Goal: Task Accomplishment & Management: Contribute content

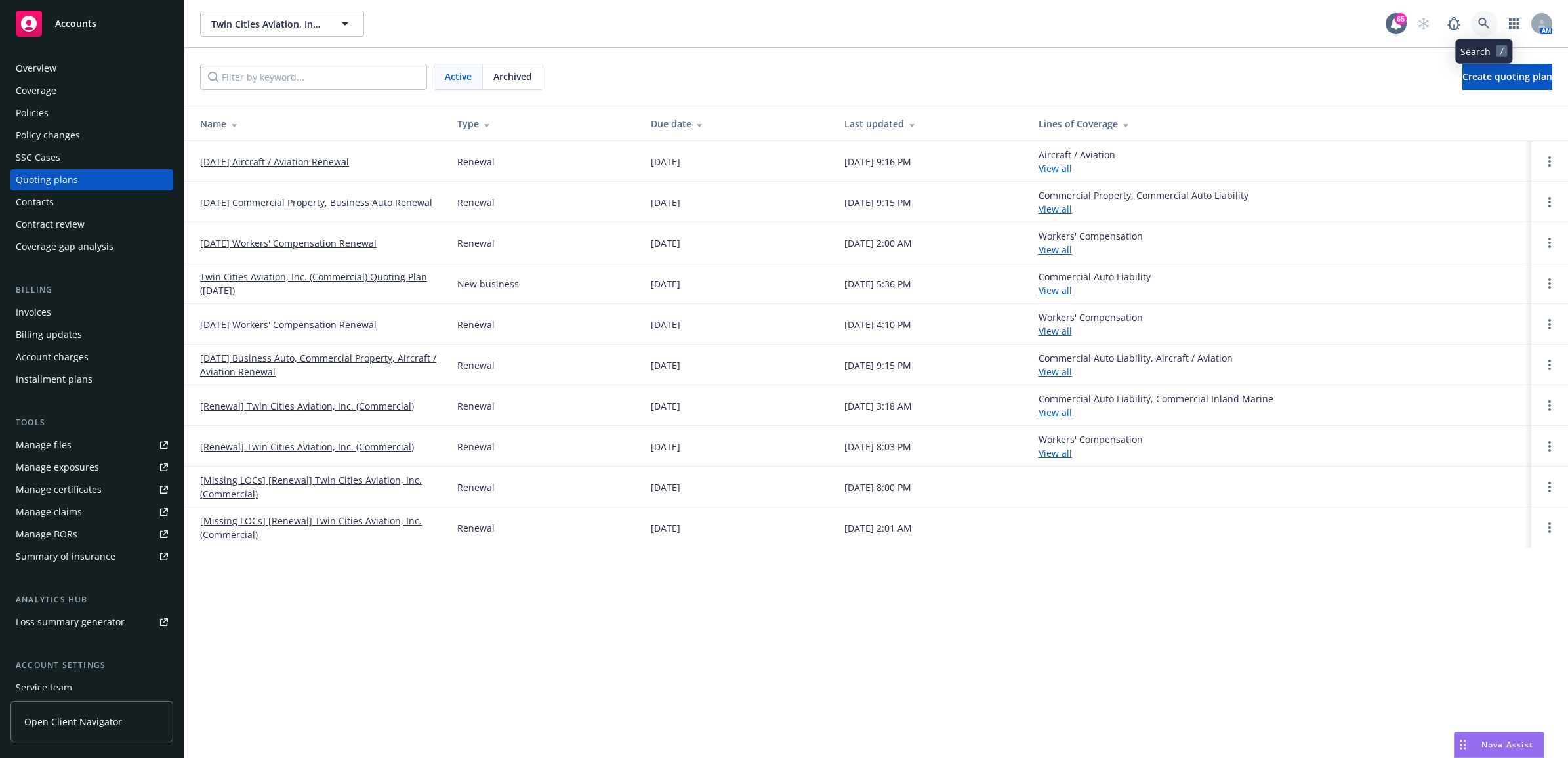
click at [1484, 15] on link at bounding box center [1484, 23] width 26 height 26
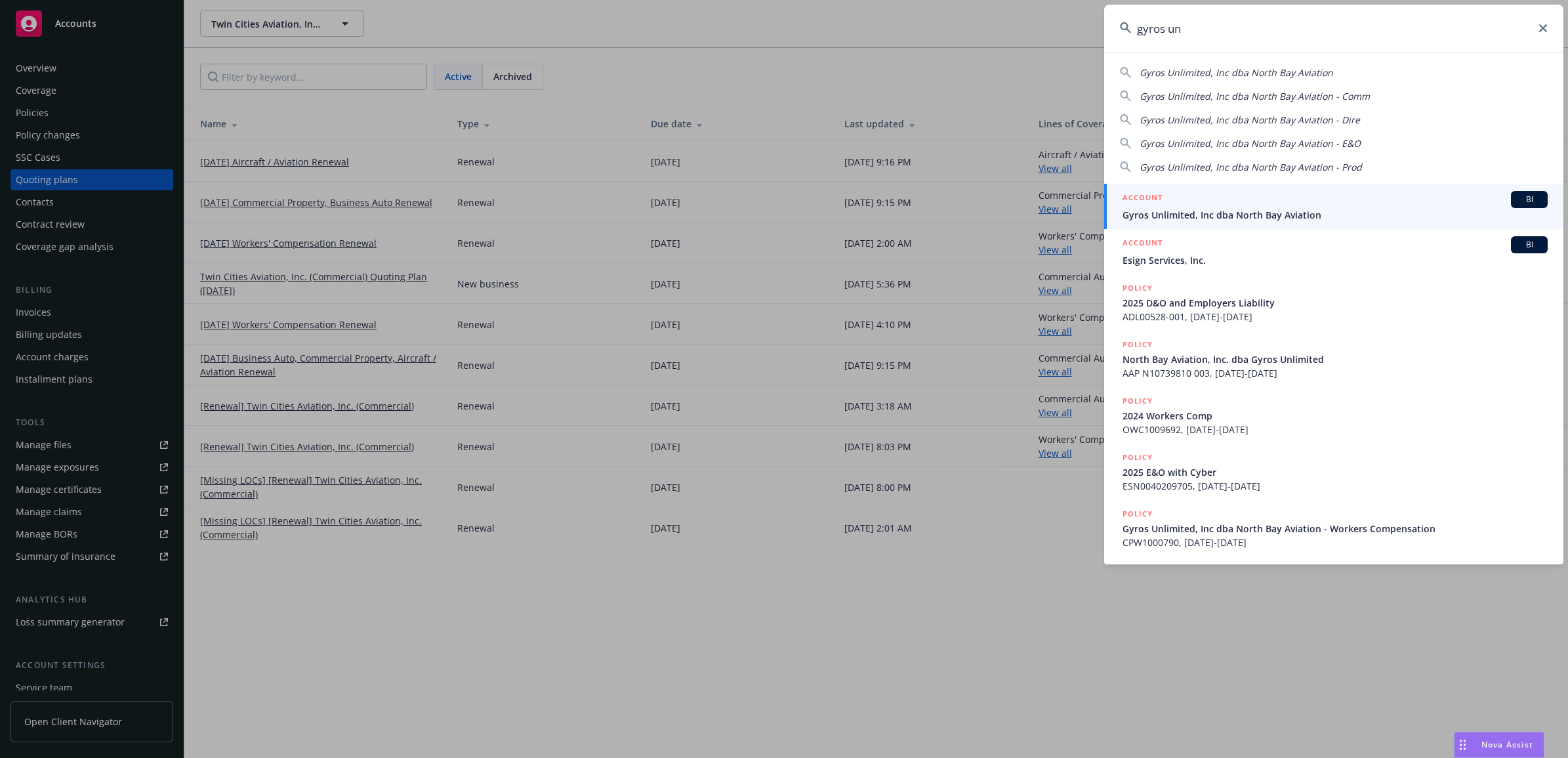
type input "gyros un"
click at [1298, 198] on div "ACCOUNT BI" at bounding box center [1335, 199] width 425 height 17
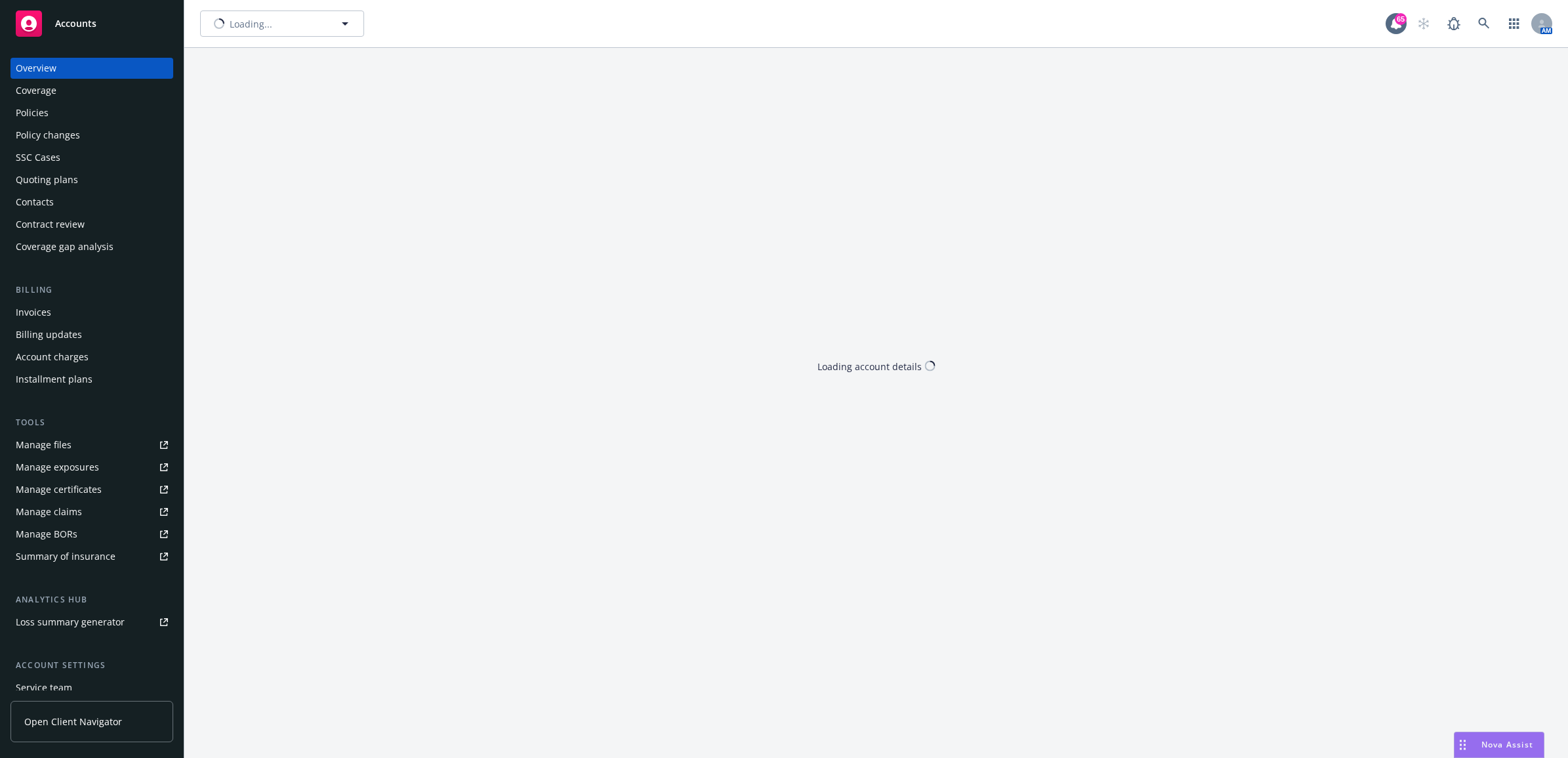
click at [54, 107] on div "Policies" at bounding box center [92, 113] width 152 height 21
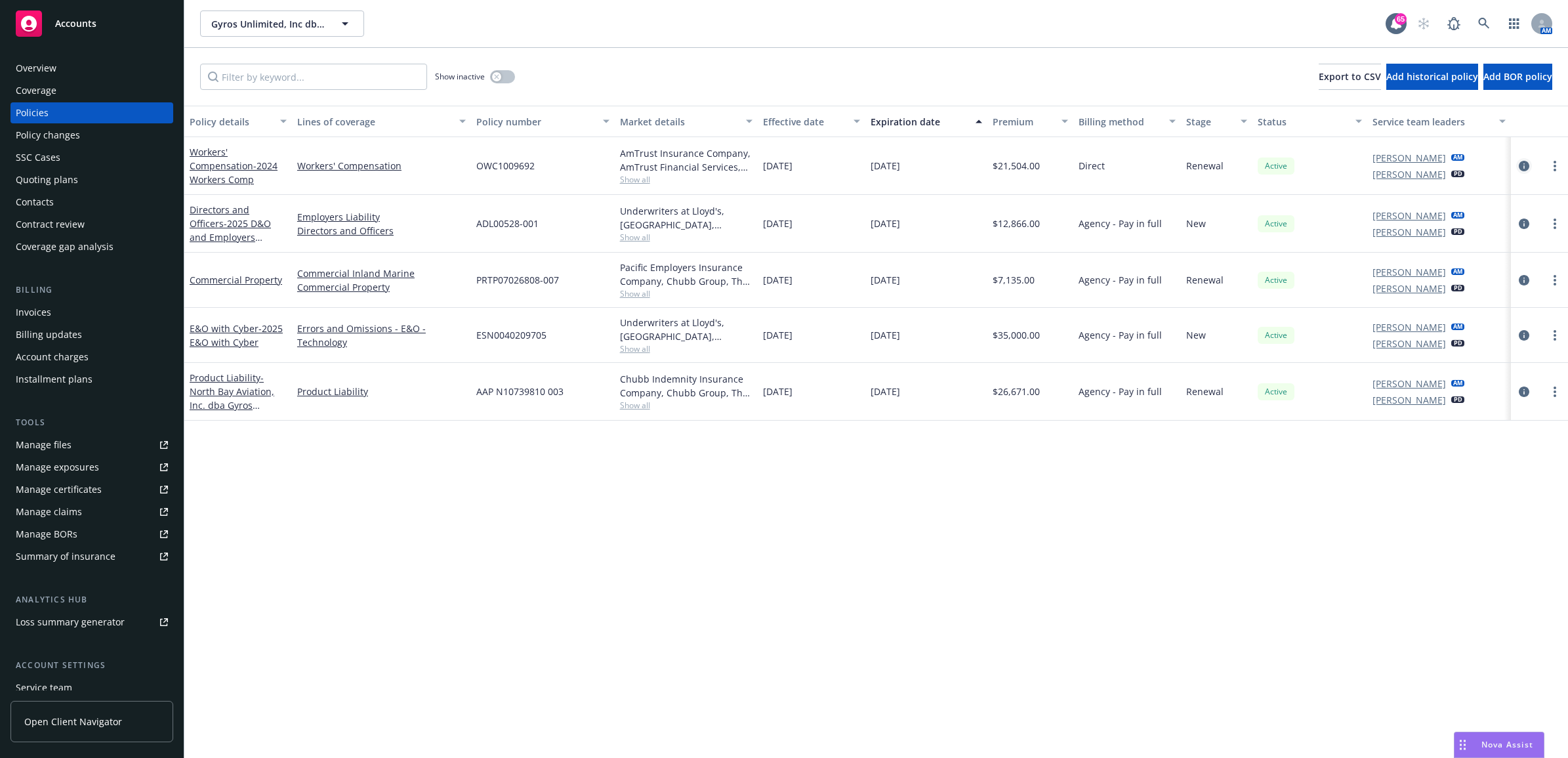
click at [1527, 164] on icon "circleInformation" at bounding box center [1524, 166] width 11 height 11
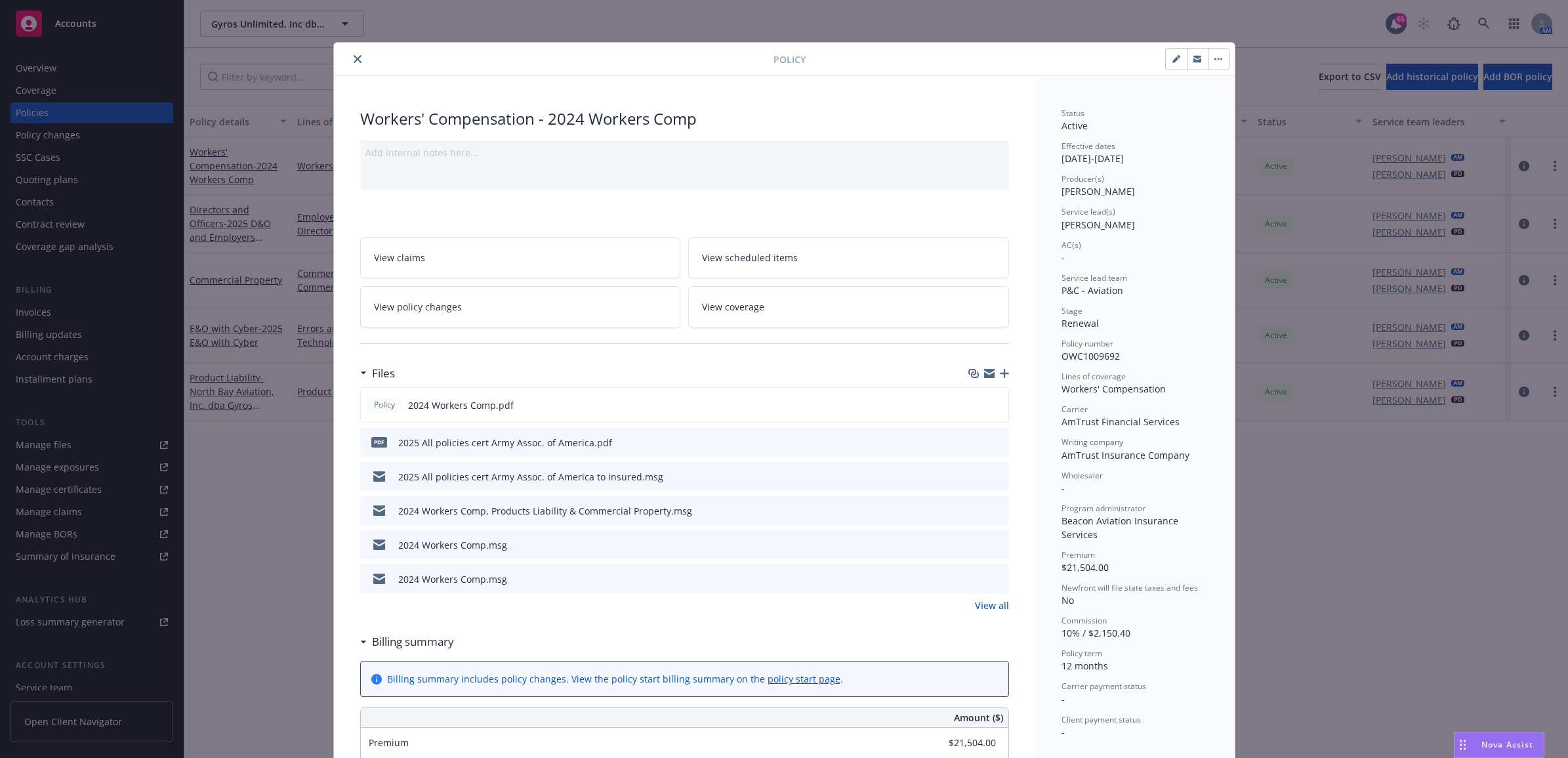
click at [975, 605] on link "View all" at bounding box center [992, 605] width 34 height 14
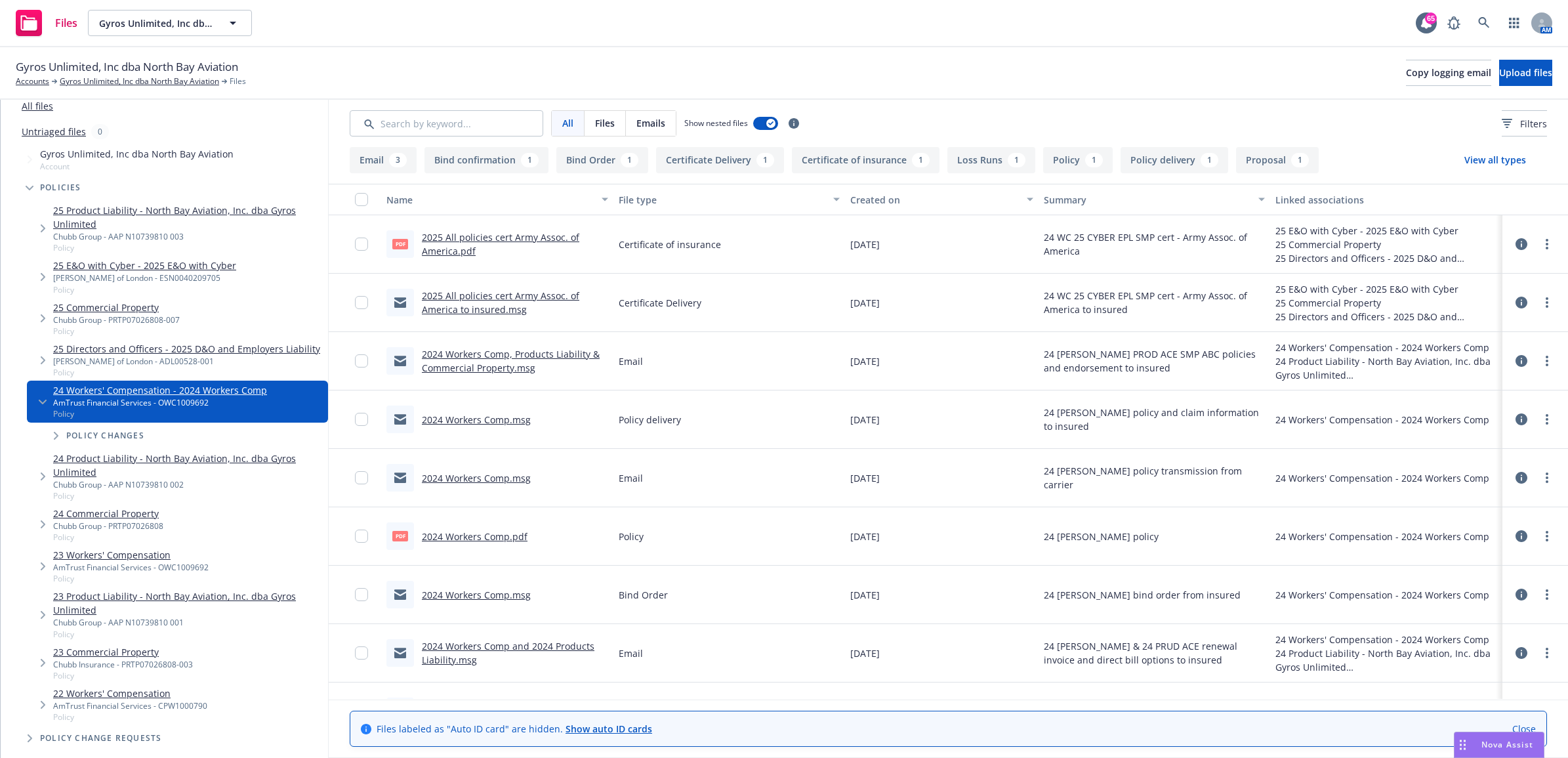
scroll to position [82, 0]
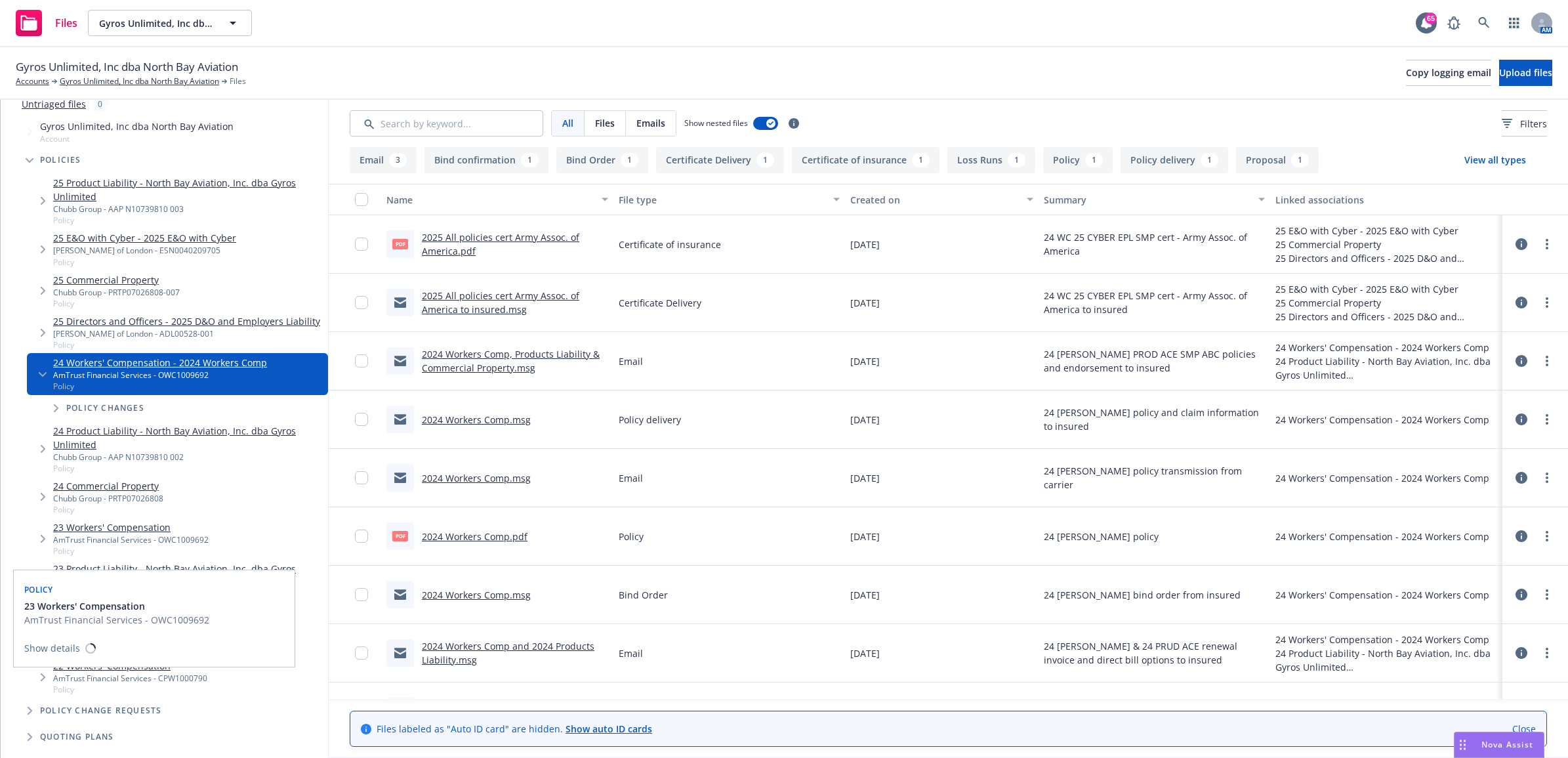
click at [158, 534] on link "23 Workers' Compensation" at bounding box center [130, 527] width 155 height 14
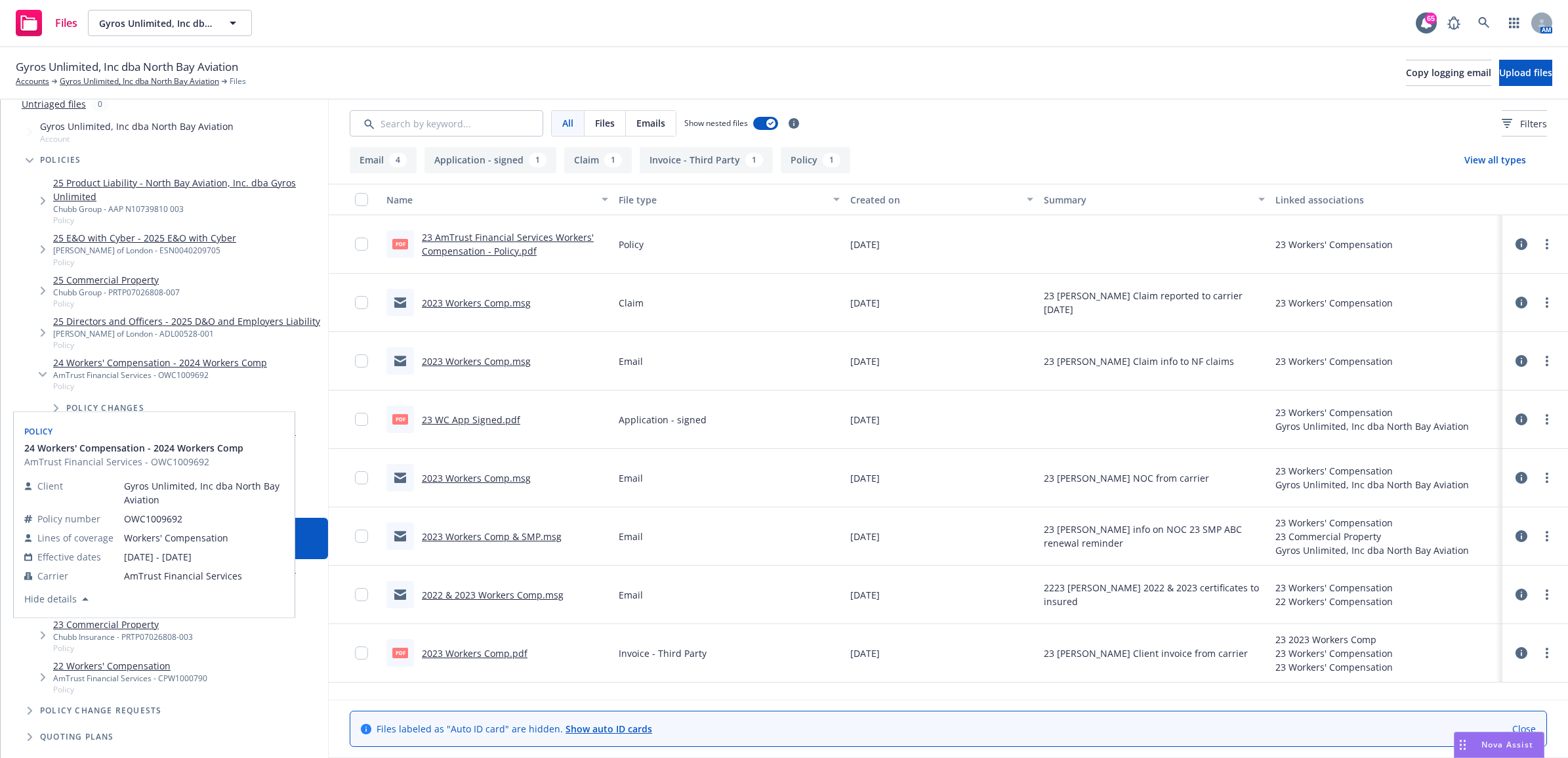
click at [99, 370] on link "24 Workers' Compensation - 2024 Workers Comp" at bounding box center [160, 362] width 214 height 14
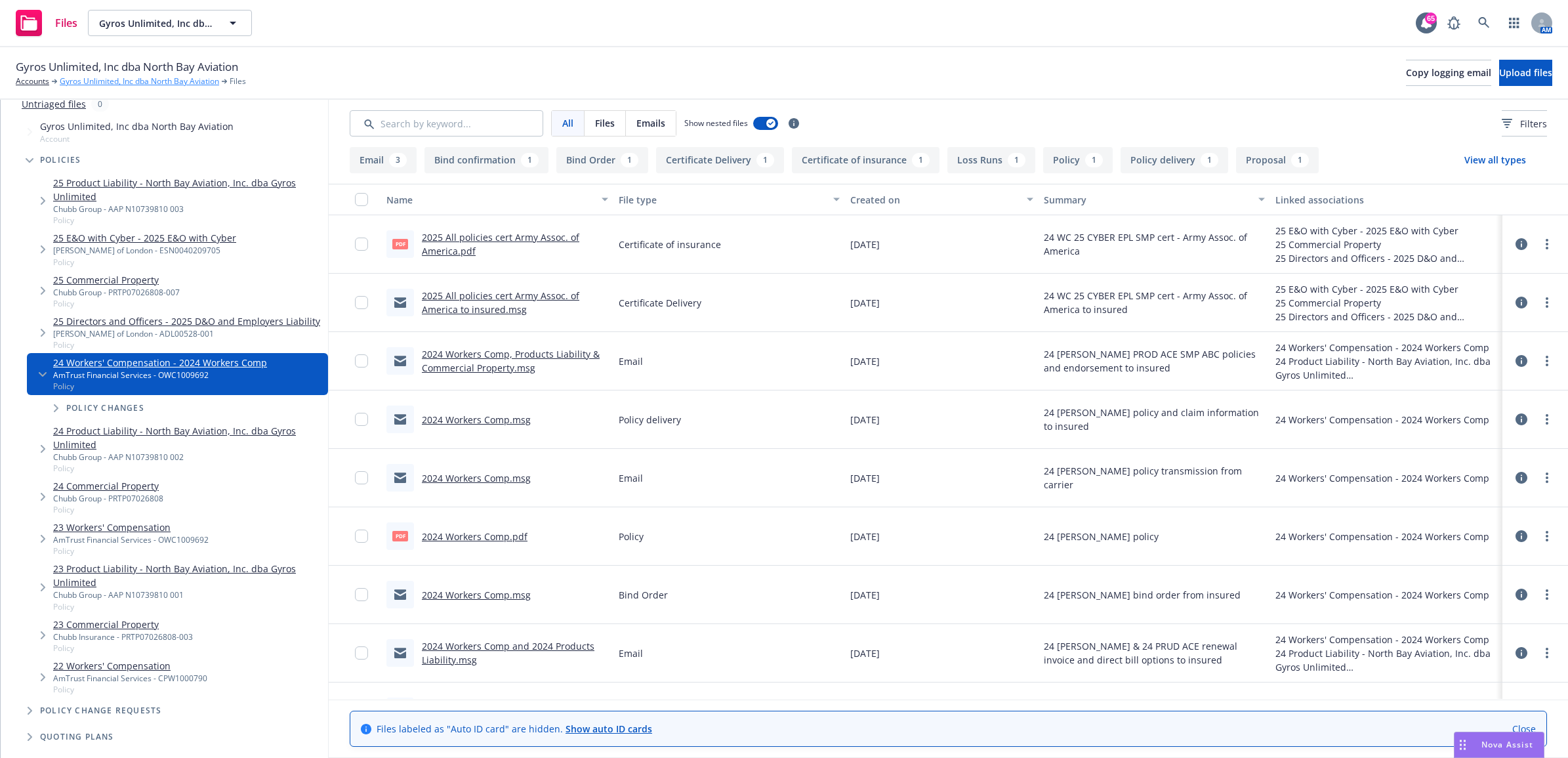
click at [145, 81] on link "Gyros Unlimited, Inc dba North Bay Aviation" at bounding box center [139, 81] width 159 height 12
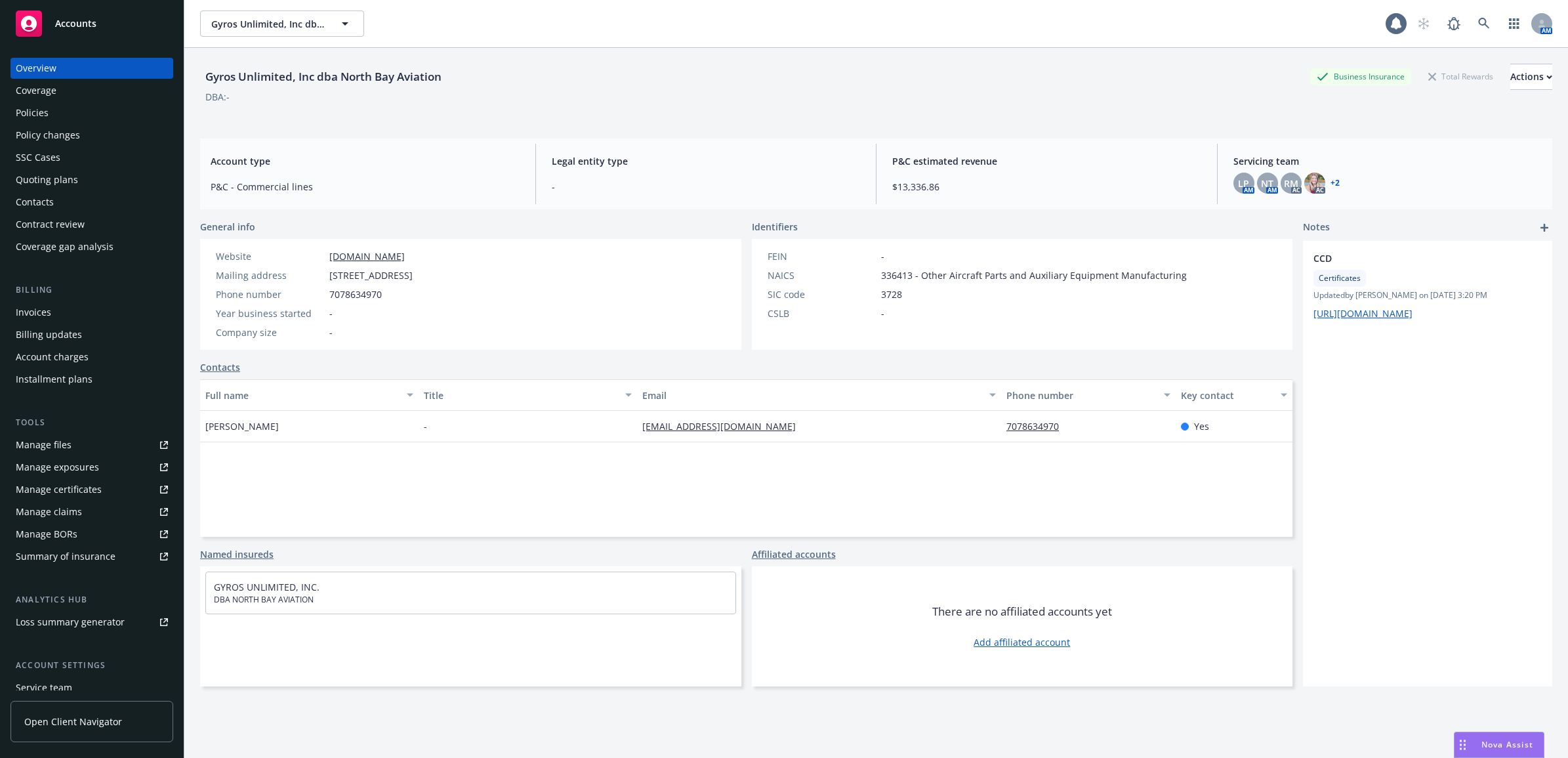
click at [61, 110] on div "Policies" at bounding box center [92, 113] width 152 height 21
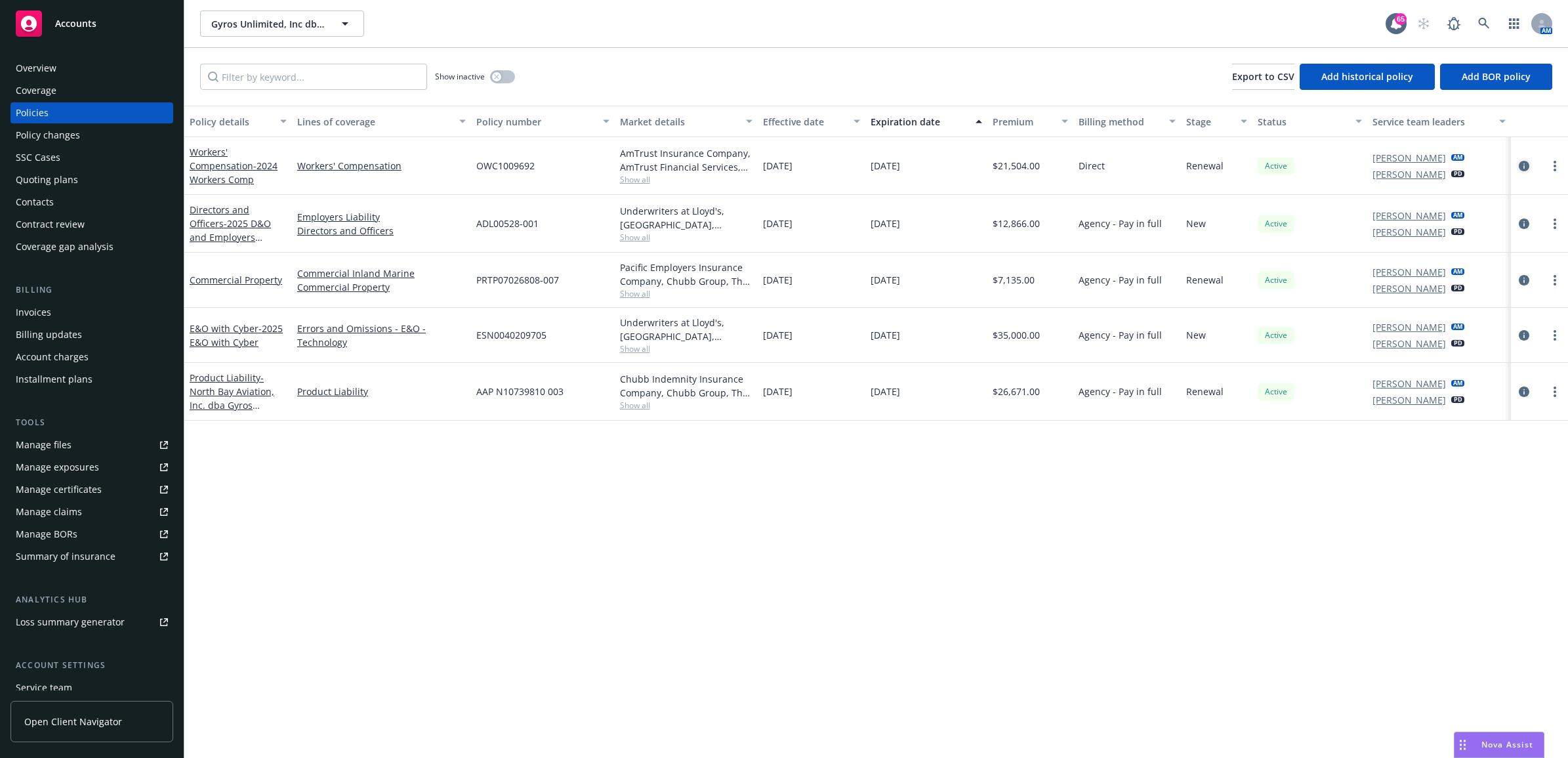
click at [1524, 165] on icon "circleInformation" at bounding box center [1524, 166] width 11 height 11
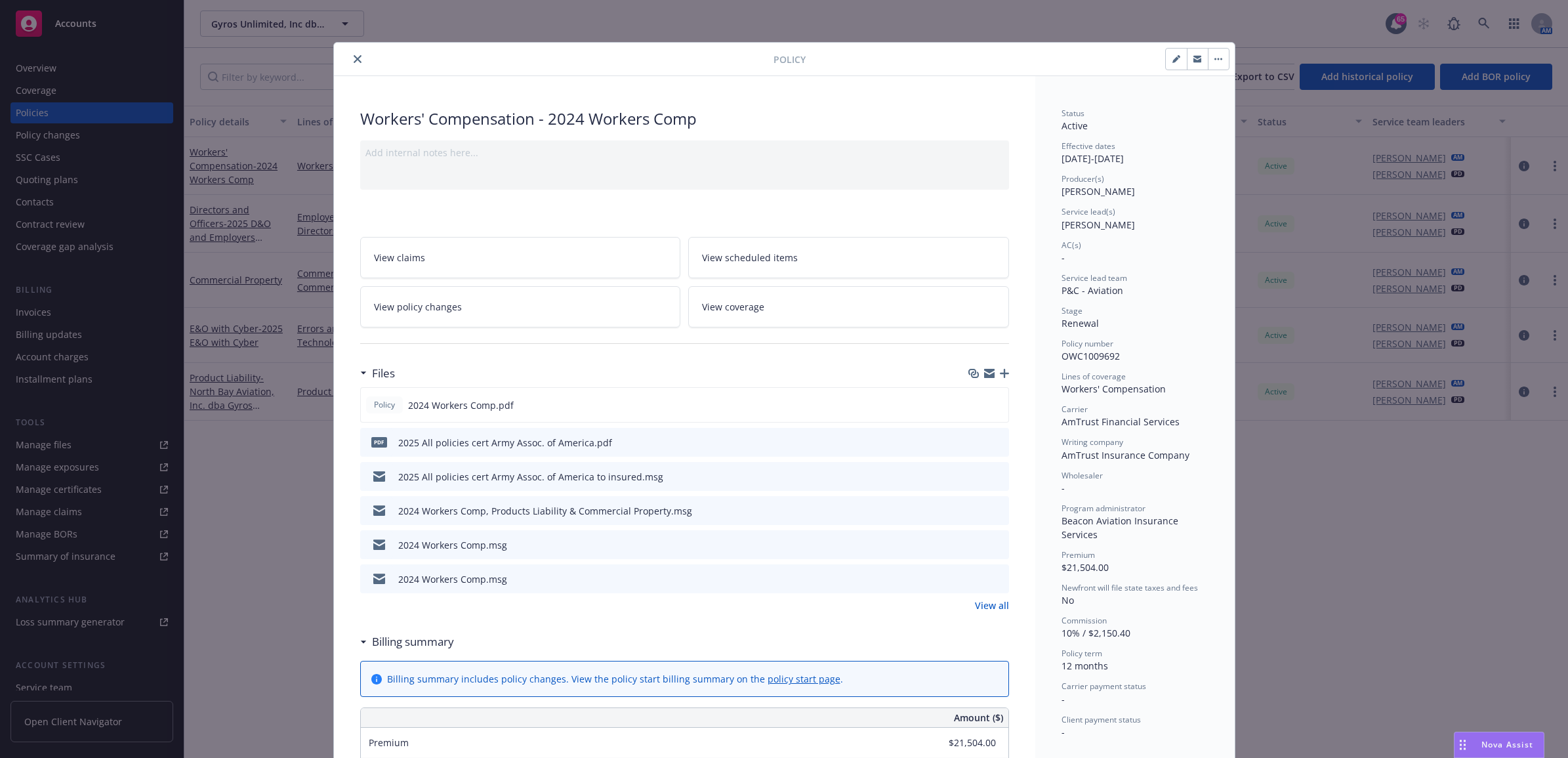
click at [999, 608] on link "View all" at bounding box center [992, 605] width 34 height 14
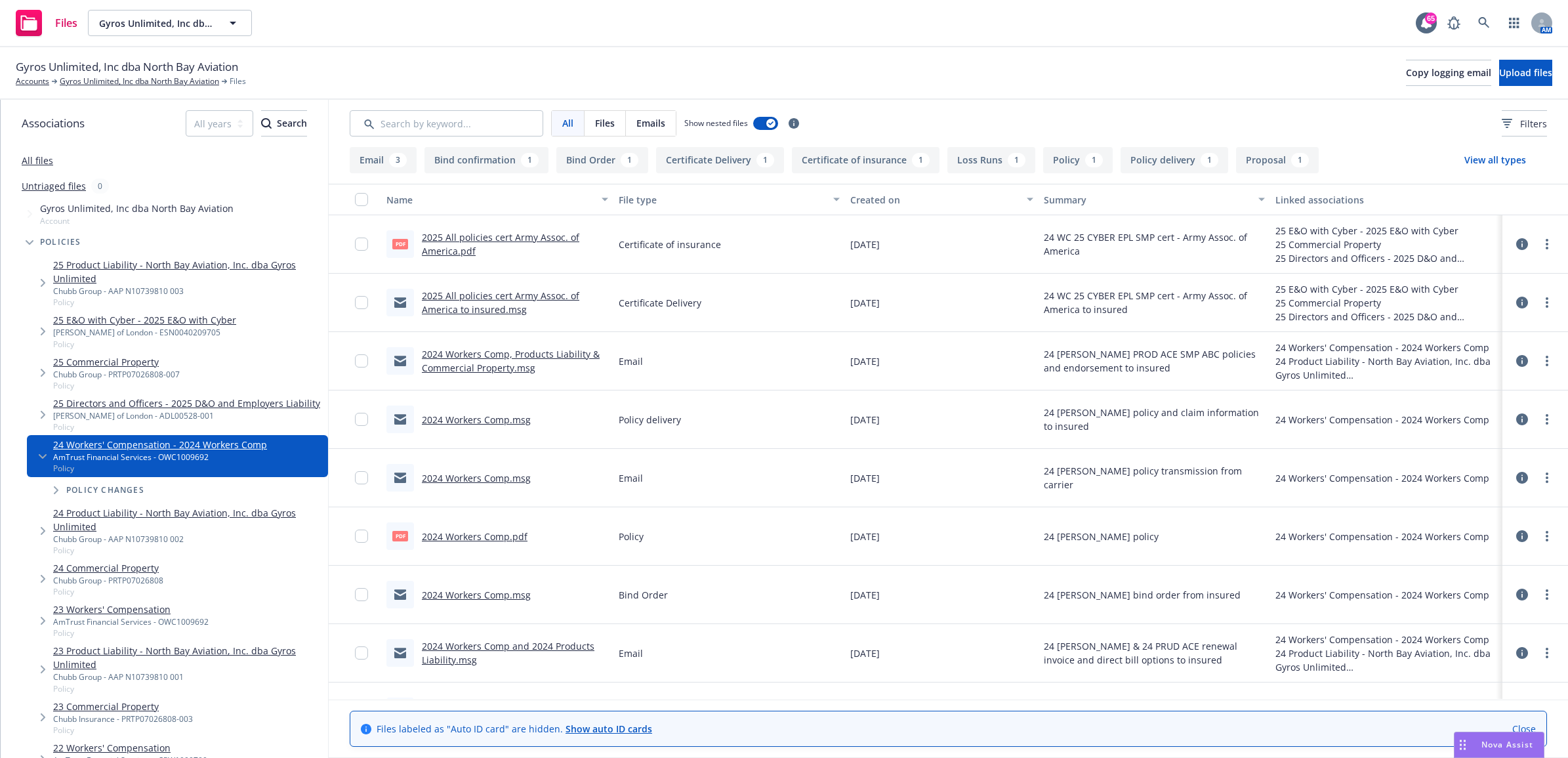
click at [539, 233] on link "2025 All policies cert Army Assoc. of America.pdf" at bounding box center [500, 244] width 158 height 26
click at [118, 80] on link "Gyros Unlimited, Inc dba North Bay Aviation" at bounding box center [139, 81] width 159 height 12
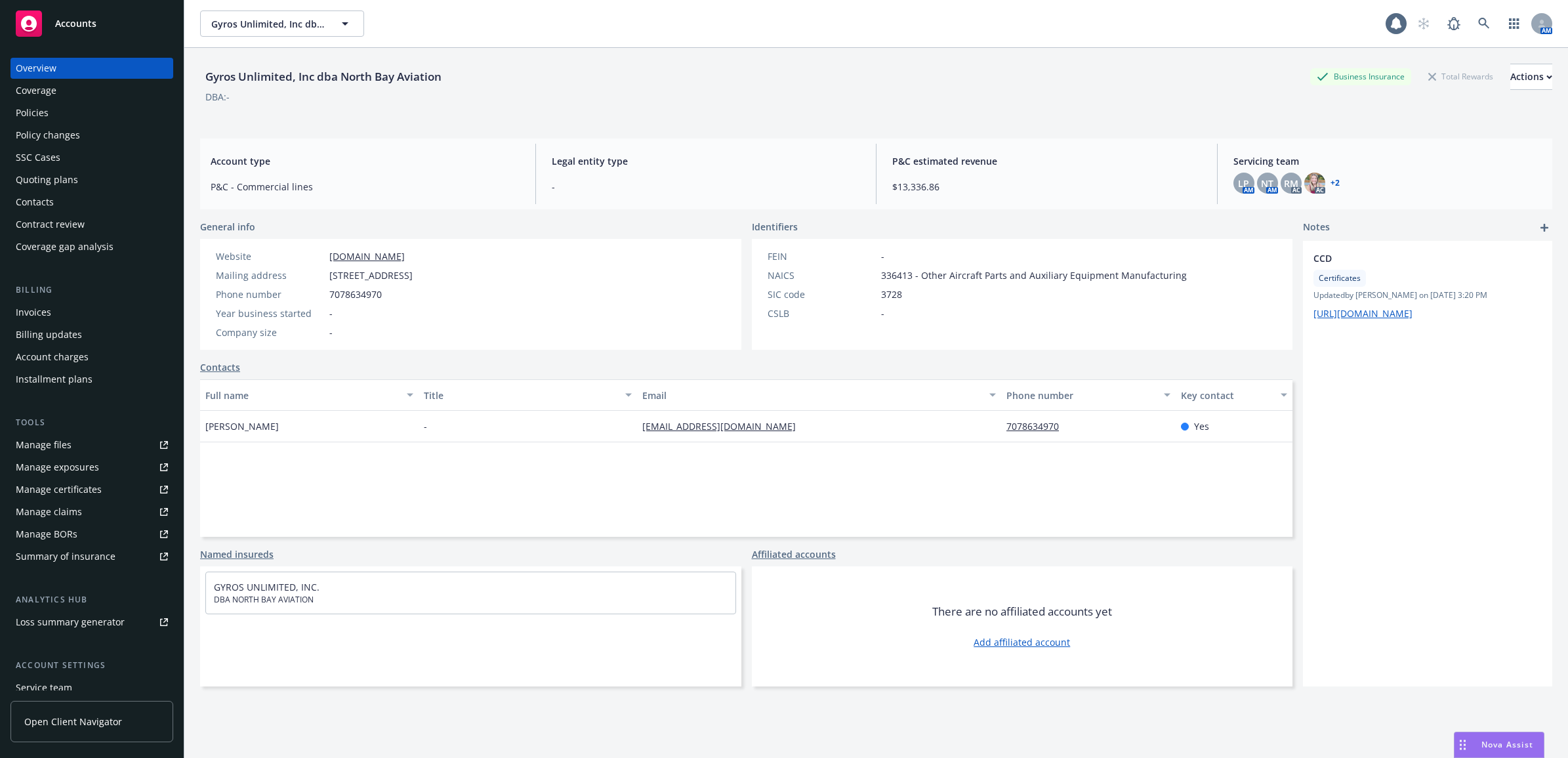
click at [78, 99] on div "Coverage" at bounding box center [92, 91] width 152 height 21
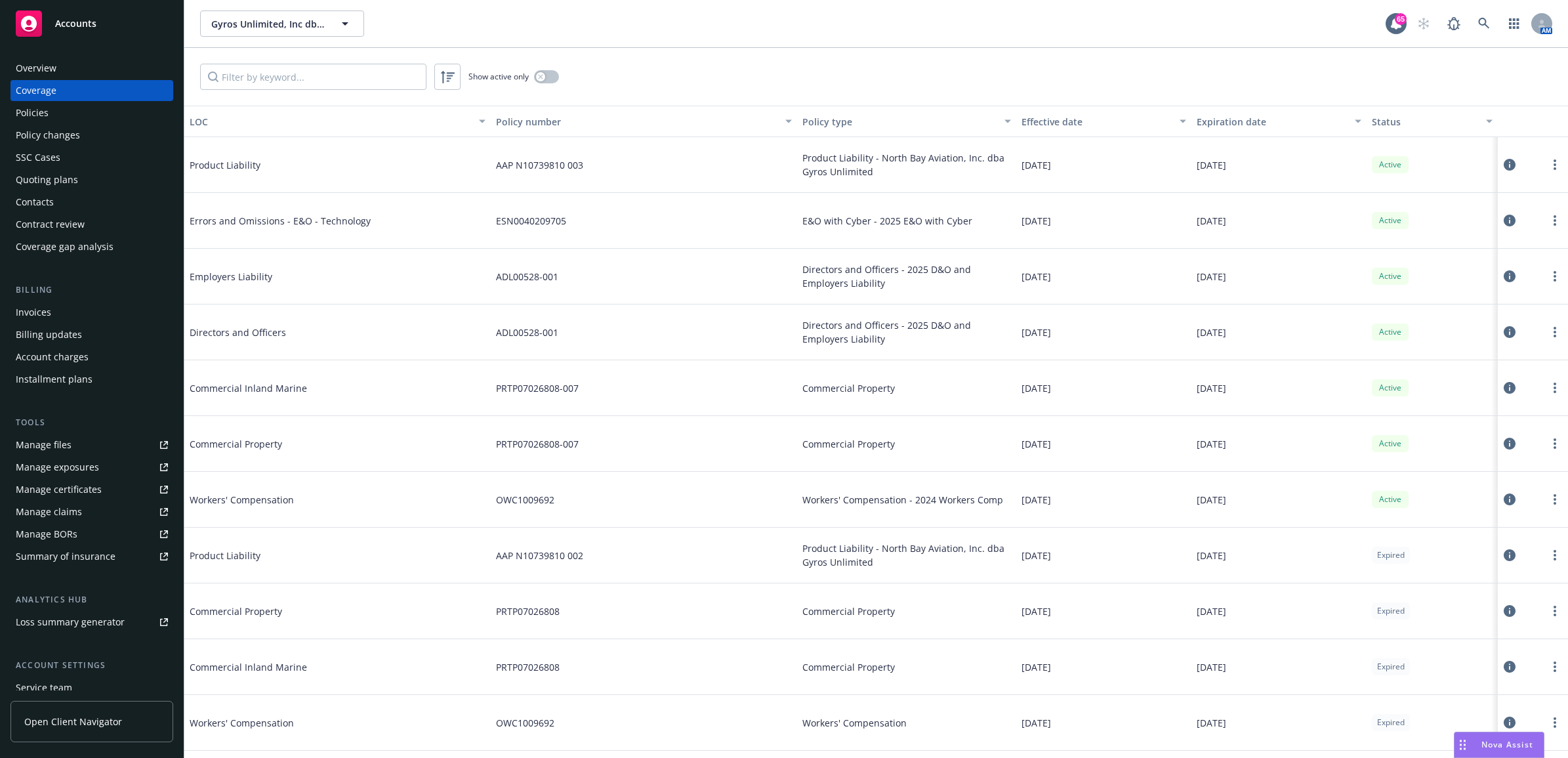
click at [83, 109] on div "Policies" at bounding box center [92, 113] width 152 height 21
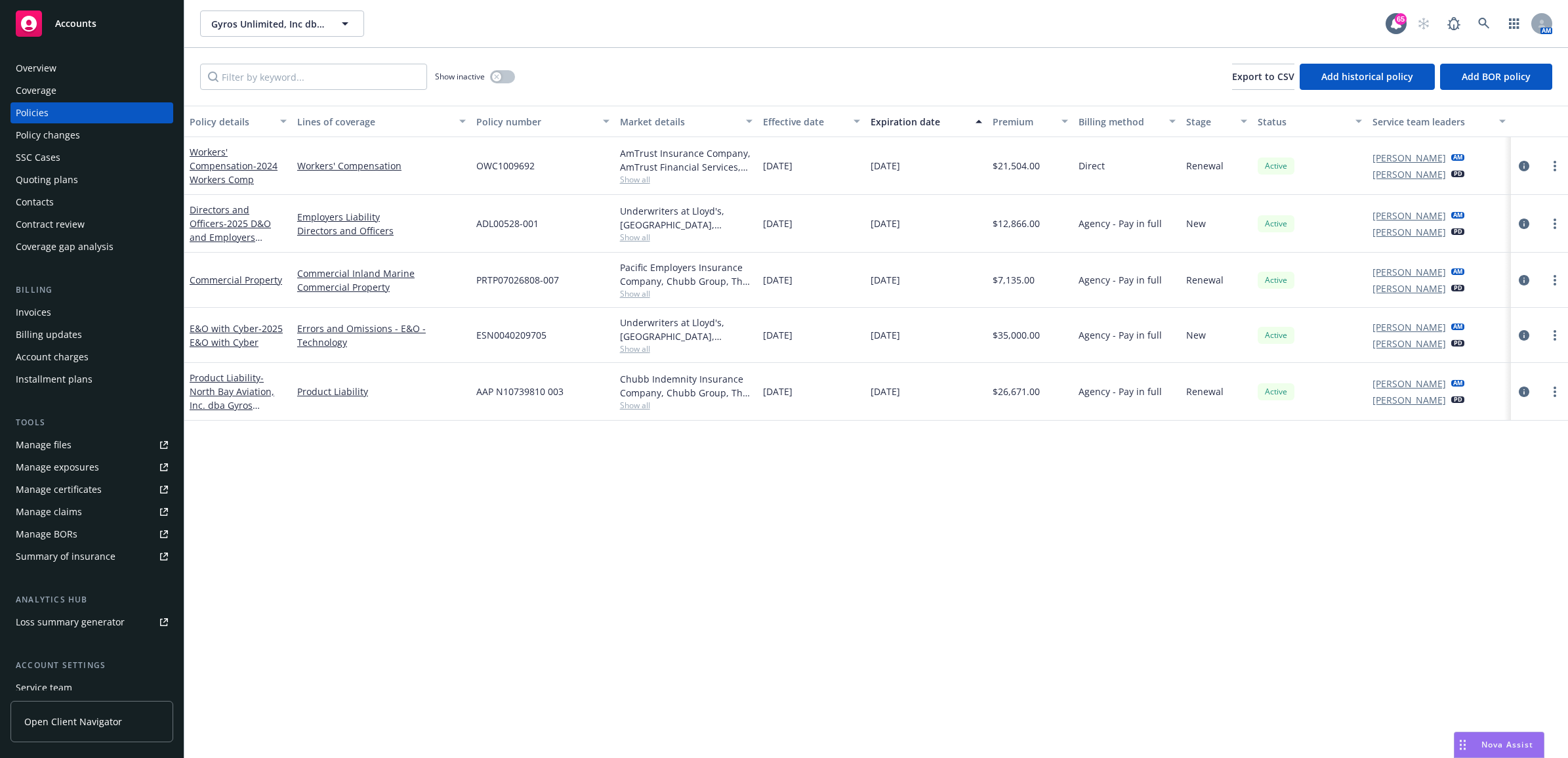
click at [1533, 168] on div at bounding box center [1539, 166] width 47 height 16
click at [1524, 163] on icon "circleInformation" at bounding box center [1524, 166] width 11 height 11
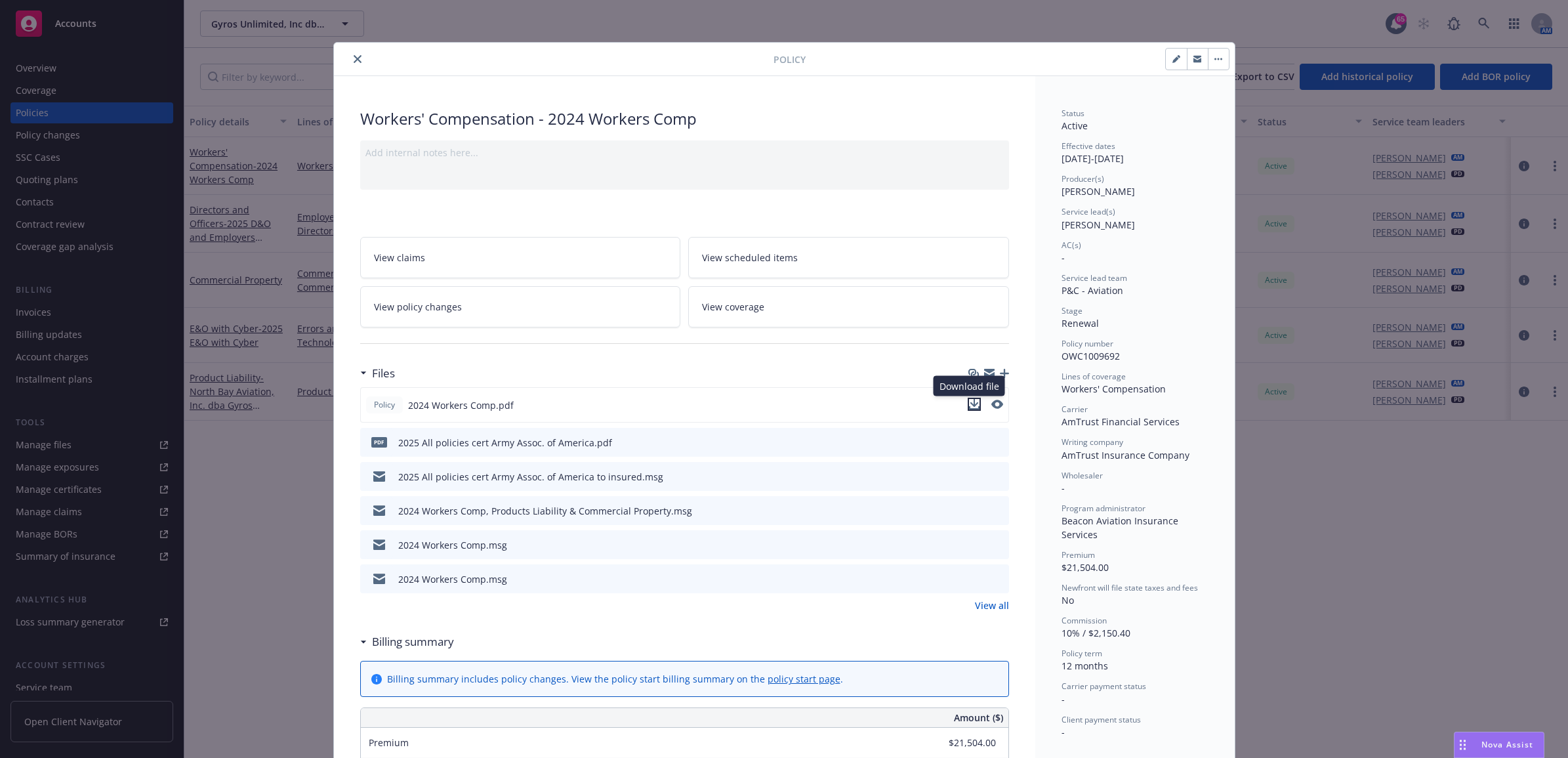
click at [970, 406] on icon "download file" at bounding box center [974, 404] width 11 height 11
drag, startPoint x: 351, startPoint y: 60, endPoint x: 329, endPoint y: 63, distance: 22.2
click at [354, 60] on icon "close" at bounding box center [357, 59] width 8 height 8
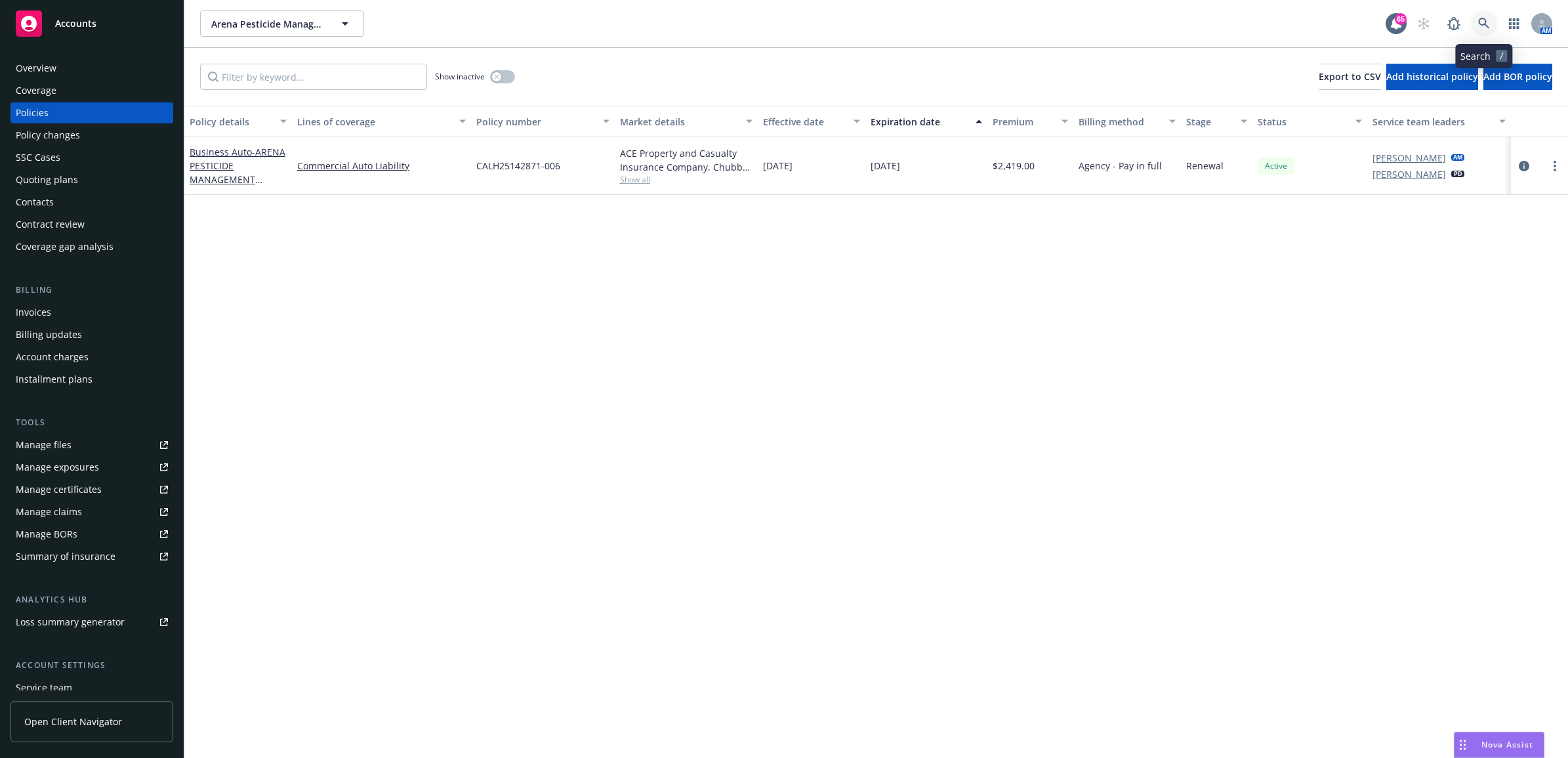
click at [1483, 17] on icon at bounding box center [1484, 23] width 11 height 11
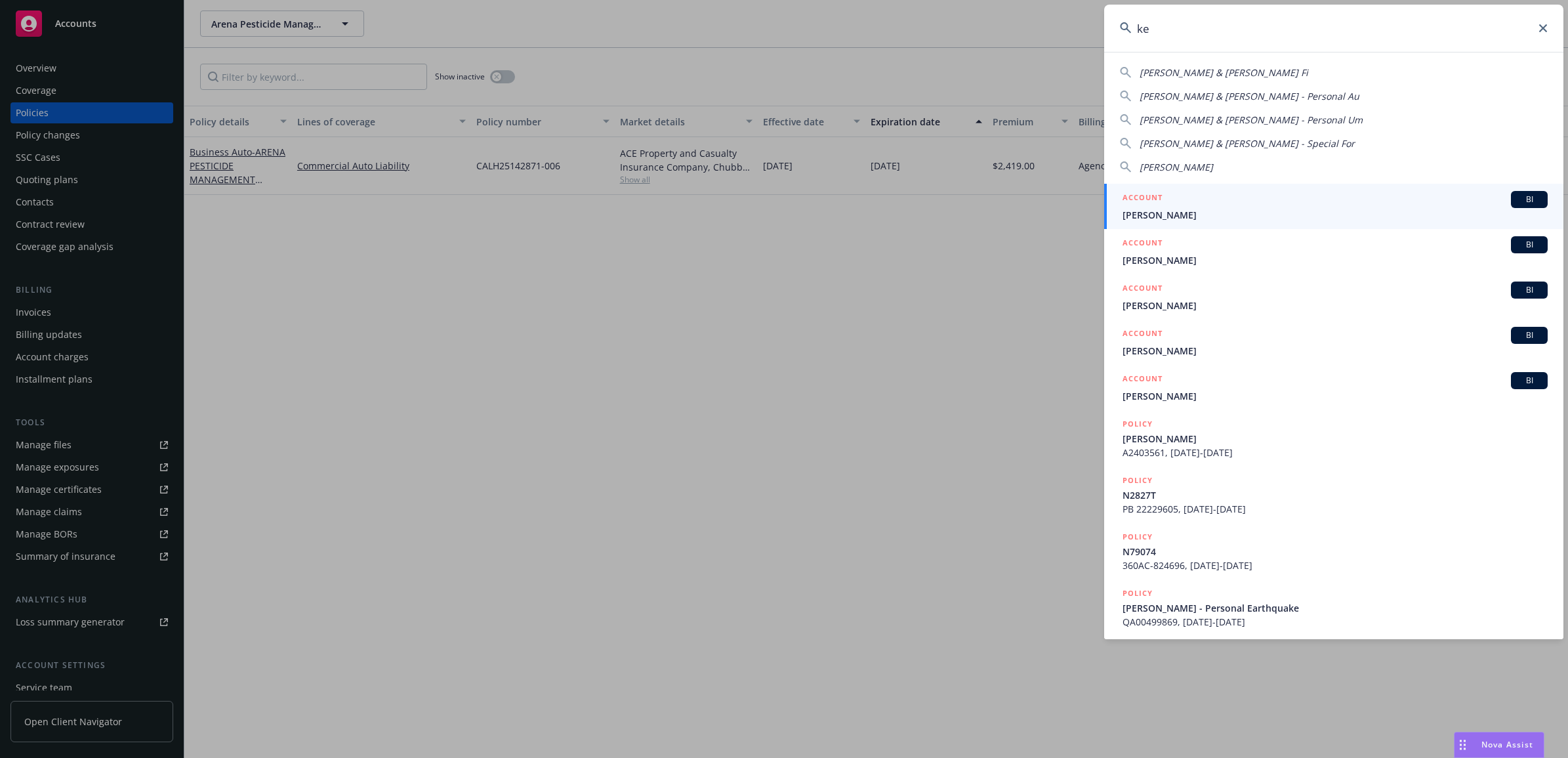
type input "k"
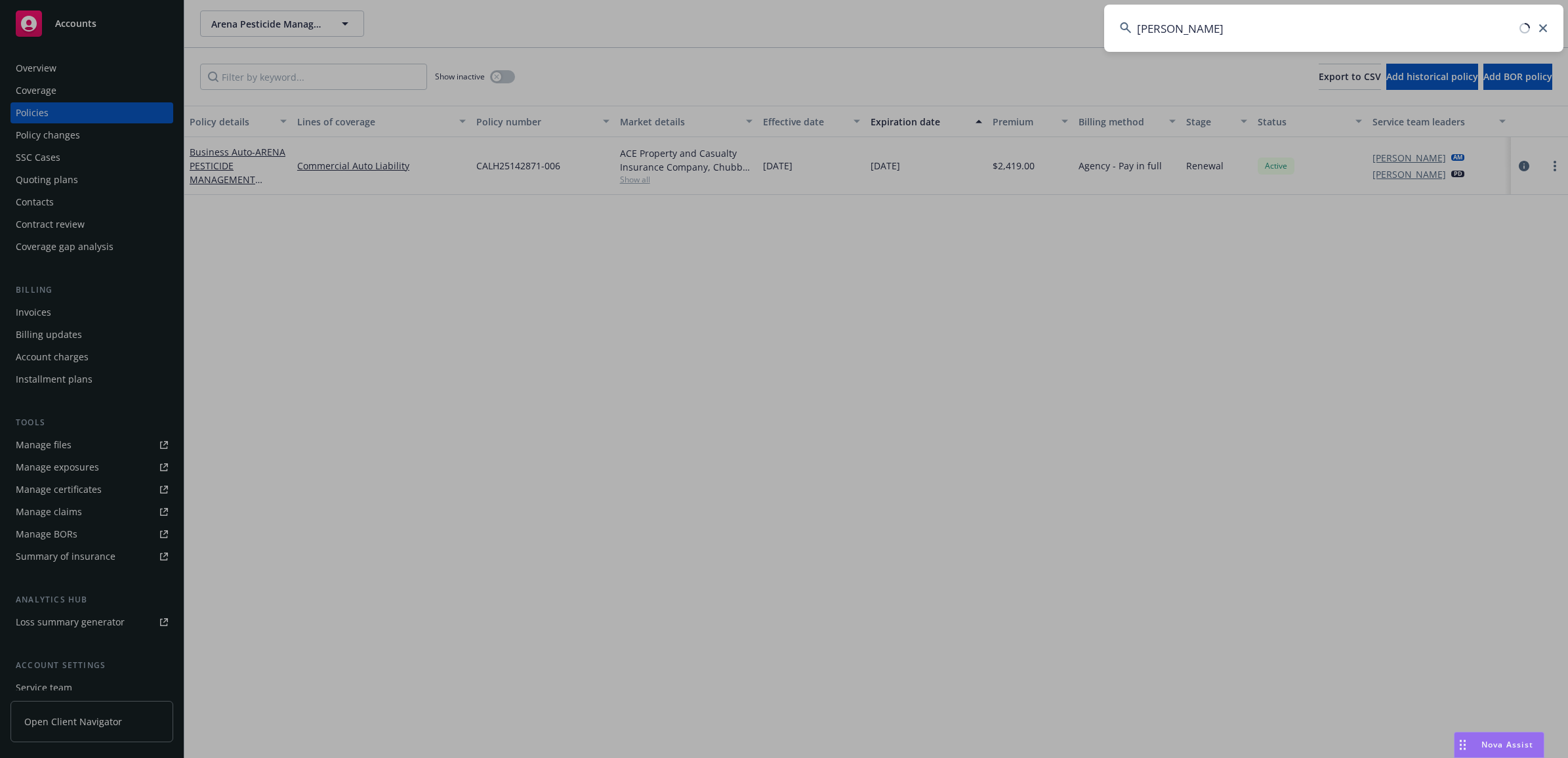
type input "[PERSON_NAME]"
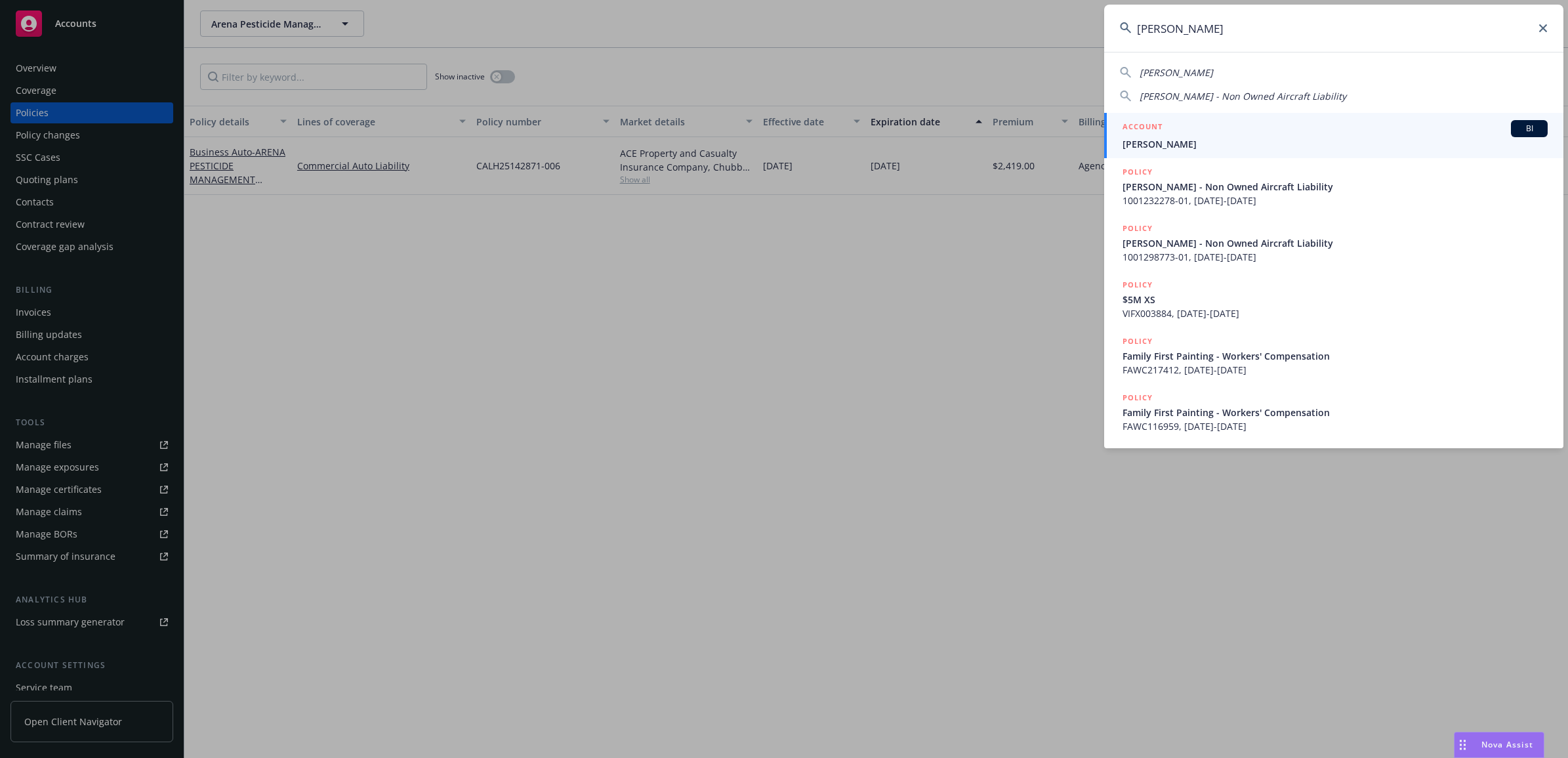
click at [1129, 136] on div "ACCOUNT BI" at bounding box center [1335, 128] width 425 height 17
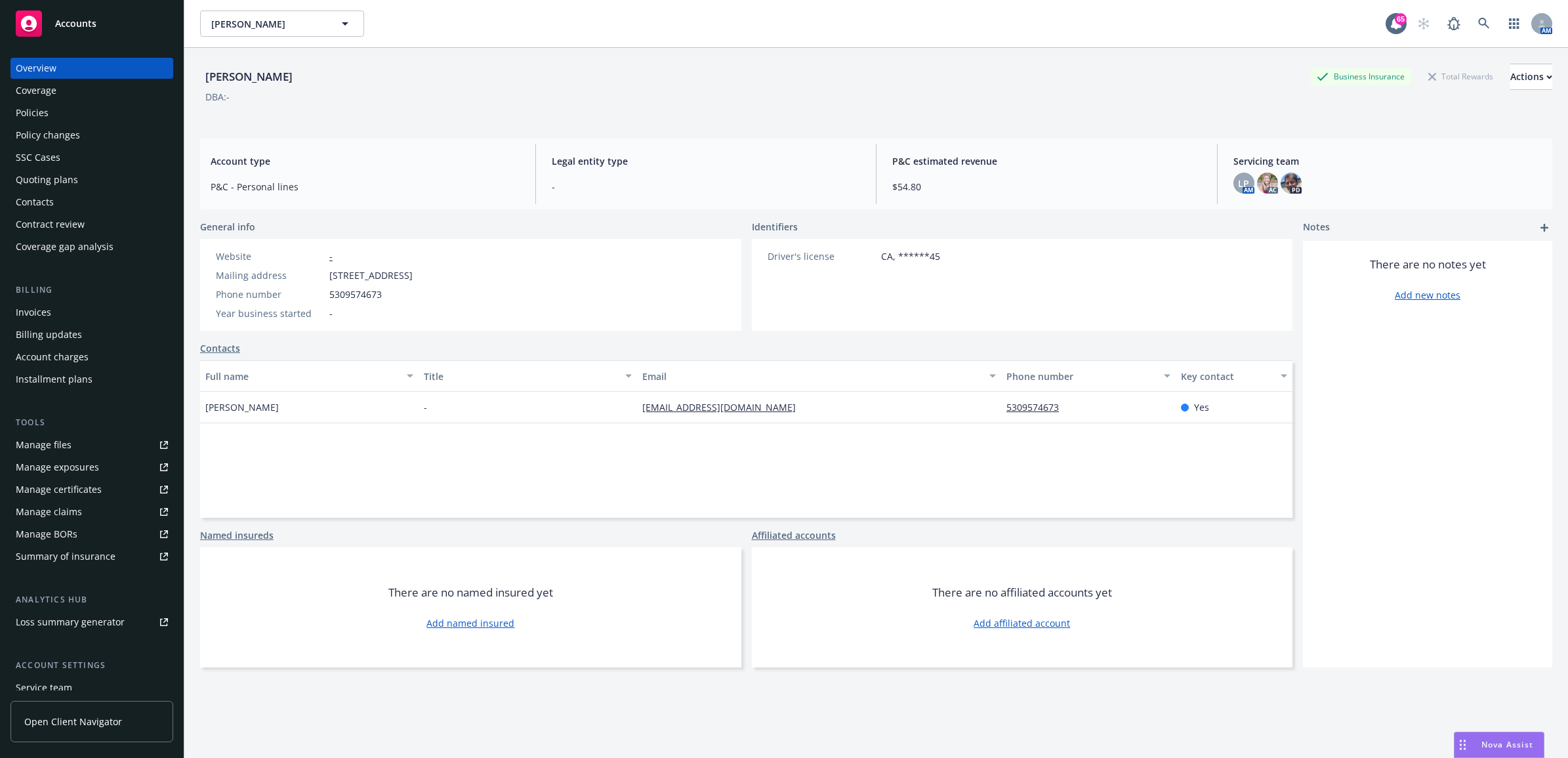
click at [84, 97] on div "Coverage" at bounding box center [92, 91] width 152 height 21
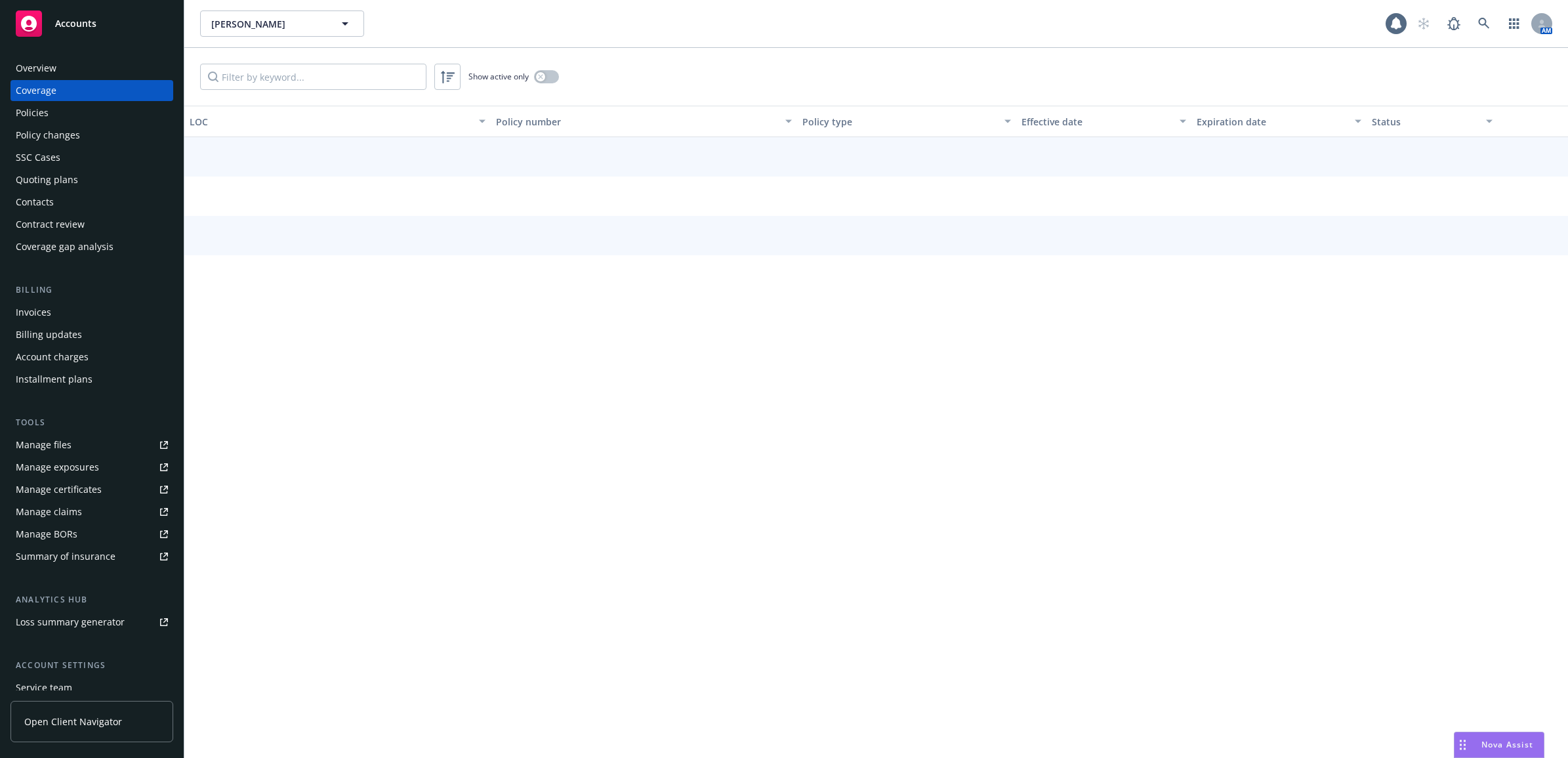
click at [84, 103] on div "Policies" at bounding box center [92, 113] width 152 height 21
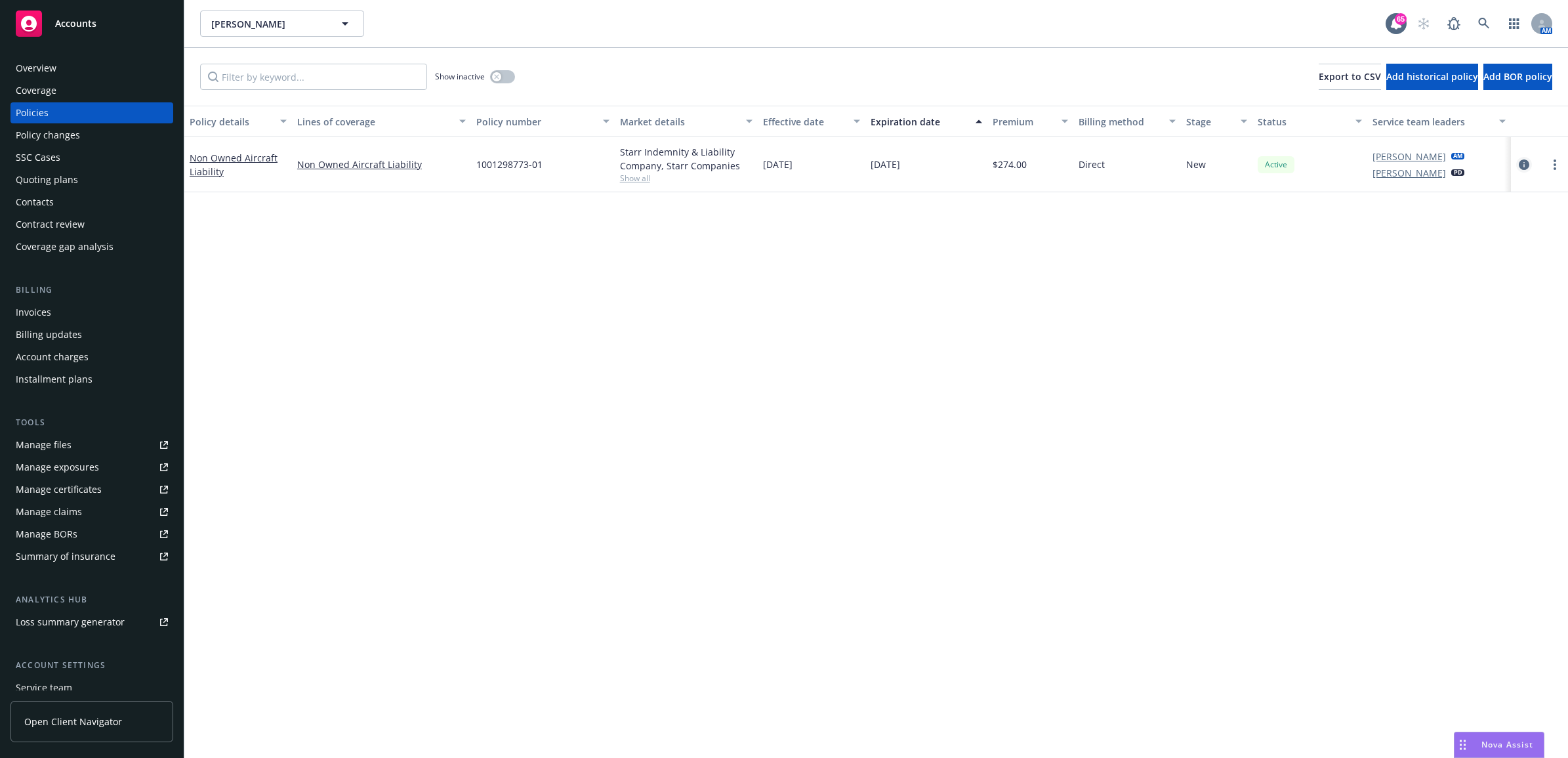
click at [1520, 167] on icon "circleInformation" at bounding box center [1524, 164] width 11 height 11
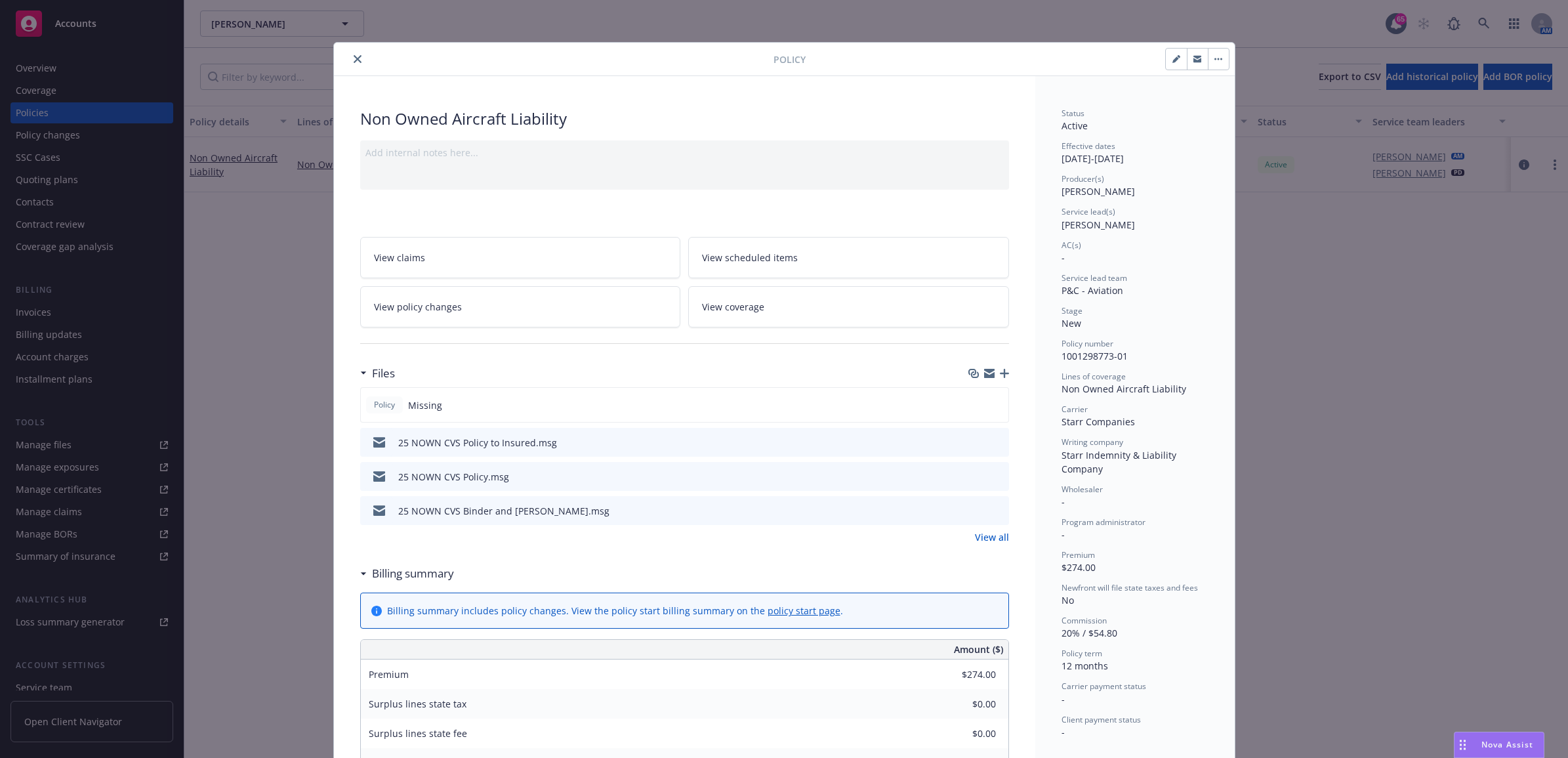
click at [354, 56] on icon "close" at bounding box center [357, 59] width 8 height 8
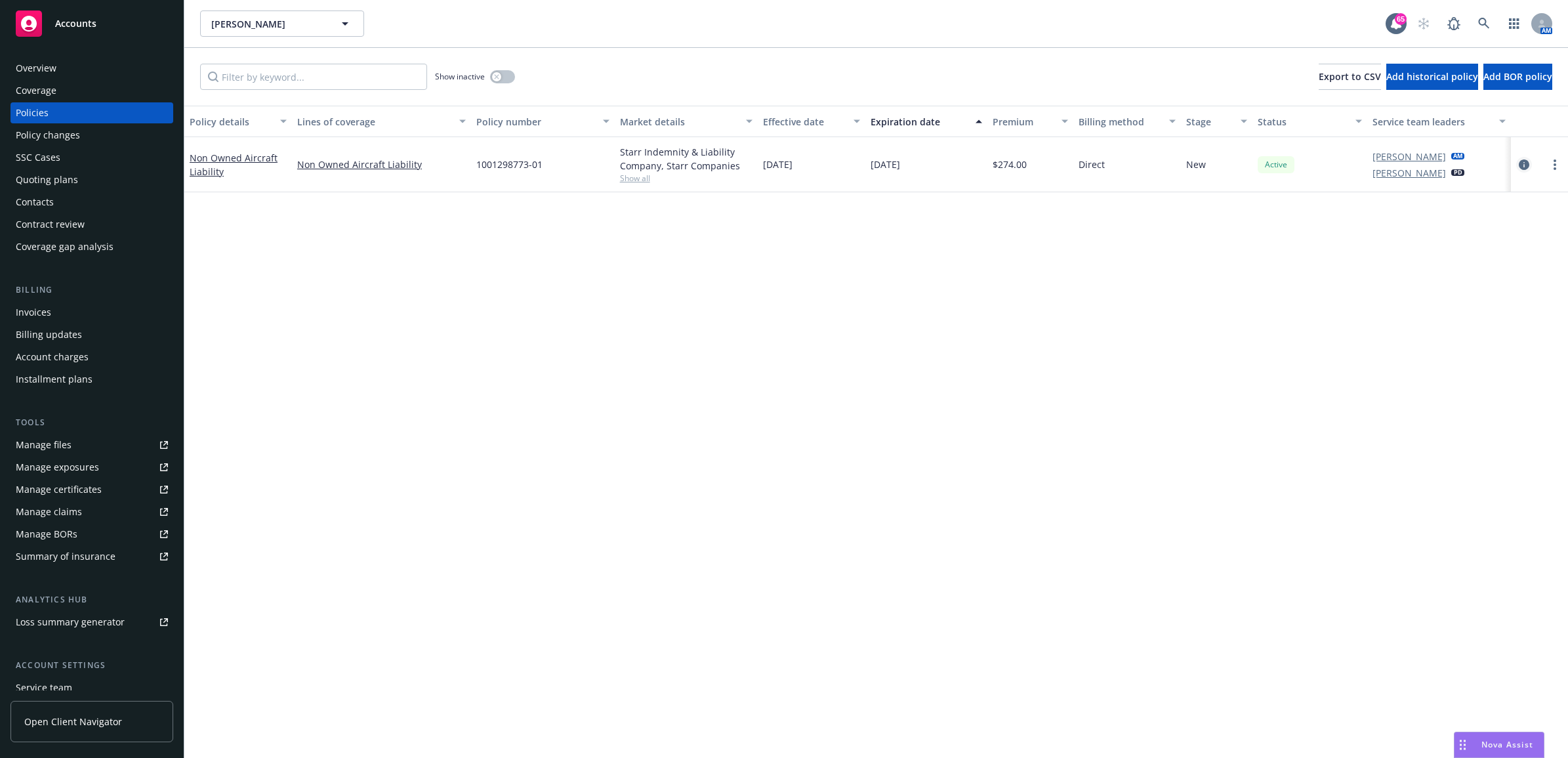
click at [1522, 161] on icon "circleInformation" at bounding box center [1524, 164] width 11 height 11
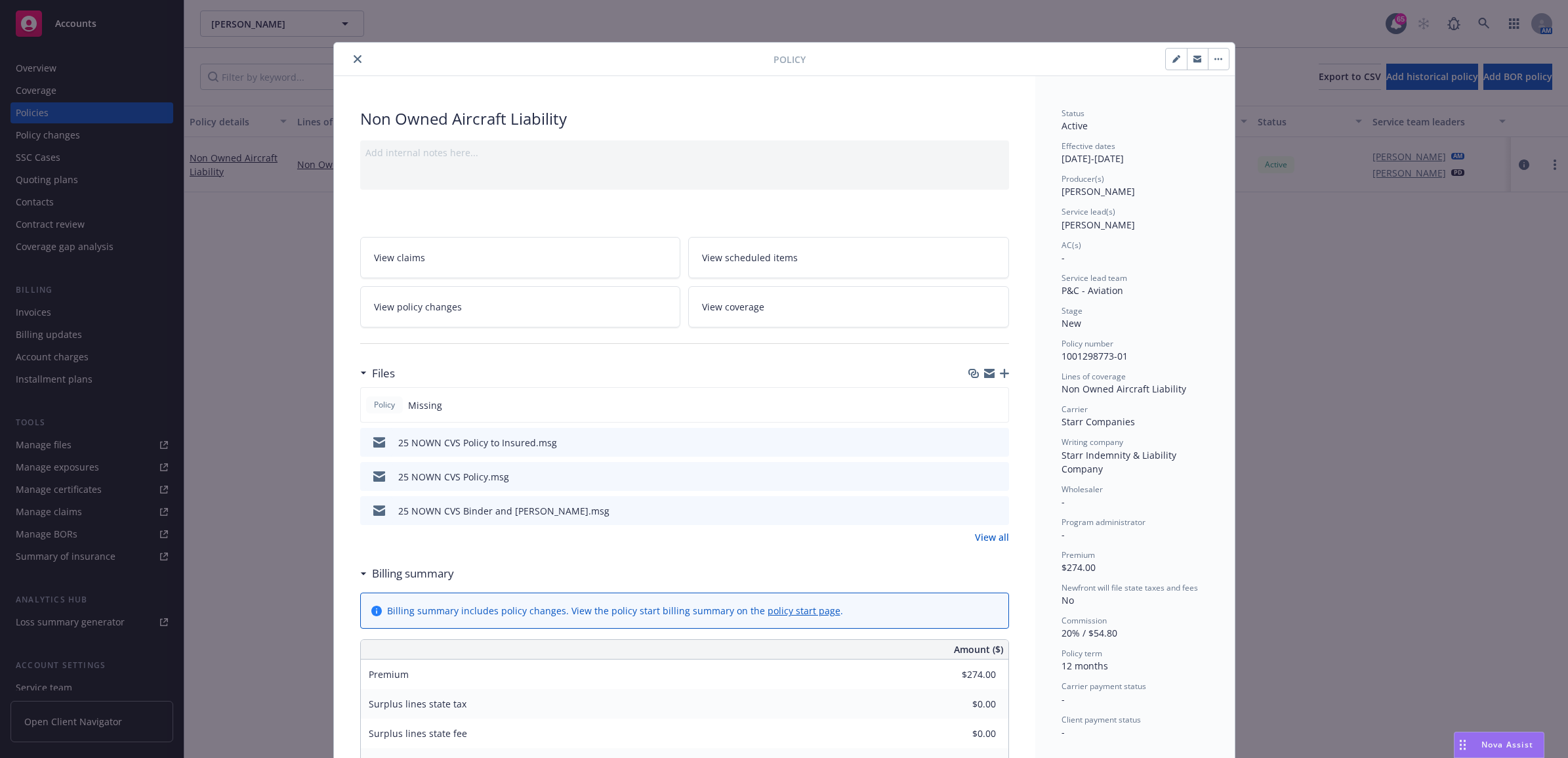
scroll to position [39, 0]
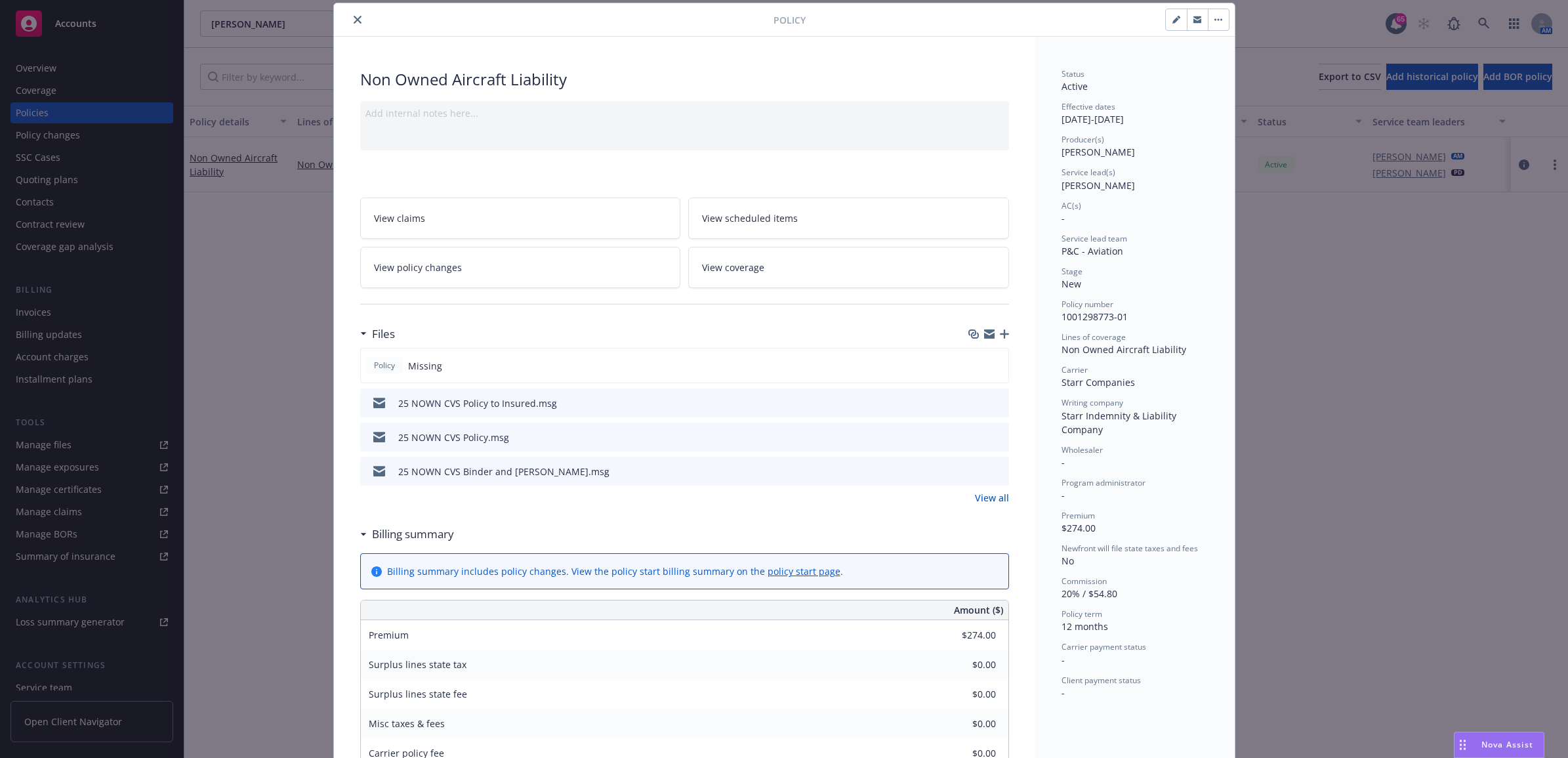
click at [1000, 336] on icon "button" at bounding box center [1005, 334] width 9 height 9
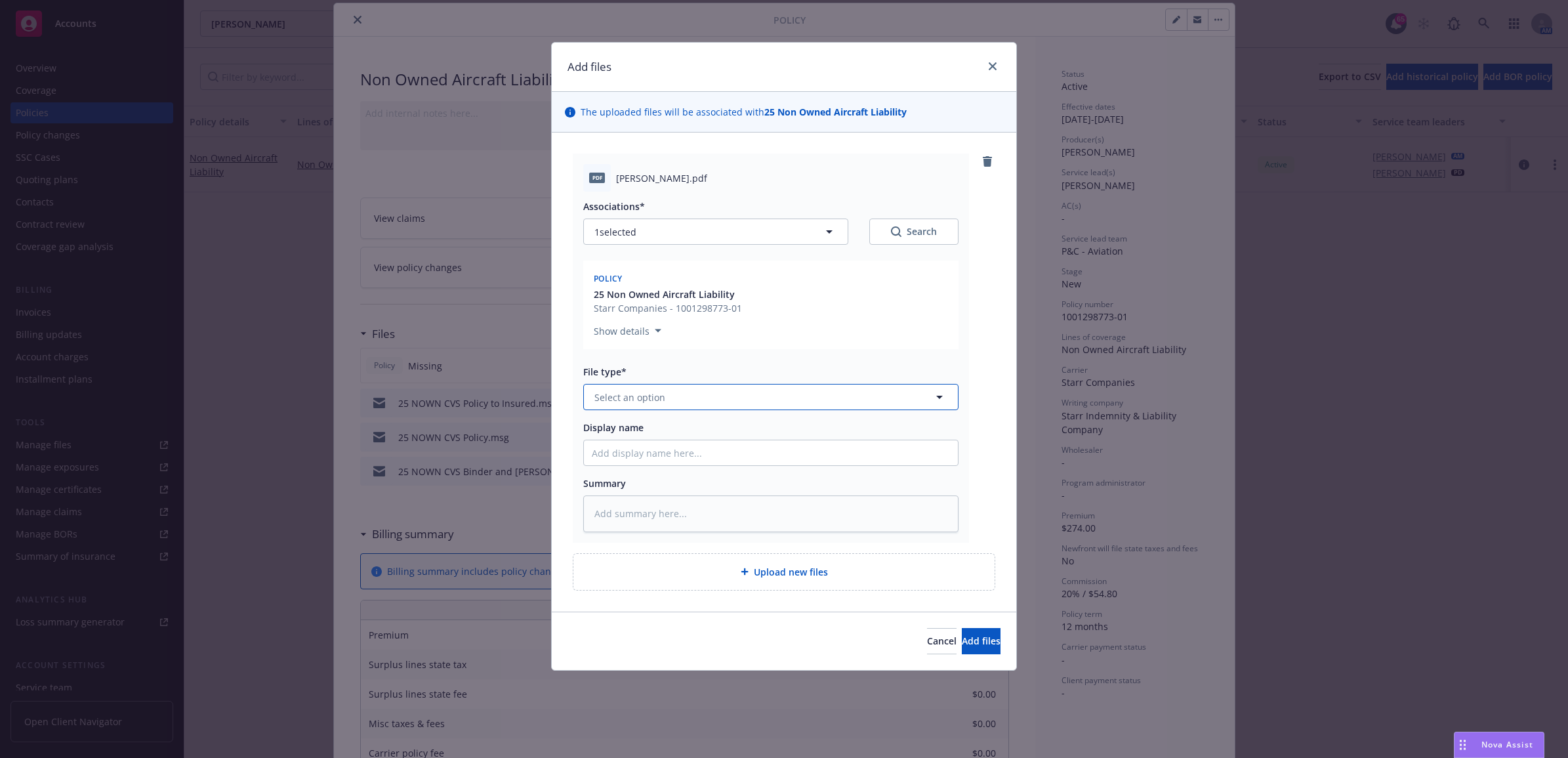
click at [674, 397] on button "Select an option" at bounding box center [771, 397] width 376 height 26
type input "other"
click at [680, 435] on div "Other" at bounding box center [771, 433] width 358 height 19
drag, startPoint x: 618, startPoint y: 447, endPoint x: 638, endPoint y: 447, distance: 20.0
click at [618, 447] on input "Display name" at bounding box center [771, 453] width 374 height 25
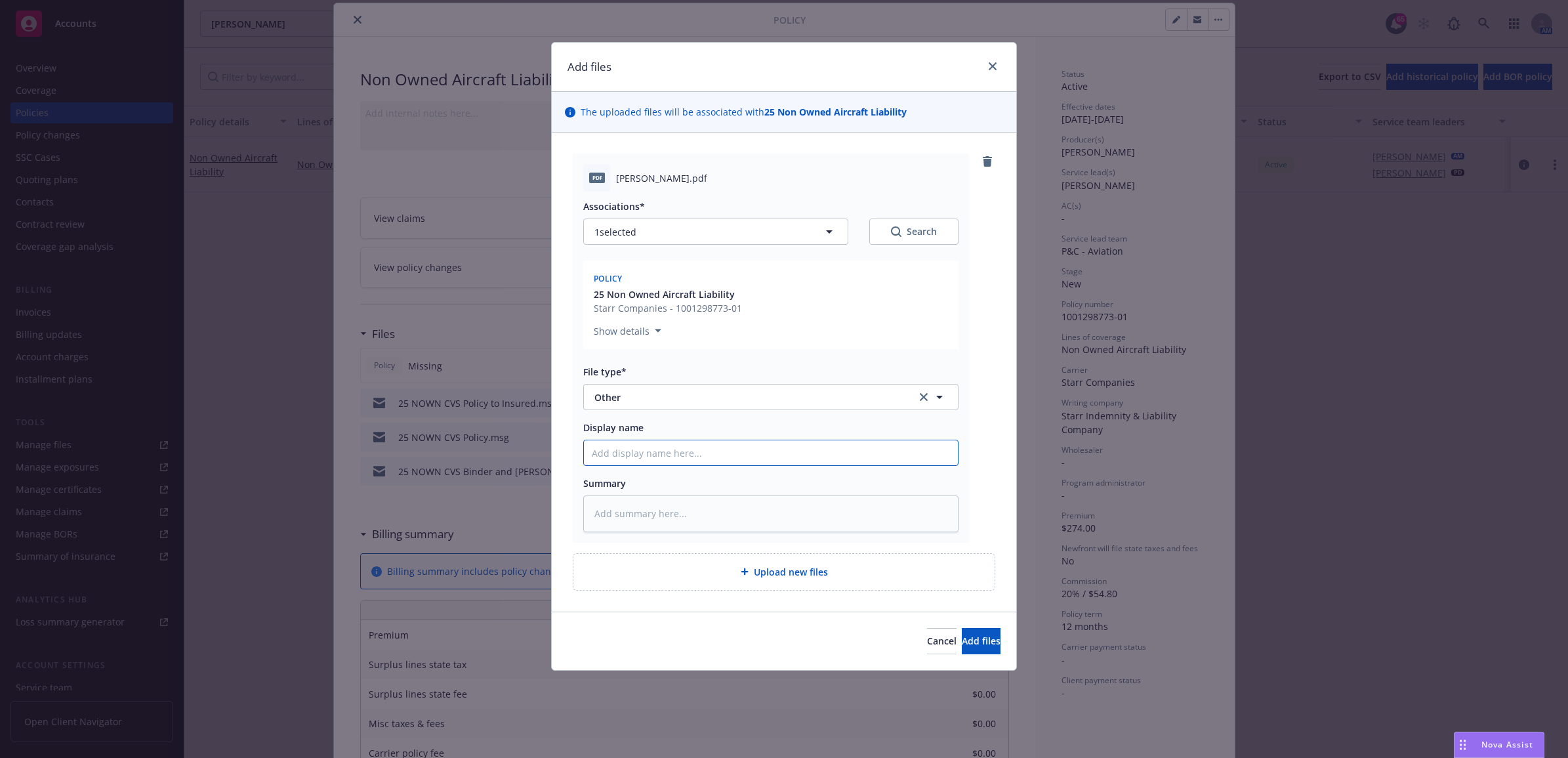
type textarea "x"
type input "2"
type textarea "x"
type input "25"
type textarea "x"
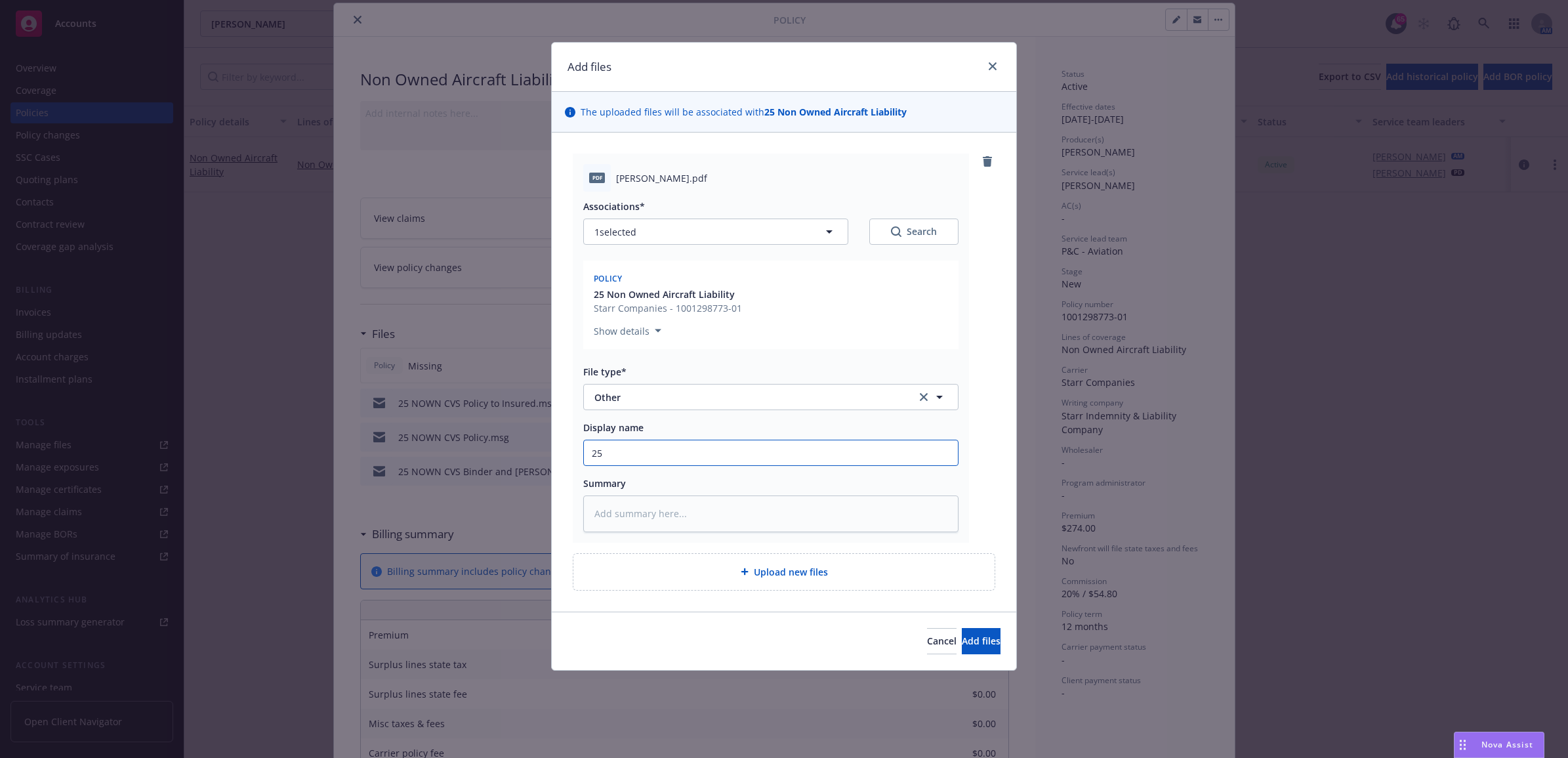
type input "25"
type textarea "x"
type input "25 N"
type textarea "x"
type input "25 NO"
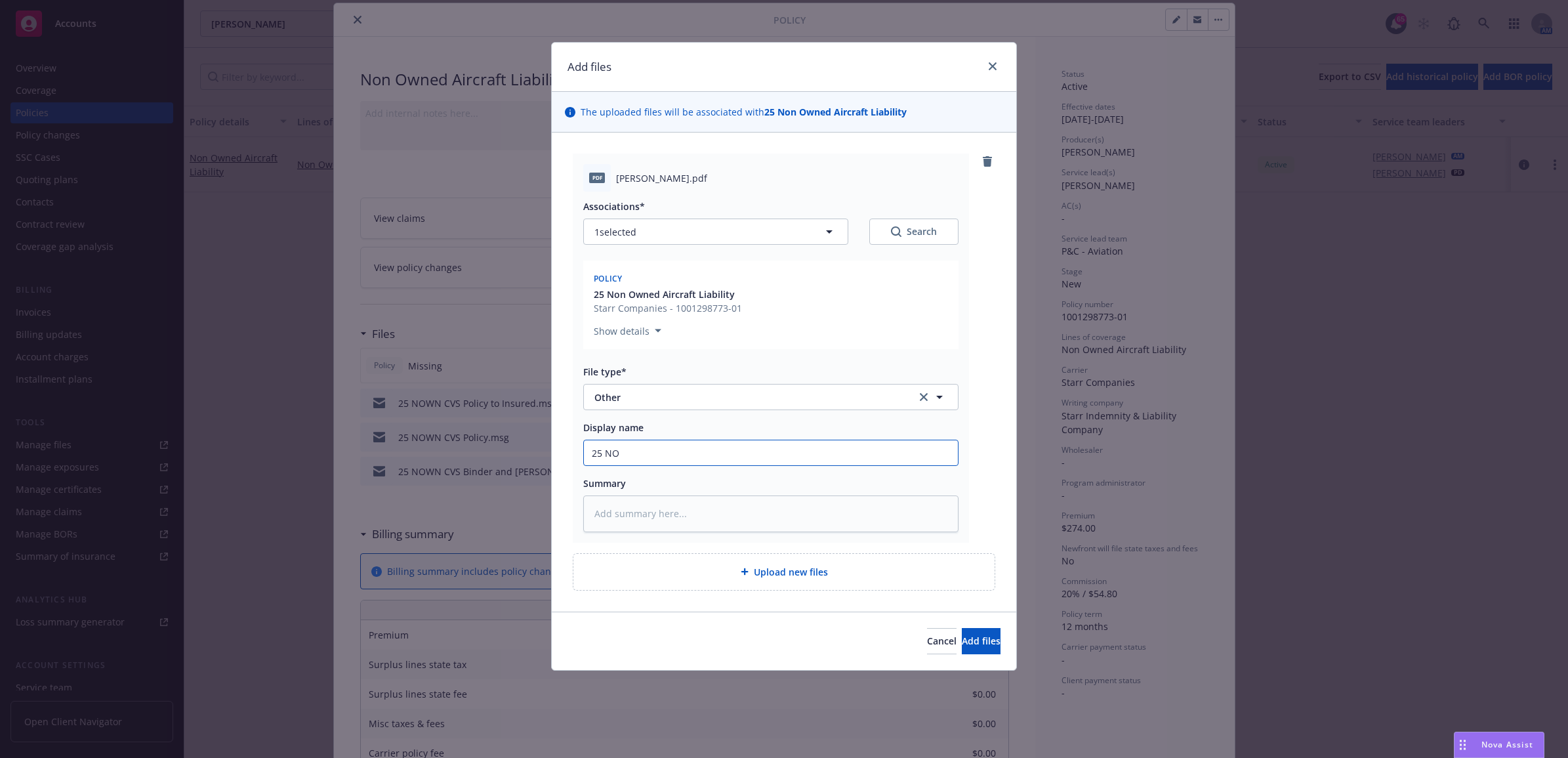
type textarea "x"
type input "25 NOW"
type textarea "x"
type input "25 NOWN"
type textarea "x"
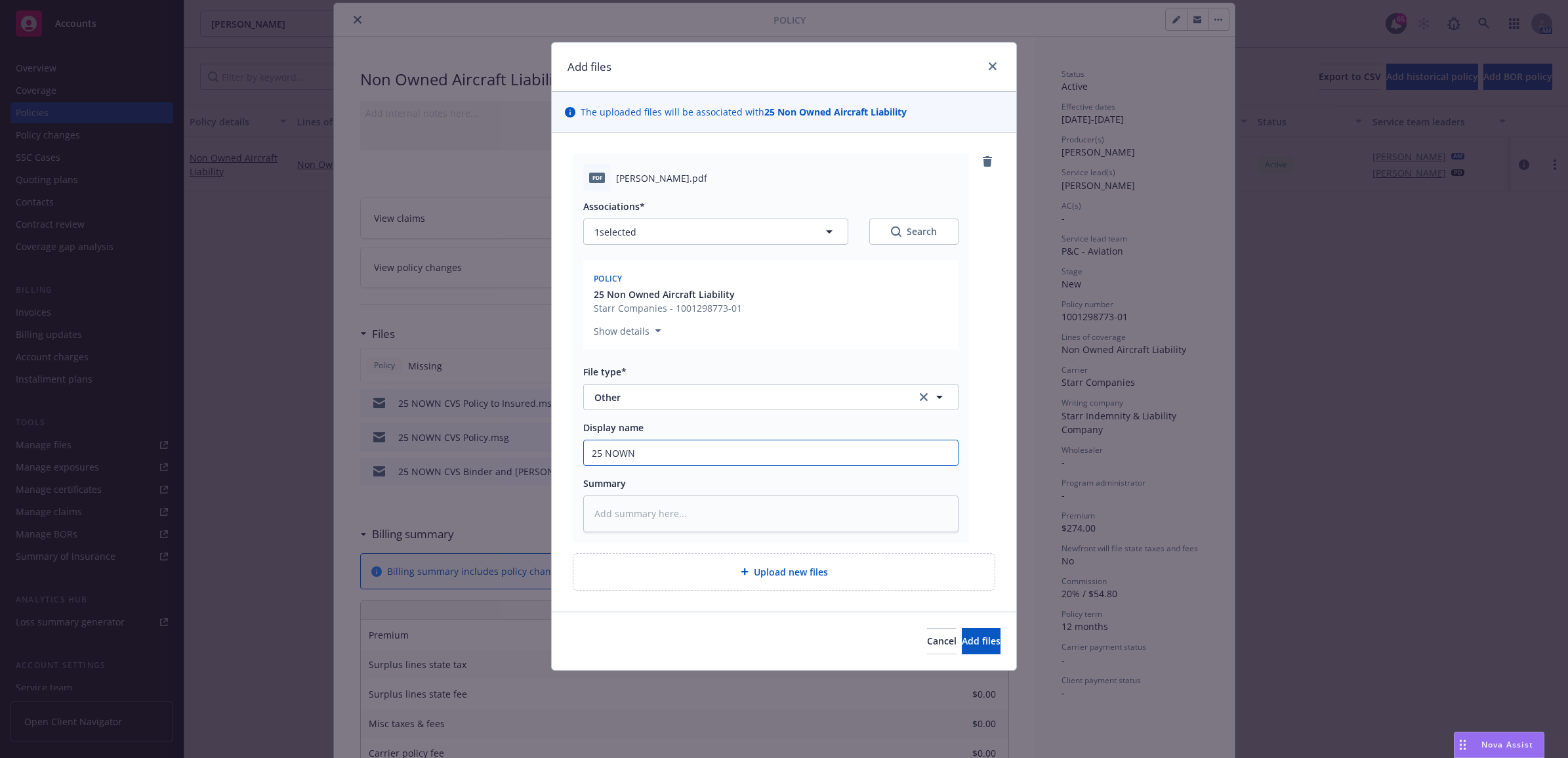
type input "25 NOWNC"
type textarea "x"
type input "25 NOWNC"
type textarea "x"
type input "25 NOWNC"
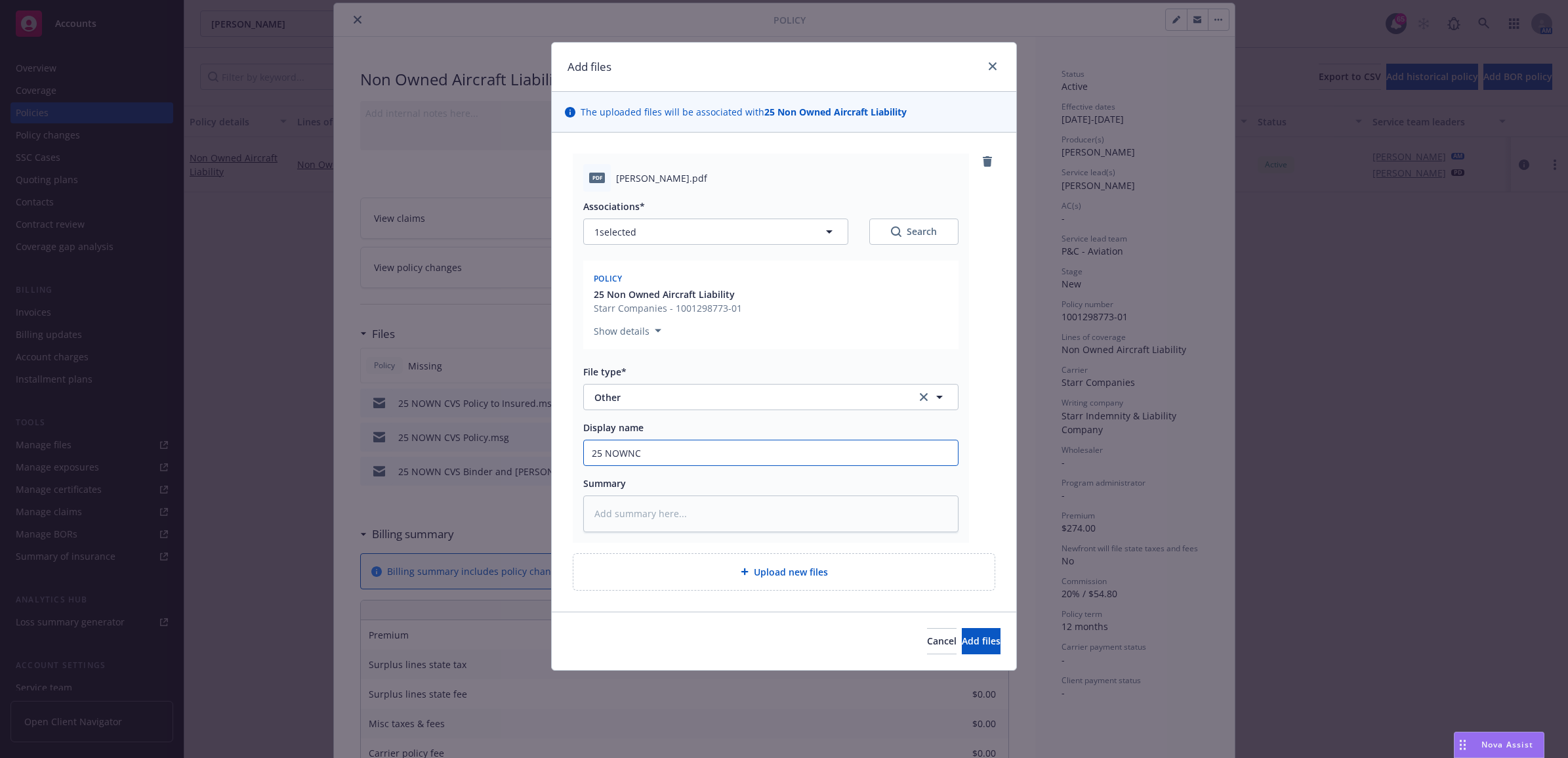
type textarea "x"
type input "25 NOWN"
type textarea "x"
type input "25 NOWN"
type textarea "x"
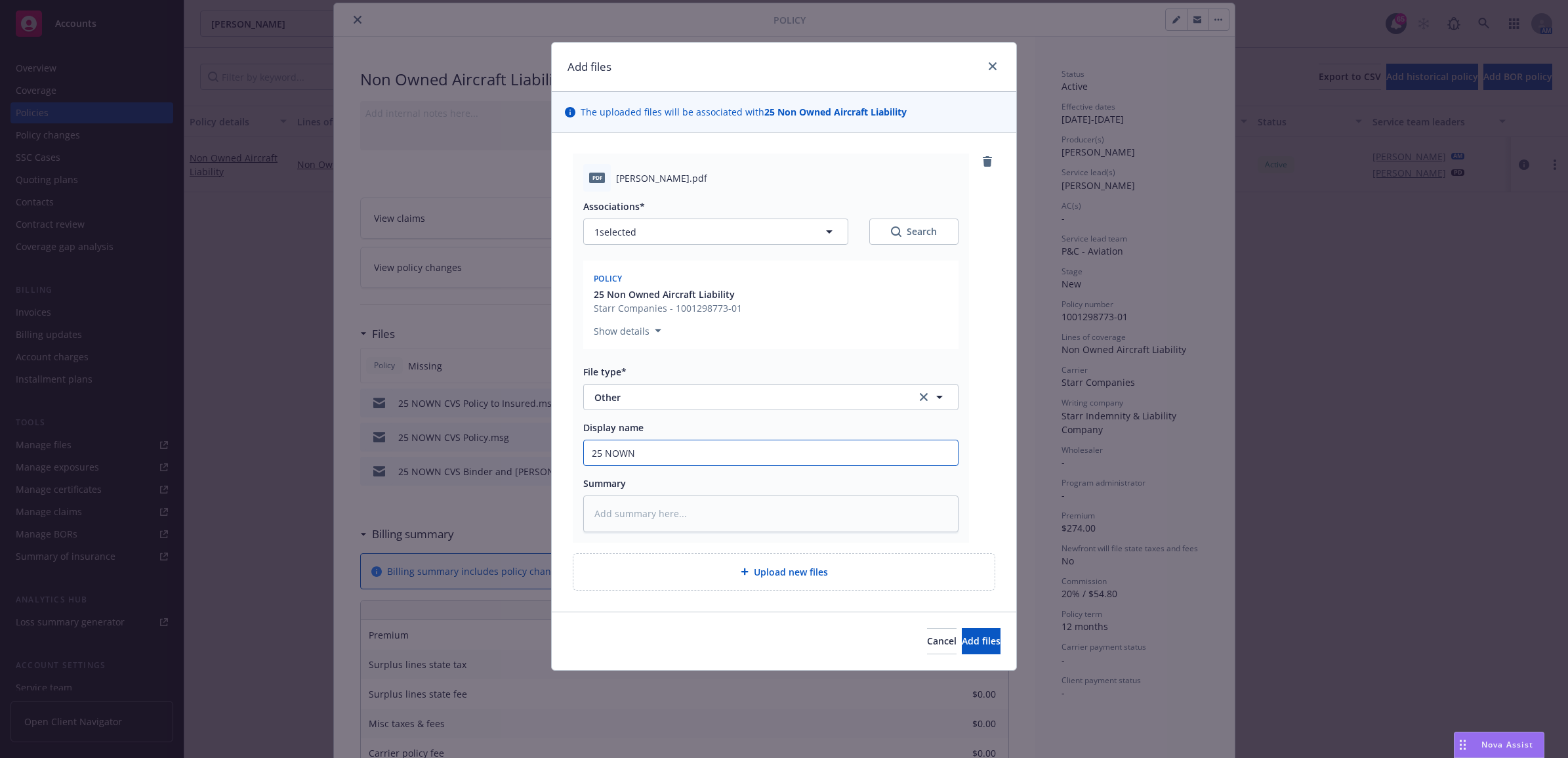
type input "25 NOWN C"
type textarea "x"
type input "25 NOWN CV"
type textarea "x"
type input "25 NOWN CVS"
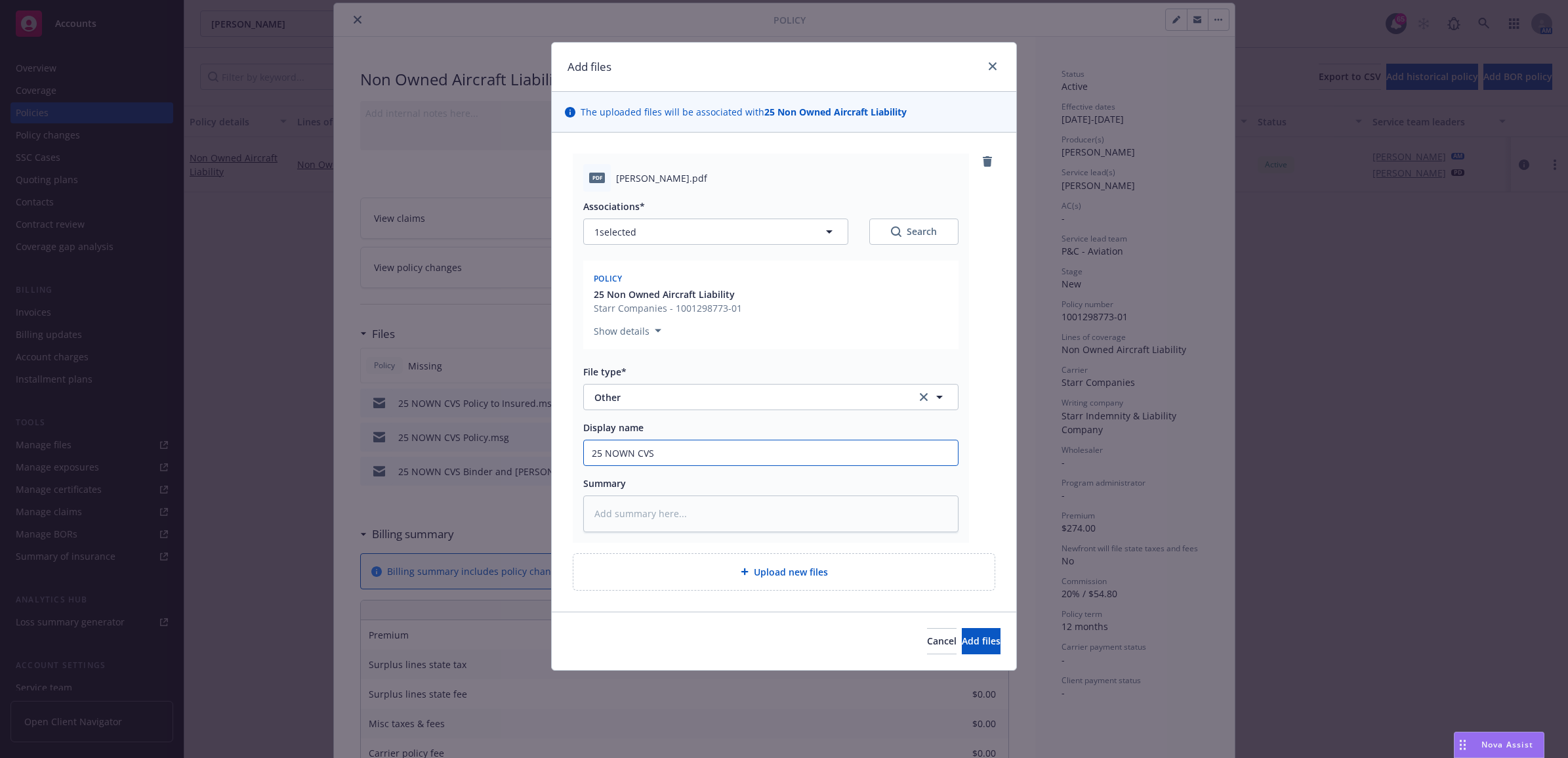
type textarea "x"
type input "25 NOWN CVS"
type textarea "x"
type input "25 NOWN CVS -"
type textarea "x"
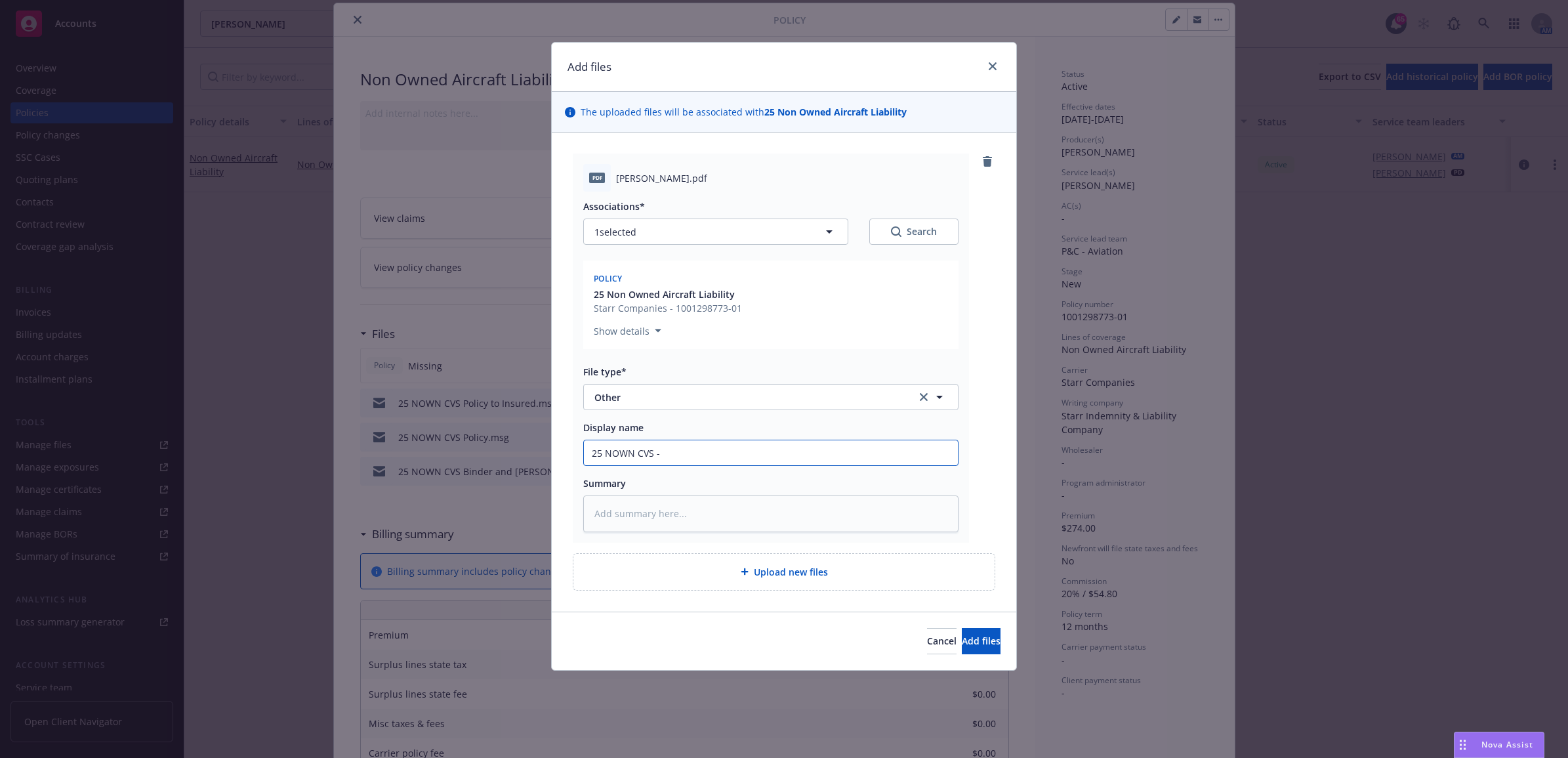
type input "25 NOWN CVS -"
type textarea "x"
type input "25 NOWN CVS - S"
type textarea "x"
type input "25 NOWN CVS - Si"
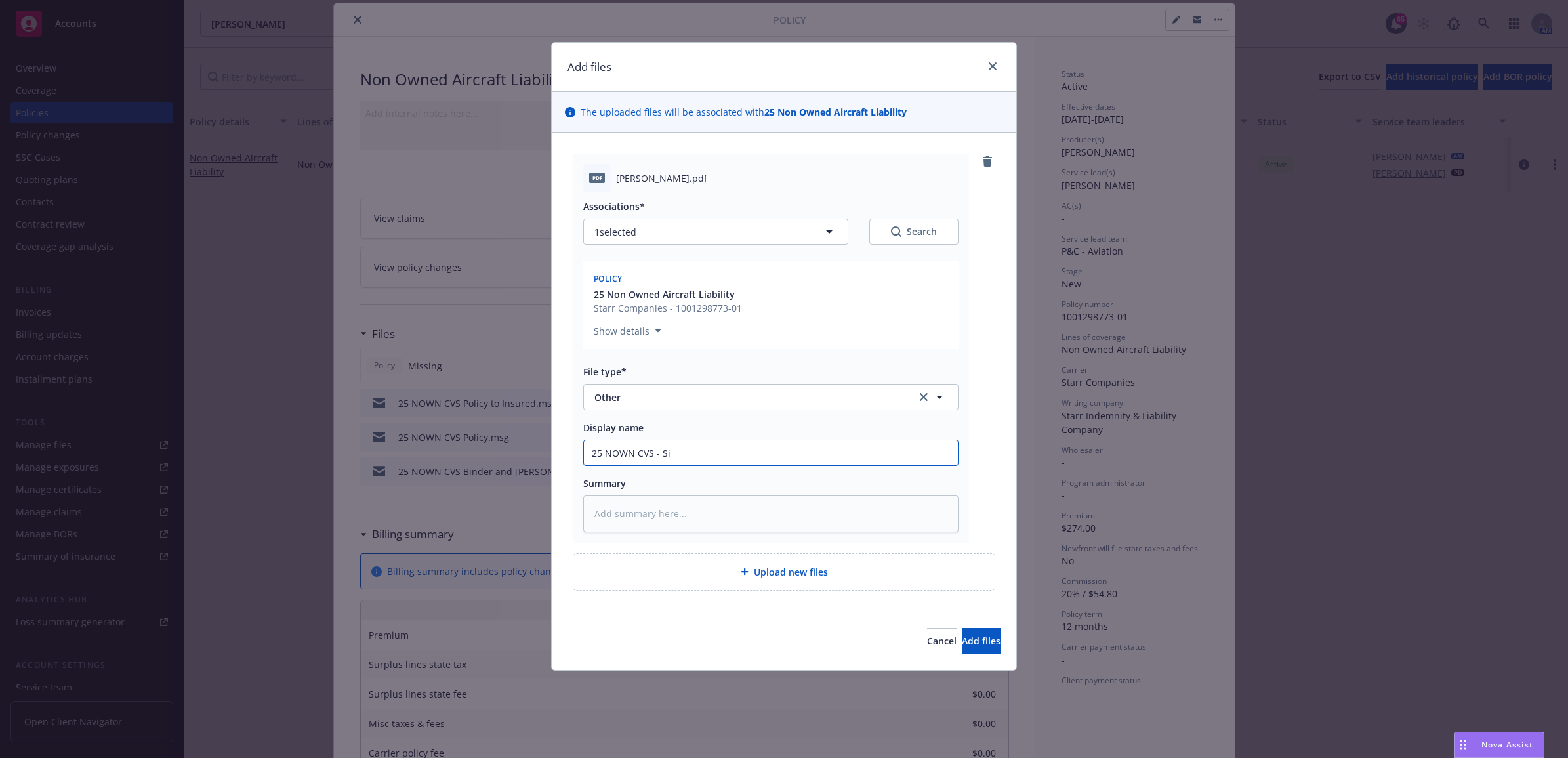
type textarea "x"
type input "25 NOWN CVS - Sig"
type textarea "x"
type input "25 NOWN CVS - Sign"
type textarea "x"
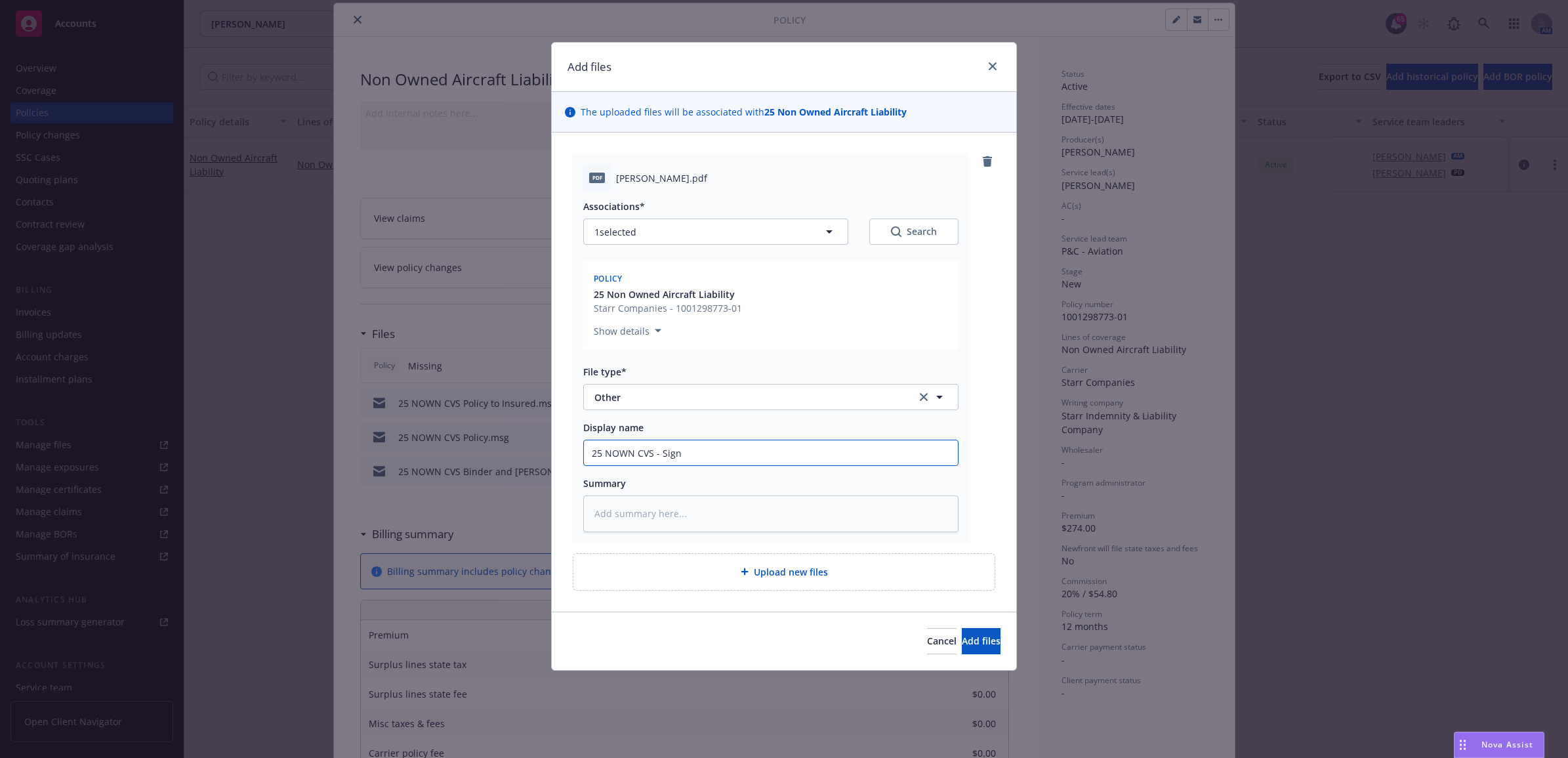
type input "25 NOWN CVS - Signe"
type textarea "x"
type input "25 NOWN CVS - Signed"
type textarea "x"
type input "25 NOWN CVS - Signed"
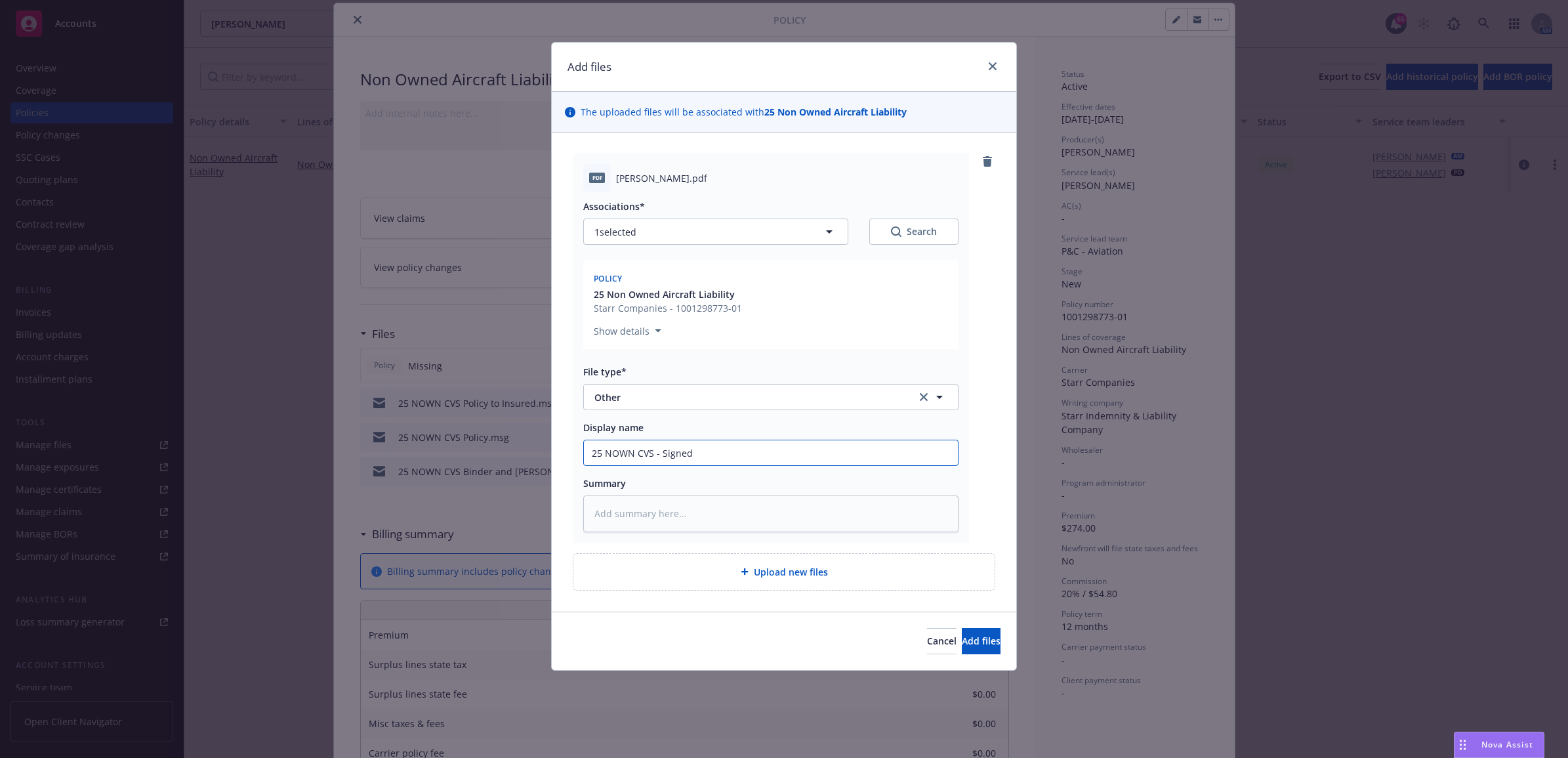
type textarea "x"
type input "25 NOWN CVS - Signed L"
type textarea "x"
type input "25 NOWN CVS - Signed LP"
type textarea "x"
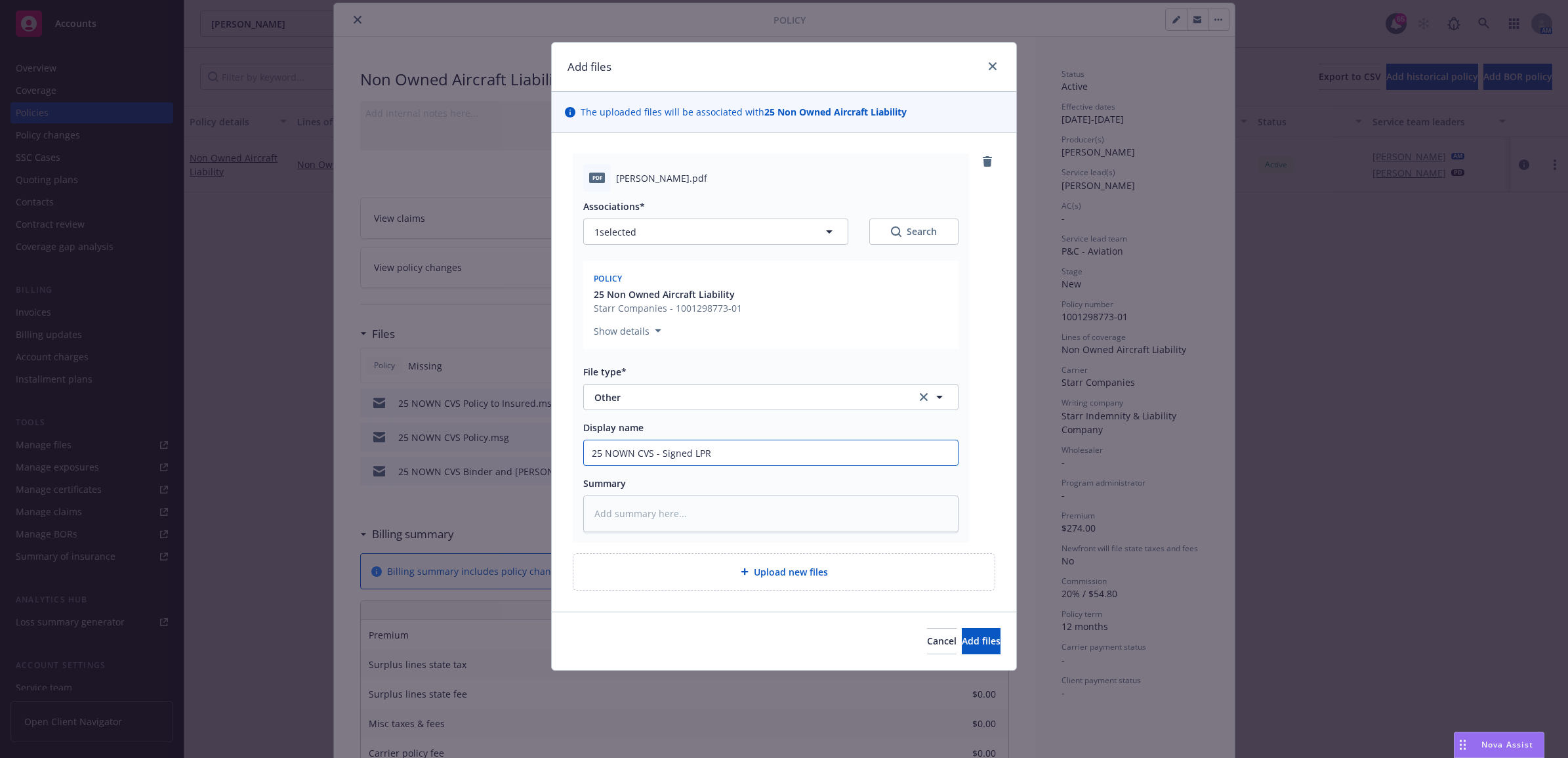
drag, startPoint x: 738, startPoint y: 458, endPoint x: 545, endPoint y: 463, distance: 193.1
click at [545, 463] on div "Add files The uploaded files will be associated with 25 Non Owned Aircraft Liab…" at bounding box center [784, 379] width 1568 height 758
type input "25 NOWN CVS - Signed LPR"
paste textarea "25 NOWN CVS - Signed LPR"
type textarea "x"
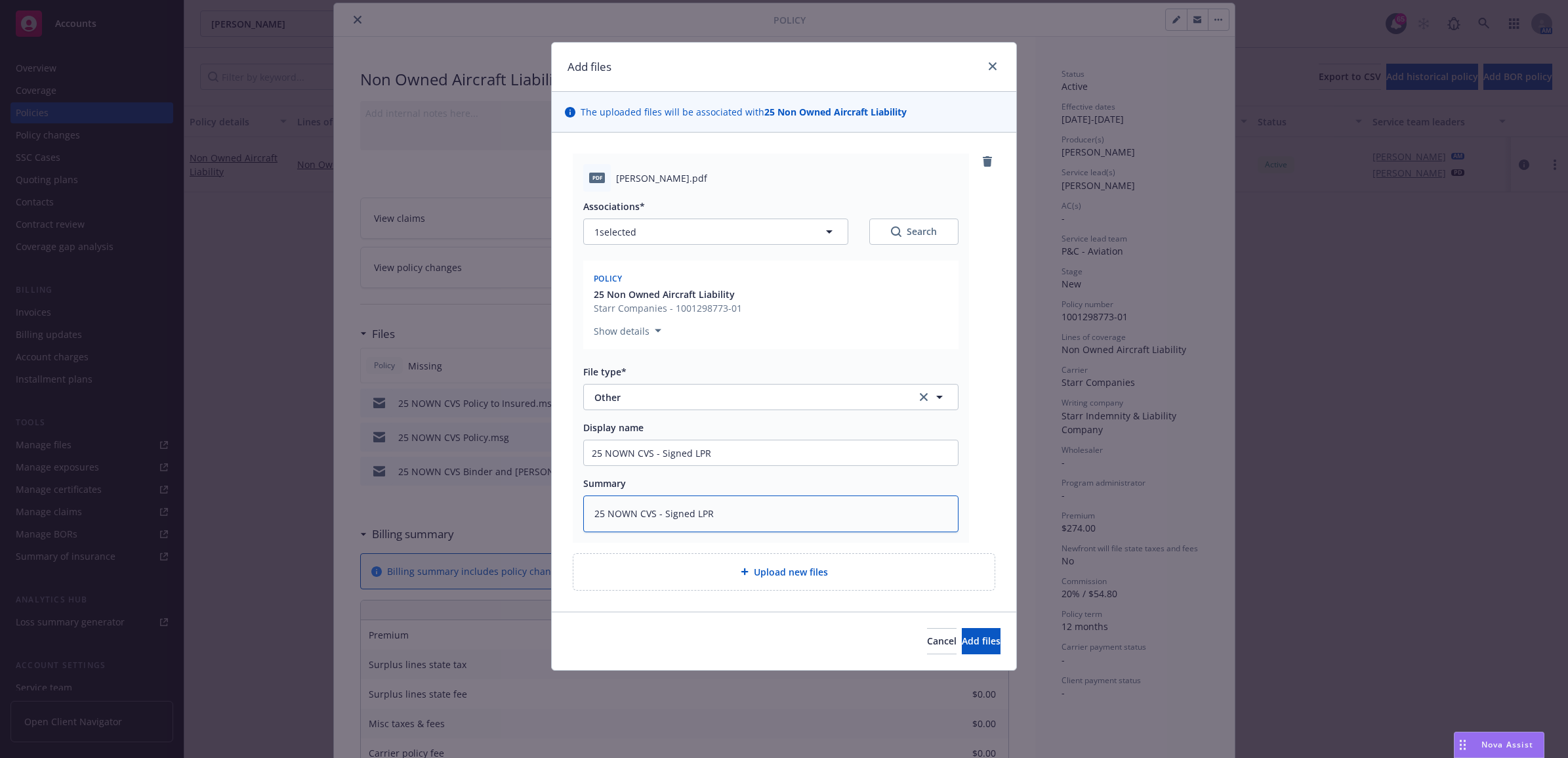
type textarea "25 NOWN CVS - Signed LPR"
click at [968, 637] on span "Add files" at bounding box center [980, 640] width 38 height 13
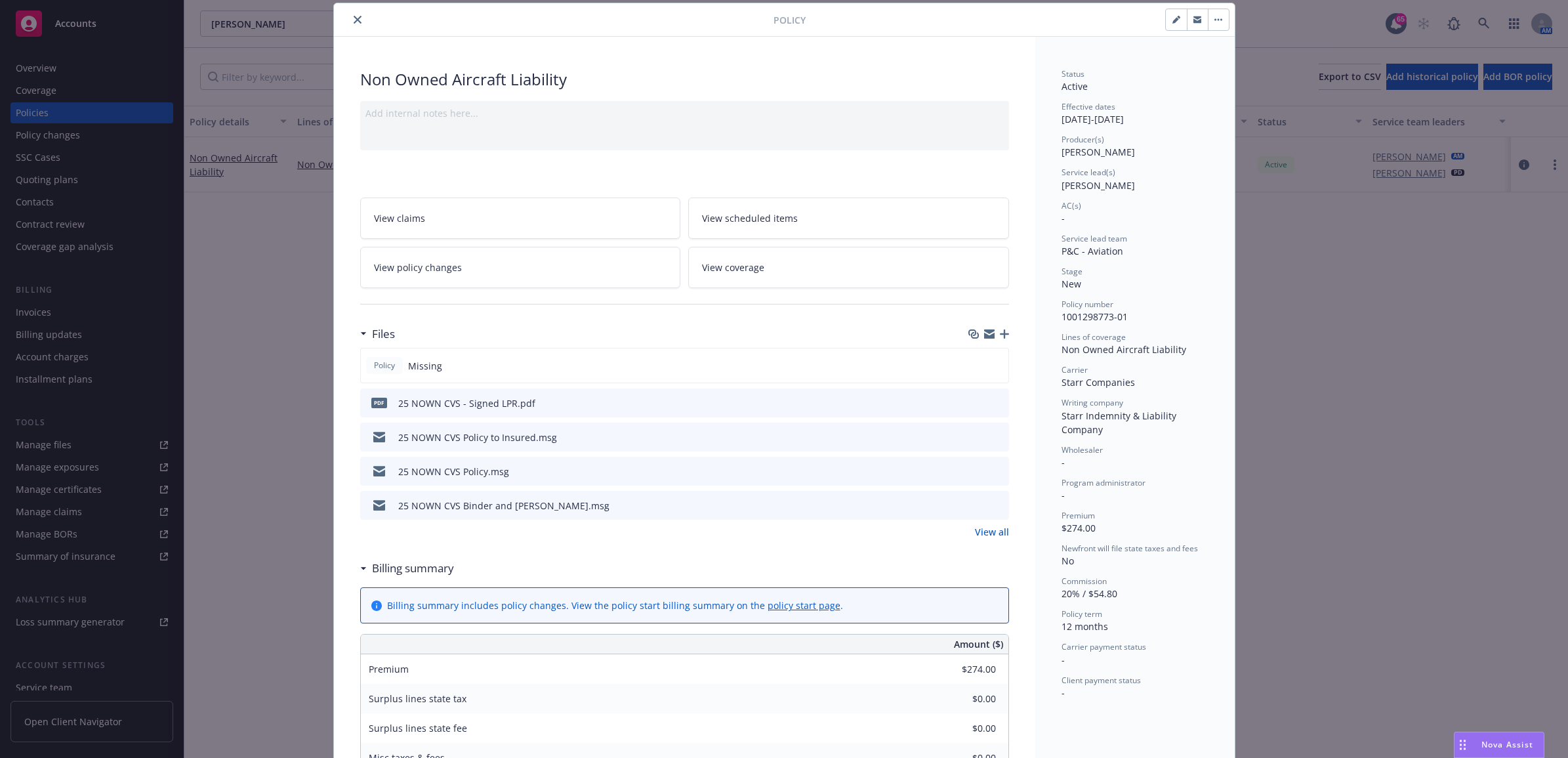
click at [1000, 336] on icon "button" at bounding box center [1005, 334] width 9 height 9
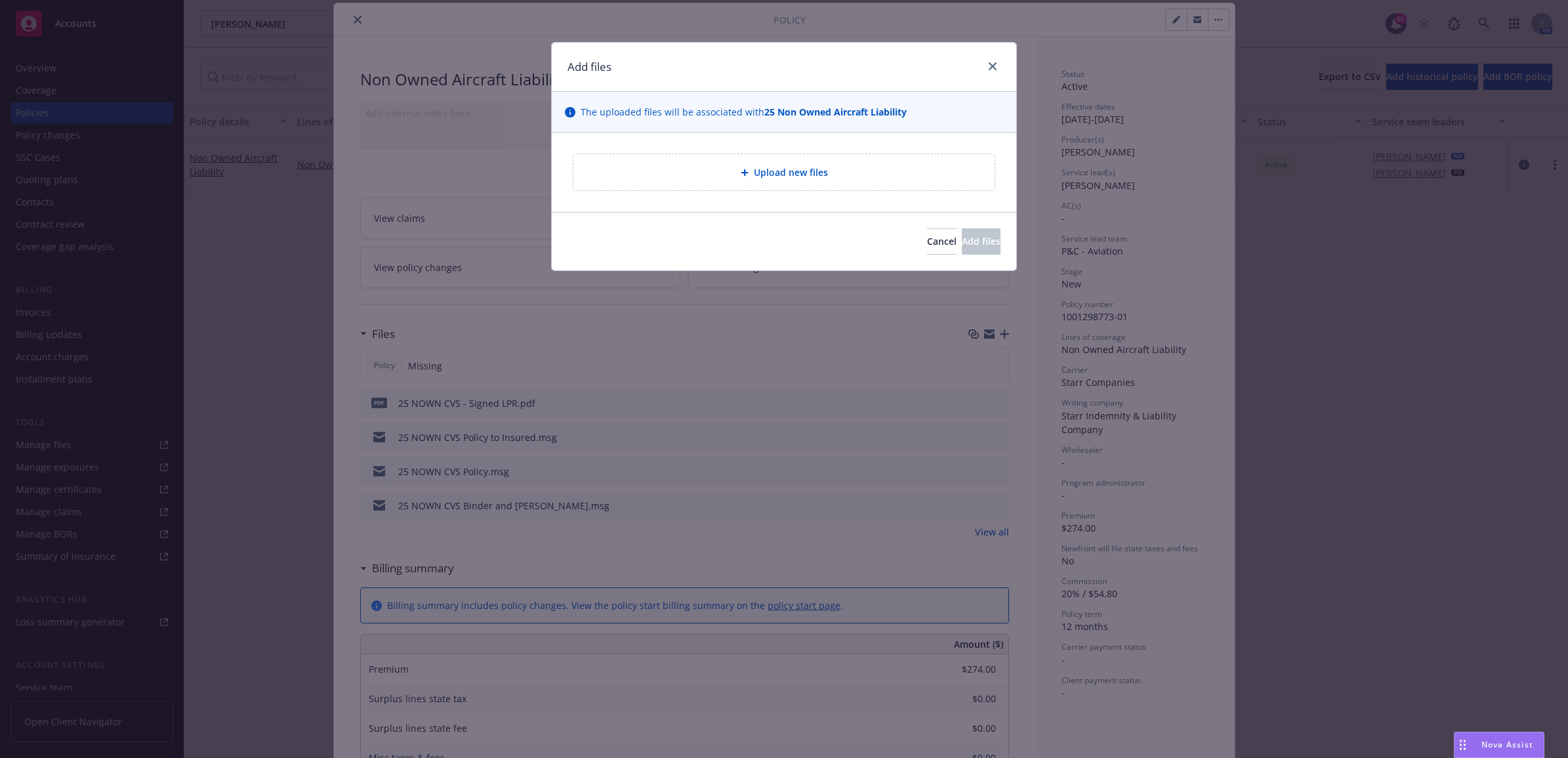
type textarea "x"
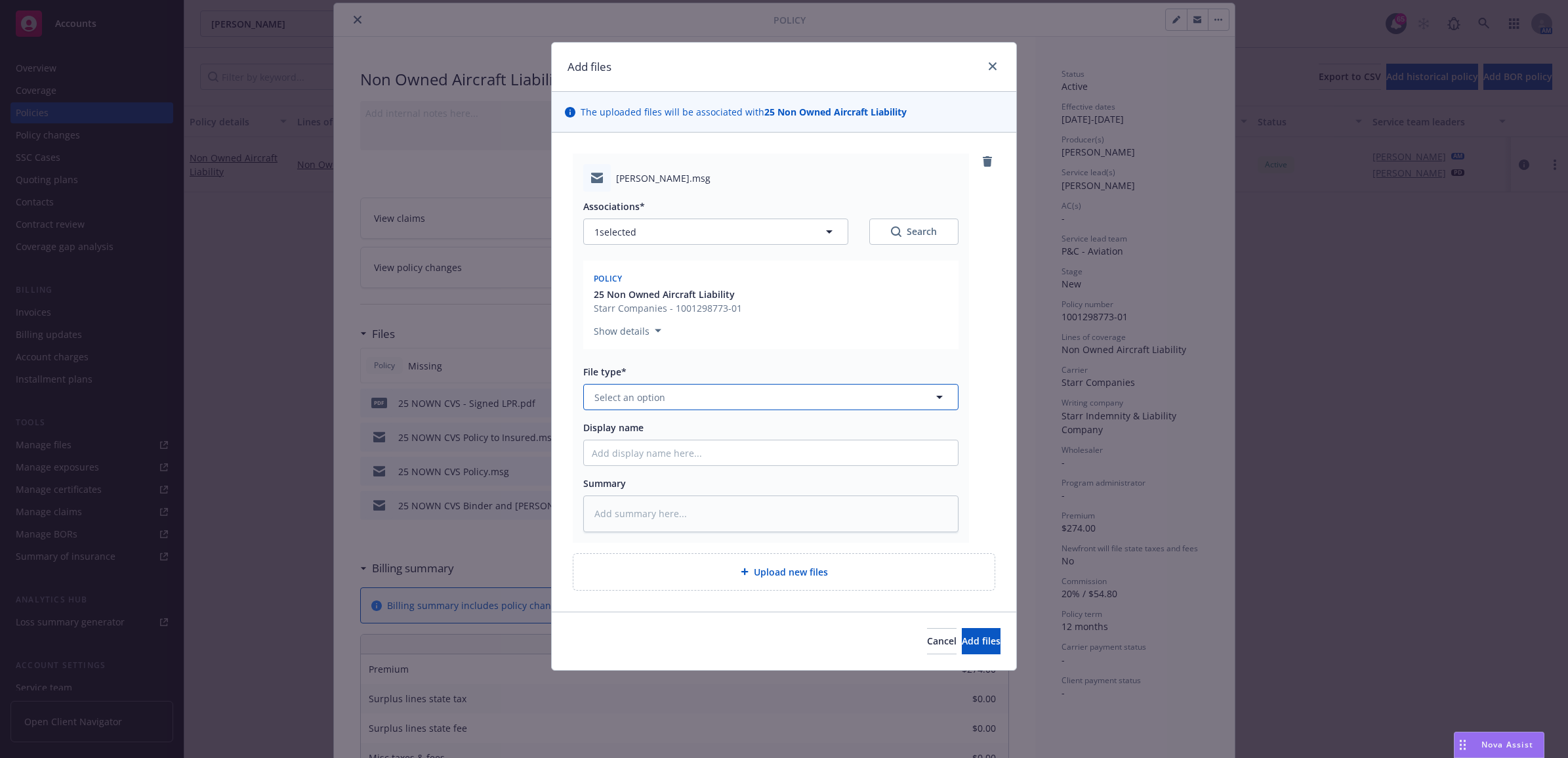
click at [667, 400] on button "Select an option" at bounding box center [771, 397] width 376 height 26
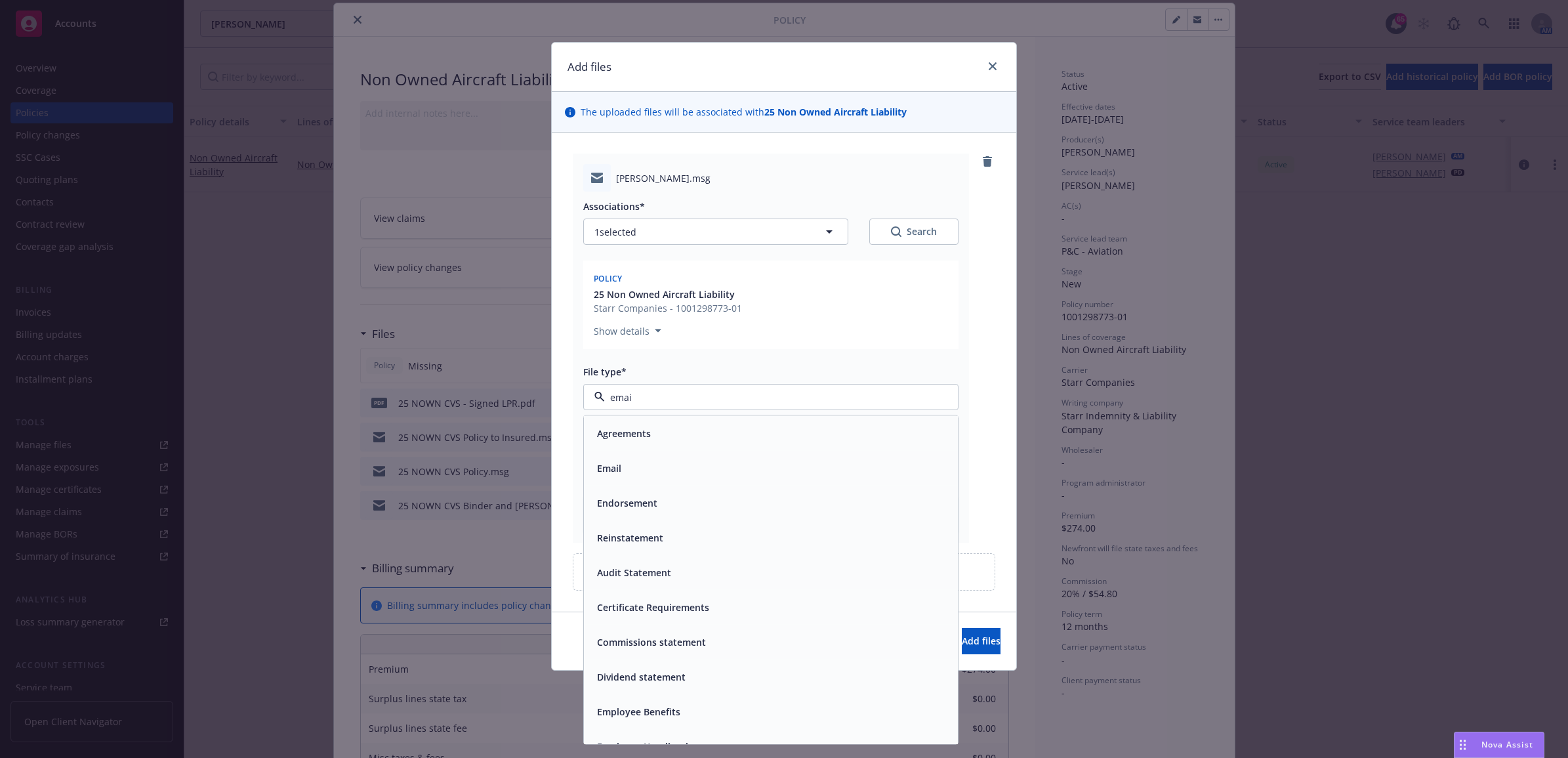
type input "email"
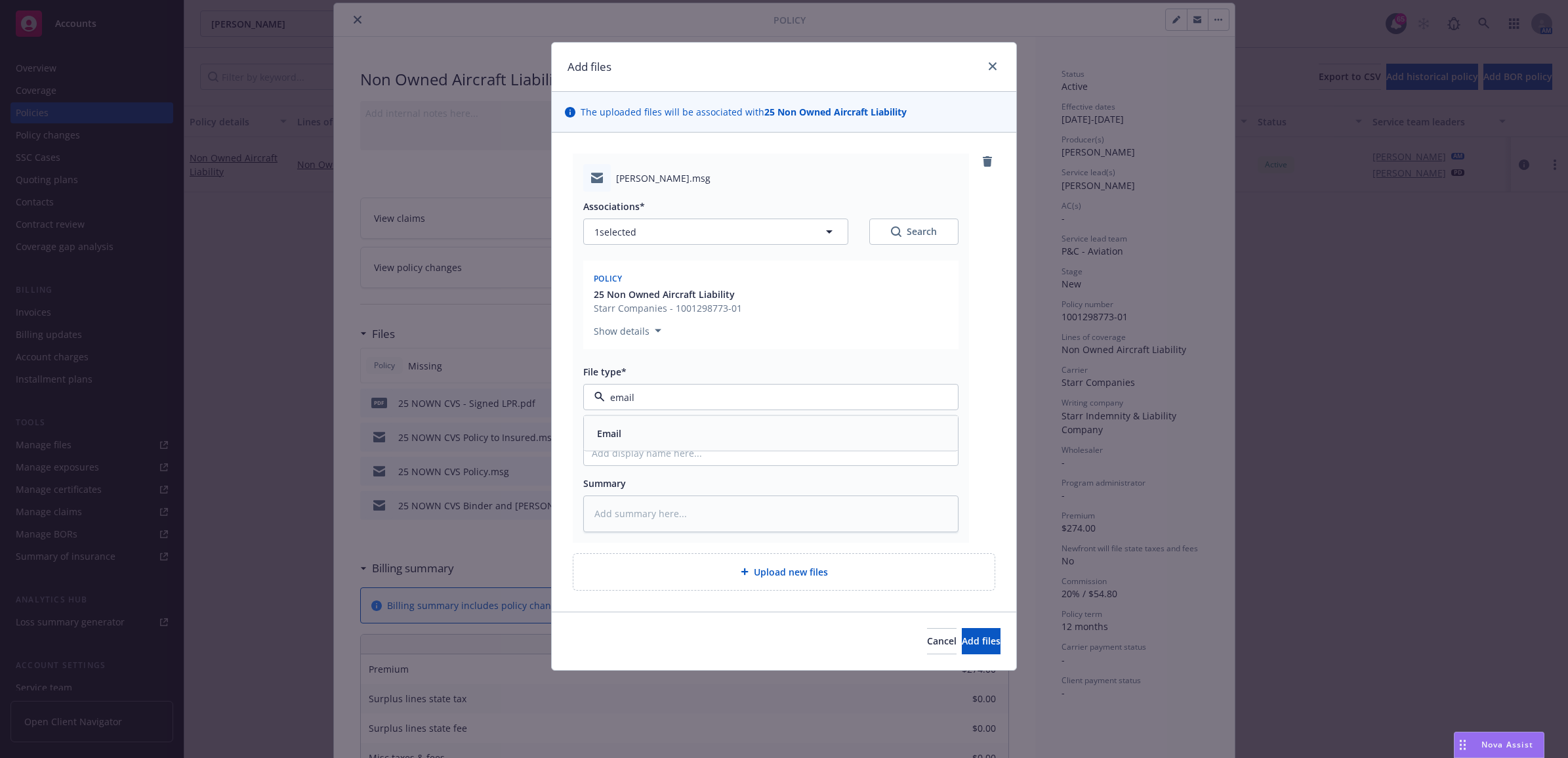
click at [697, 447] on div "Email" at bounding box center [771, 433] width 374 height 35
paste input "25 NOWN CVS - Signed LPR"
type textarea "x"
type input "25 NOWN CVS - Signed LPR"
type textarea "x"
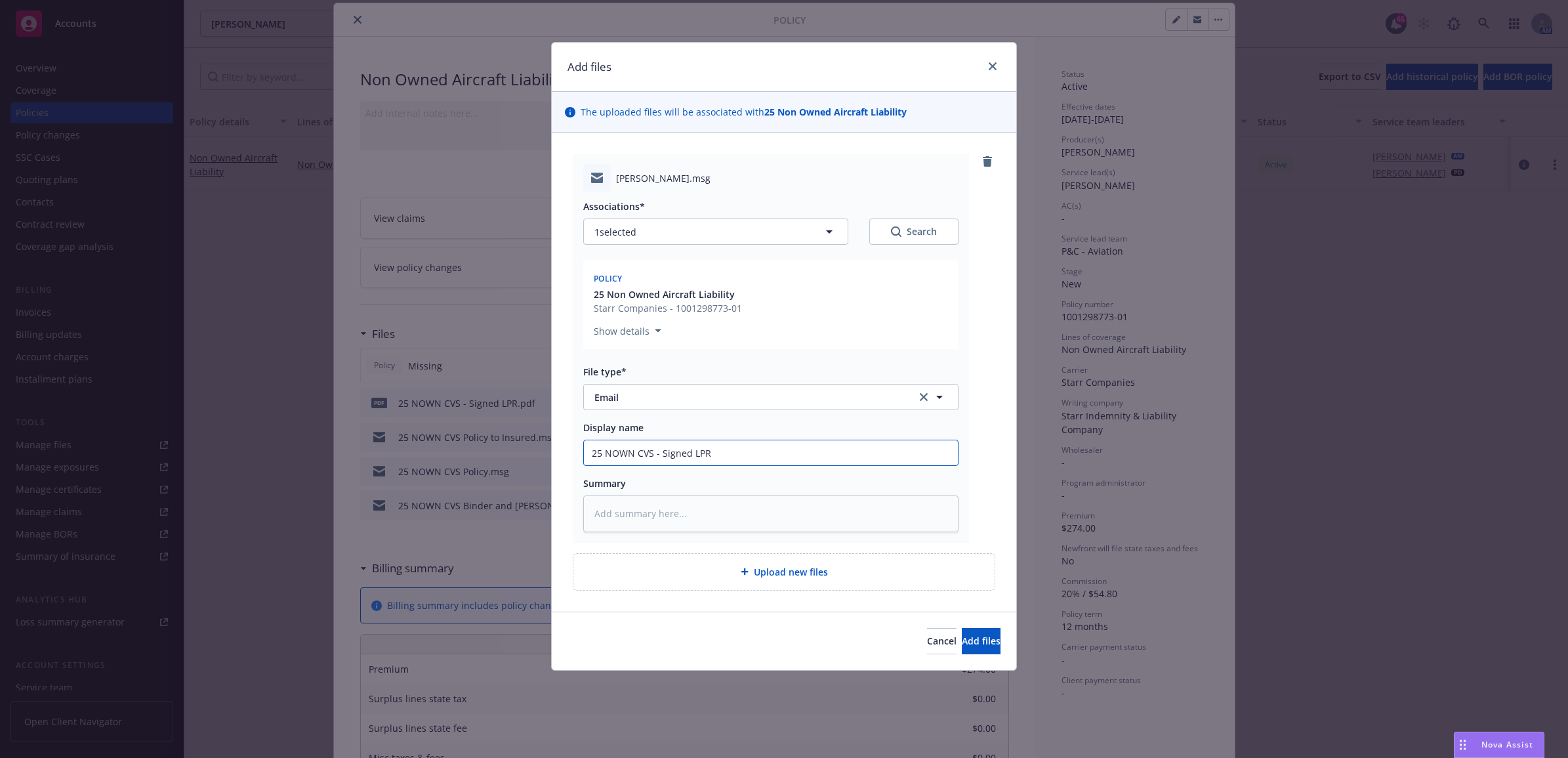
type input "25 NOWN CVS - Signed LPR"
type textarea "x"
type input "25 NOWN CVS - Signed LPR s"
type textarea "x"
type input "25 NOWN CVS - Signed LPR se"
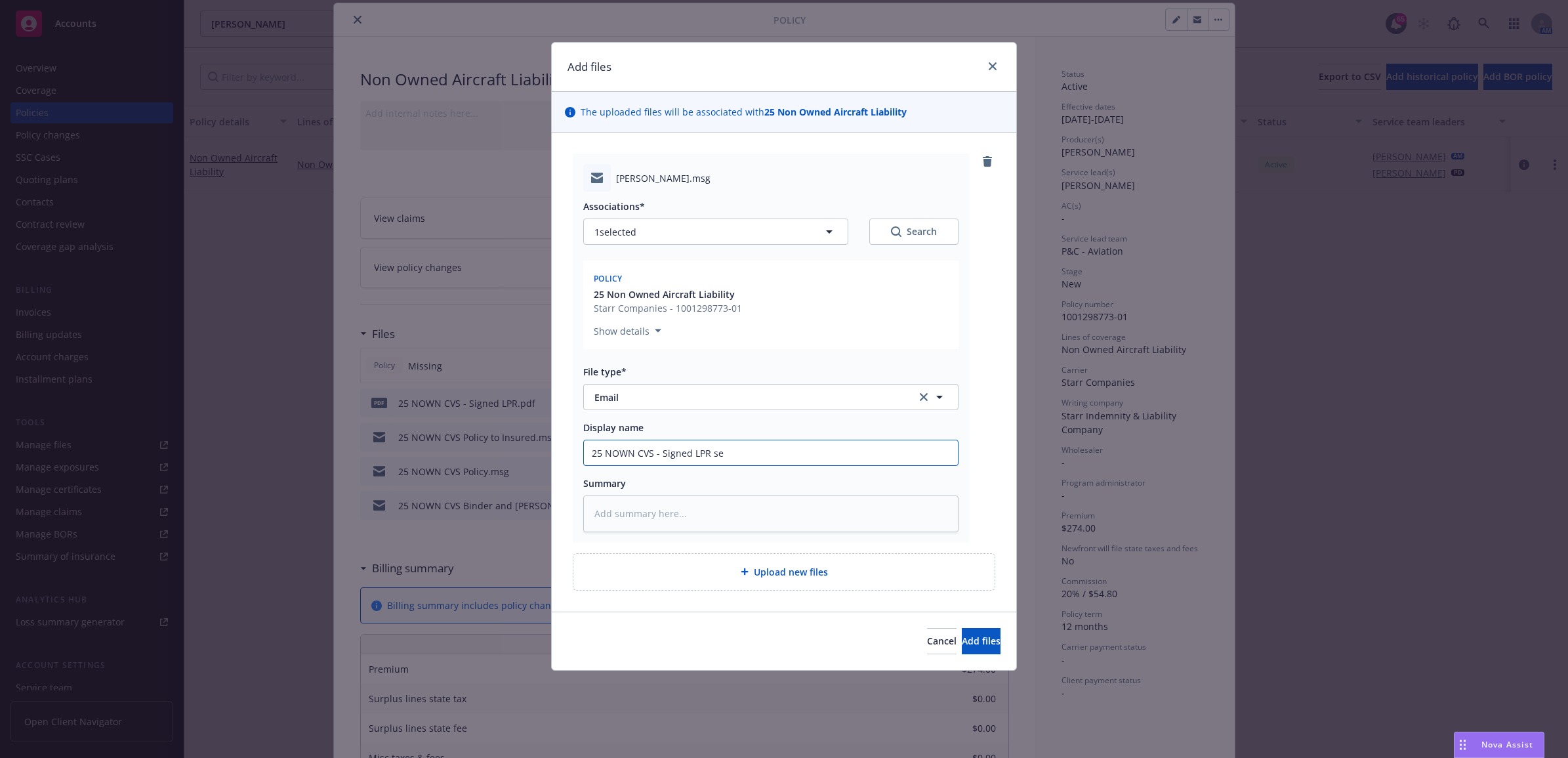
type textarea "x"
type input "25 NOWN CVS - Signed LPR sen"
type textarea "x"
type input "25 NOWN CVS - Signed LPR sent"
type textarea "x"
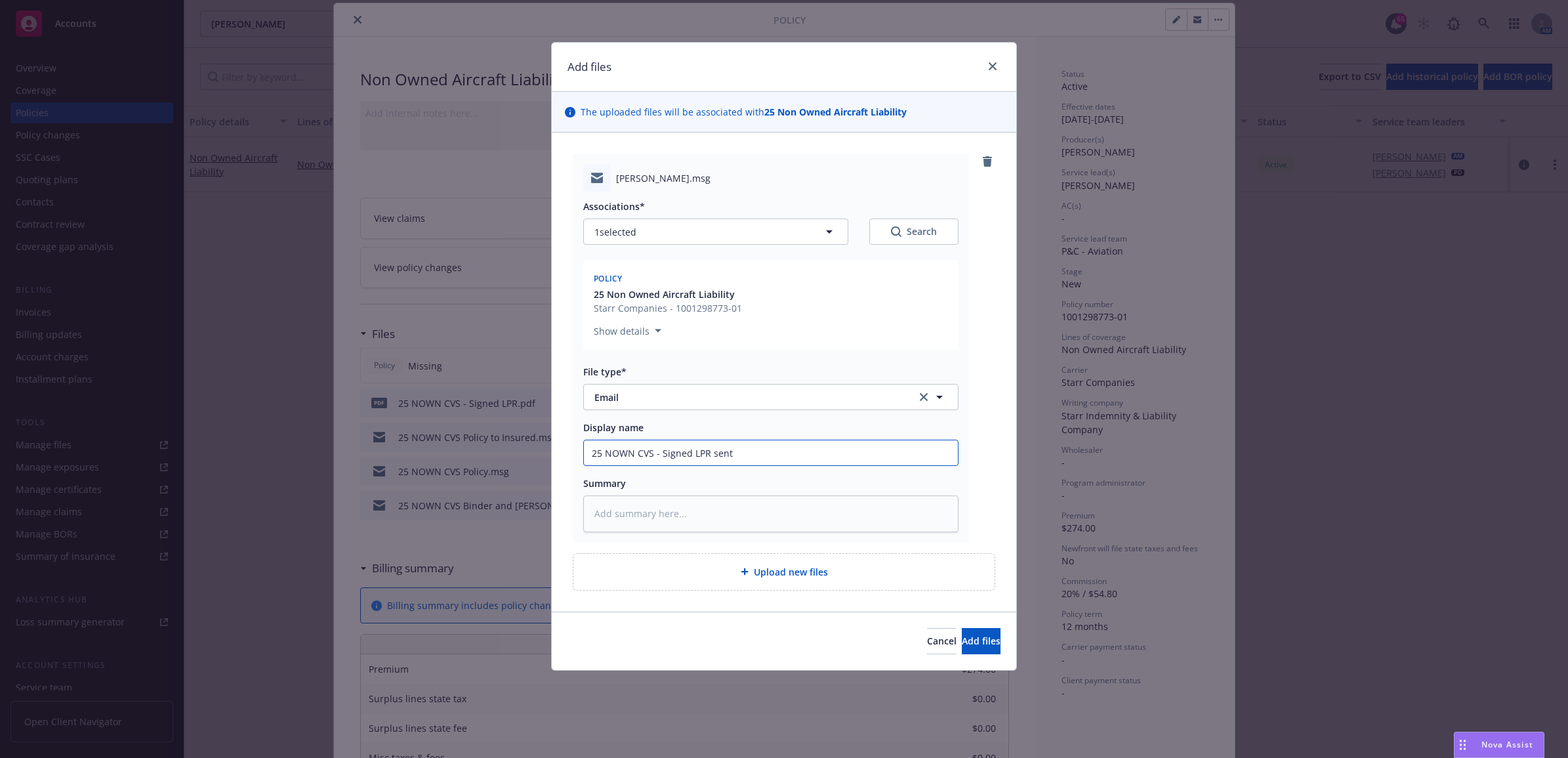
type input "25 NOWN CVS - Signed LPR sent"
type textarea "x"
type input "25 NOWN CVS - Signed LPR sent t"
type textarea "x"
type input "25 NOWN CVS - Signed LPR sent to"
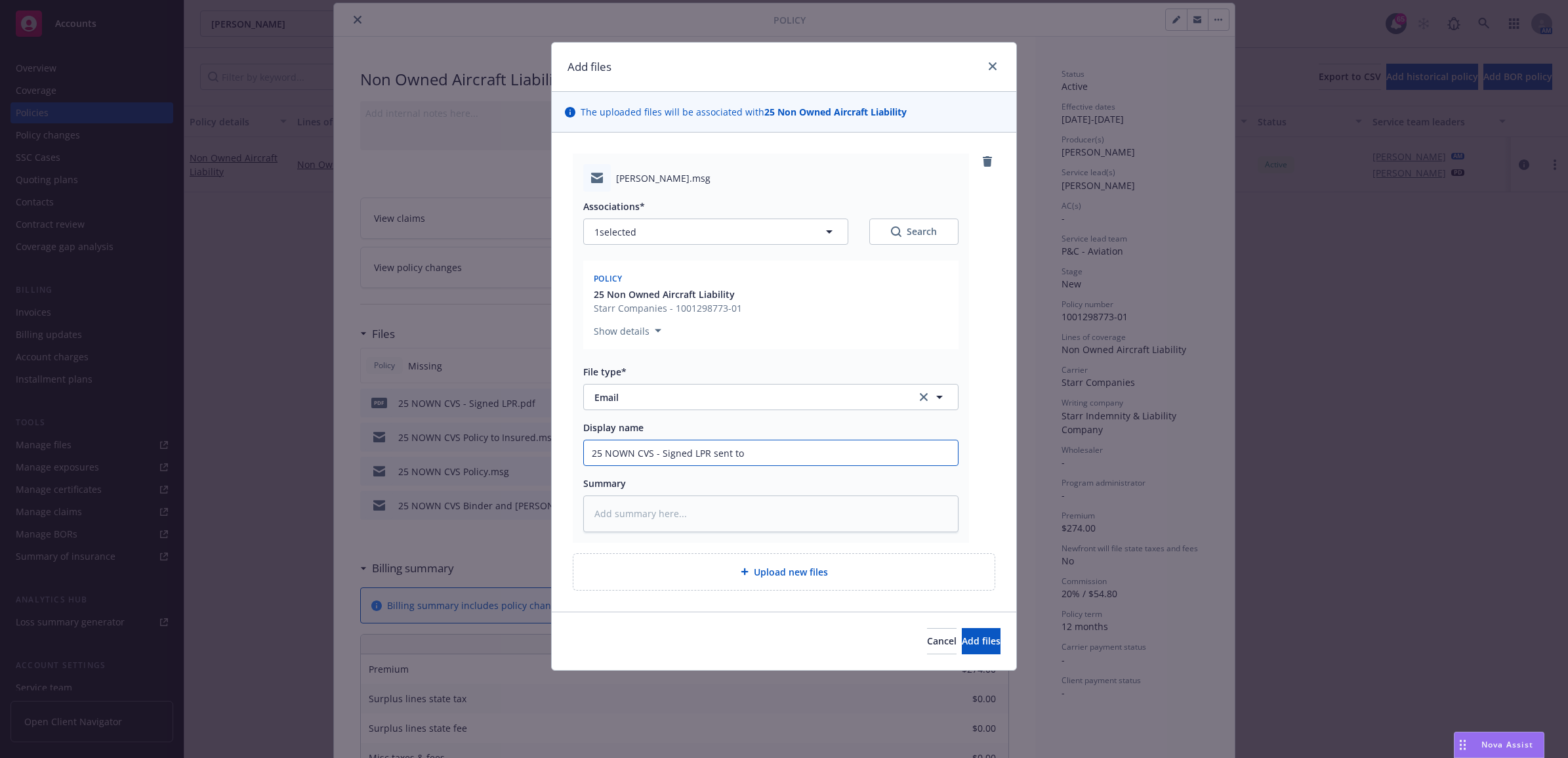
type textarea "x"
type input "25 NOWN CVS - Signed LPR sent to"
type textarea "x"
type input "25 NOWN CVS - Signed LPR sent to c"
type textarea "x"
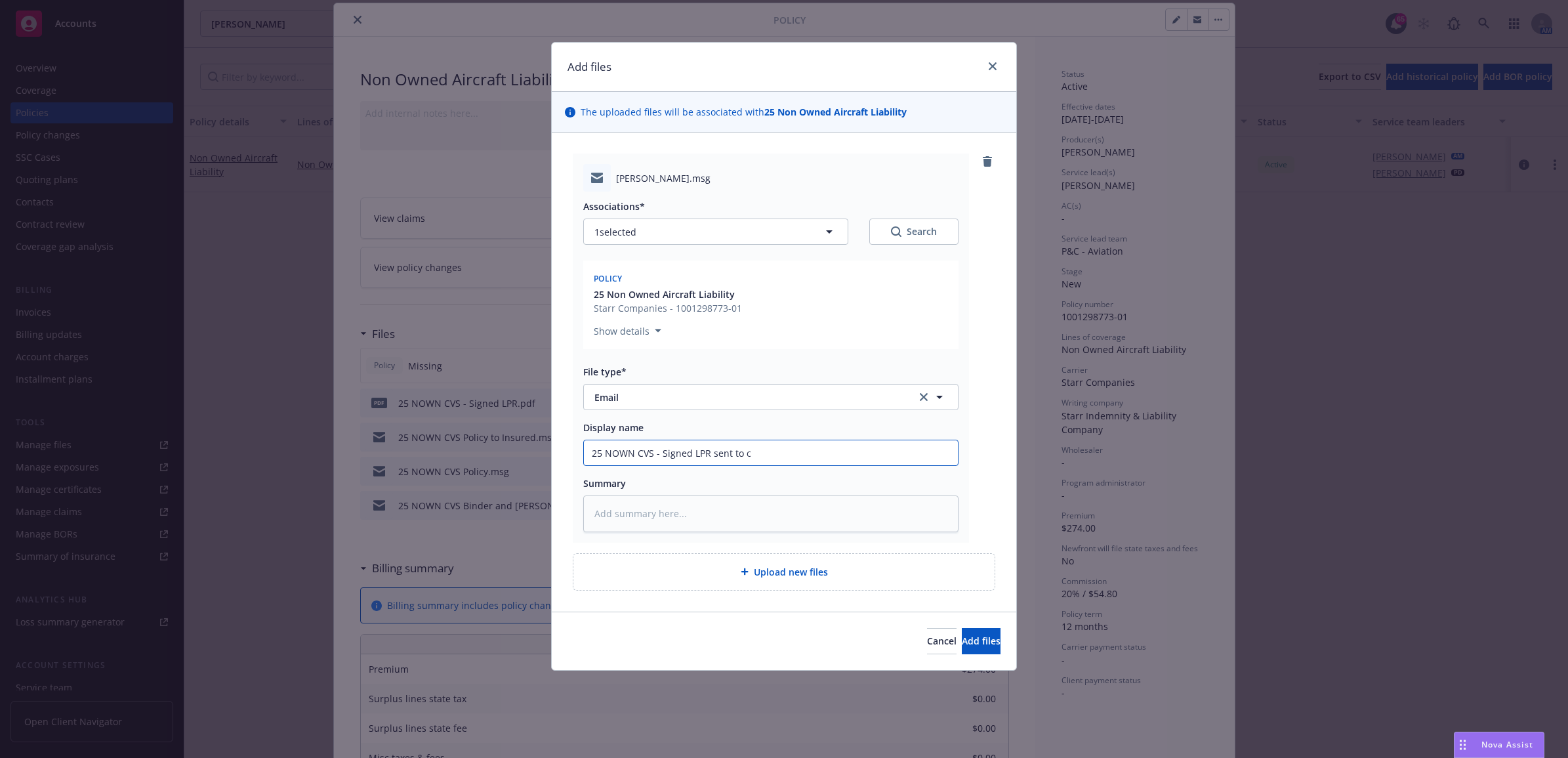
type input "25 NOWN CVS - Signed LPR sent to ca"
type textarea "x"
type input "25 NOWN CVS - Signed LPR sent to car"
type textarea "x"
type input "25 NOWN CVS - Signed LPR sent to carr"
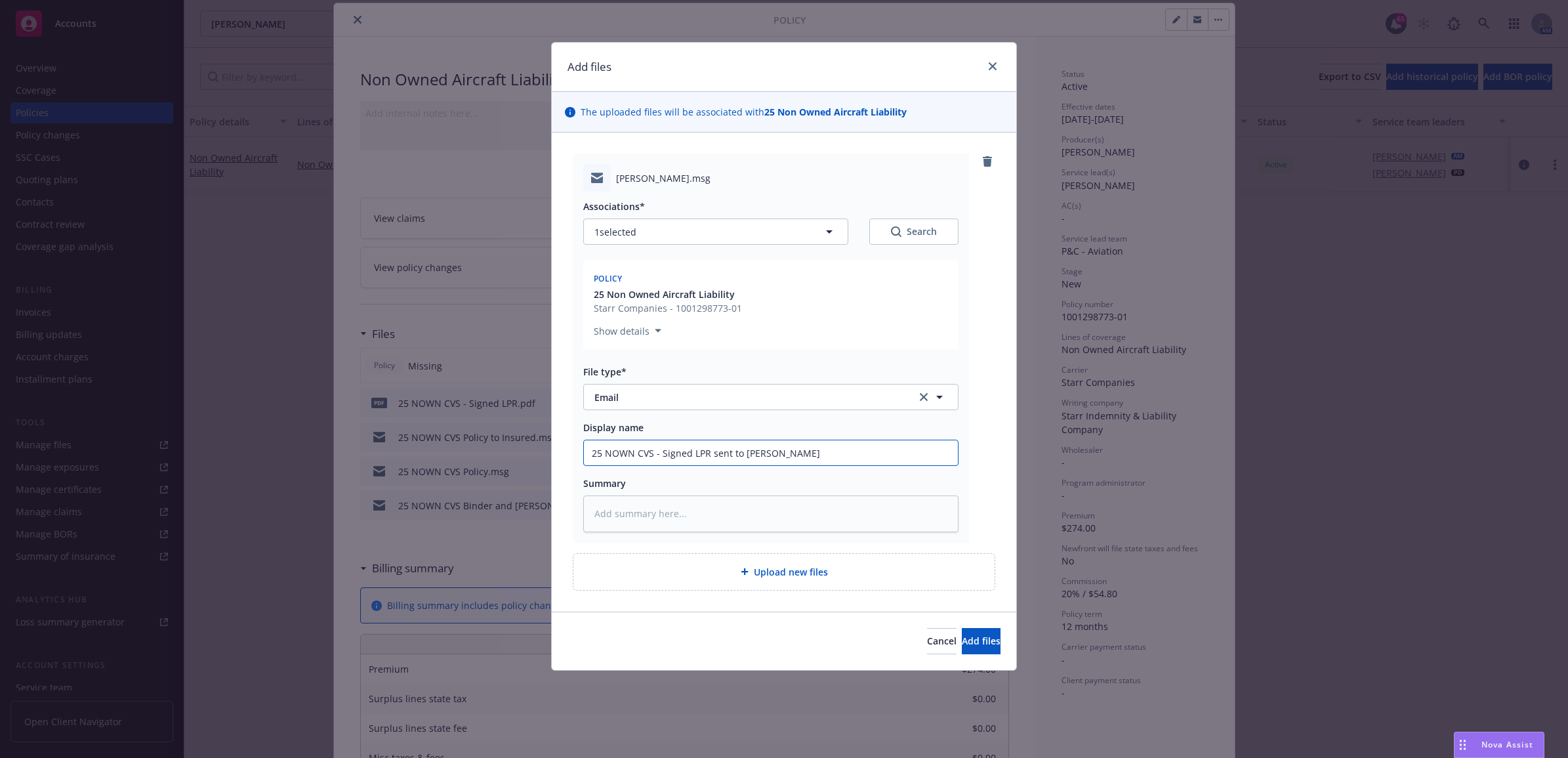
type textarea "x"
type input "25 NOWN CVS - Signed LPR sent to carri"
type textarea "x"
type input "25 NOWN CVS - Signed LPR sent to carrie"
type textarea "x"
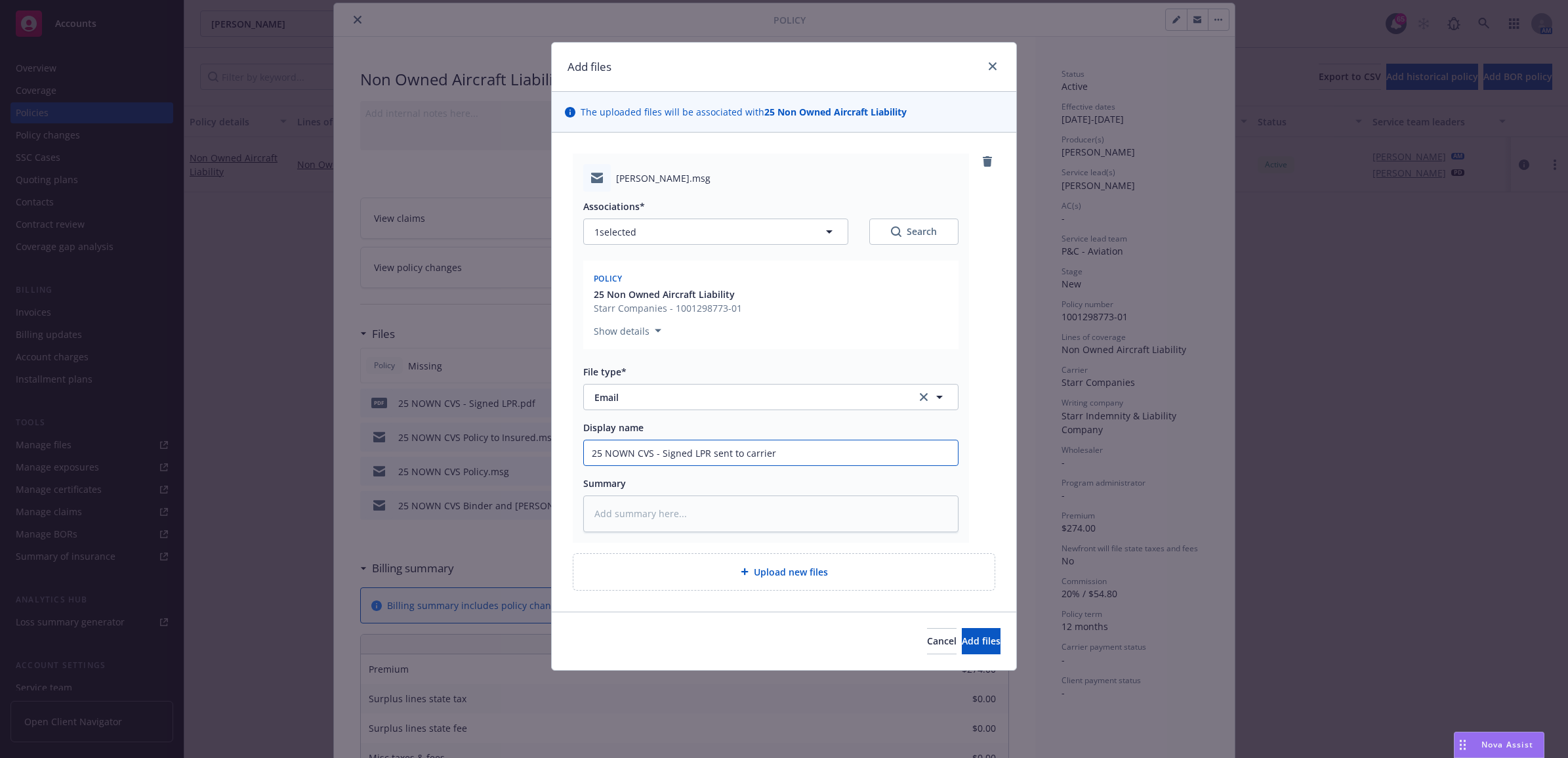
drag, startPoint x: 808, startPoint y: 450, endPoint x: 496, endPoint y: 451, distance: 312.0
click at [492, 451] on div "Add files The uploaded files will be associated with 25 Non Owned Aircraft Liab…" at bounding box center [784, 379] width 1568 height 758
type input "25 NOWN CVS - Signed LPR sent to carrier"
paste textarea "25 NOWN CVS - Signed LPR sent to carrier"
type textarea "x"
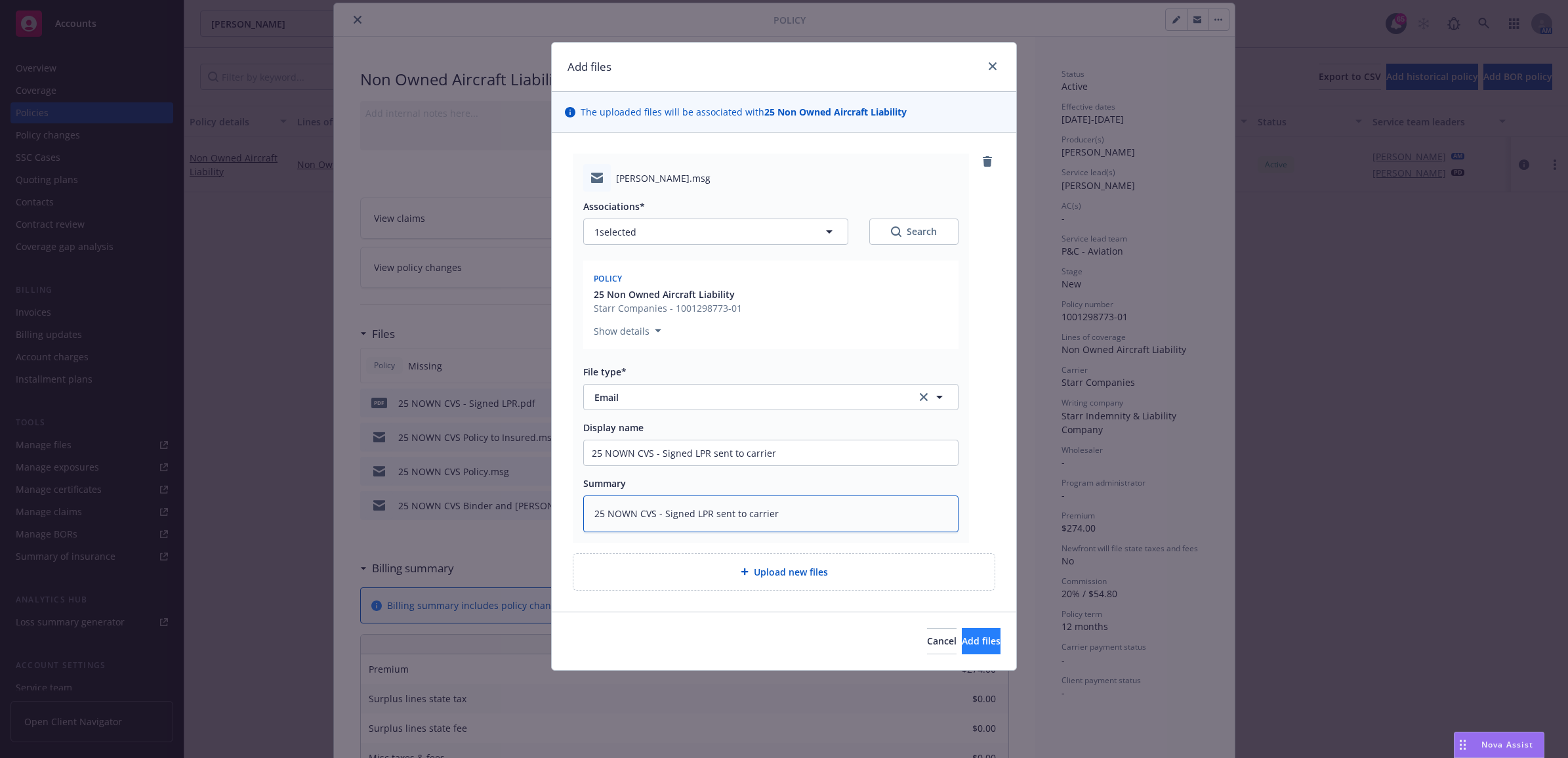
type textarea "25 NOWN CVS - Signed LPR sent to carrier"
click at [976, 647] on span "Add files" at bounding box center [980, 640] width 38 height 13
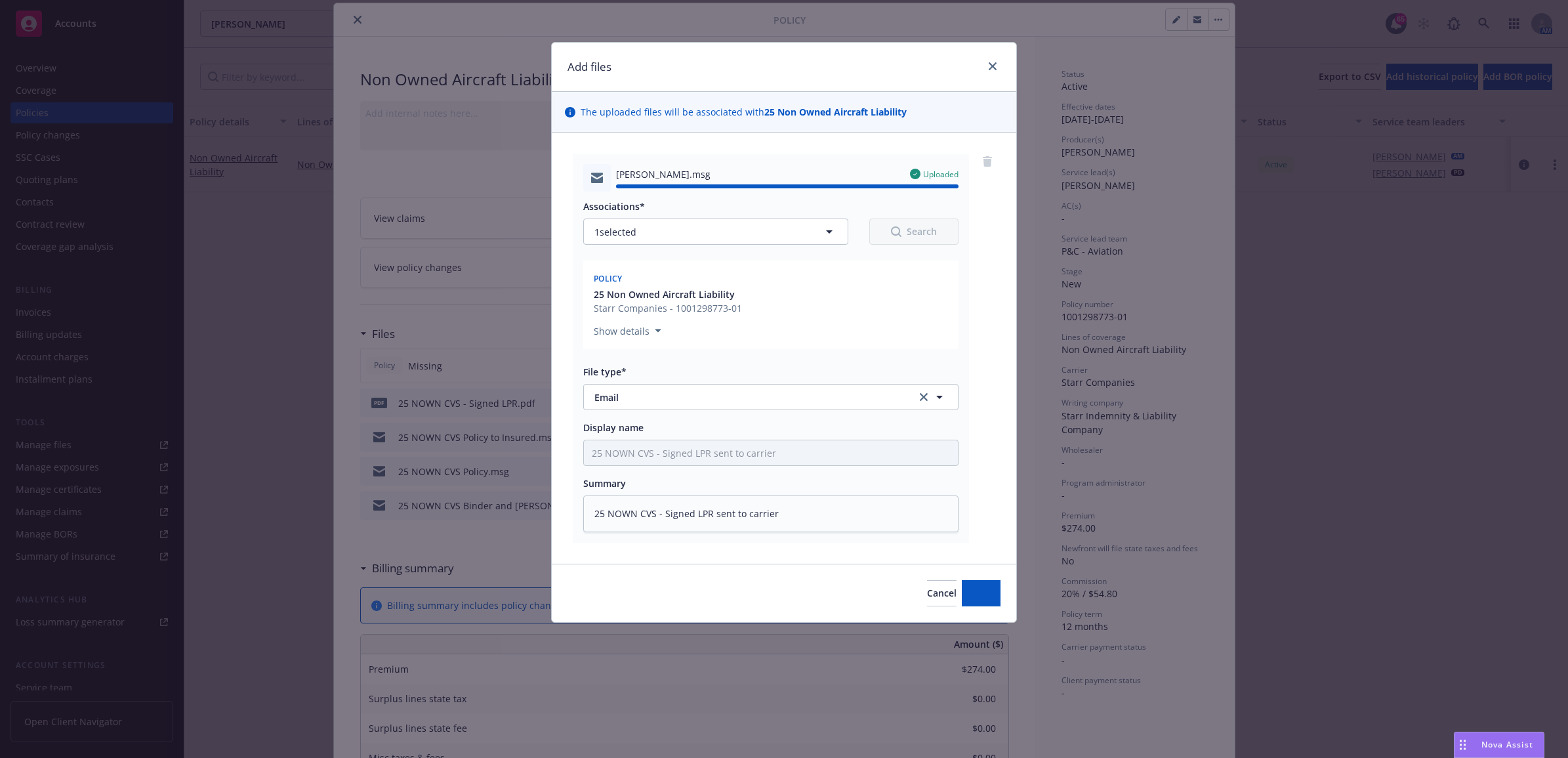
type textarea "x"
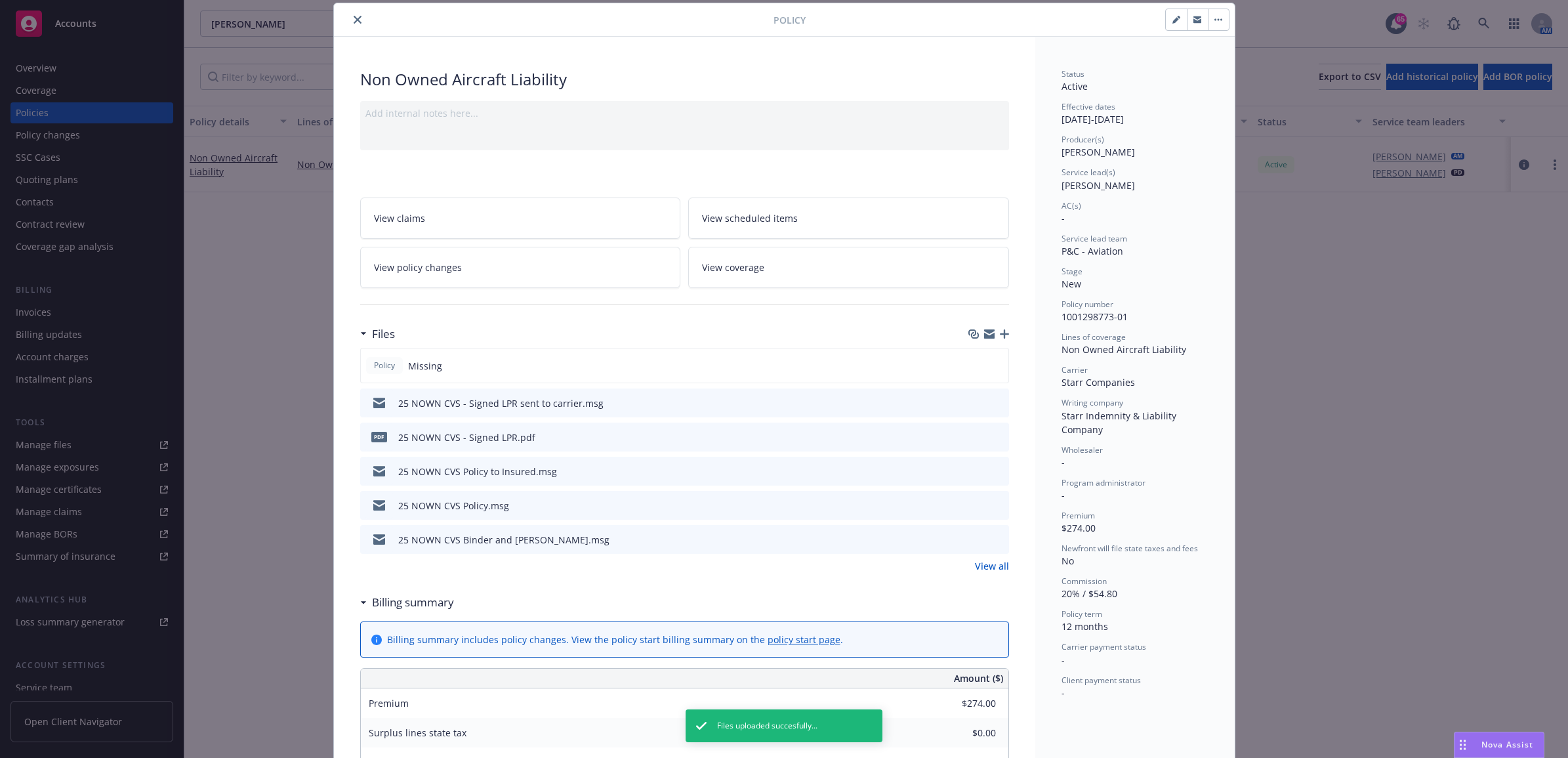
click at [354, 20] on icon "close" at bounding box center [357, 20] width 8 height 8
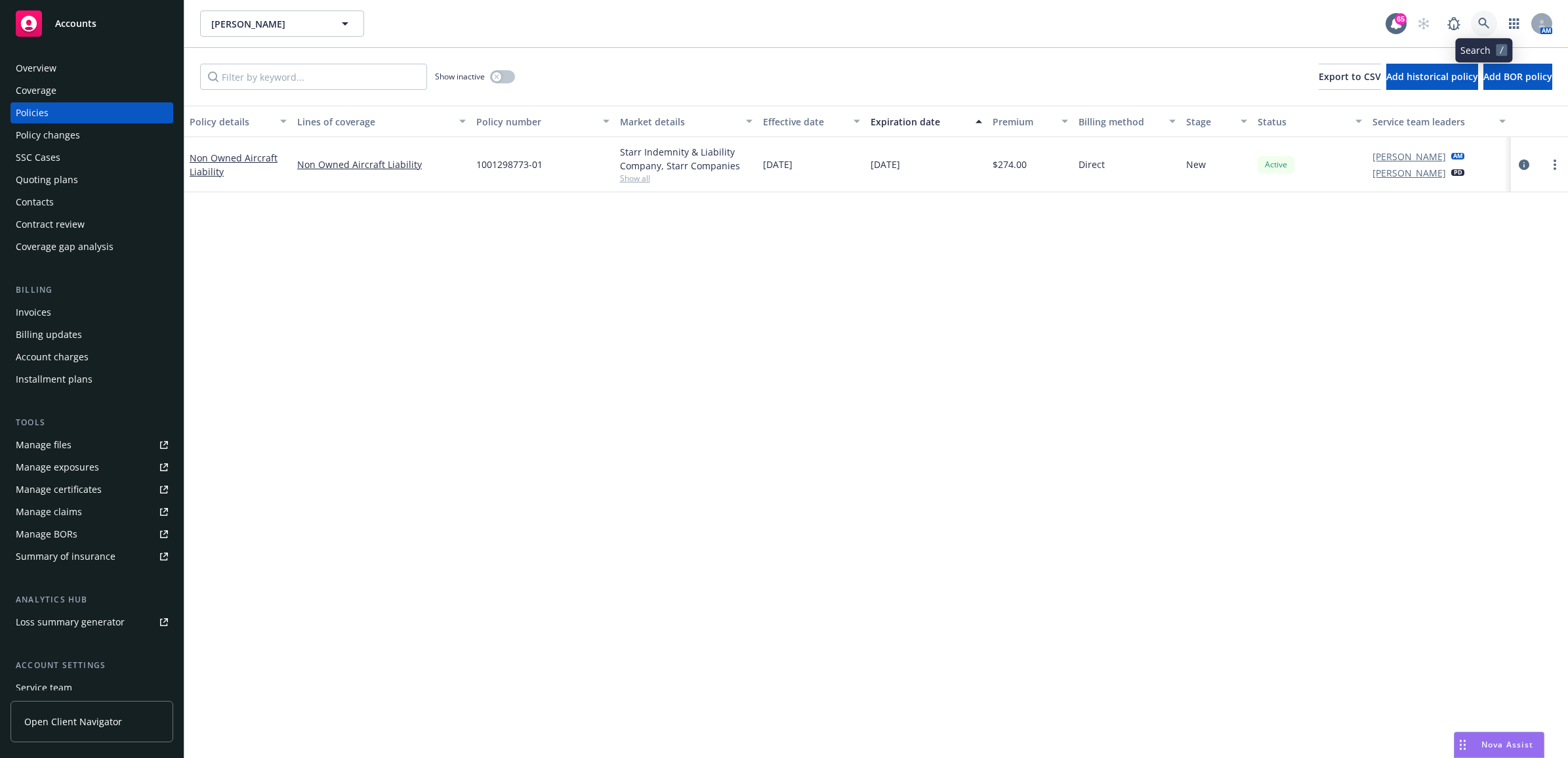
click at [1480, 20] on icon at bounding box center [1484, 23] width 12 height 12
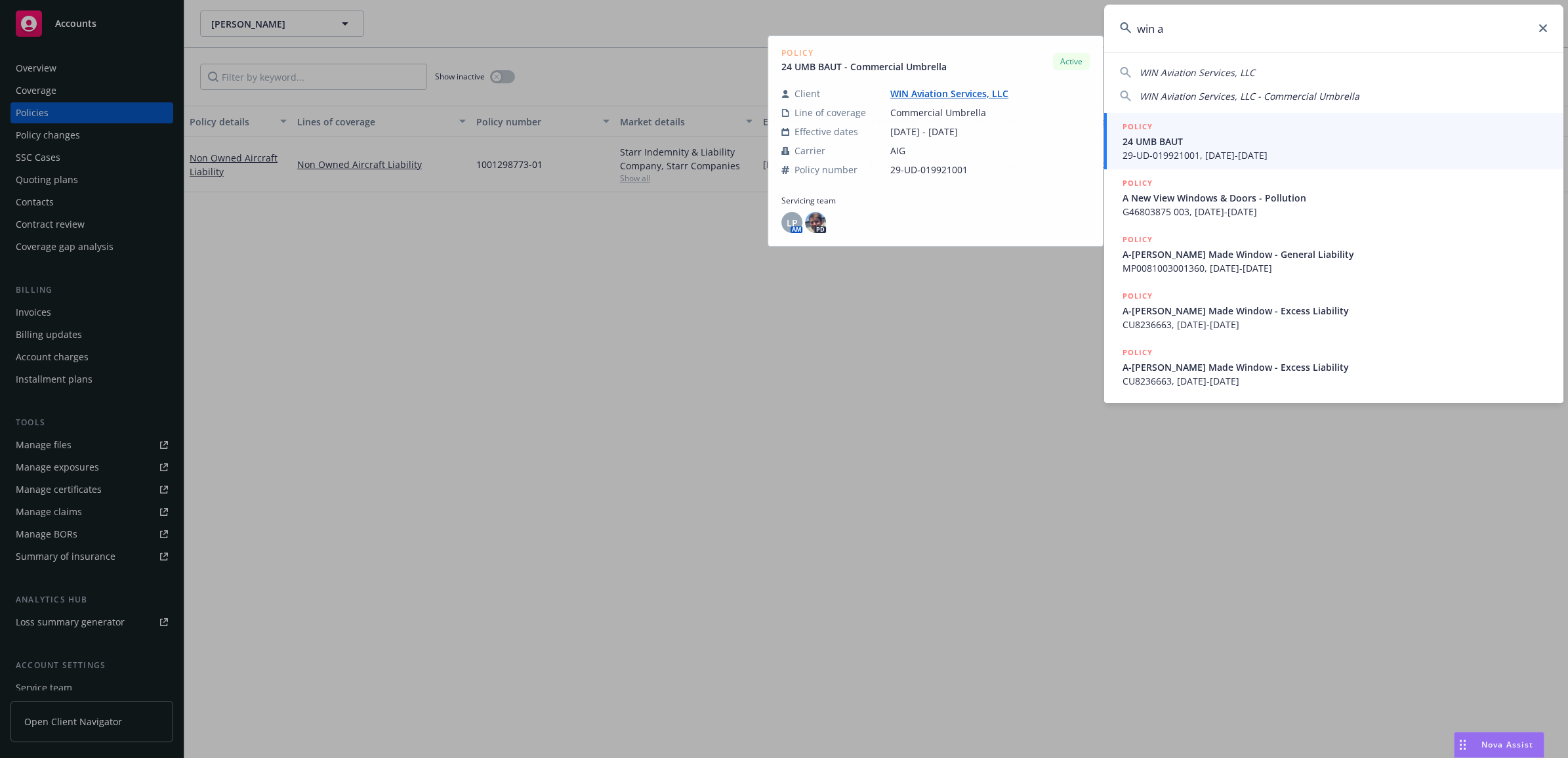
click at [1202, 70] on span "WIN Aviation Services, LLC" at bounding box center [1197, 72] width 115 height 13
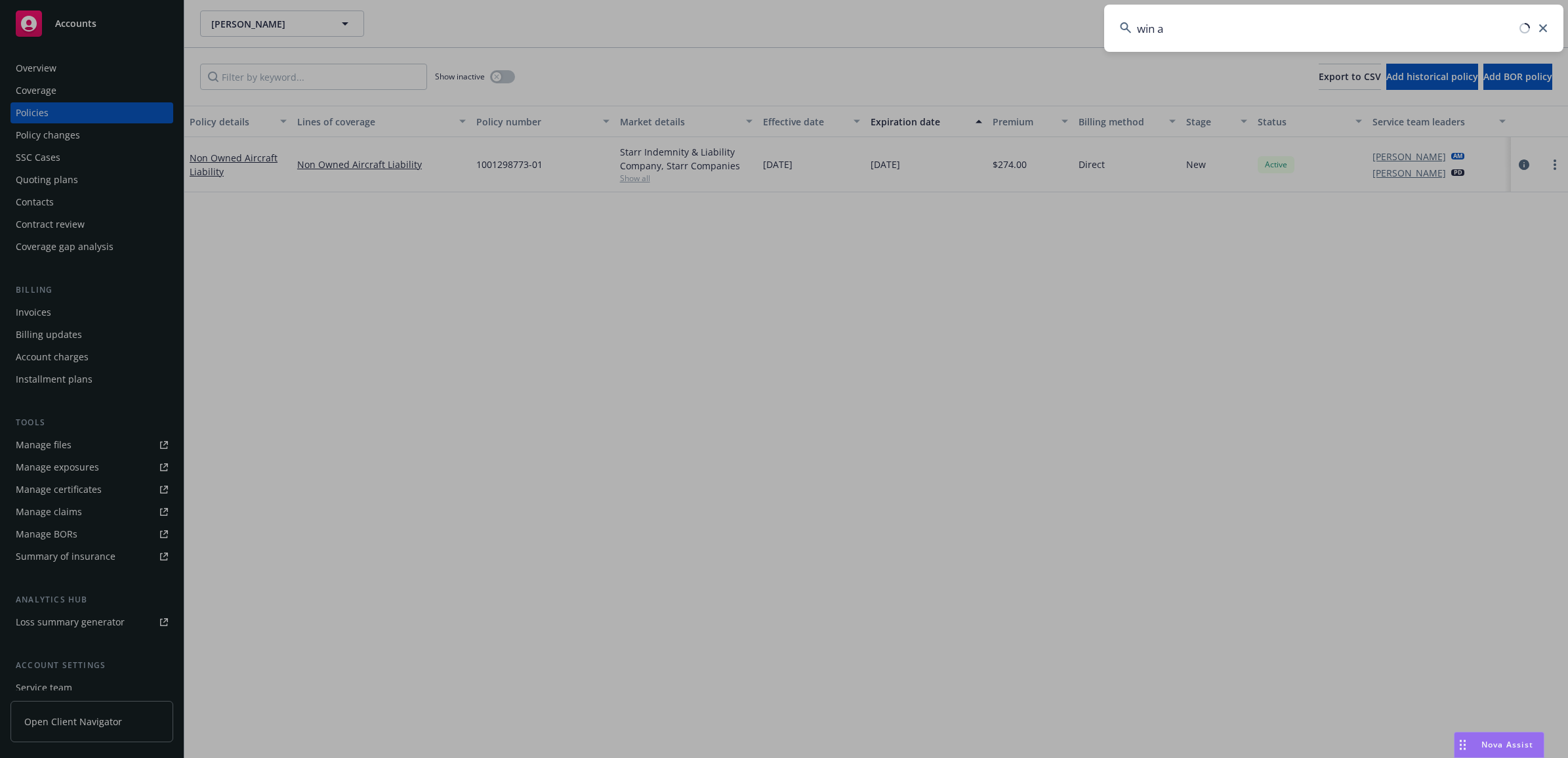
type input "WIN Aviation Services, LLC"
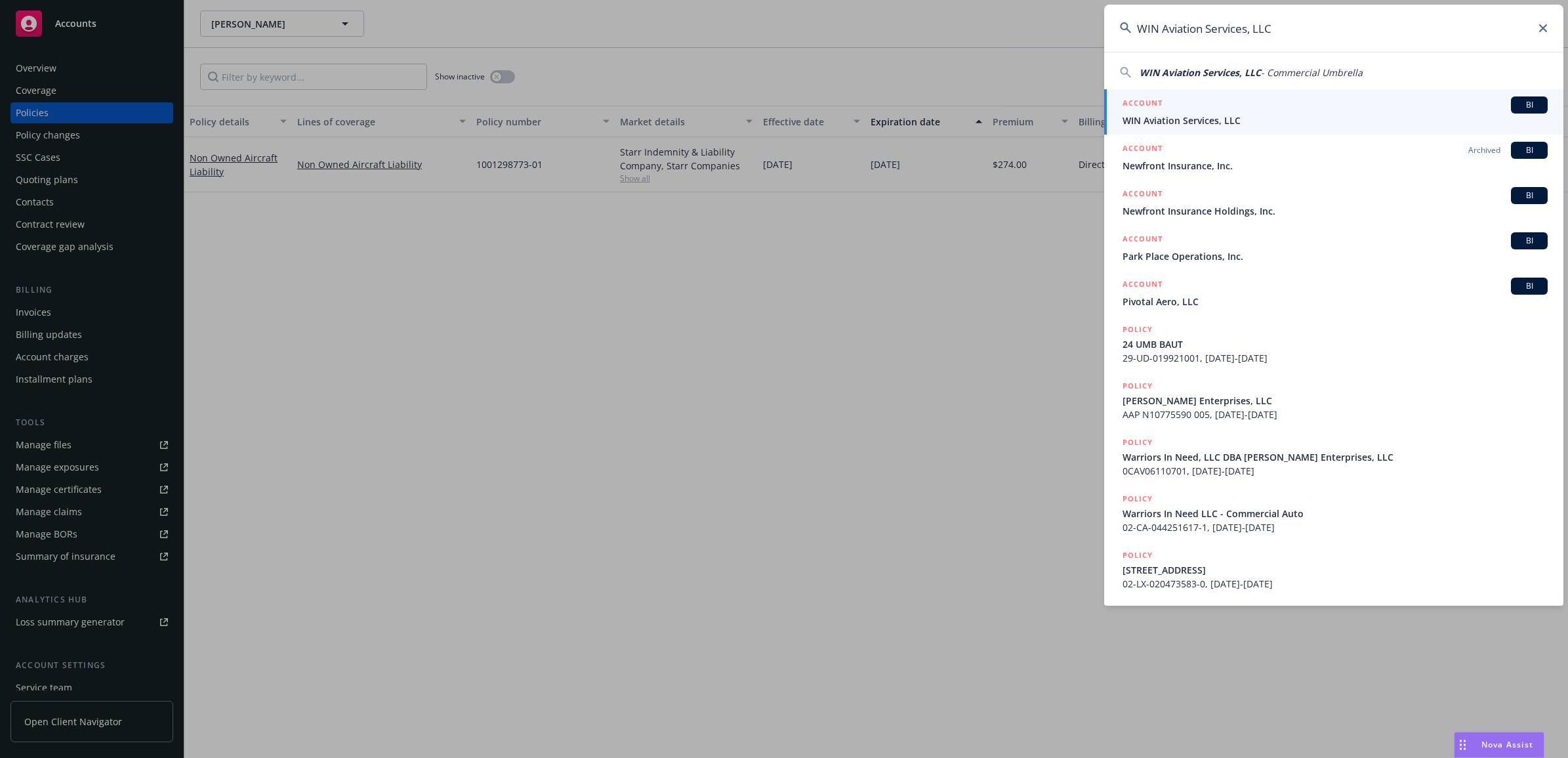
click at [1207, 113] on span "WIN Aviation Services, LLC" at bounding box center [1335, 120] width 425 height 14
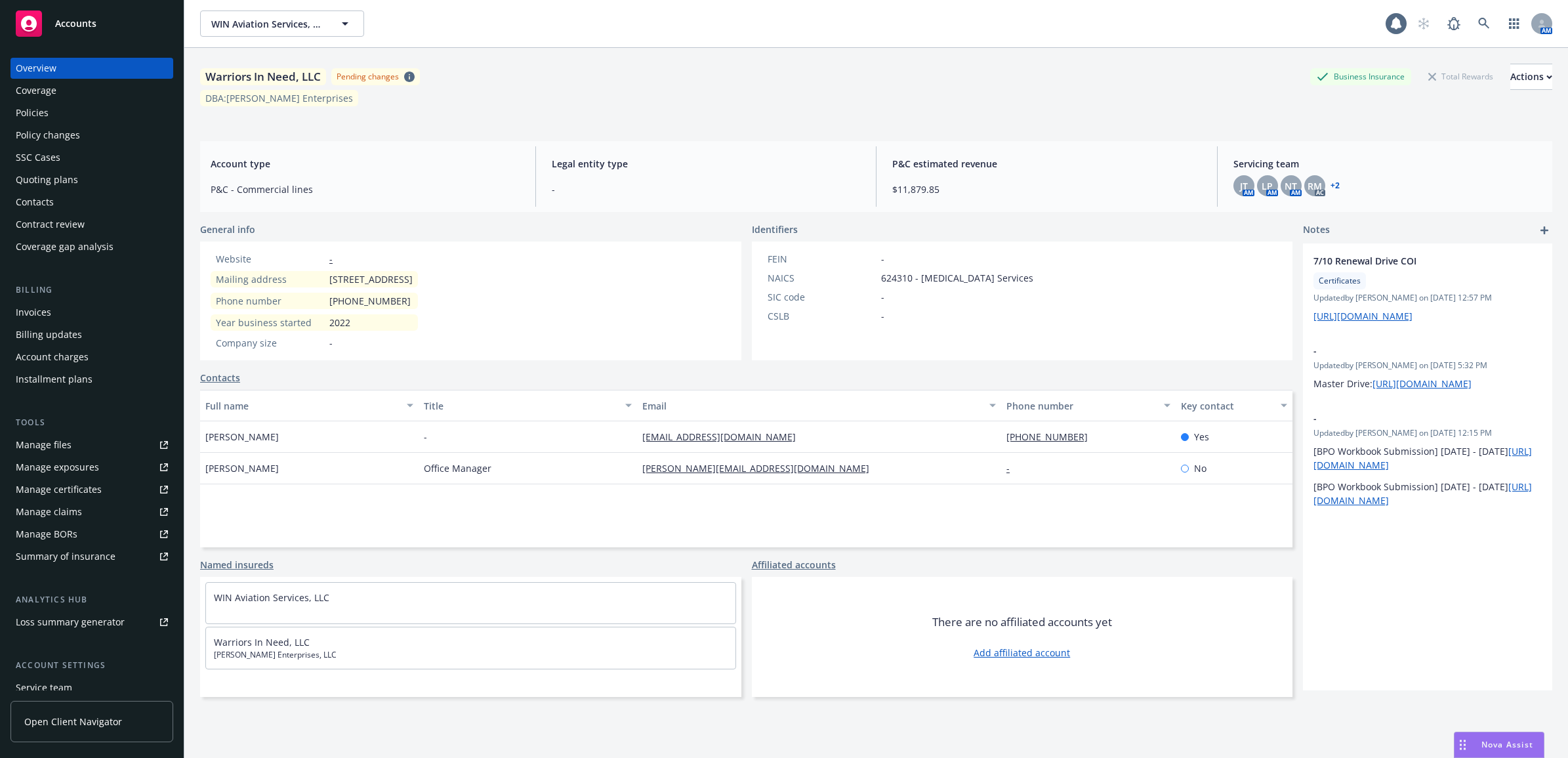
click at [73, 103] on div "Policies" at bounding box center [92, 113] width 152 height 21
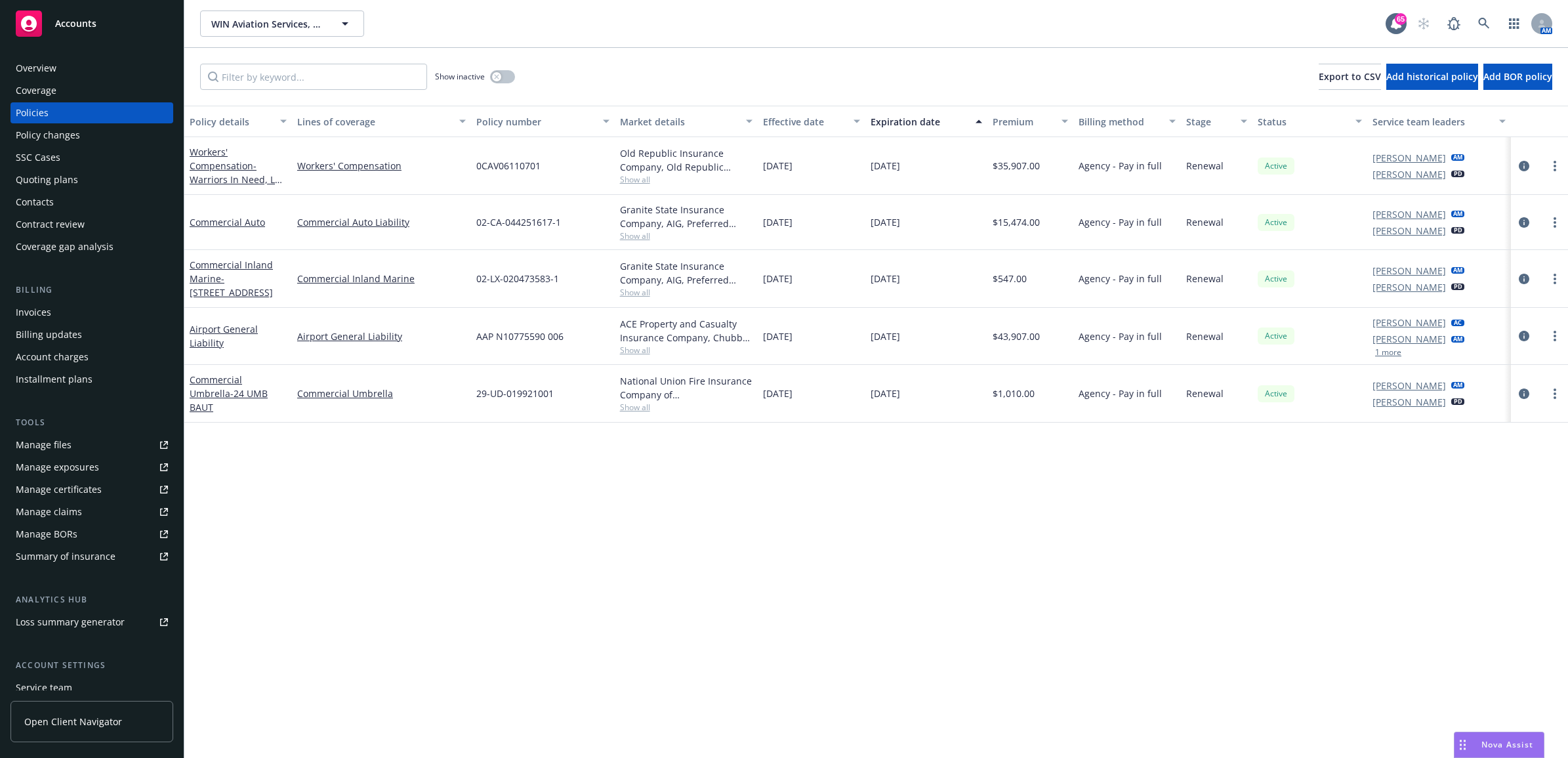
drag, startPoint x: 1551, startPoint y: 224, endPoint x: 1545, endPoint y: 229, distance: 7.8
click at [1551, 224] on link "more" at bounding box center [1554, 222] width 16 height 16
click at [1466, 271] on link "Renew with incumbent" at bounding box center [1486, 275] width 154 height 26
select select "12"
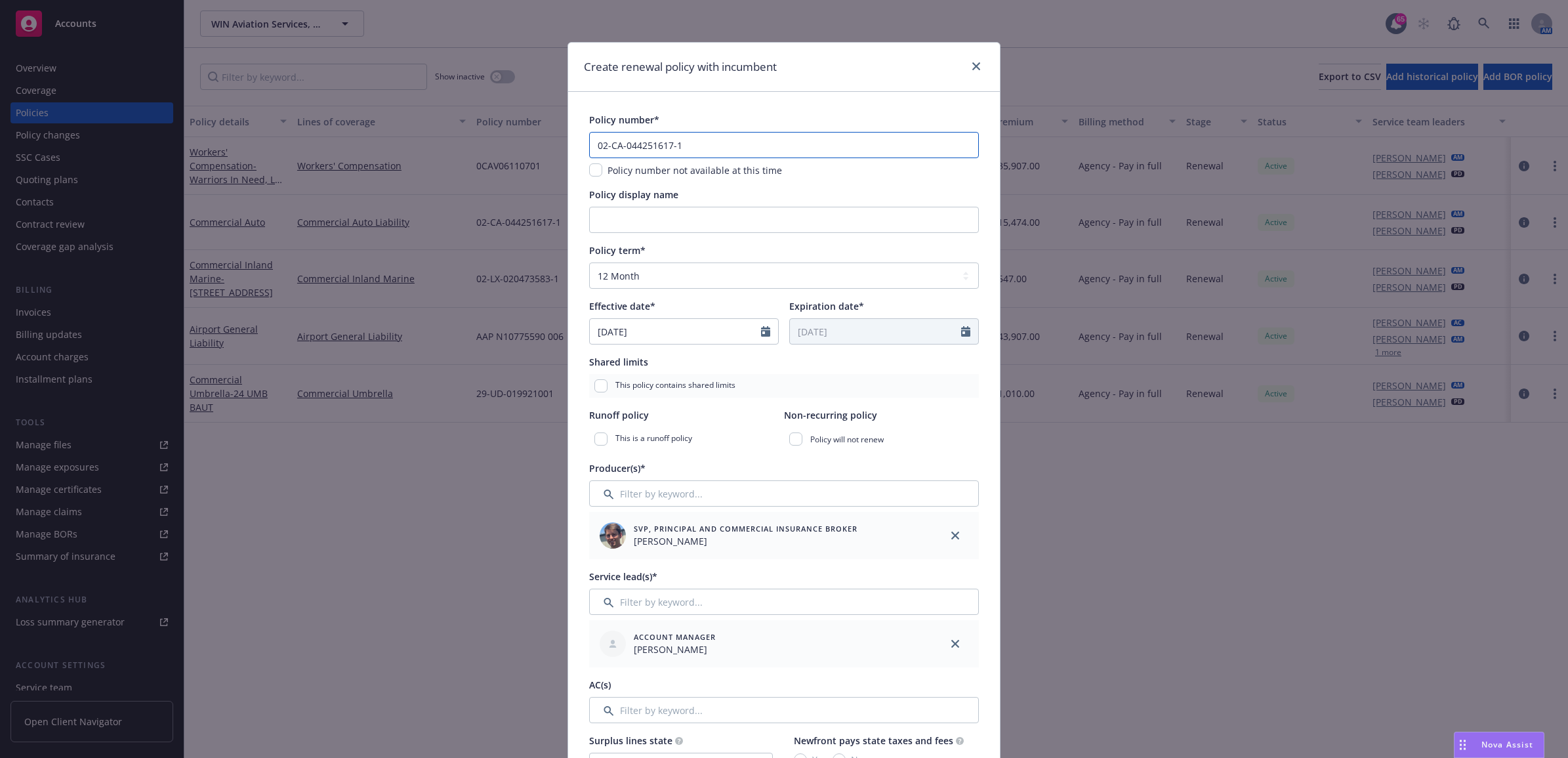
click at [690, 146] on input "02-CA-044251617-1" at bounding box center [784, 145] width 390 height 26
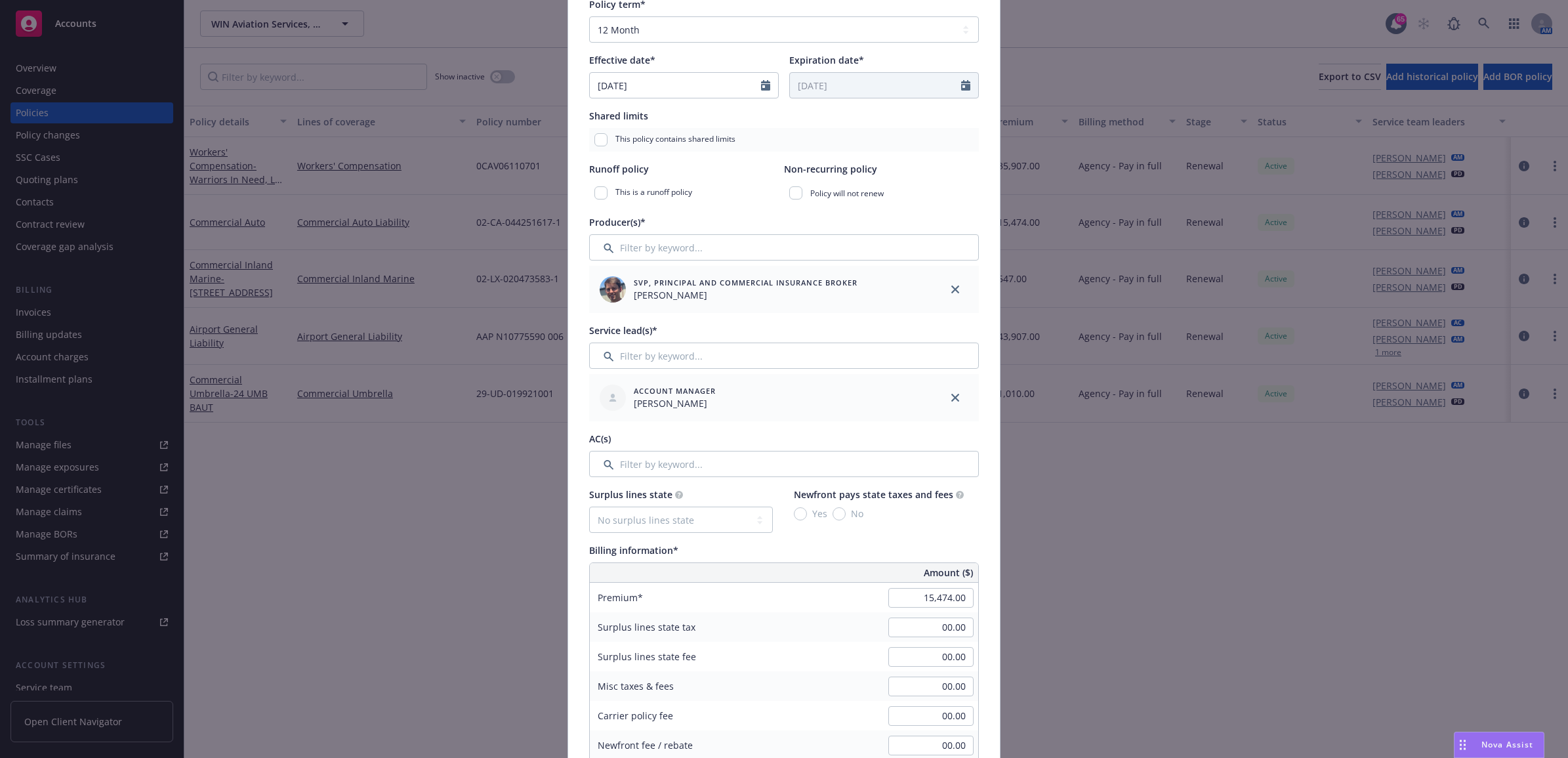
scroll to position [328, 0]
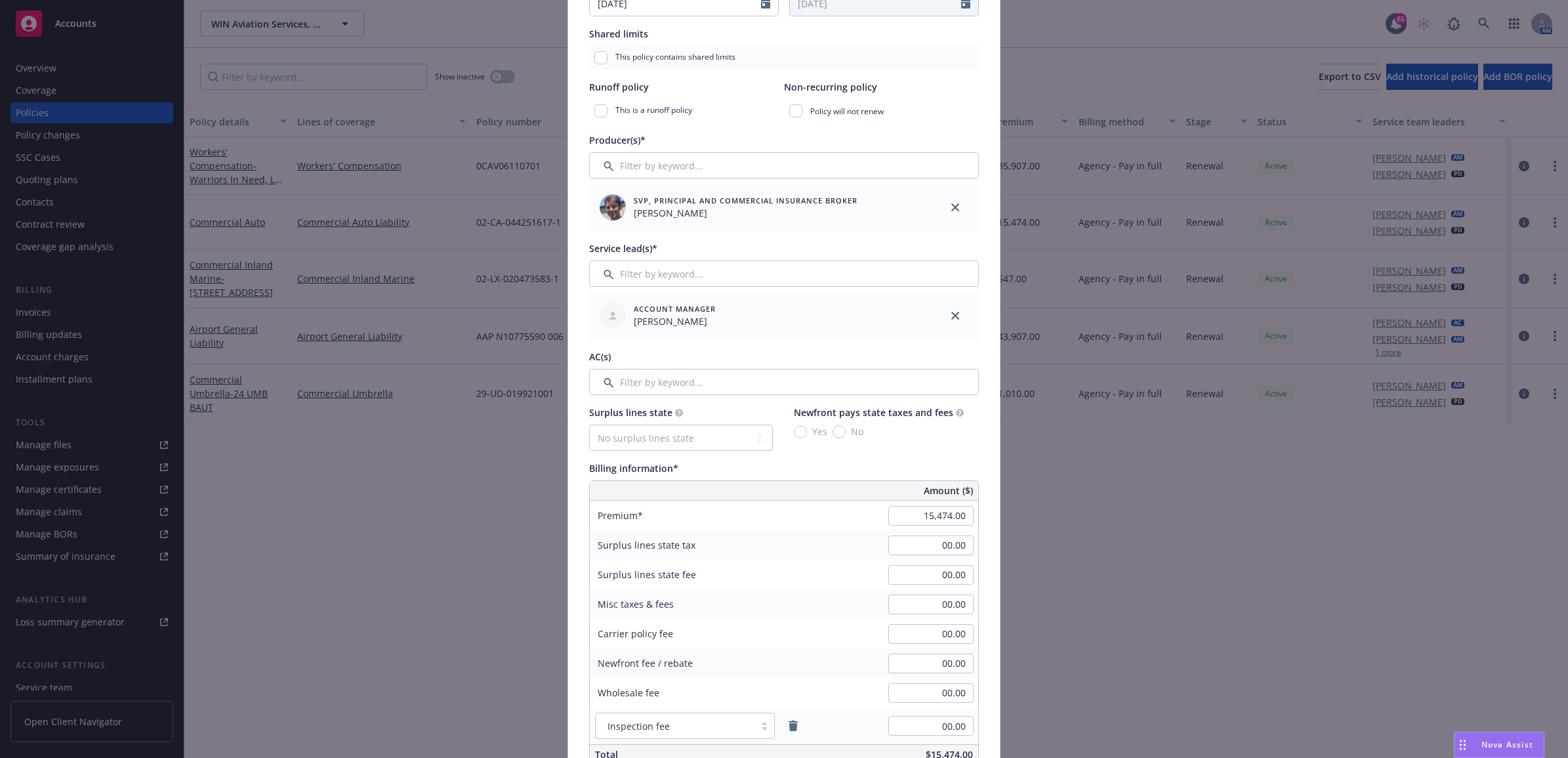
type input "02-CA-044251617-2"
click at [903, 523] on input "15,474.00" at bounding box center [931, 516] width 85 height 20
type input "17,746.00"
click at [948, 464] on div "Billing information*" at bounding box center [784, 468] width 390 height 14
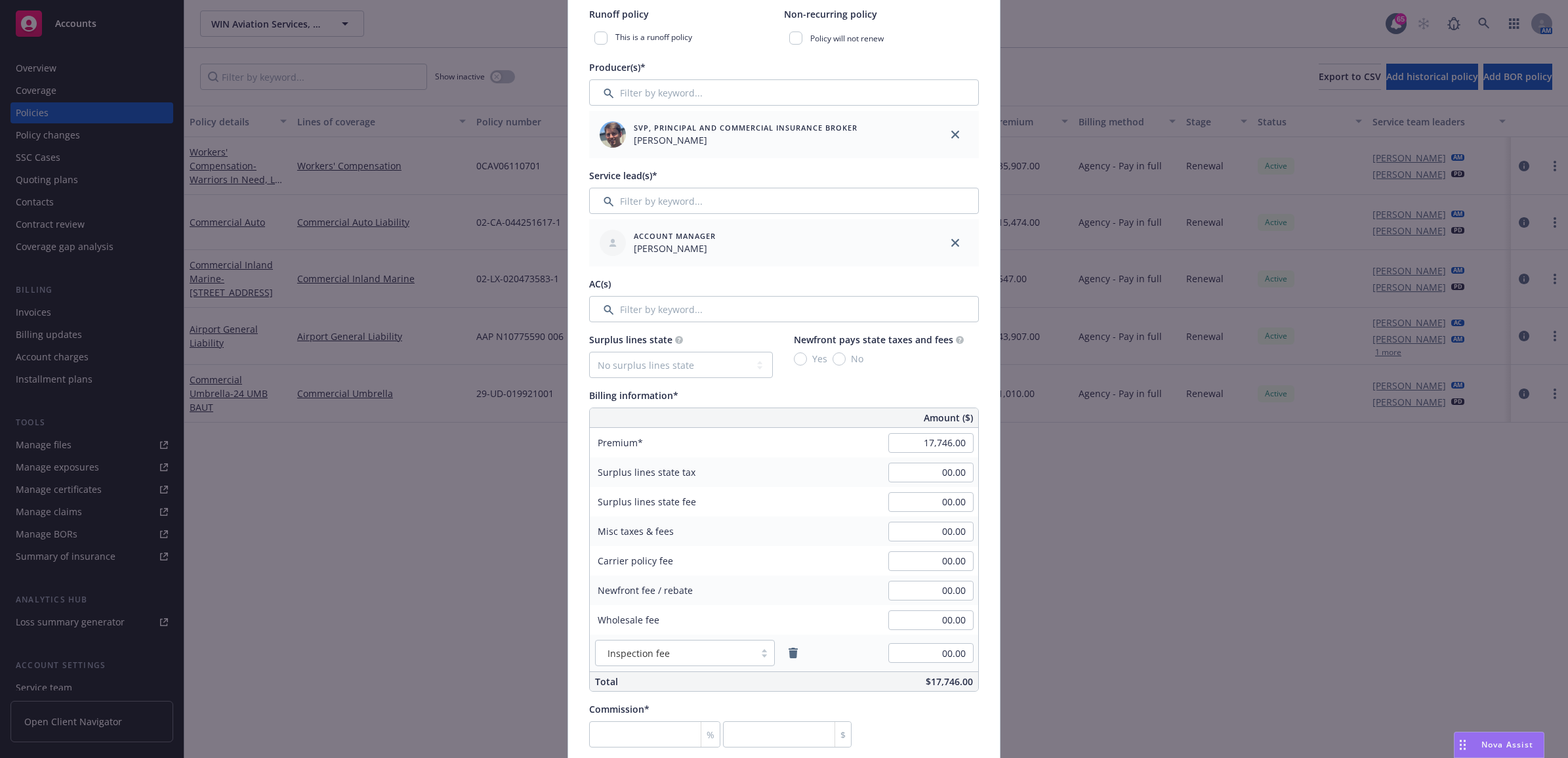
scroll to position [492, 0]
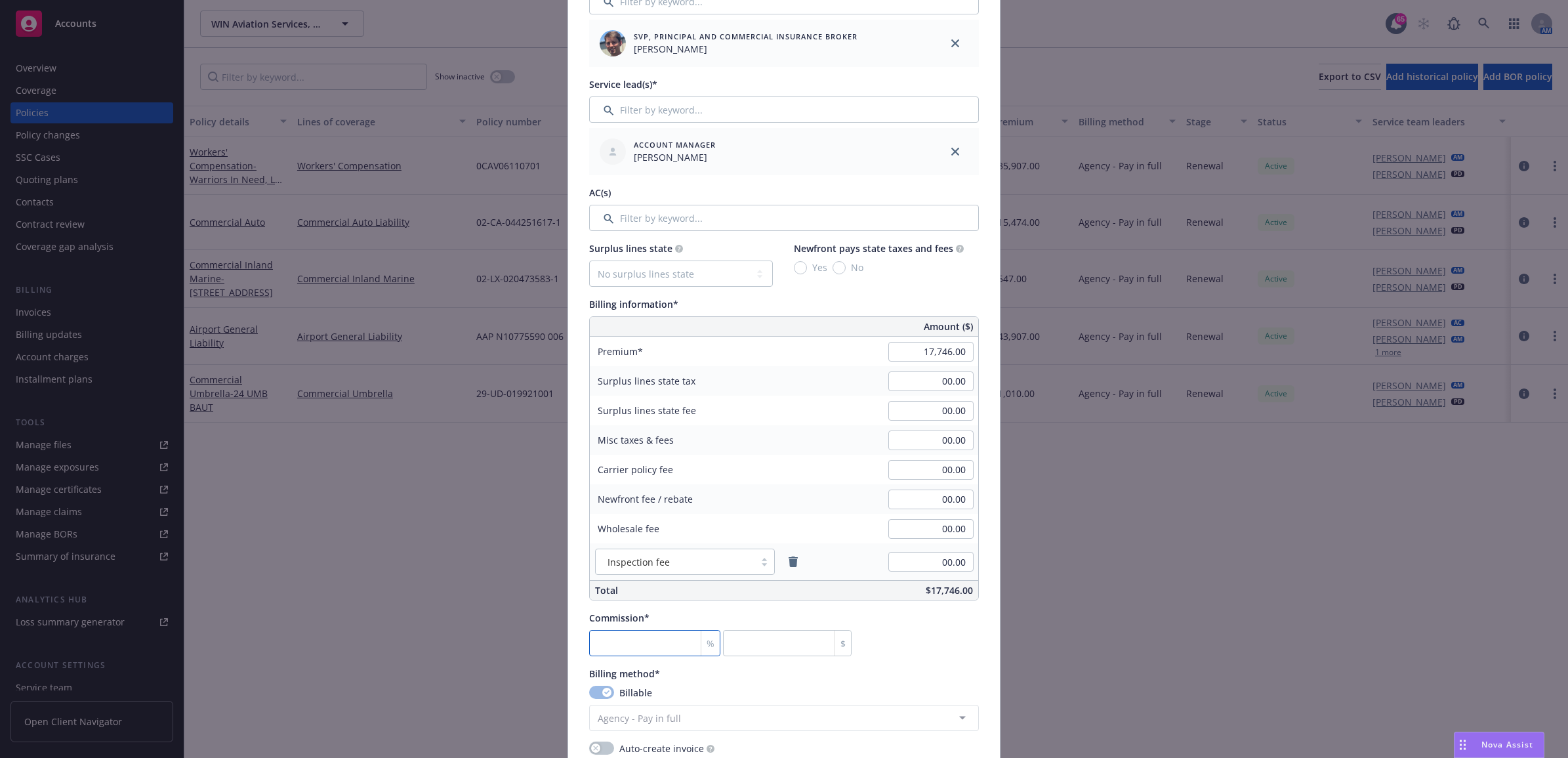
click at [648, 651] on input "number" at bounding box center [655, 643] width 131 height 26
type input "1"
type input "177.46"
type input "10"
type input "1774.6"
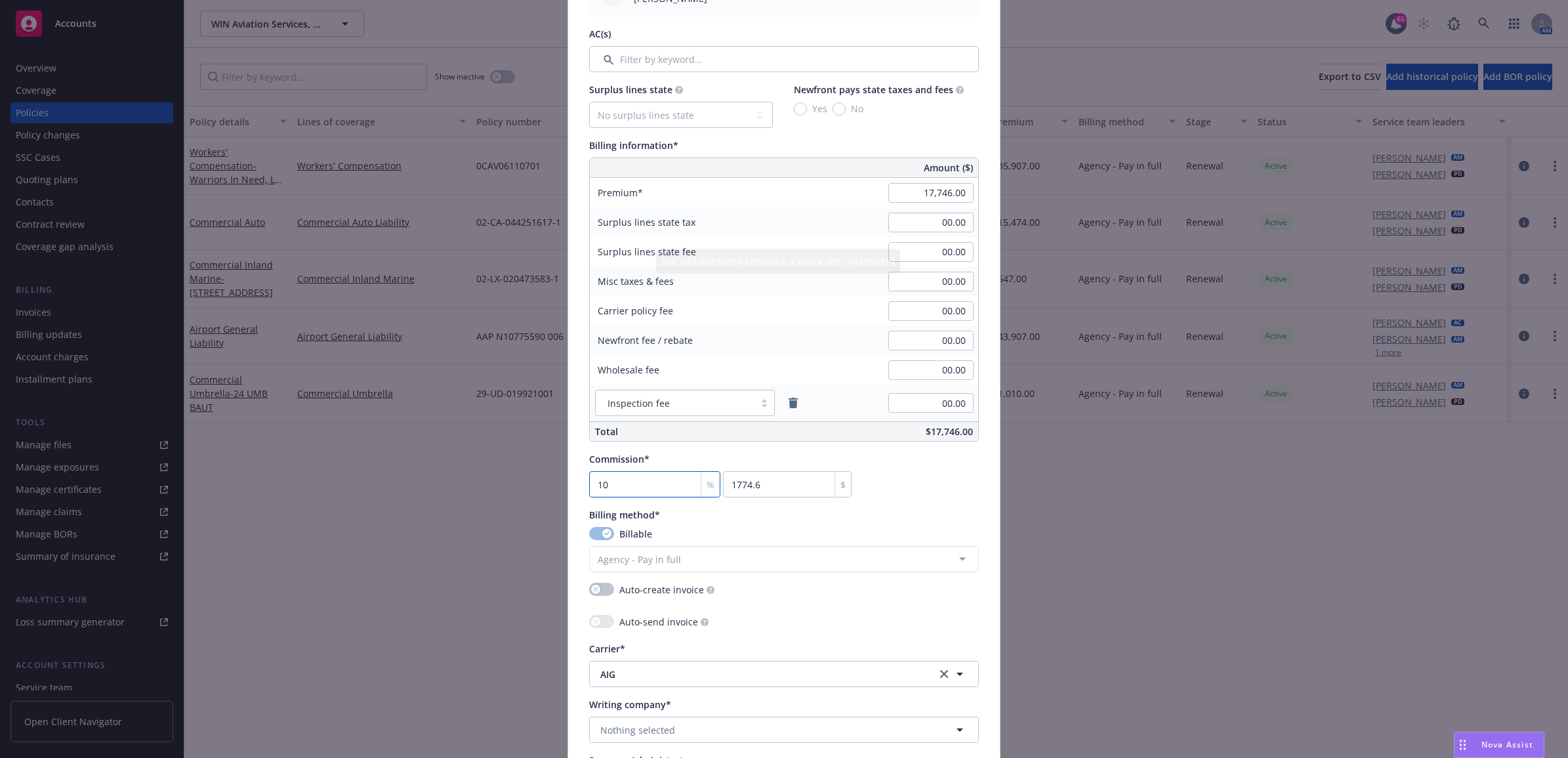
scroll to position [902, 0]
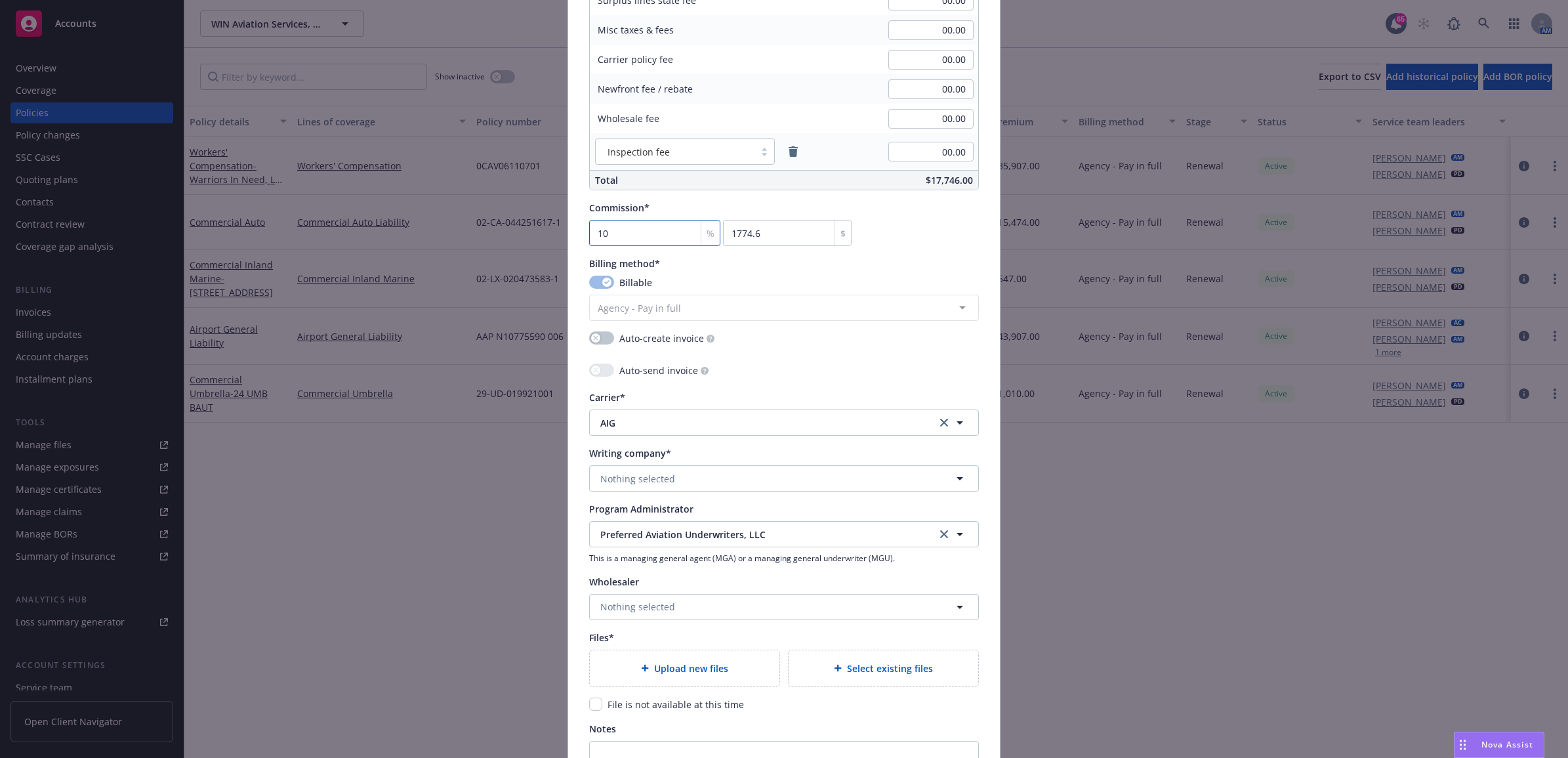
type input "10"
click at [739, 430] on span "AIG" at bounding box center [758, 422] width 316 height 14
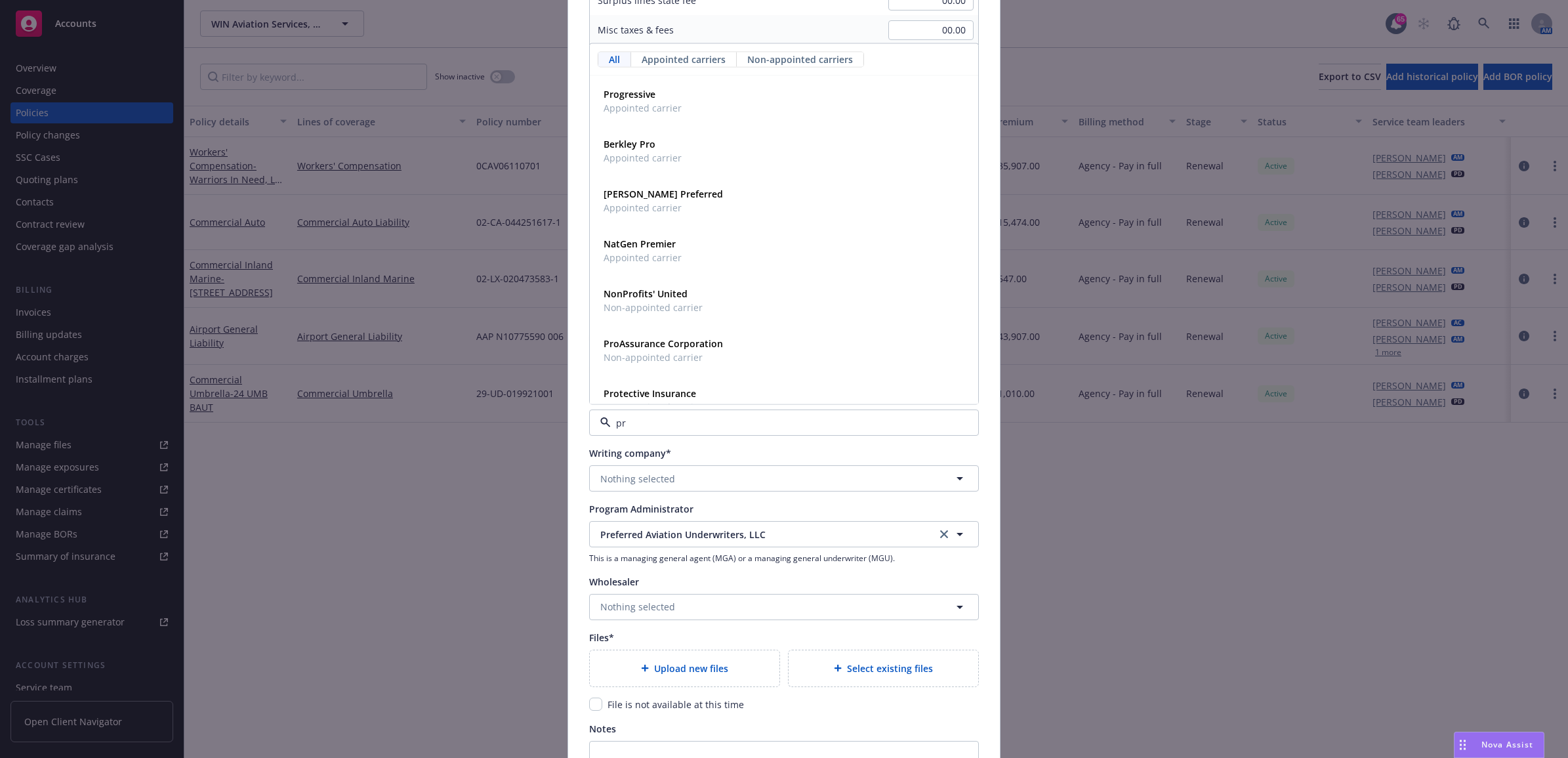
type input "p"
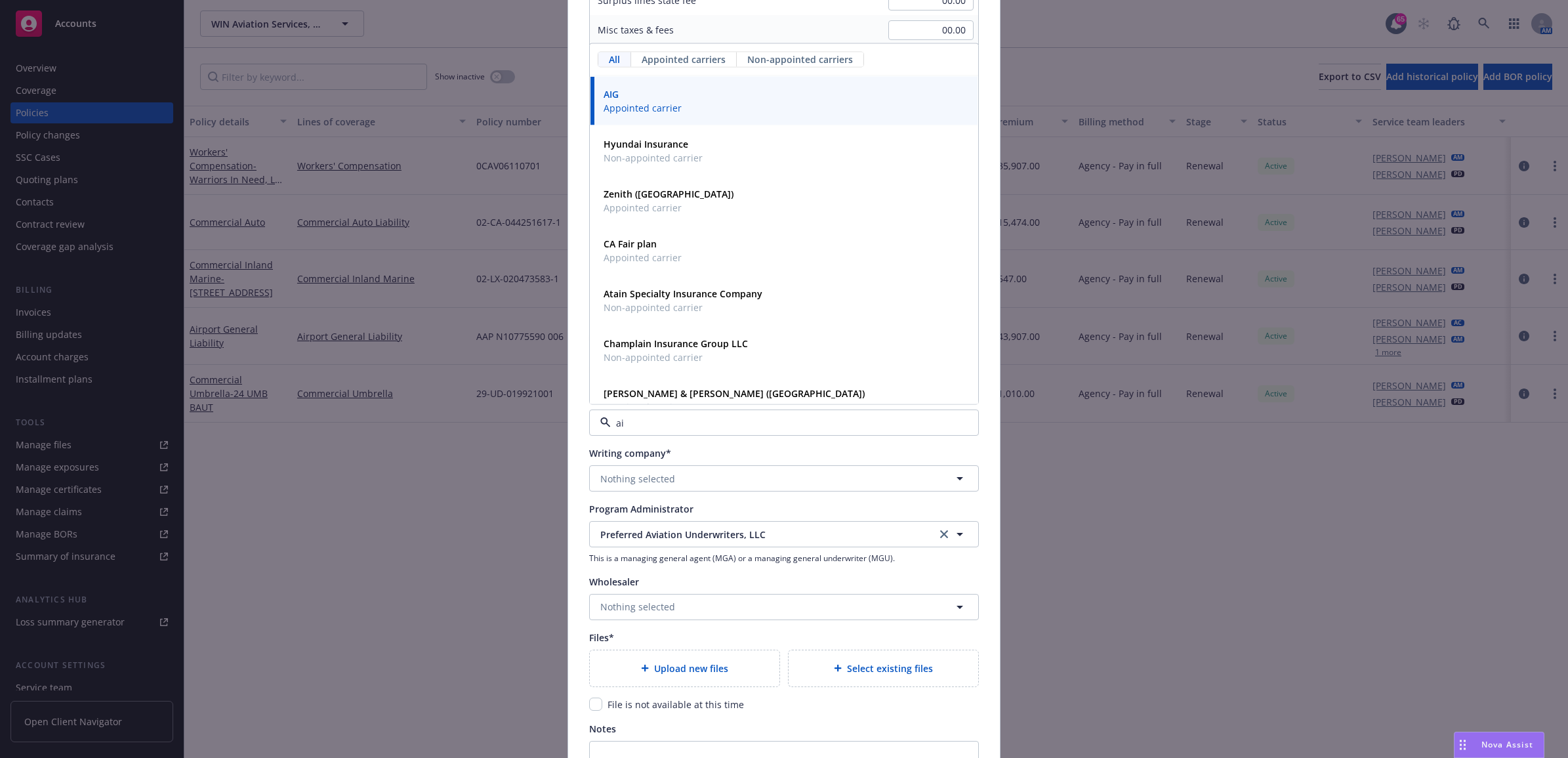
type input "aig"
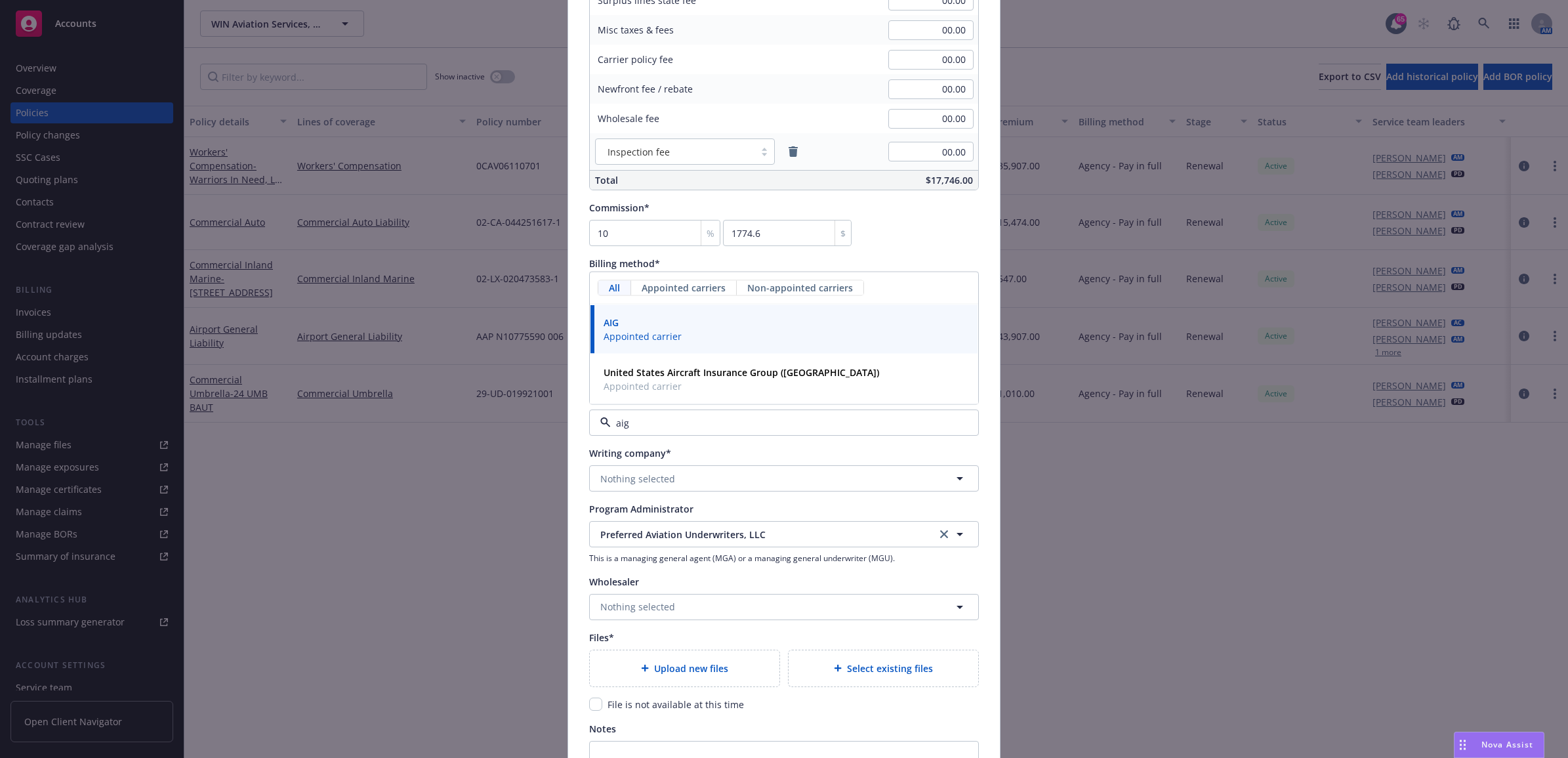
click at [708, 321] on div "AIG Appointed carrier" at bounding box center [784, 329] width 371 height 32
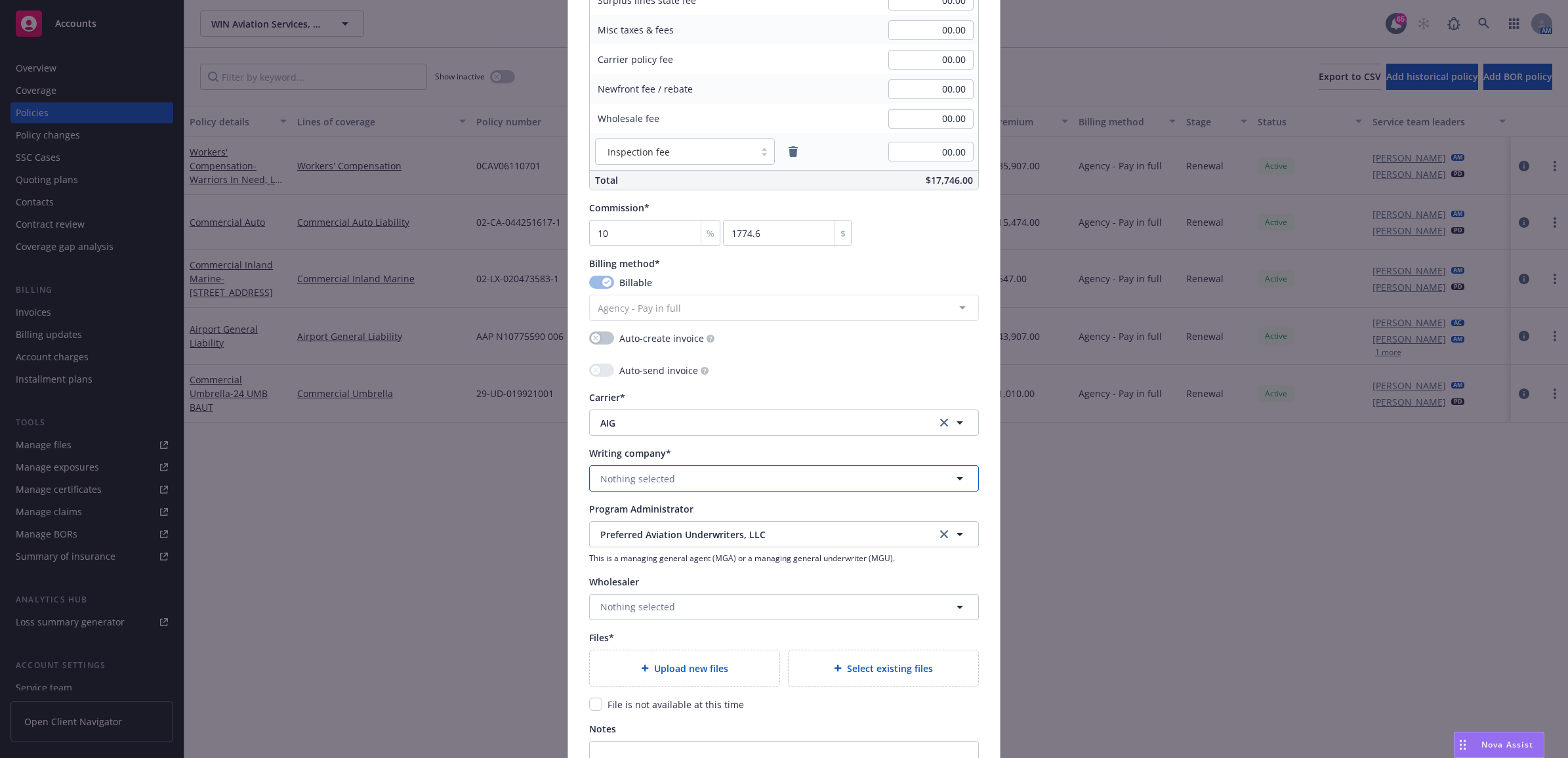
click at [688, 480] on button "Nothing selected" at bounding box center [784, 478] width 390 height 26
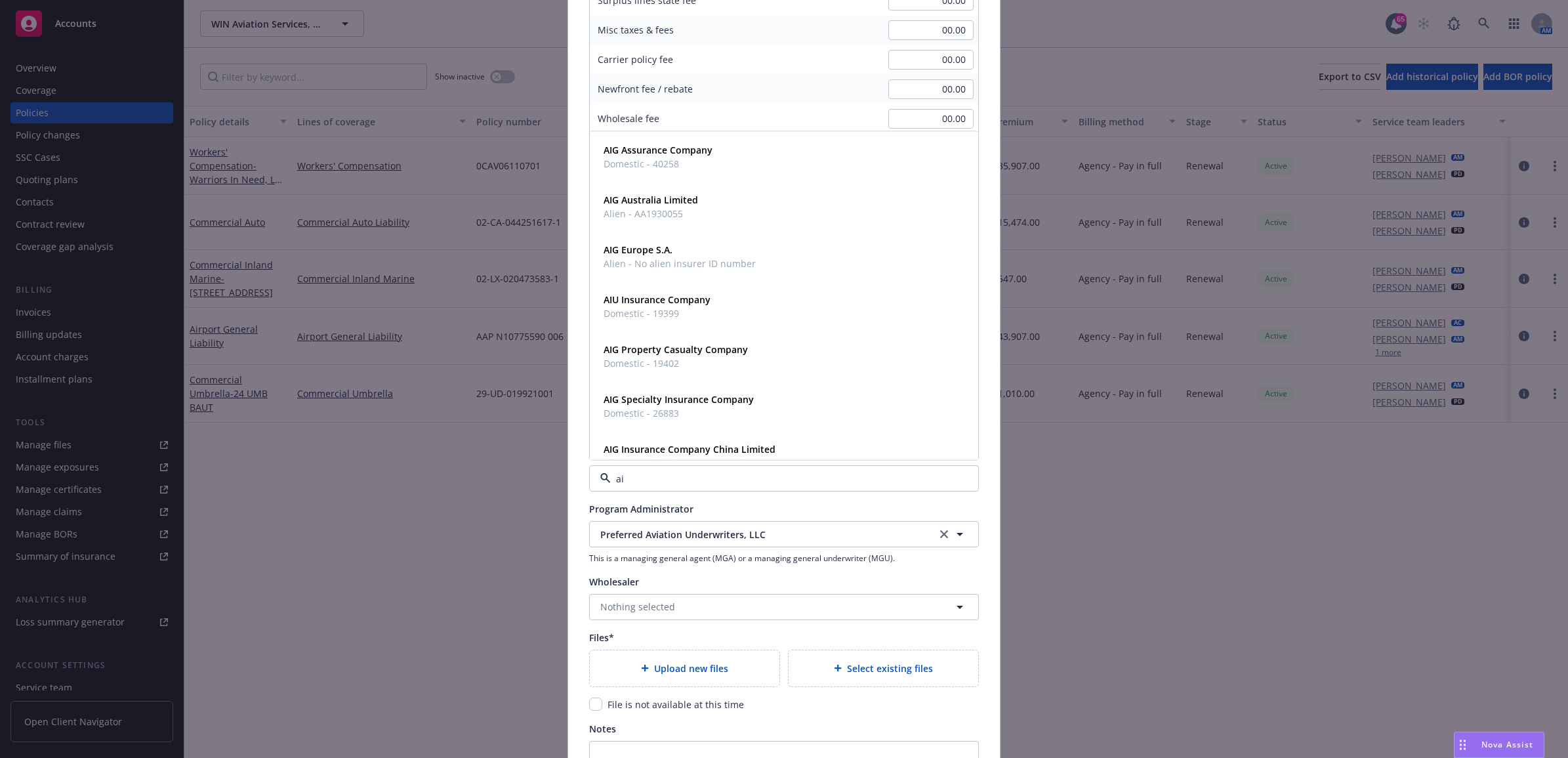
type input "aig"
click at [750, 318] on div "AIG Property Casualty Company Domestic - 19402" at bounding box center [784, 305] width 371 height 32
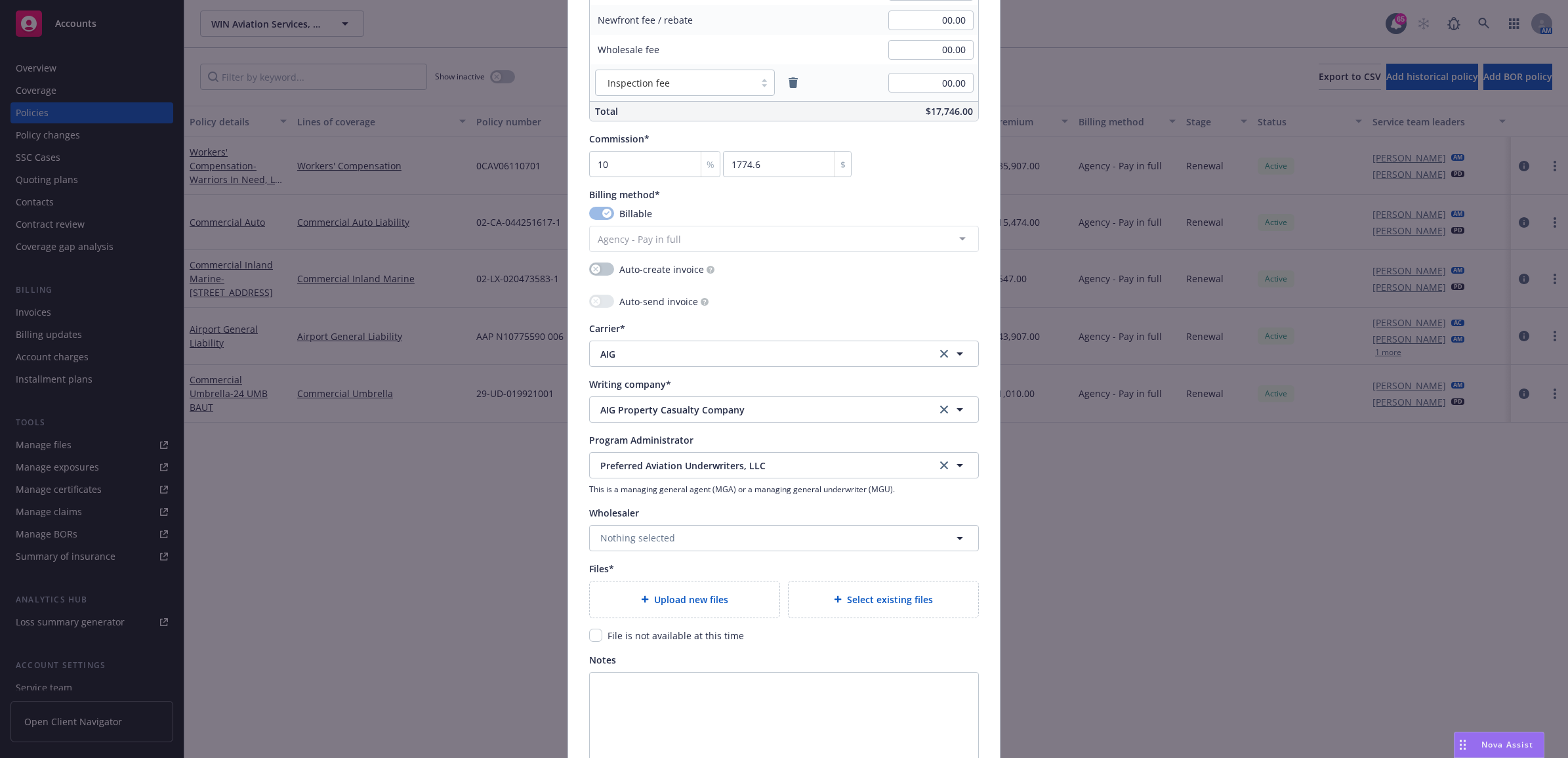
scroll to position [1106, 0]
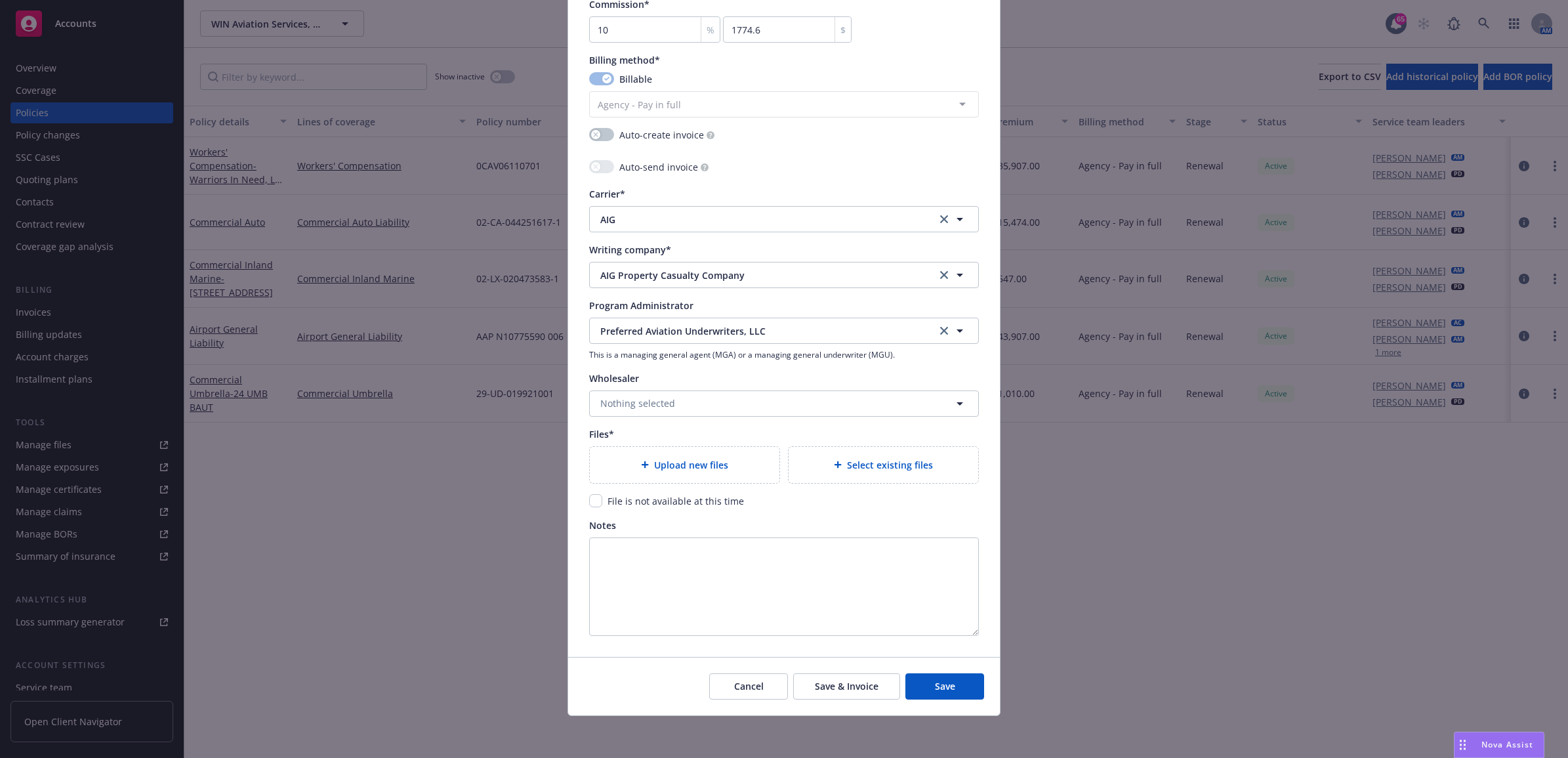
type textarea "x"
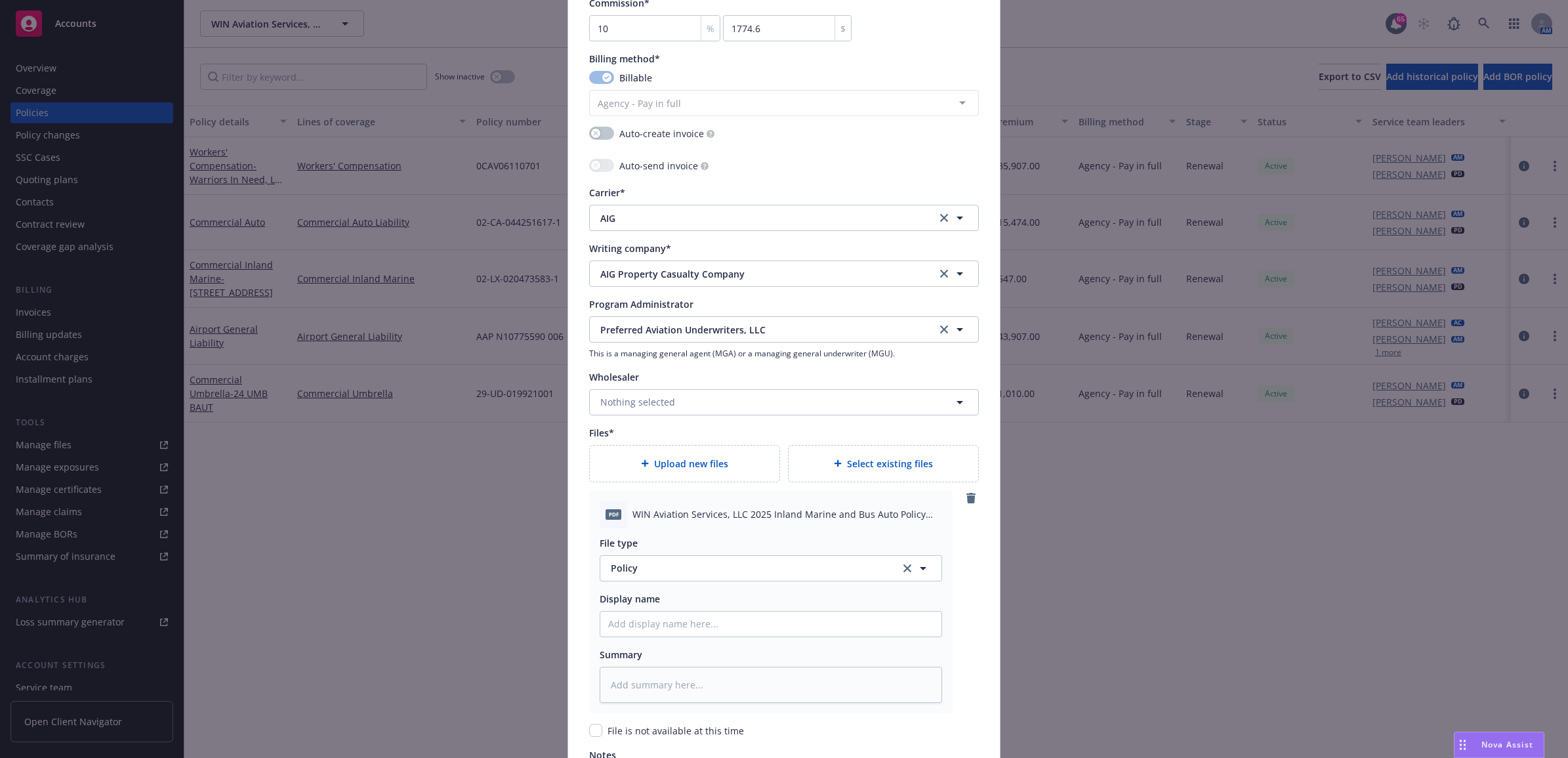
scroll to position [1339, 0]
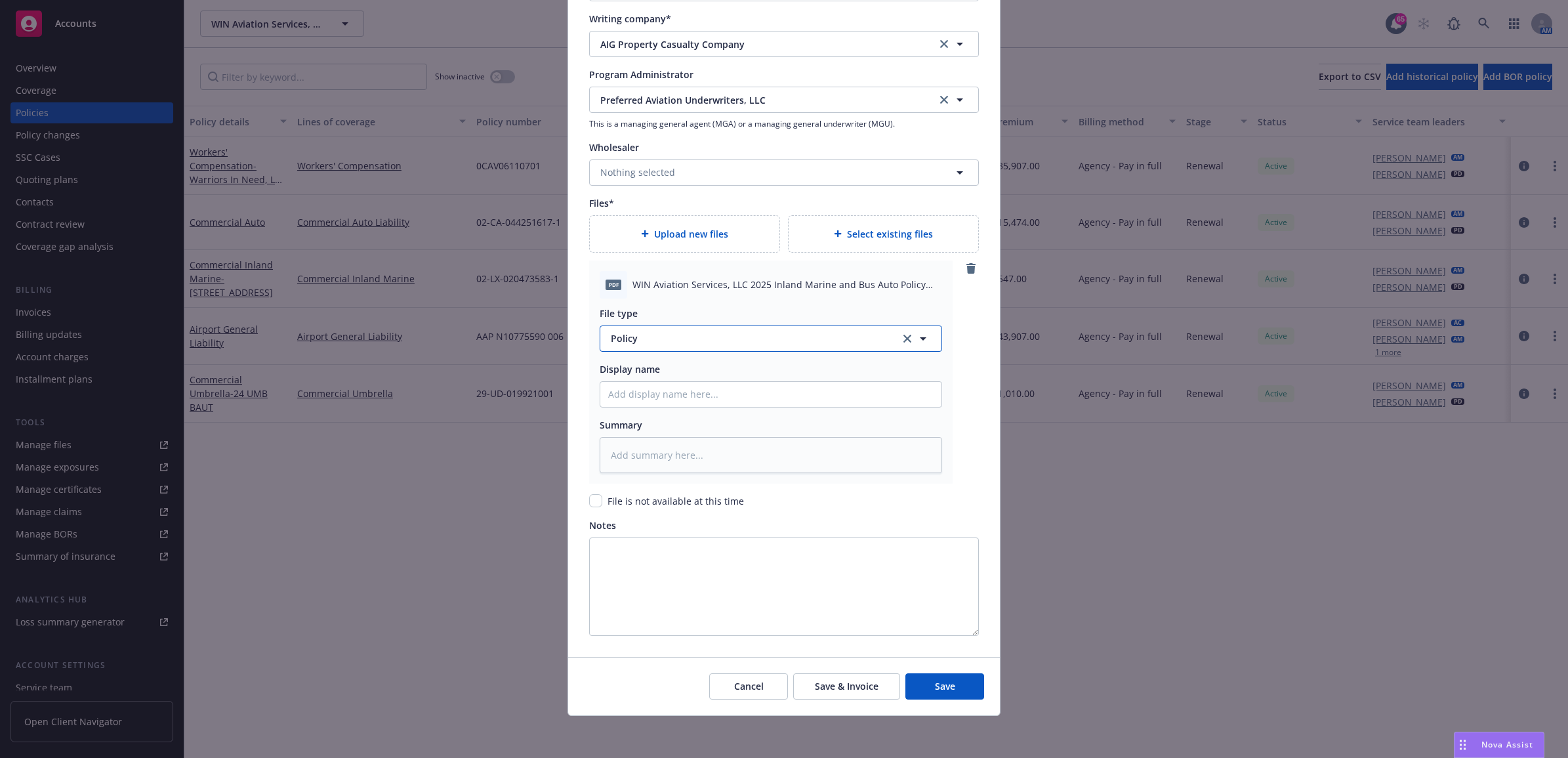
click at [673, 335] on span "Policy" at bounding box center [748, 338] width 275 height 14
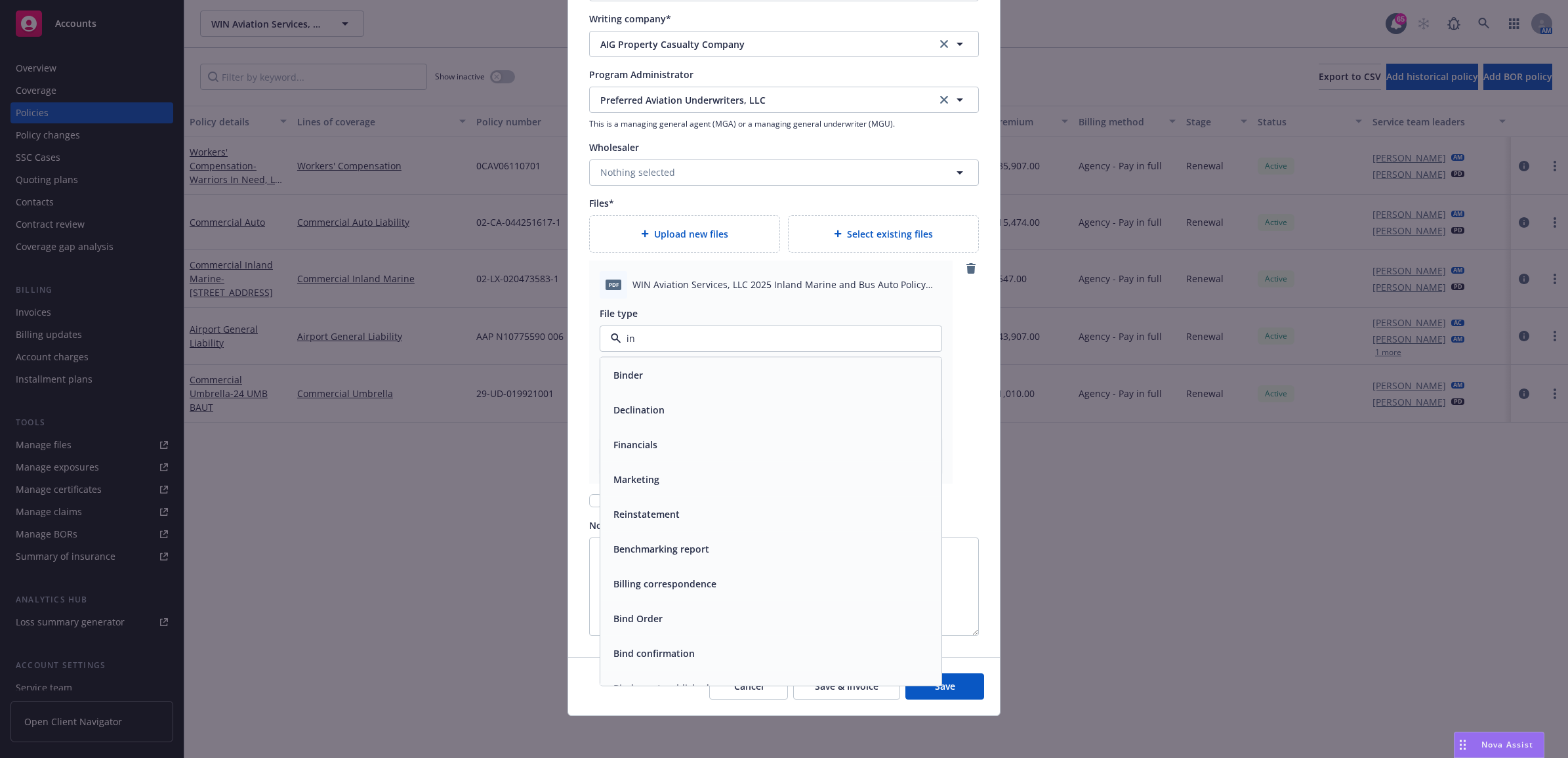
type input "inv"
click at [696, 406] on div "Invoice - Third Party" at bounding box center [657, 409] width 98 height 19
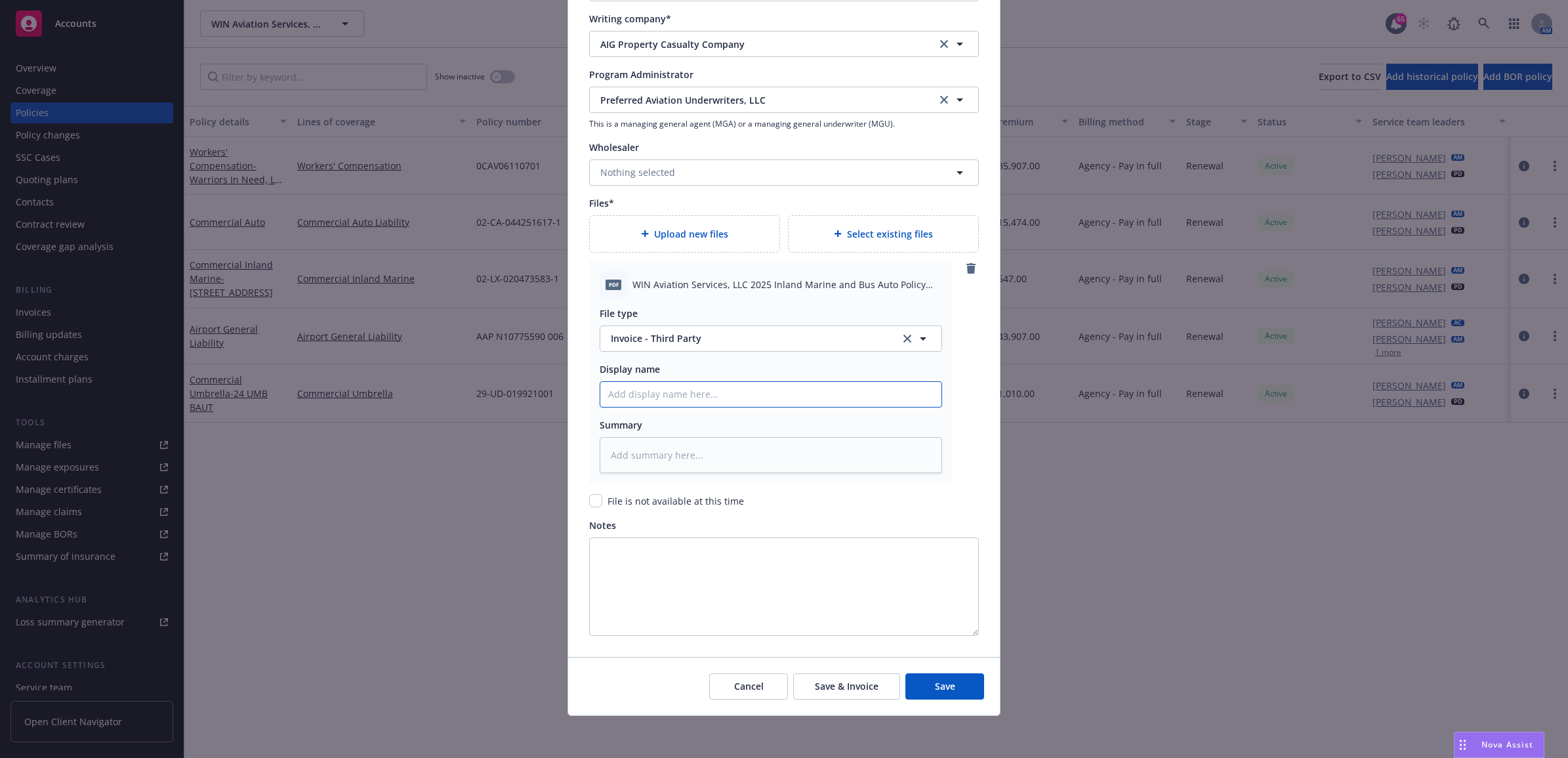
click at [641, 391] on input "Policy display name" at bounding box center [771, 394] width 341 height 25
type textarea "x"
type input "2"
type textarea "x"
type input "25"
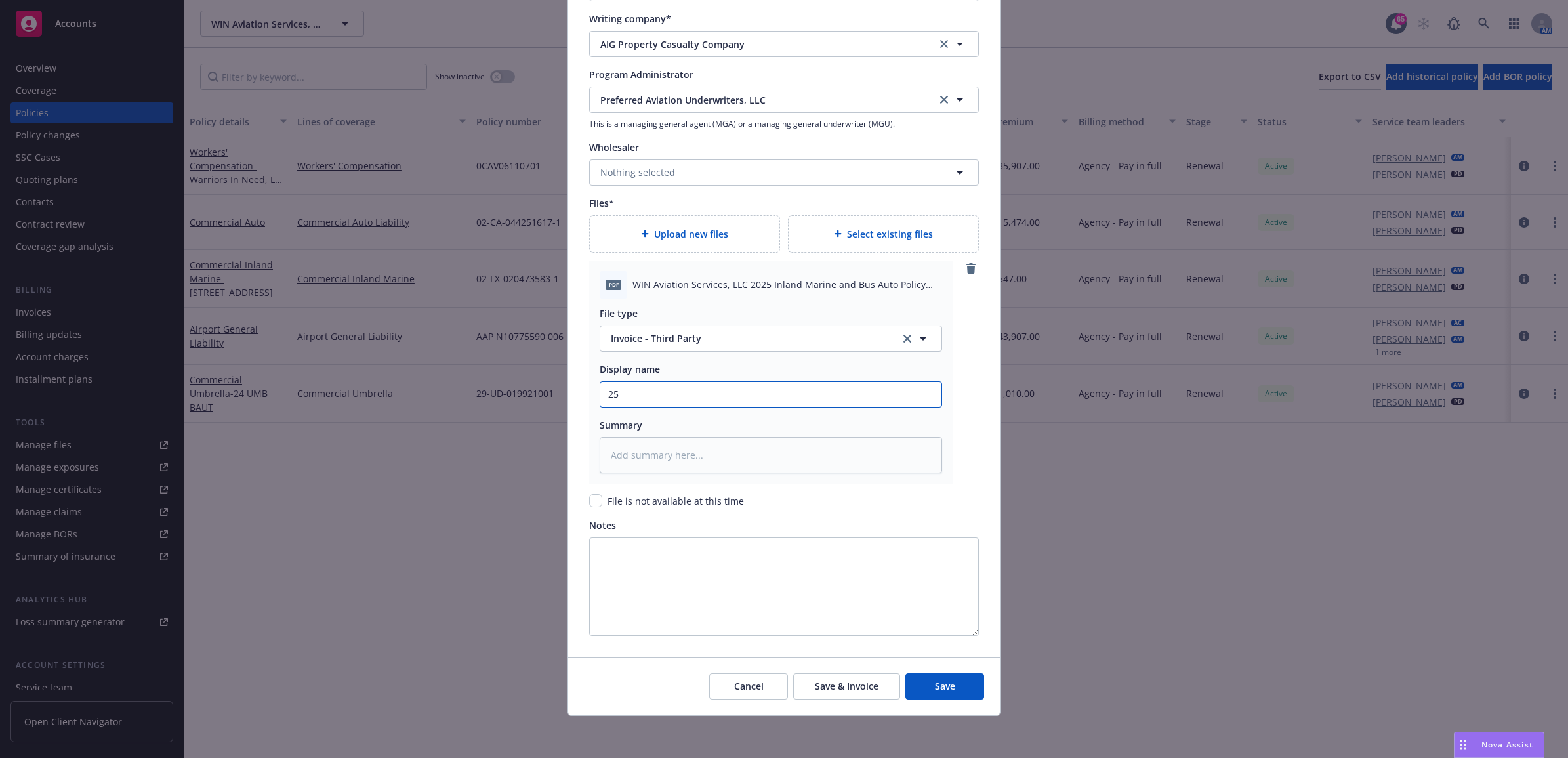
type textarea "x"
type input "25"
type textarea "x"
type input "25 B"
type textarea "x"
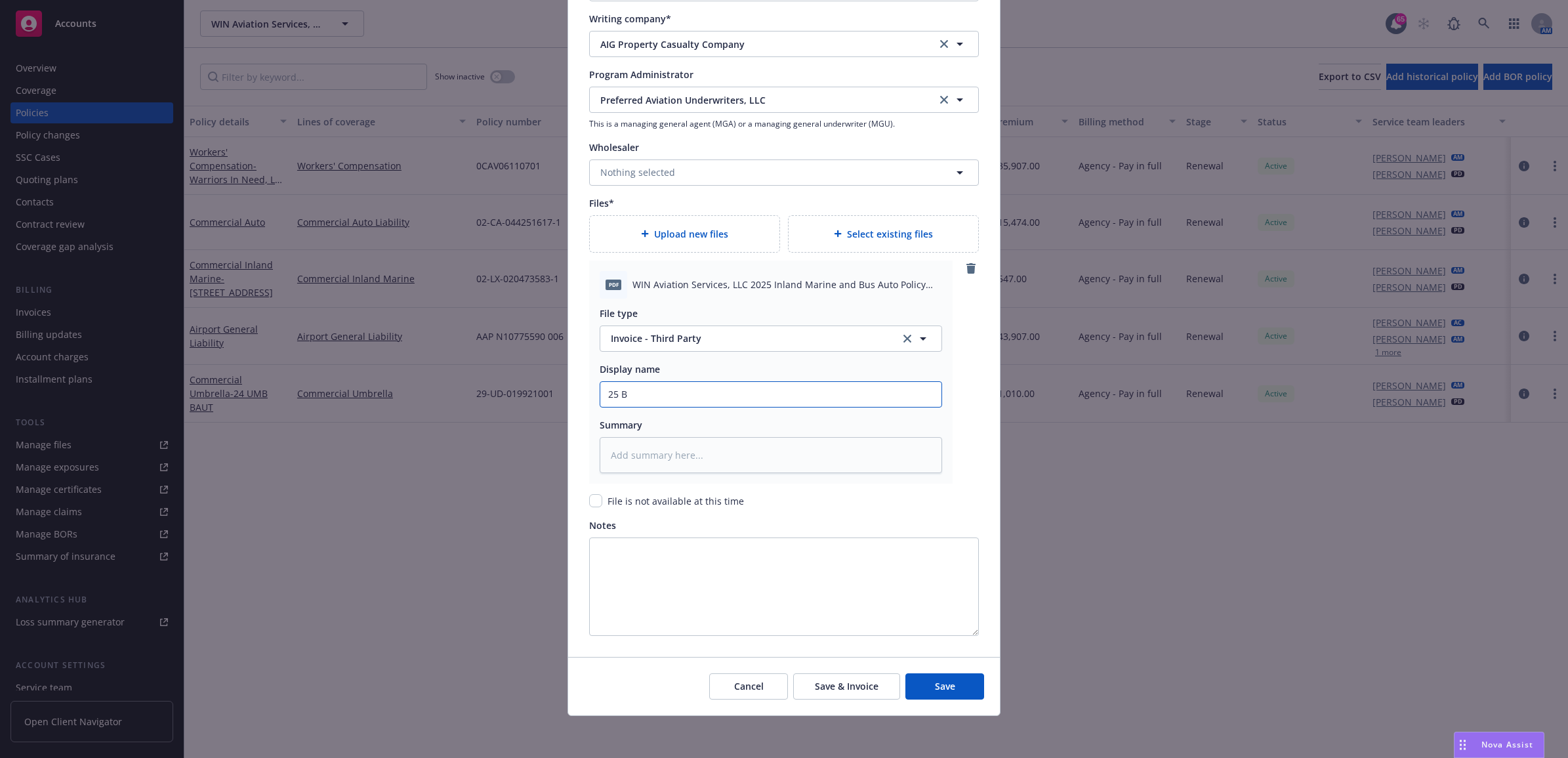
type input "25 BA"
type textarea "x"
type input "25 BAU"
type textarea "x"
type input "25 BAUT"
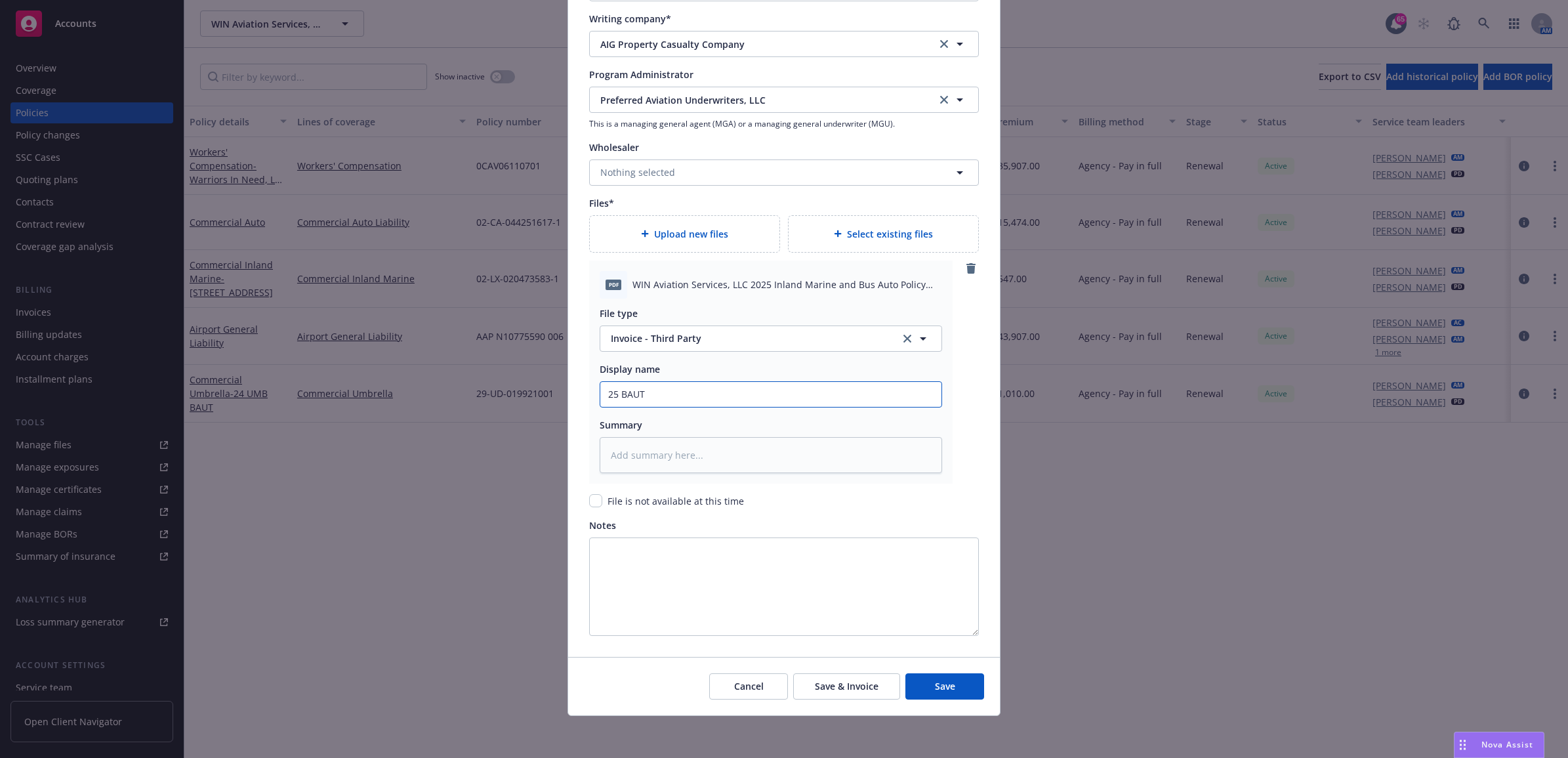
type textarea "x"
type input "25 BAUT"
type textarea "x"
type input "25 BAUT P"
type textarea "x"
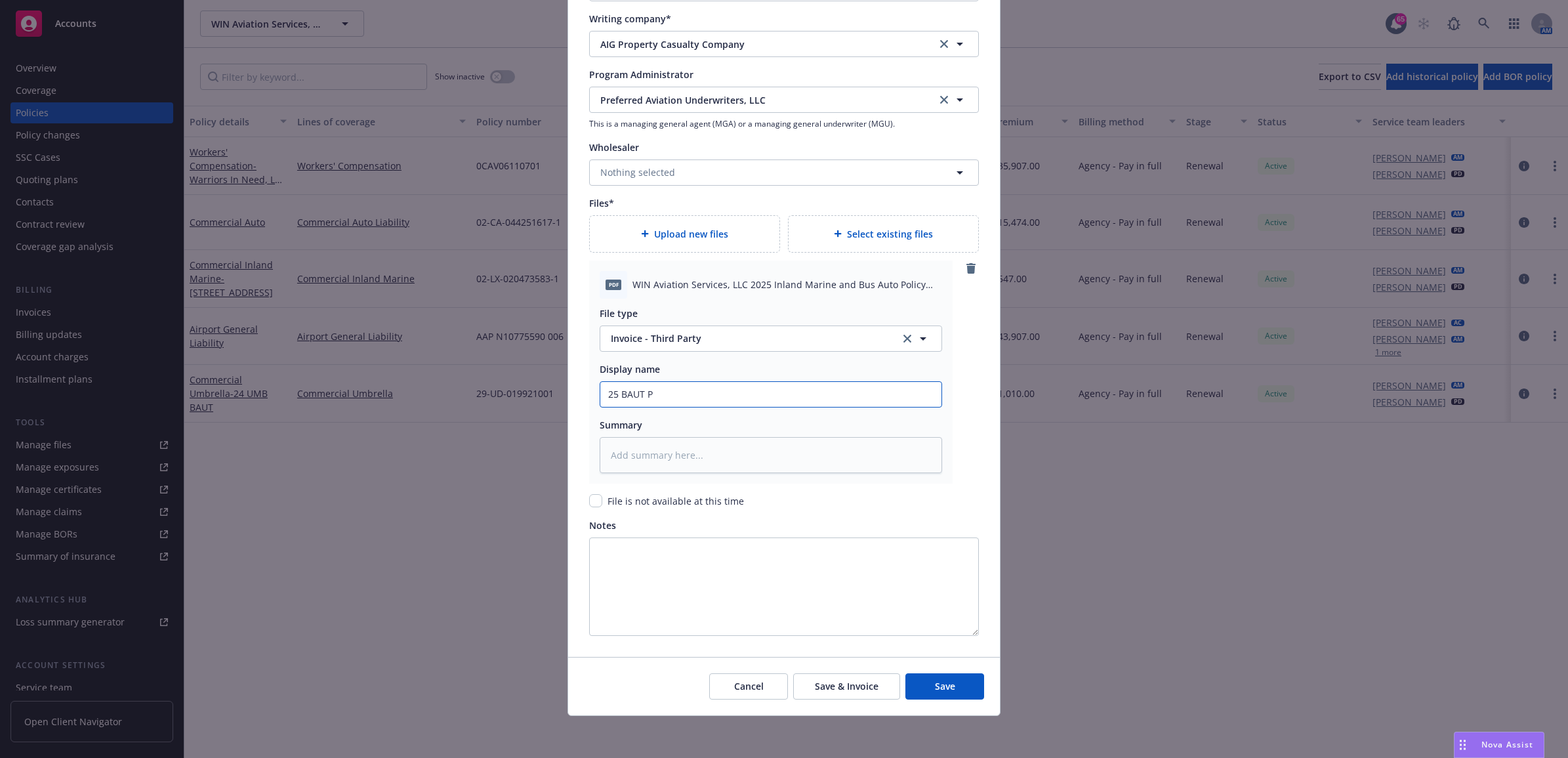
type input "25 BAUT PU"
type textarea "x"
type input "25 BAUT PUA"
type textarea "x"
type input "25 BAUT PU"
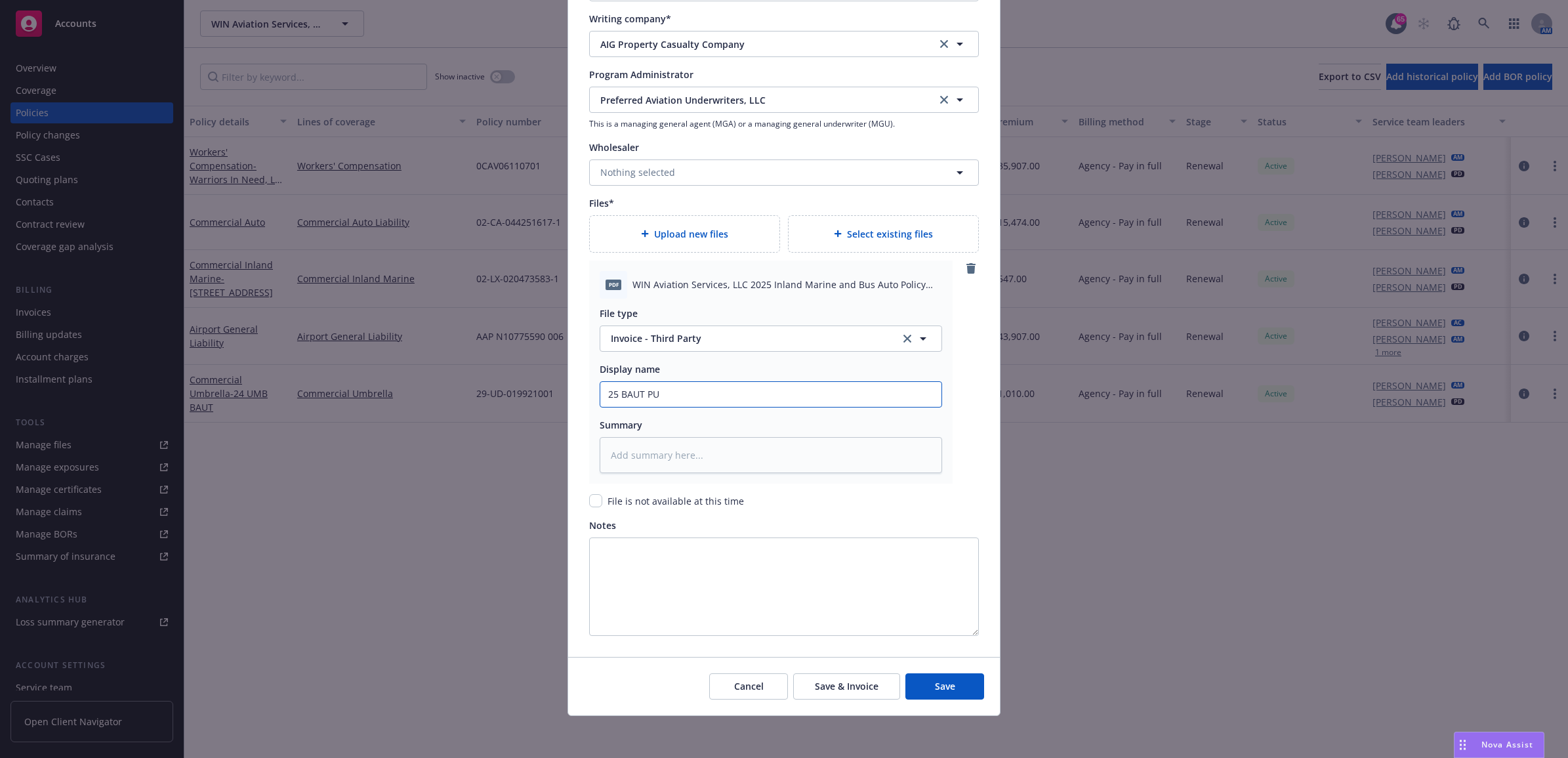
type textarea "x"
type input "25 BAUT P"
type textarea "x"
type input "25 BAUT PA"
type textarea "x"
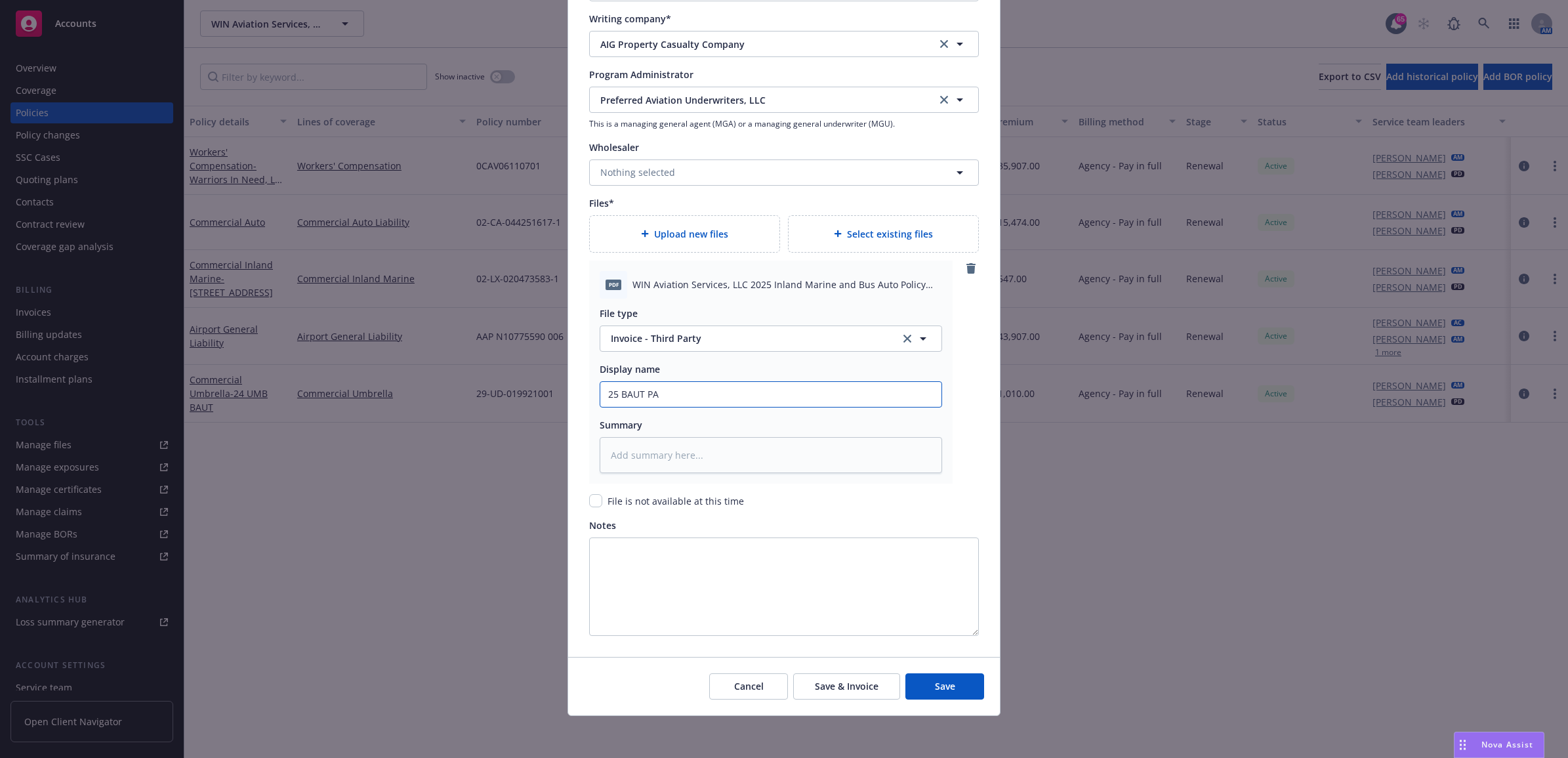
type input "25 BAUT PAU"
type textarea "x"
type input "25 BAUT PAU"
type textarea "x"
type input "25 BAUT PAU -"
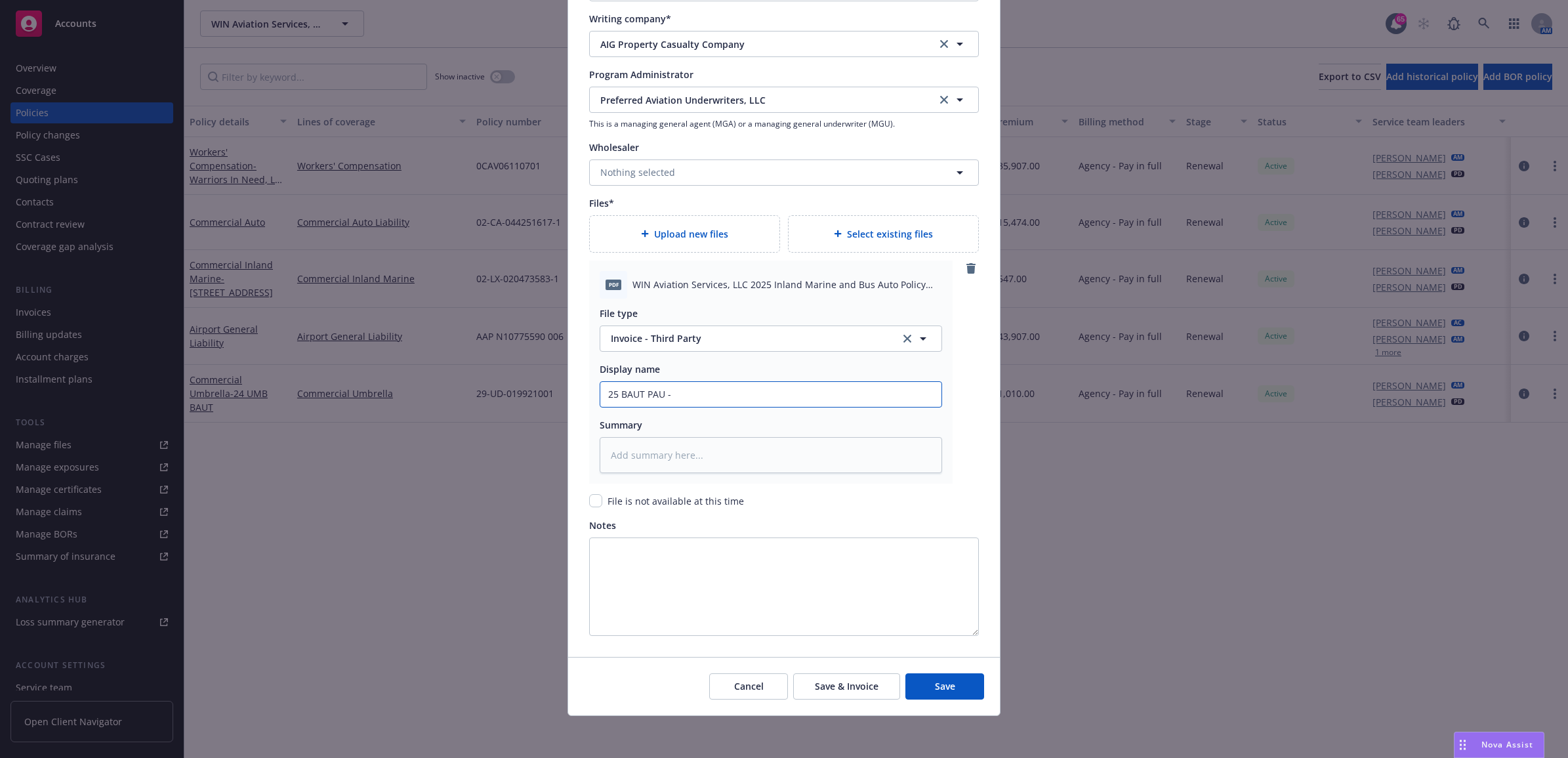
type textarea "x"
type input "25 BAUT PAU -"
type textarea "x"
type input "25 BAUT PAU - C"
type textarea "x"
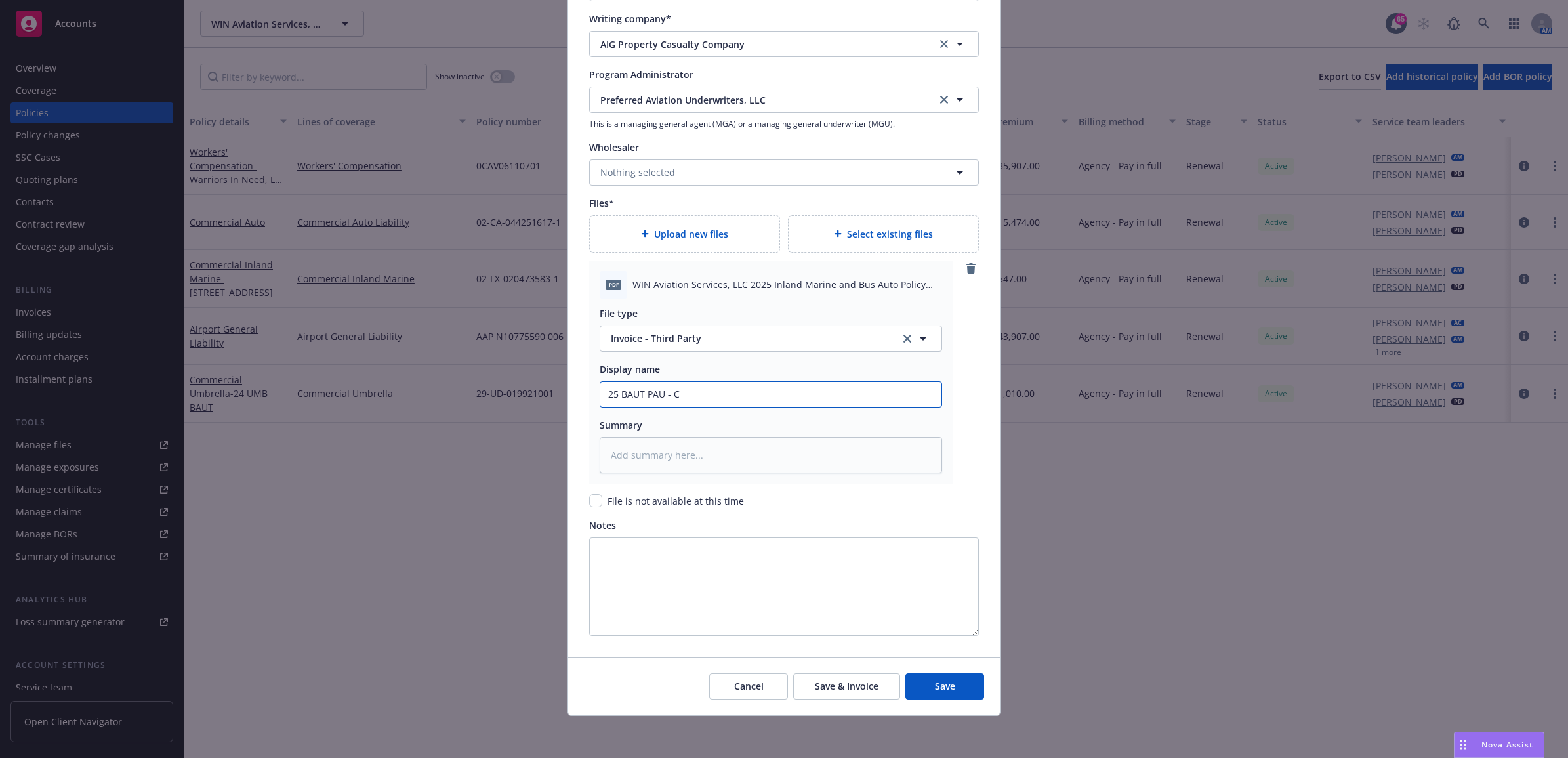
type input "25 BAUT PAU - Ca"
type textarea "x"
type input "25 BAUT PAU - C"
type textarea "x"
type input "25 BAUT PAU -"
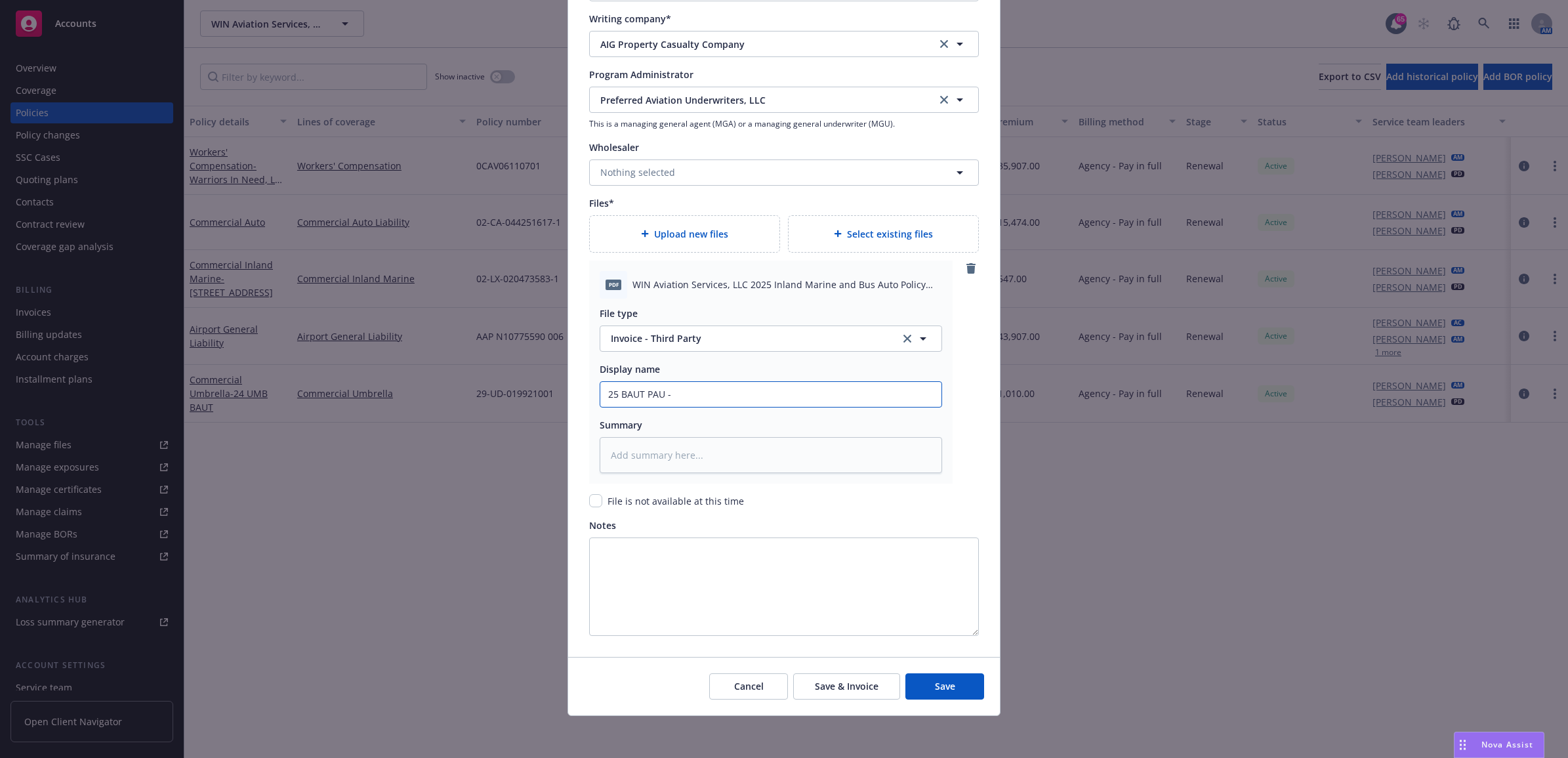
type textarea "x"
type input "25 BAUT PAU - R"
type textarea "x"
type input "25 BAUT PAU - Re"
type textarea "x"
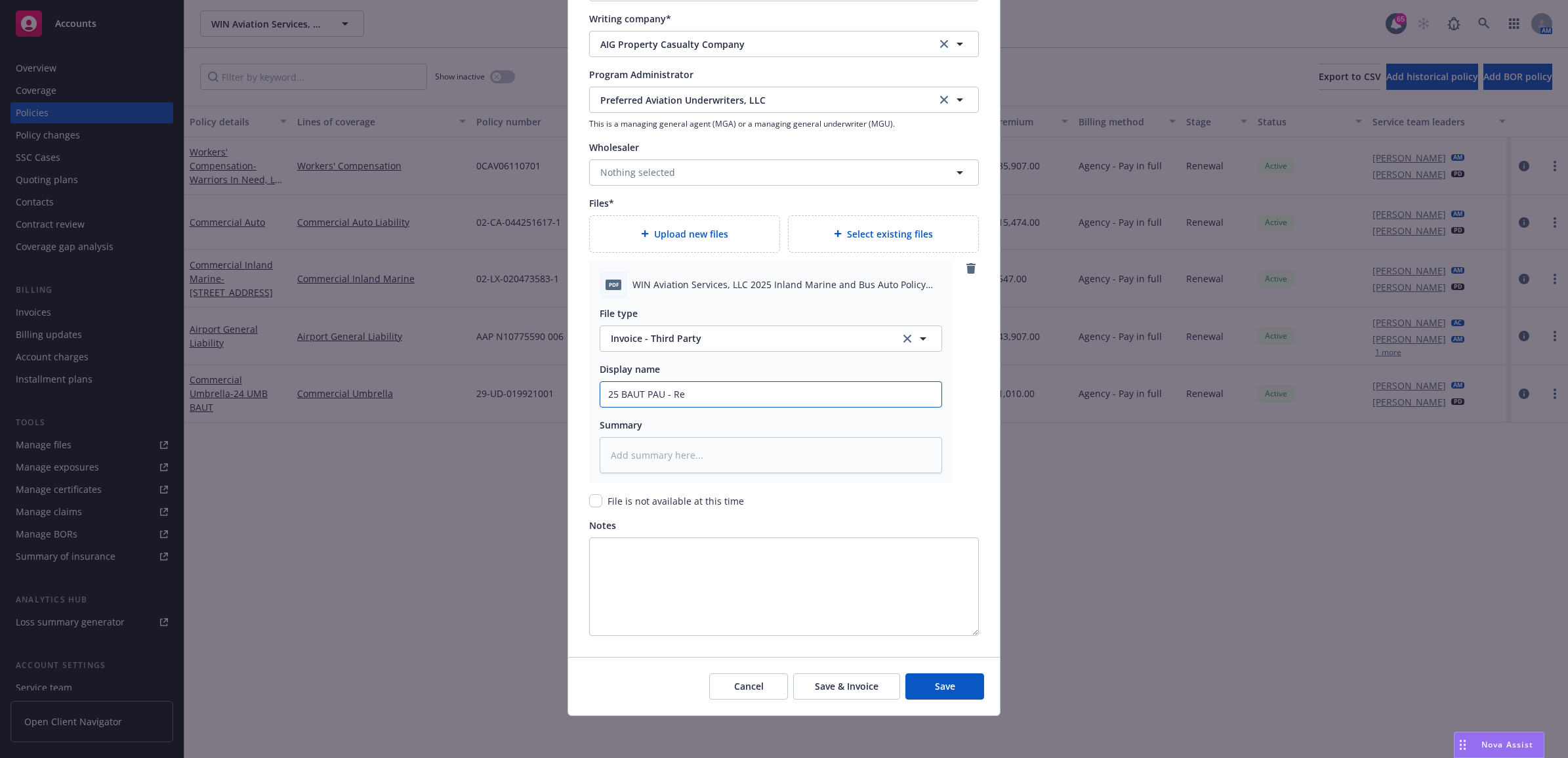
type input "25 BAUT PAU - Ren"
type textarea "x"
type input "25 BAUT PAU - Rene"
type textarea "x"
type input "25 BAUT PAU - Renew"
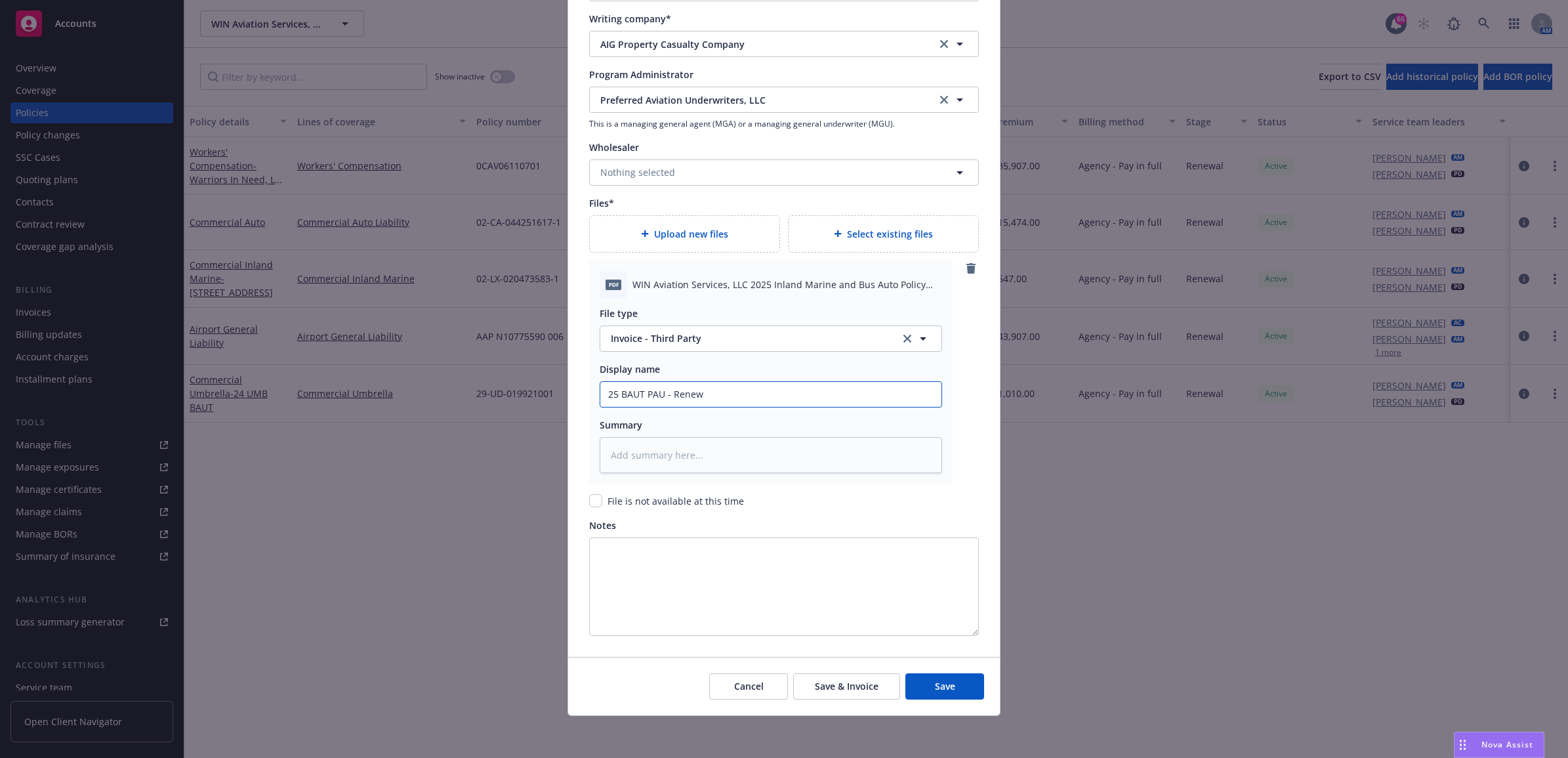
type textarea "x"
type input "25 BAUT PAU - Renewa"
type textarea "x"
type input "25 BAUT PAU - Renewal"
type textarea "x"
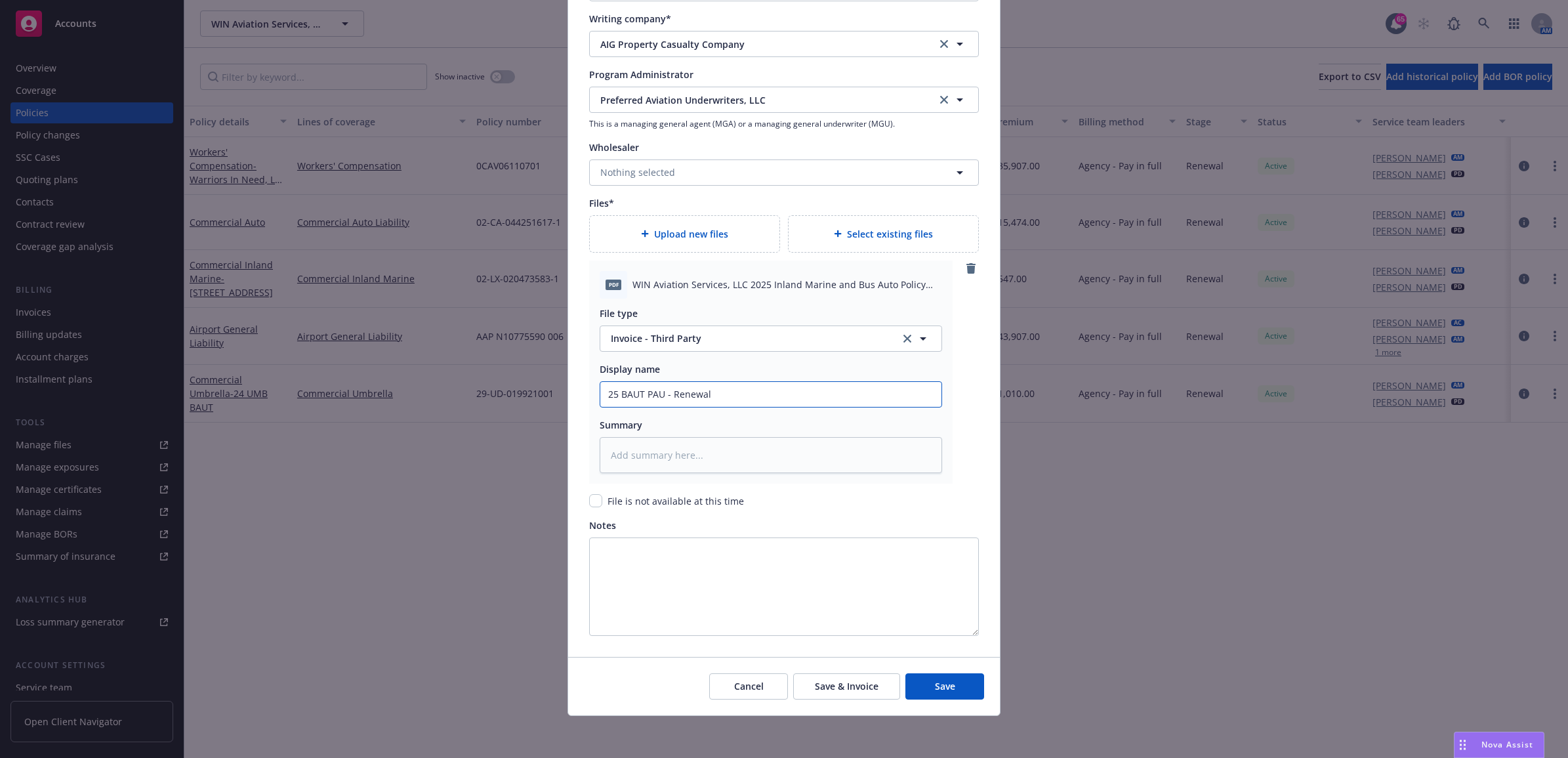
type input "25 BAUT PAU - Renewal"
type textarea "x"
type input "25 BAUT PAU - Renewal C"
type textarea "x"
type input "25 BAUT PAU - Renewal Ca"
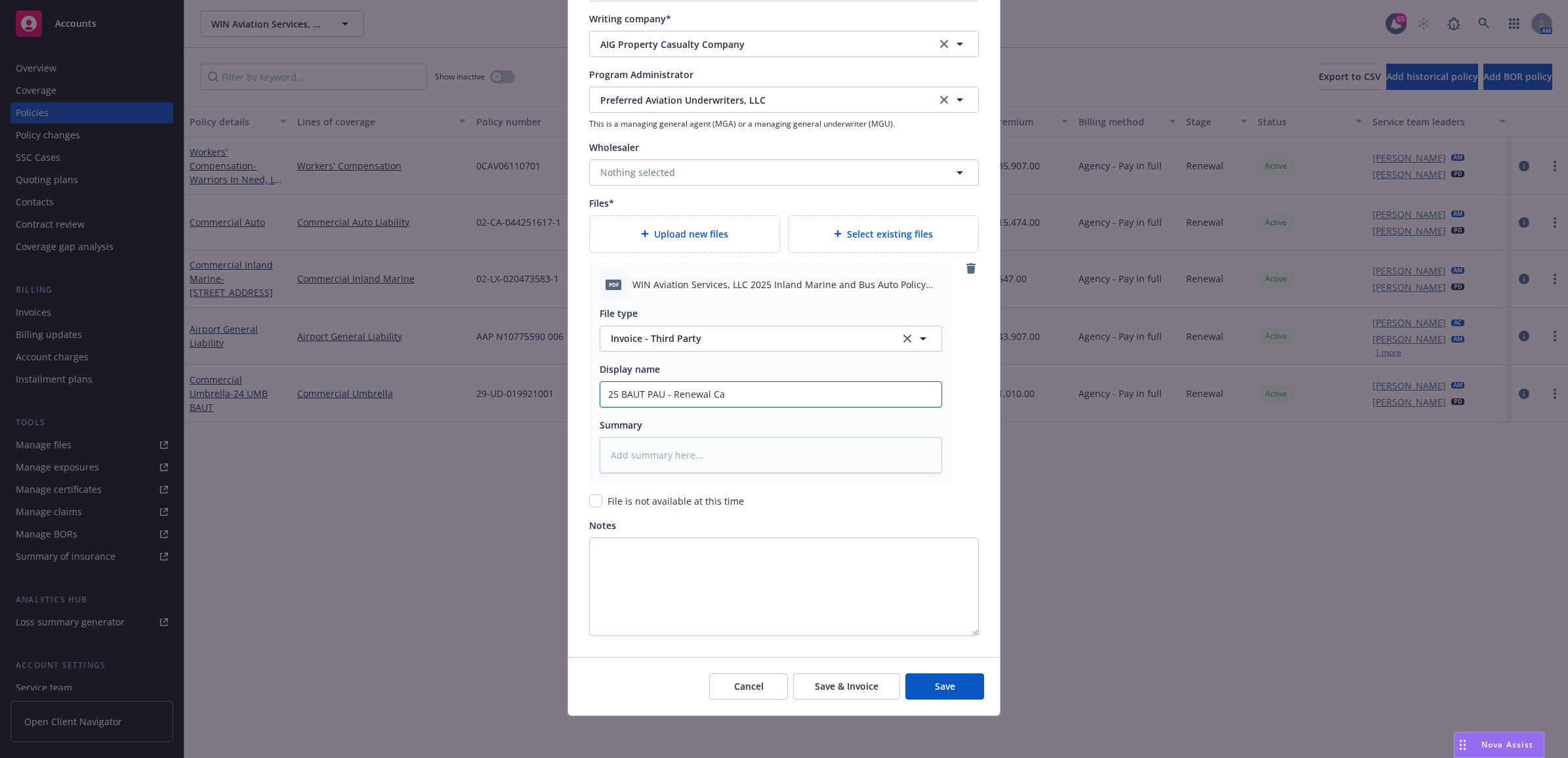
type textarea "x"
type input "25 BAUT PAU - Renewal Car"
type textarea "x"
type input "25 BAUT PAU - Renewal Carr"
type textarea "x"
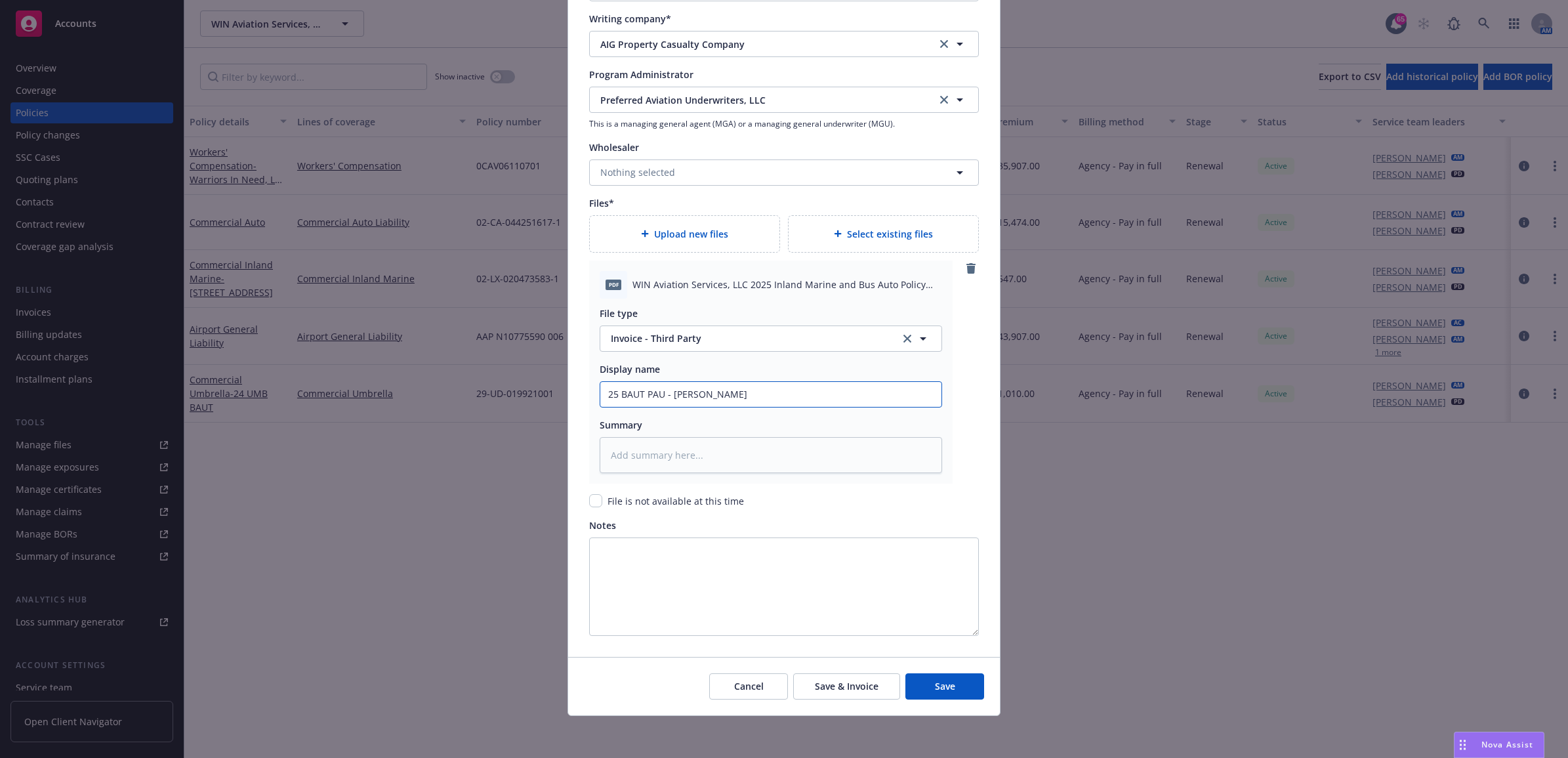
type input "25 BAUT PAU - Renewal Carri"
type textarea "x"
type input "25 BAUT PAU - Renewal Carrie"
type textarea "x"
type input "25 BAUT PAU - Renewal Carrier"
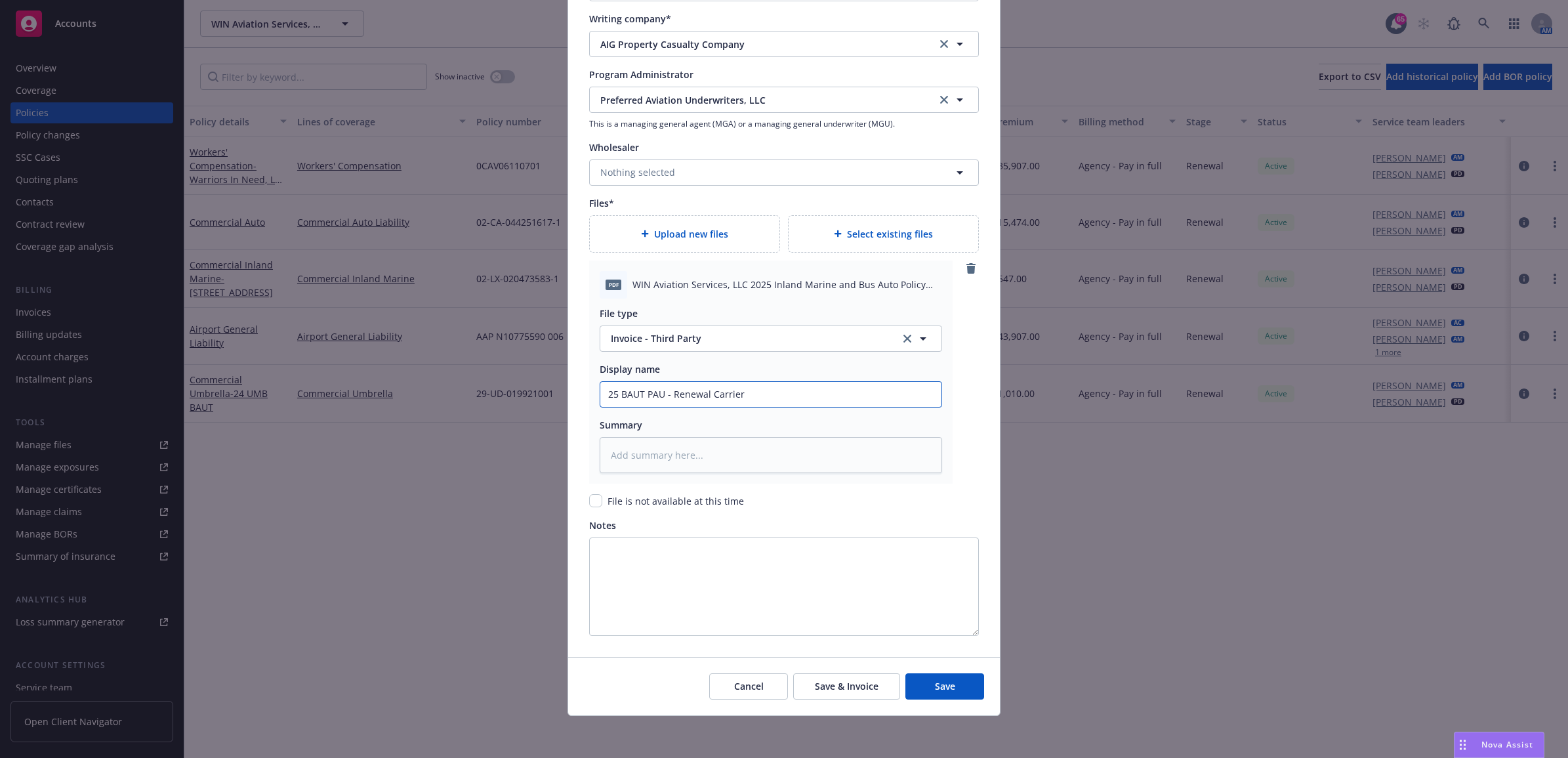
type textarea "x"
type input "25 BAUT PAU - Renewal Carrier"
type textarea "x"
type input "25 BAUT PAU - Renewal Carrier I"
type textarea "x"
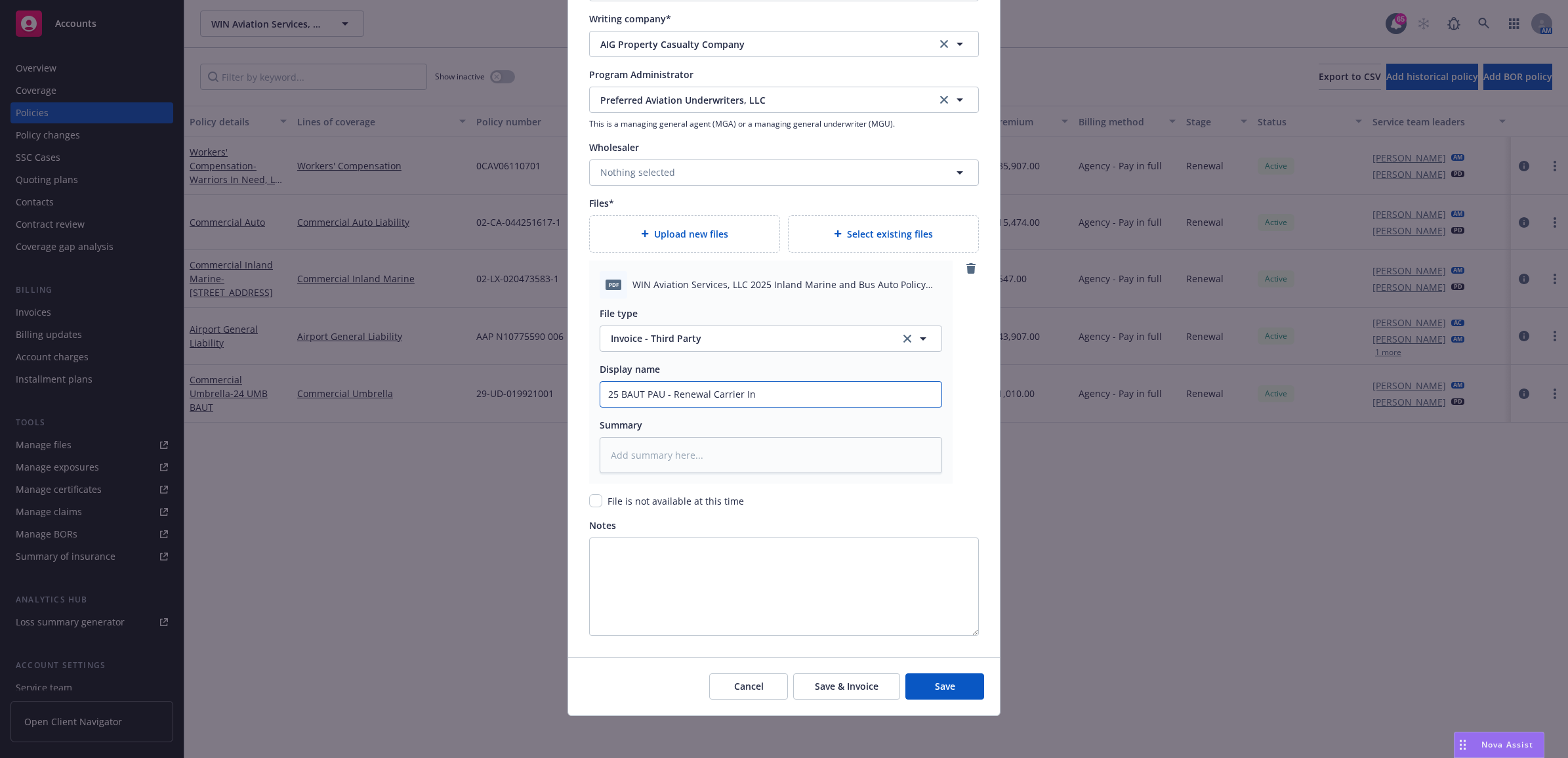
type input "25 BAUT PAU - Renewal Carrier Inv"
type textarea "x"
type input "25 BAUT PAU - Renewal Carrier Invo"
type textarea "x"
type input "25 BAUT PAU - Renewal Carrier Invoi"
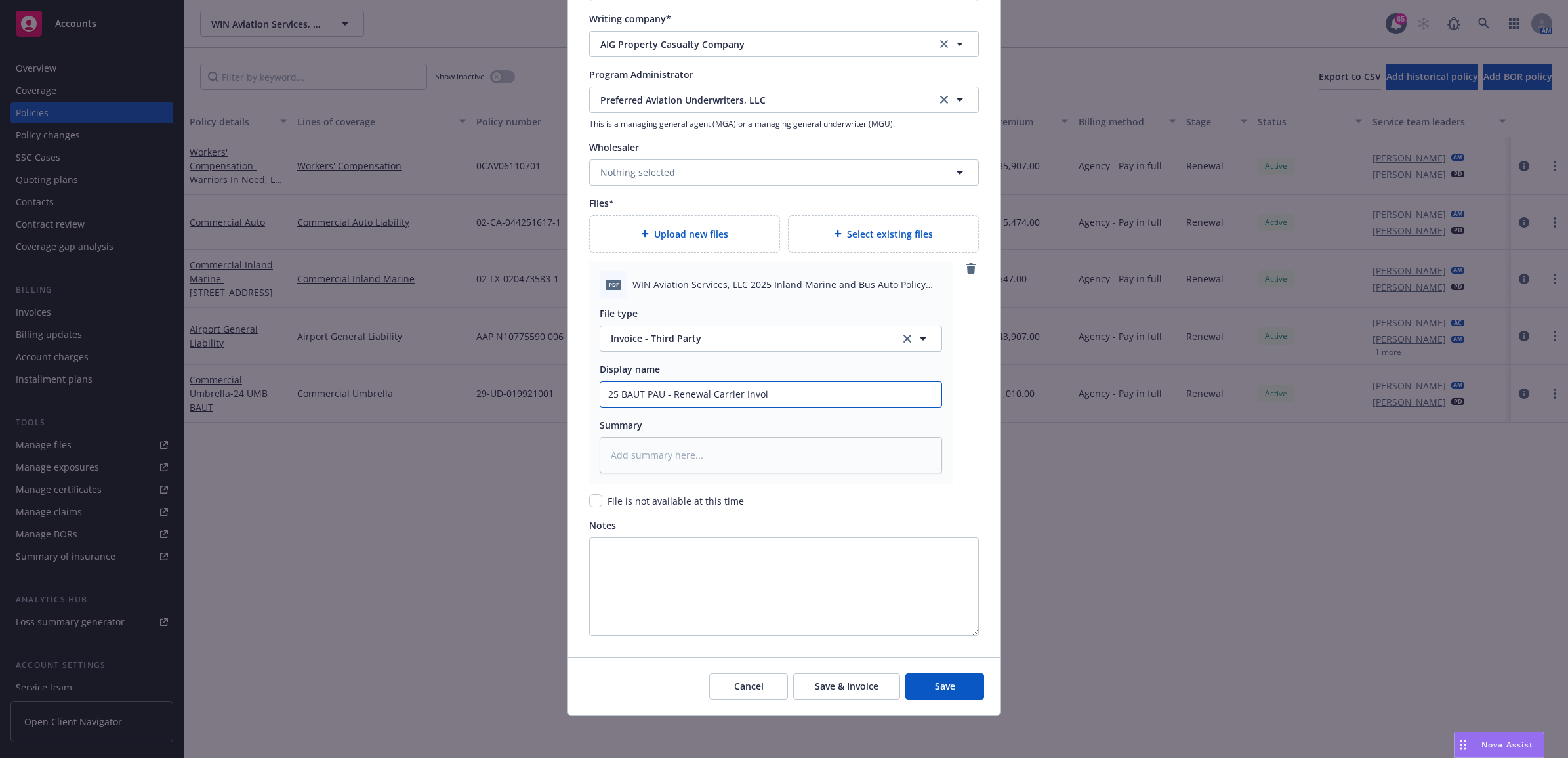
type textarea "x"
type input "25 BAUT PAU - Renewal Carrier Invoic"
click at [720, 462] on textarea at bounding box center [771, 455] width 342 height 37
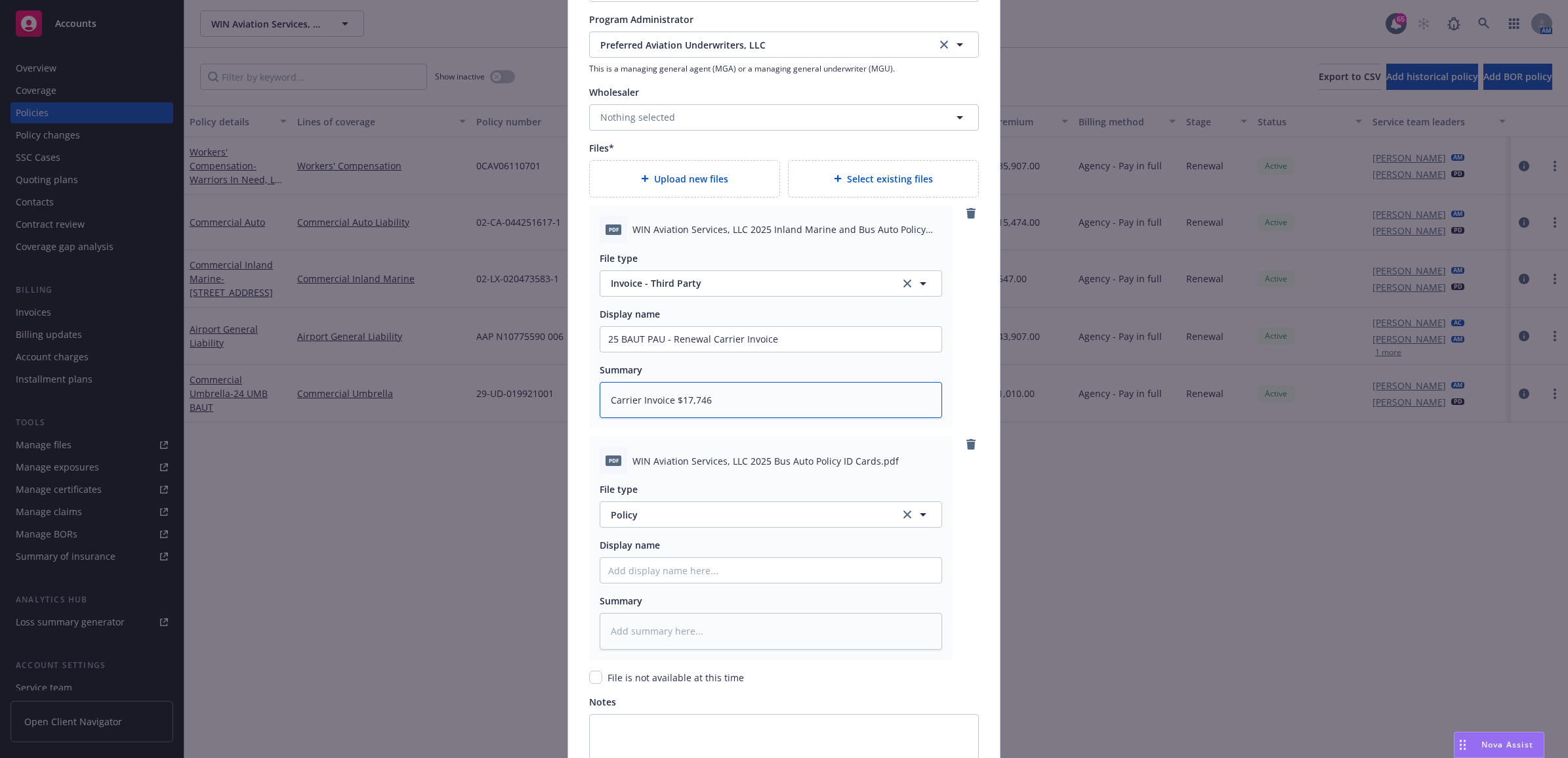
scroll to position [1420, 0]
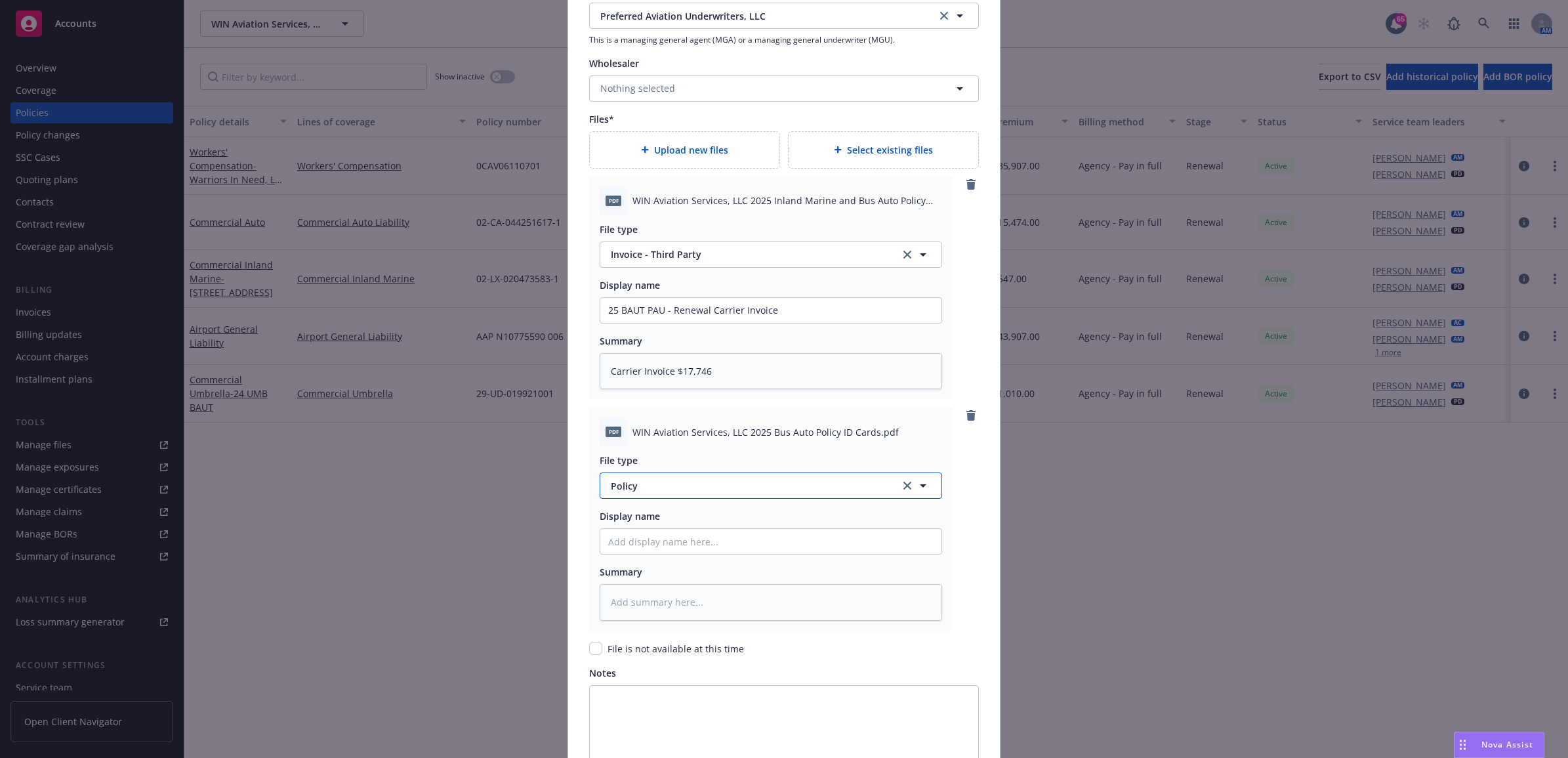
click at [683, 494] on button "Policy" at bounding box center [771, 485] width 342 height 26
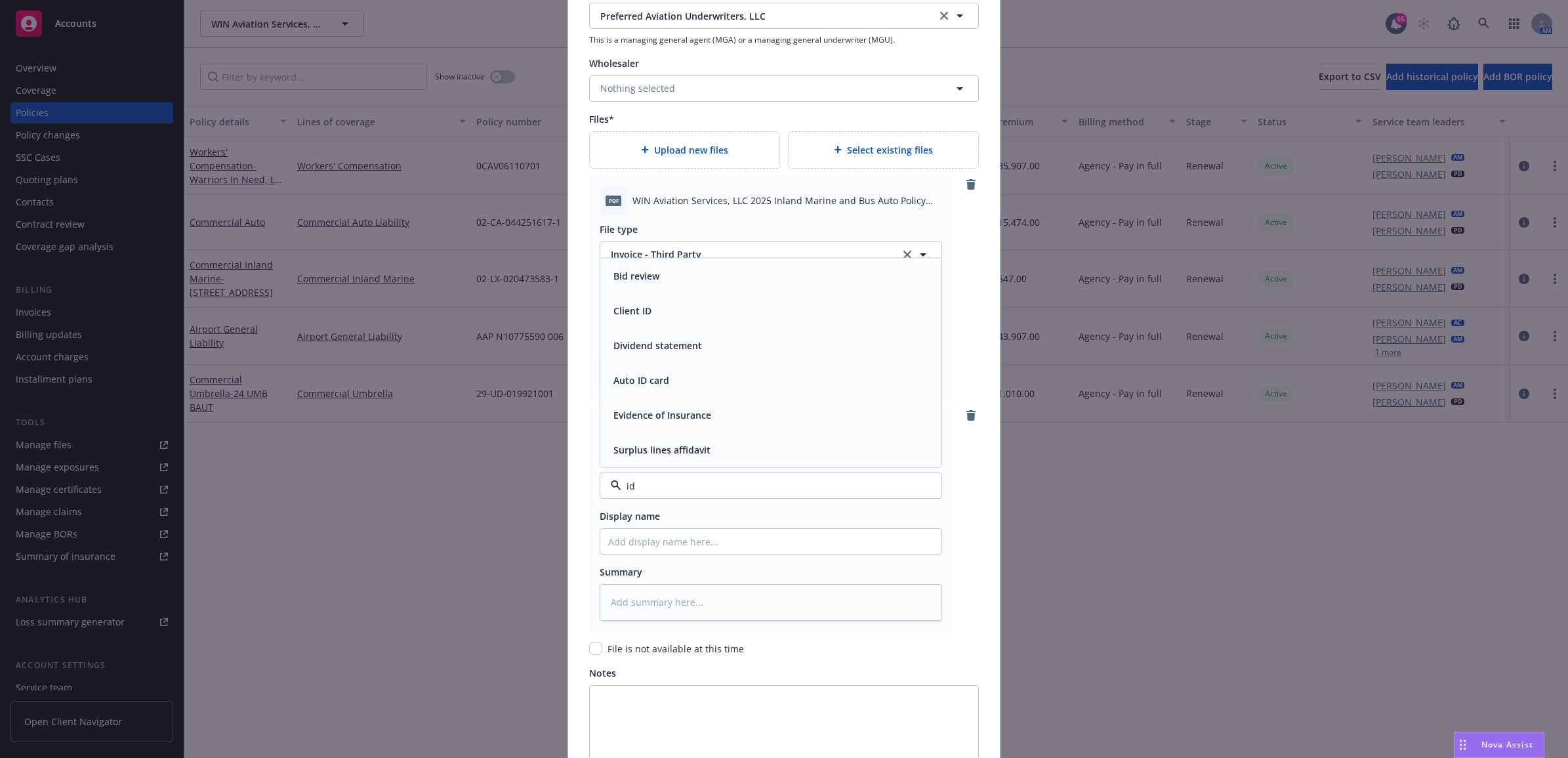
click at [705, 387] on div "Auto ID card" at bounding box center [770, 379] width 325 height 19
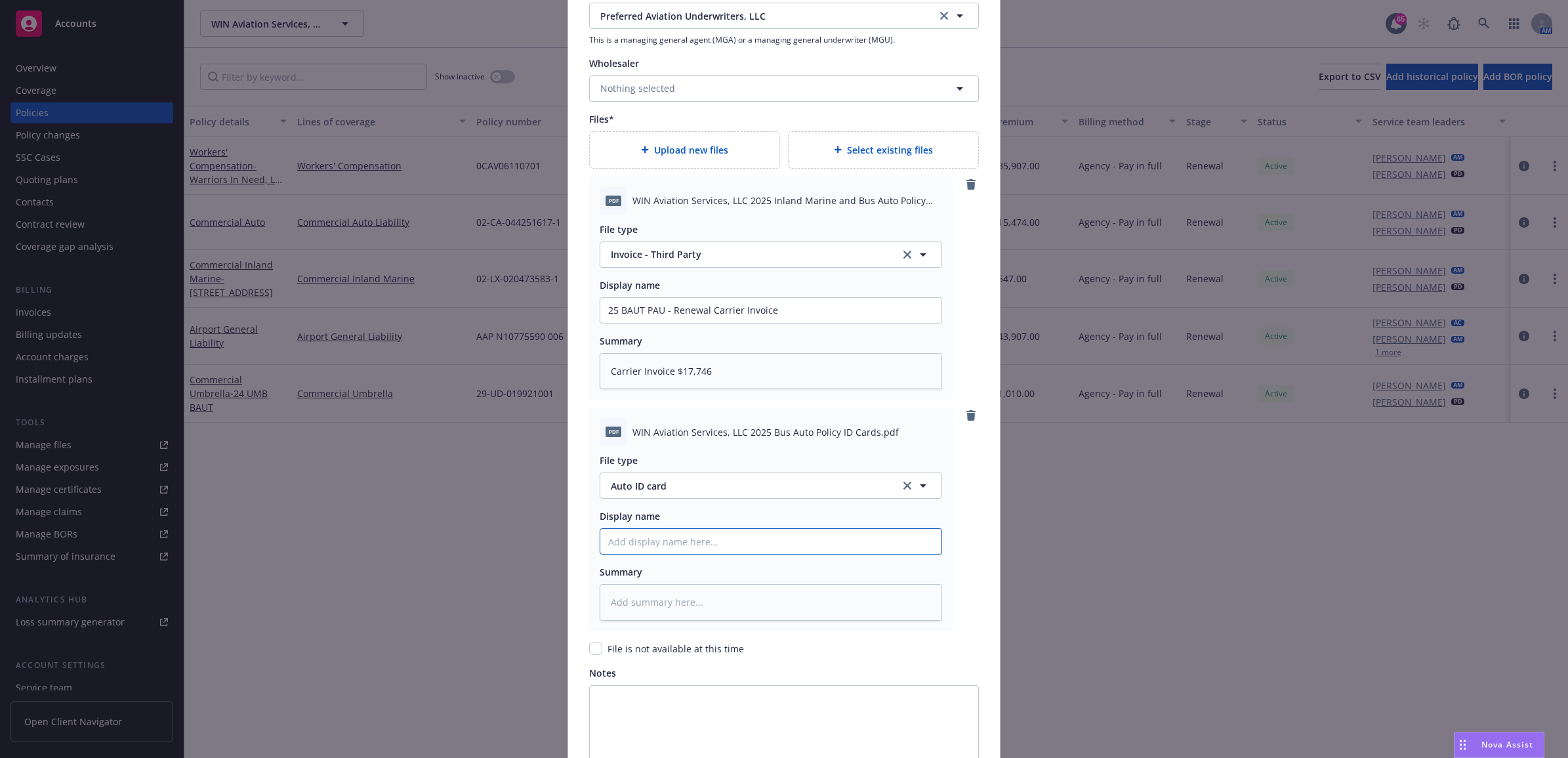
click at [653, 323] on input "Policy display name" at bounding box center [771, 310] width 341 height 25
paste input "25 NOWN CVS - Signed LPR sent to carrier"
drag, startPoint x: 697, startPoint y: 547, endPoint x: 574, endPoint y: 557, distance: 123.4
drag, startPoint x: 759, startPoint y: 543, endPoint x: 530, endPoint y: 542, distance: 229.0
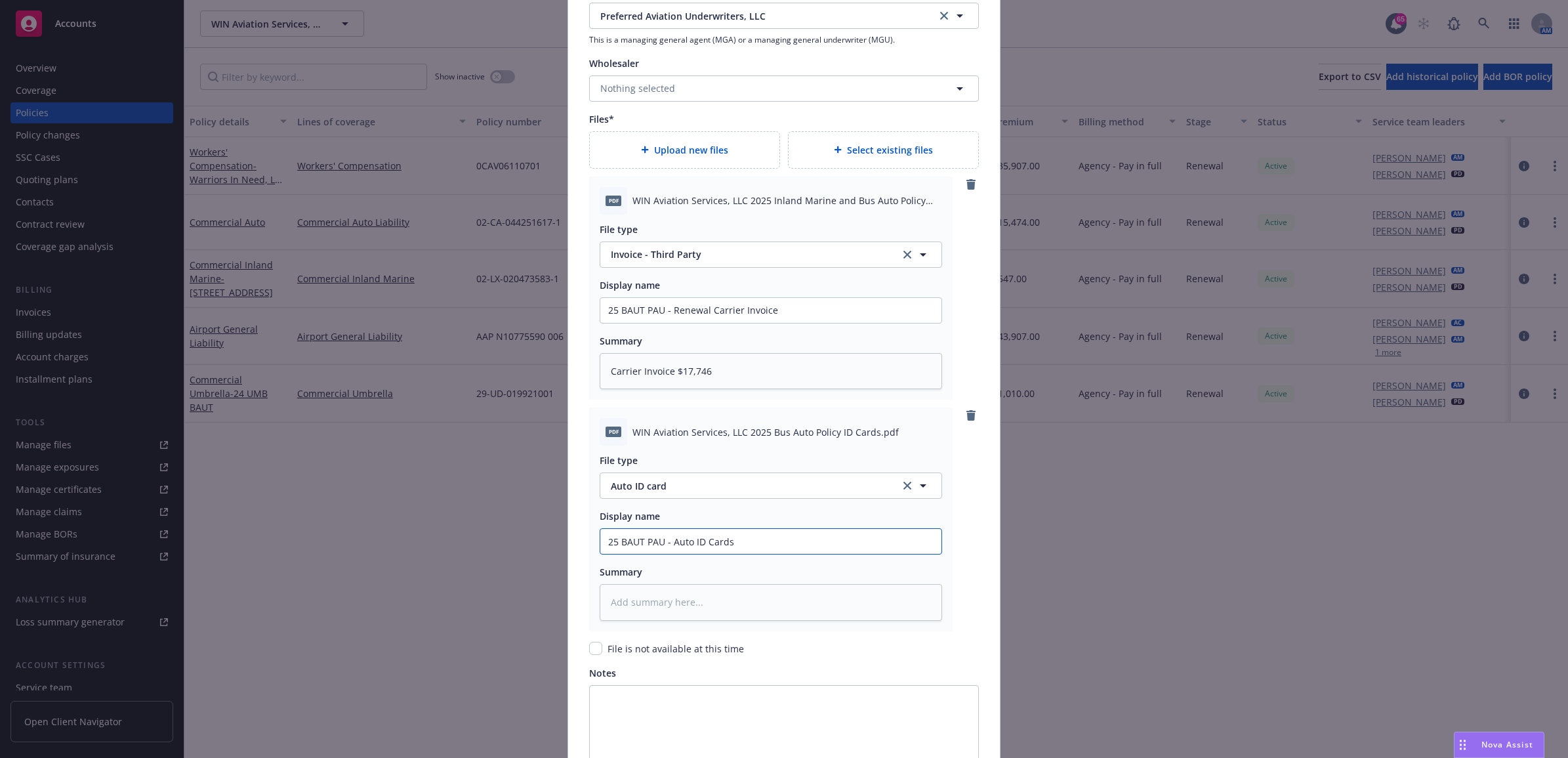
click at [530, 542] on div "Create renewal policy with incumbent Policy number* 02-CA-044251617-2 Policy nu…" at bounding box center [784, 379] width 1568 height 758
paste textarea "25 BAUT PAU - Auto ID Cards"
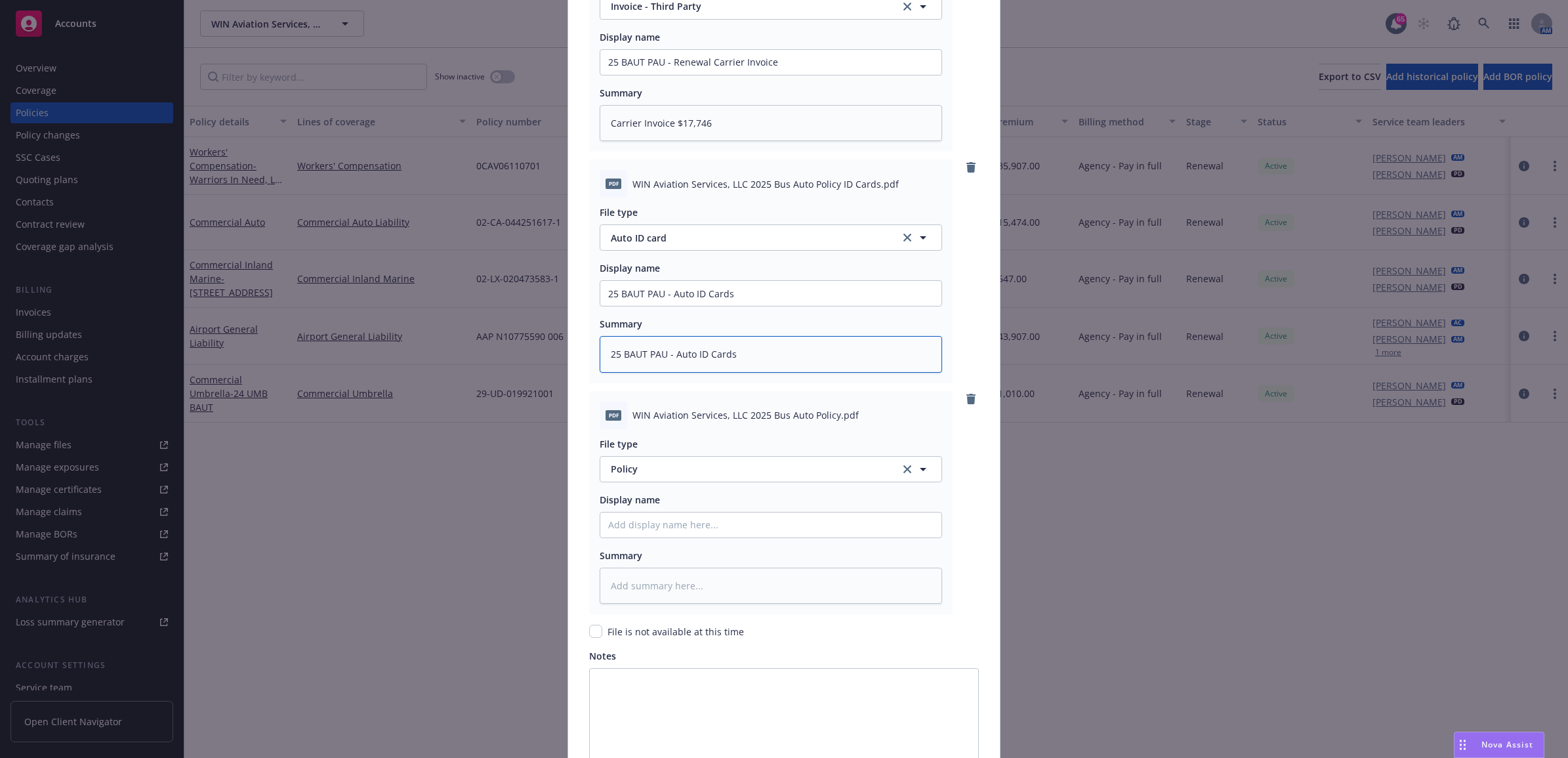
scroll to position [1801, 0]
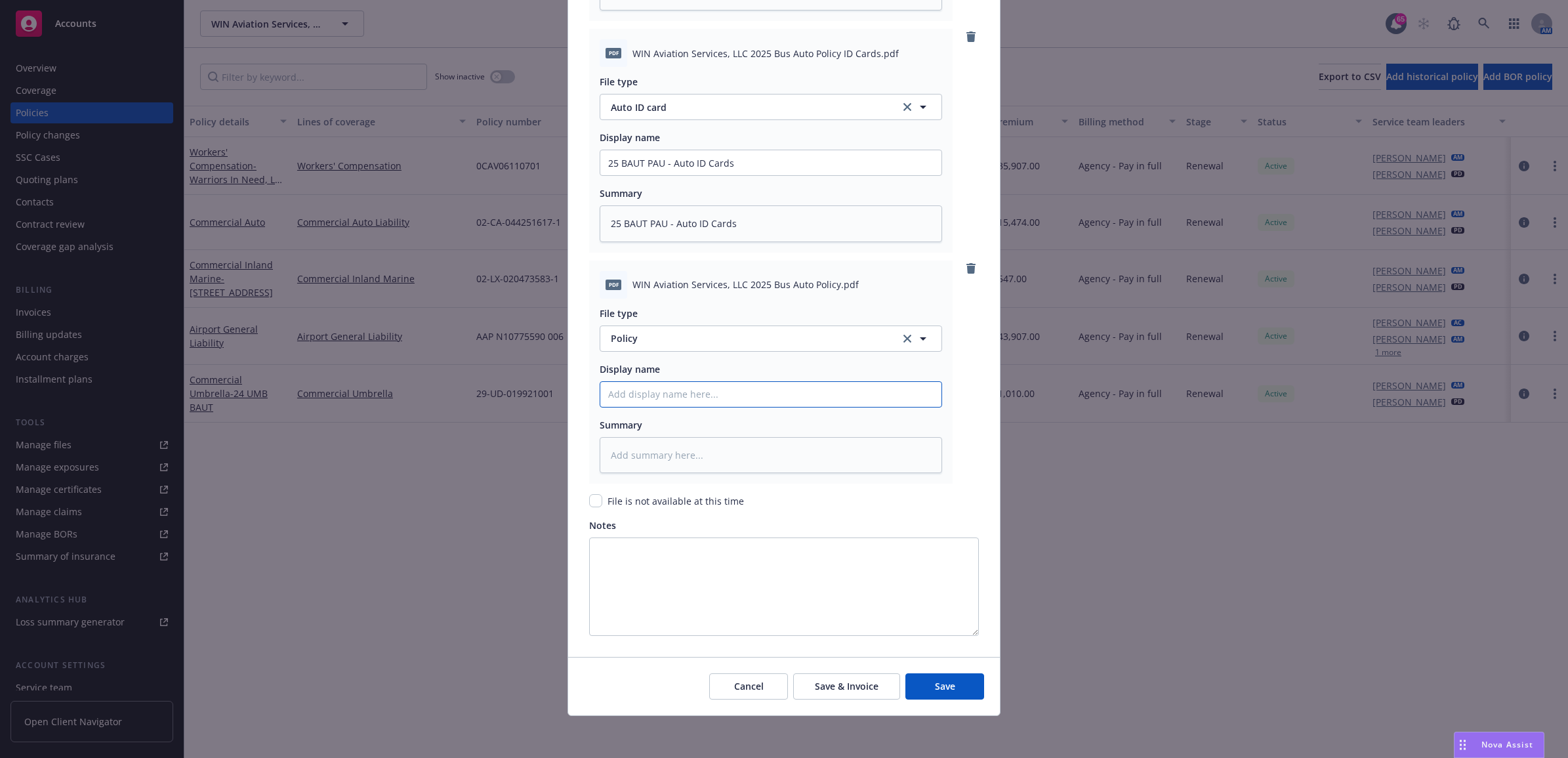
paste input "25 BAUT PAU - Auto ID Cards"
drag, startPoint x: 707, startPoint y: 399, endPoint x: 669, endPoint y: 400, distance: 38.0
drag, startPoint x: 736, startPoint y: 391, endPoint x: 502, endPoint y: 385, distance: 234.1
click at [474, 391] on div "Create renewal policy with incumbent Policy number* 02-CA-044251617-2 Policy nu…" at bounding box center [784, 379] width 1568 height 758
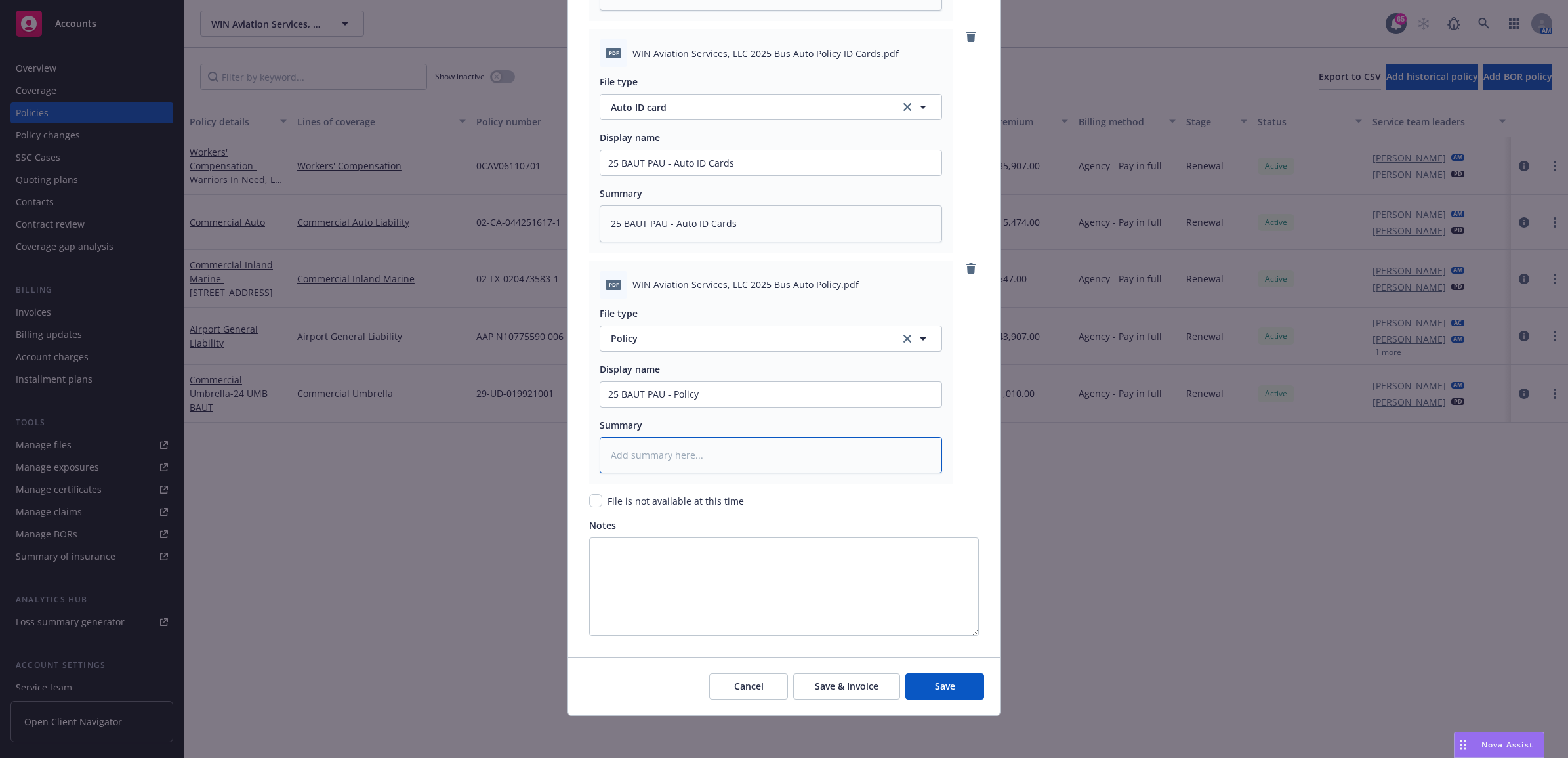
paste textarea "25 BAUT PAU - Policy"
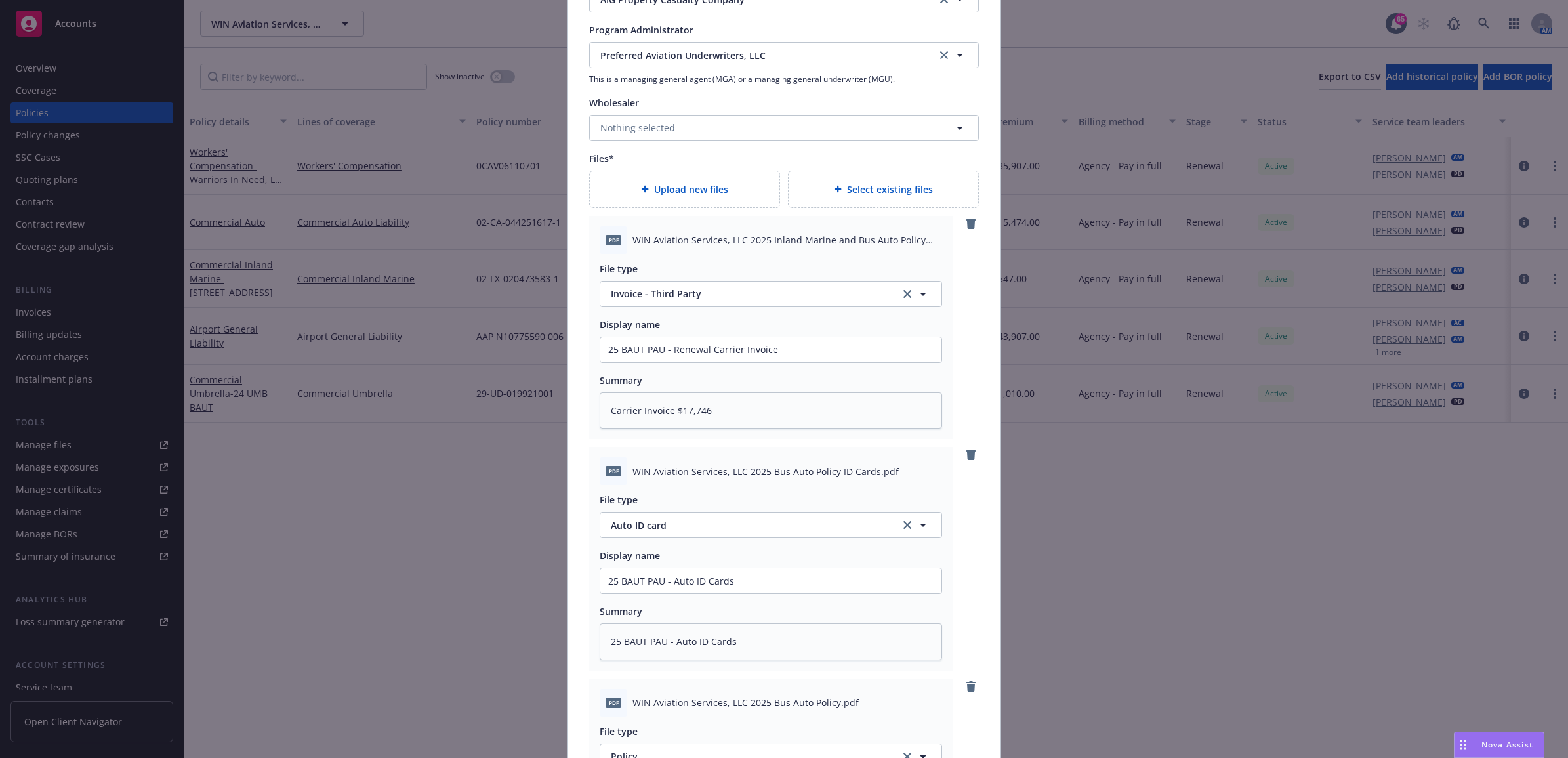
scroll to position [2032, 0]
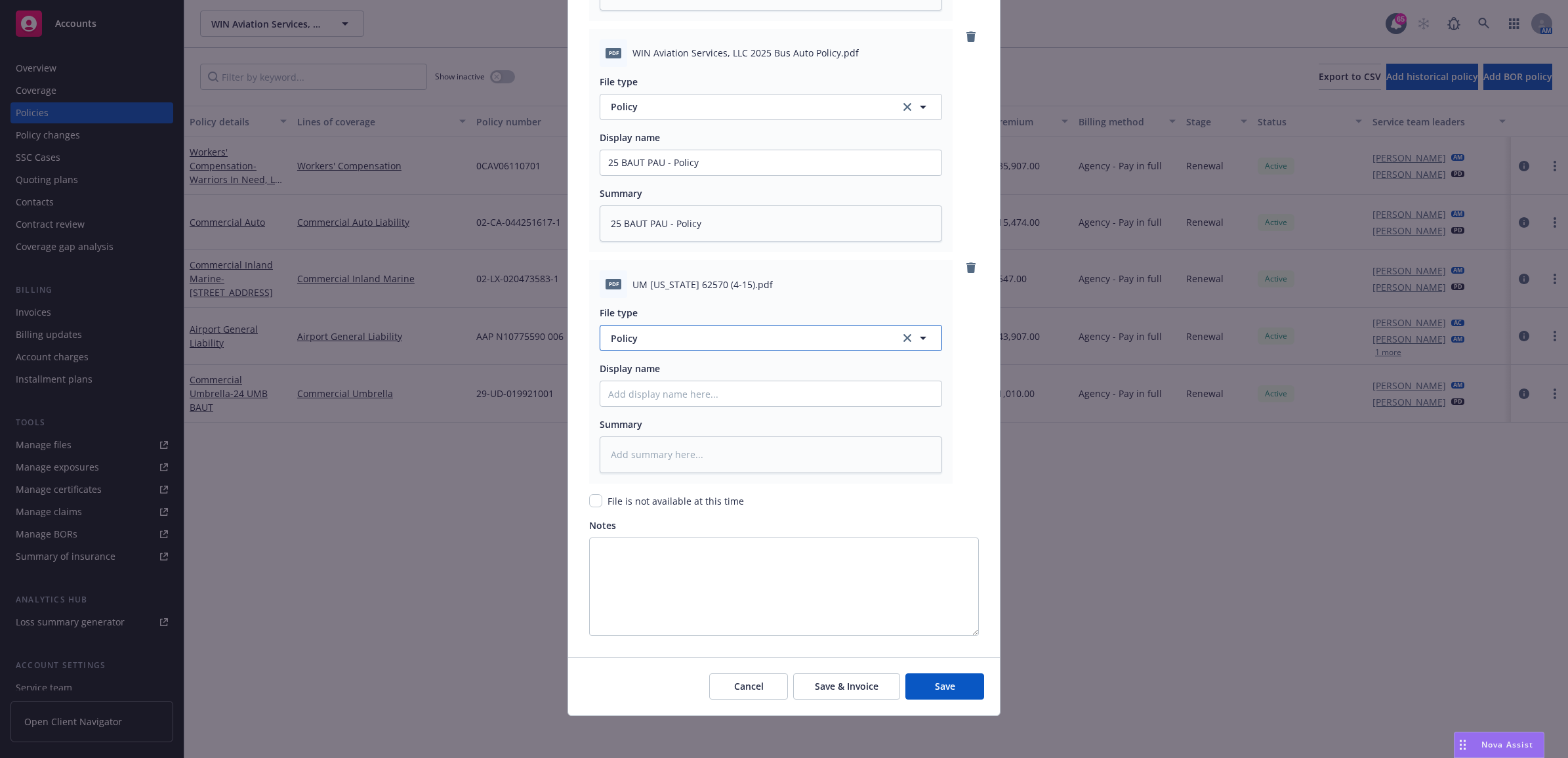
click at [690, 335] on span "Policy" at bounding box center [748, 338] width 275 height 14
click at [708, 370] on div "Other" at bounding box center [770, 374] width 325 height 19
paste input "25 BAUT PAU - Policy"
drag, startPoint x: 697, startPoint y: 397, endPoint x: 667, endPoint y: 402, distance: 30.4
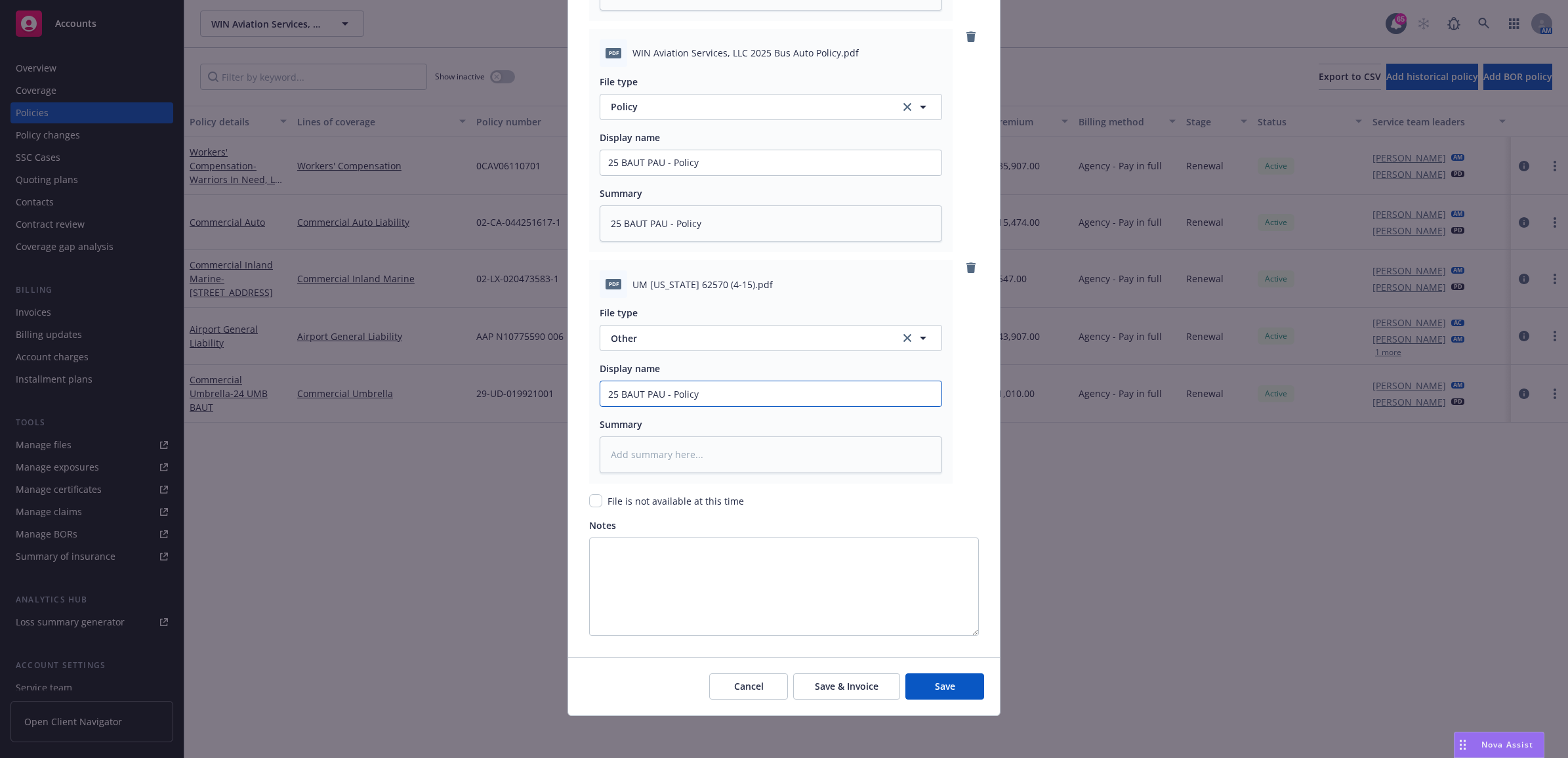
drag, startPoint x: 697, startPoint y: 394, endPoint x: 577, endPoint y: 394, distance: 120.0
paste textarea "25 BAUT PAU - Blank UM"
click at [953, 692] on button "Save" at bounding box center [944, 686] width 78 height 26
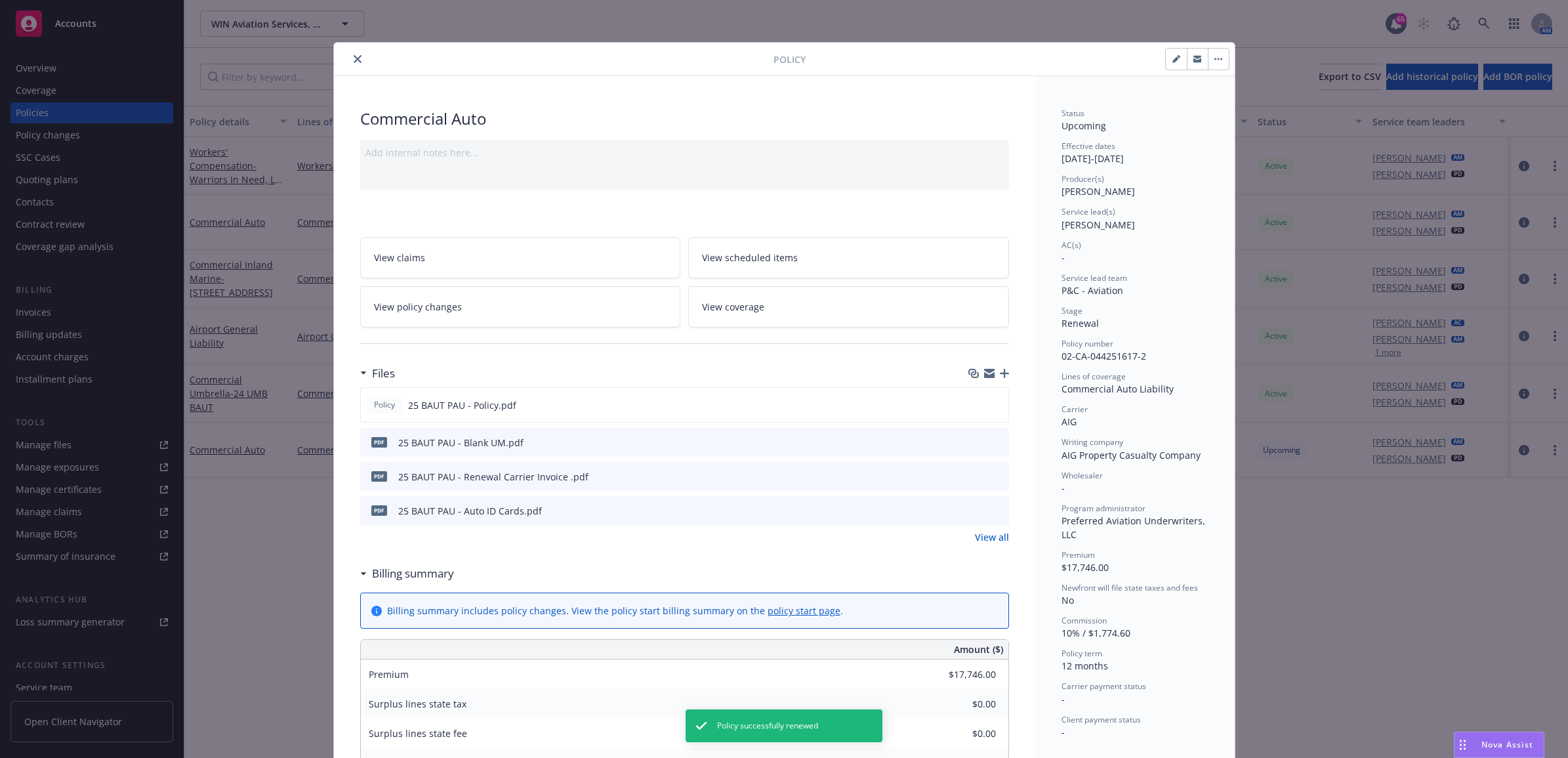
click at [351, 53] on button "close" at bounding box center [357, 59] width 16 height 16
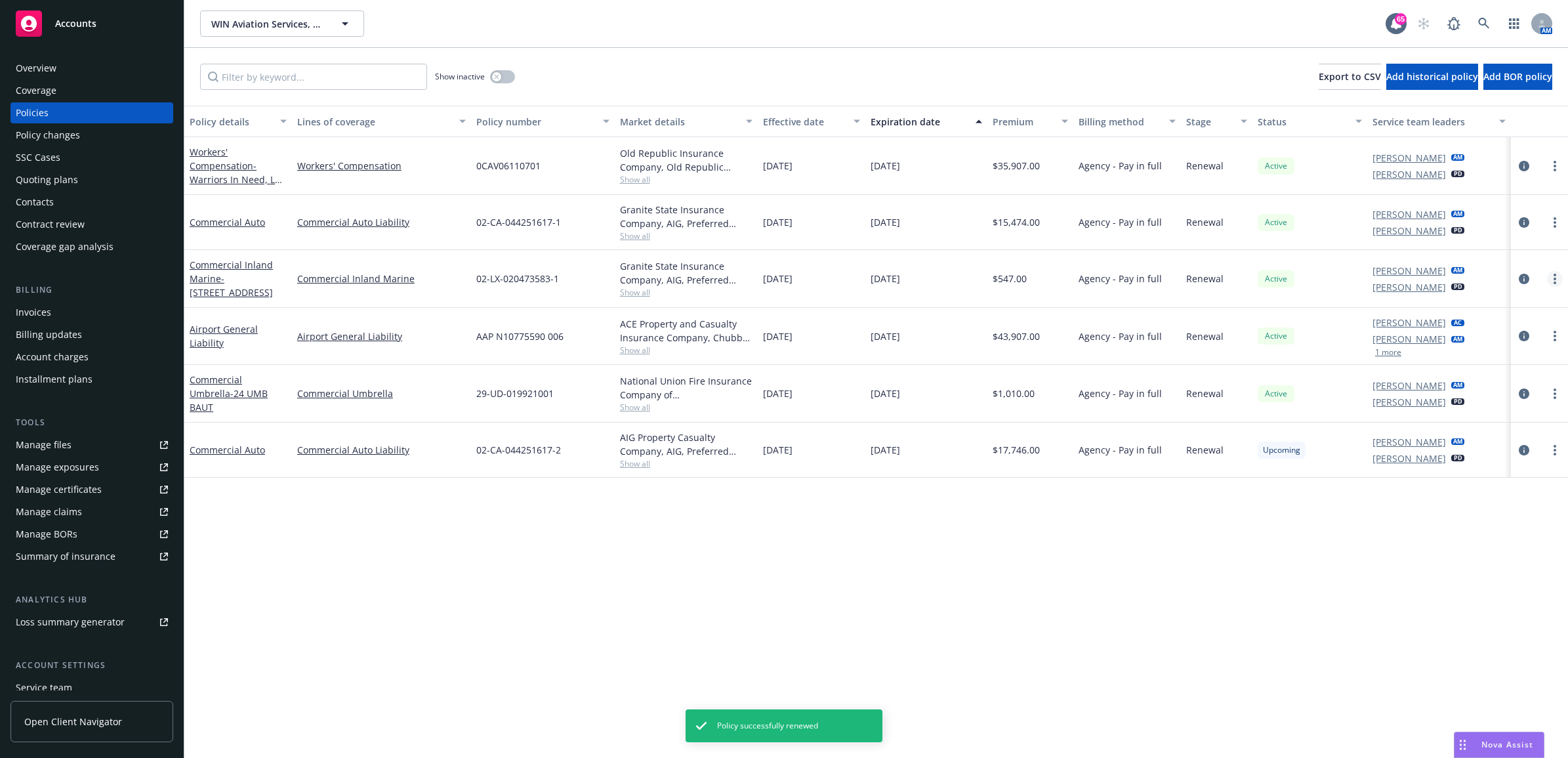
click at [1555, 280] on circle "more" at bounding box center [1554, 278] width 2 height 2
click at [1554, 275] on icon "more" at bounding box center [1554, 279] width 2 height 11
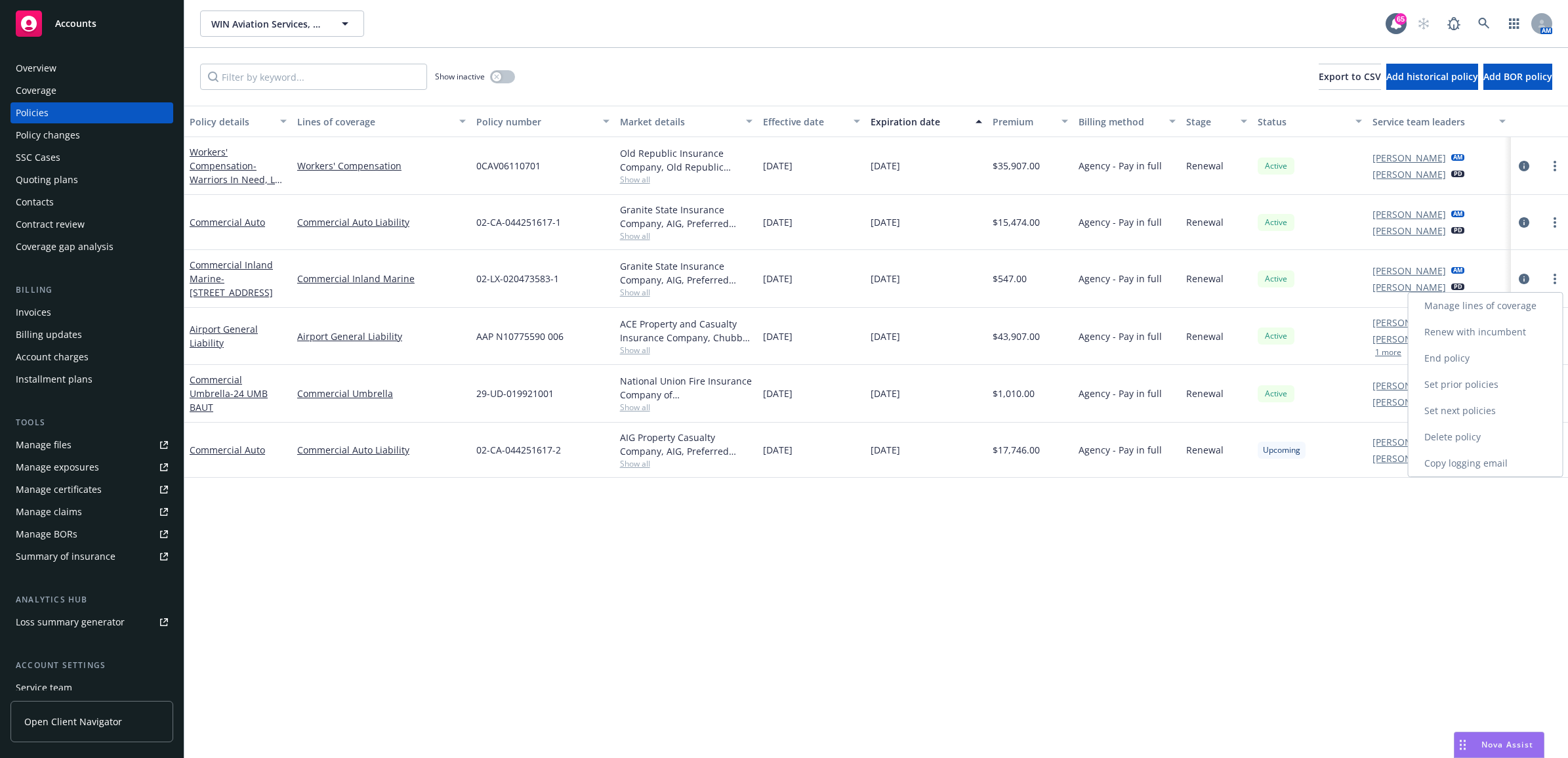
click at [1488, 335] on link "Renew with incumbent" at bounding box center [1486, 332] width 154 height 26
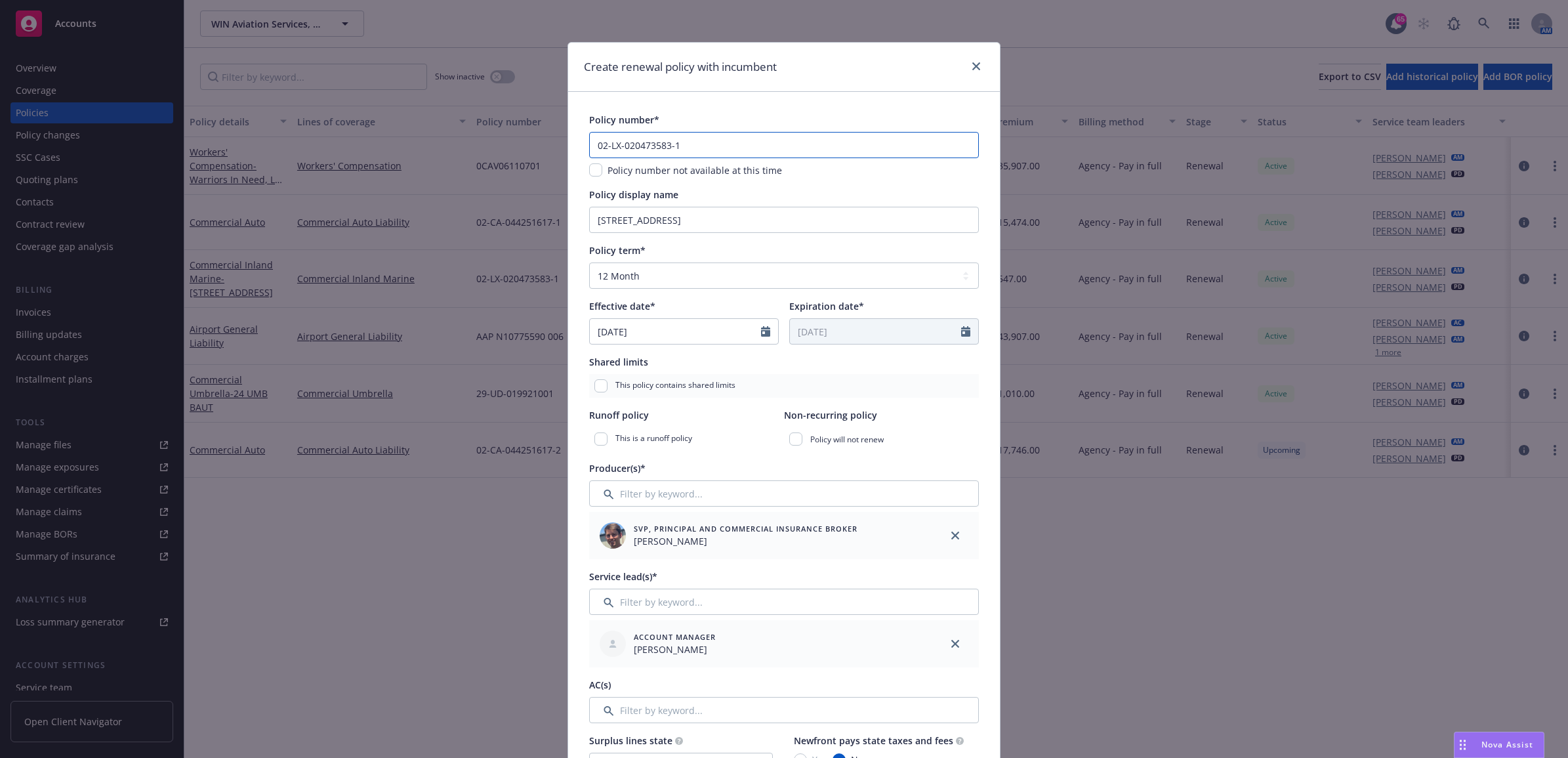
drag, startPoint x: 725, startPoint y: 142, endPoint x: 707, endPoint y: 132, distance: 20.6
click at [725, 142] on input "02-LX-020473583-1" at bounding box center [784, 145] width 390 height 26
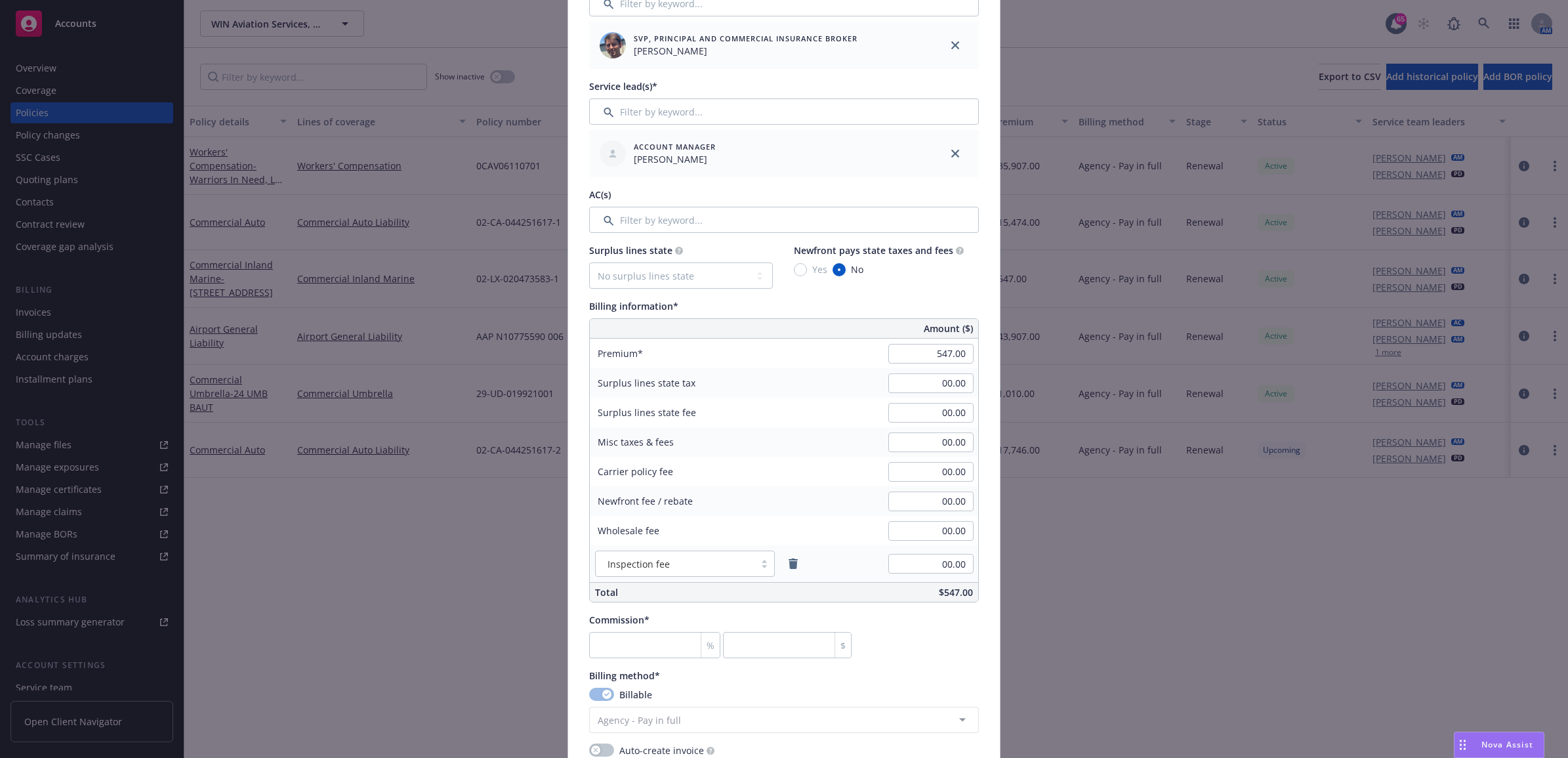
scroll to position [492, 0]
click at [653, 638] on input "number" at bounding box center [655, 643] width 131 height 26
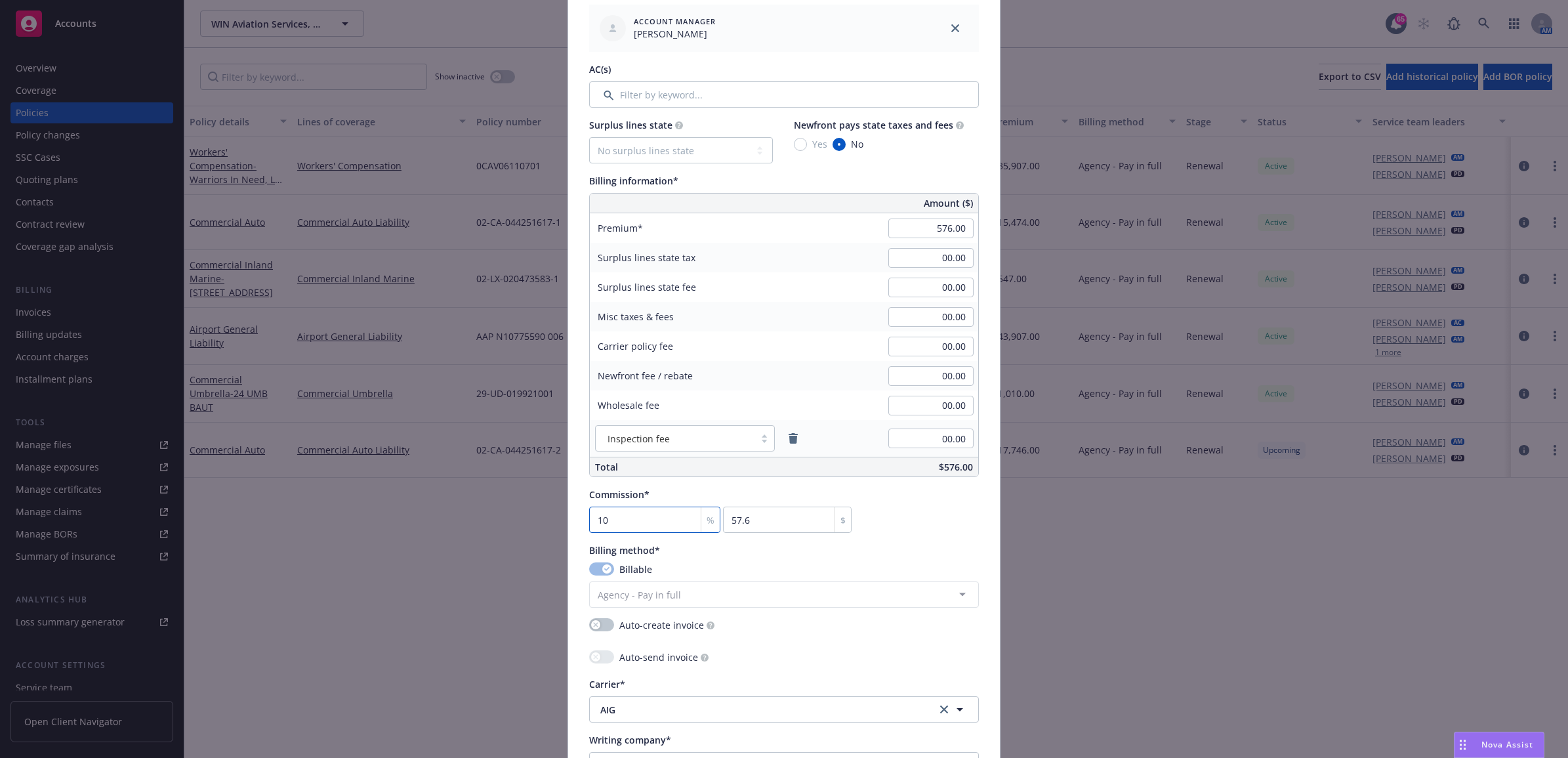
scroll to position [820, 0]
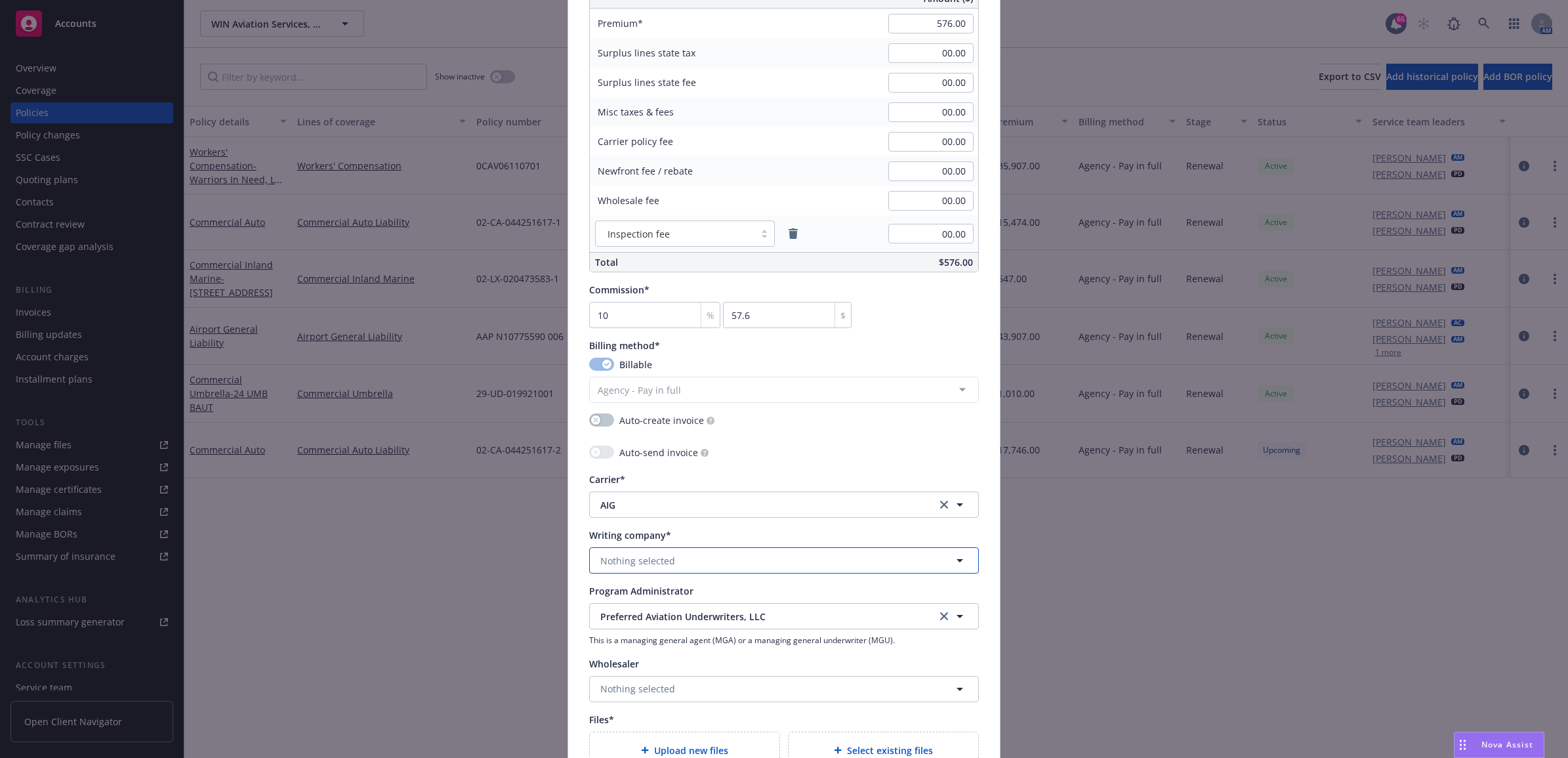
click at [814, 566] on button "Nothing selected" at bounding box center [784, 560] width 390 height 26
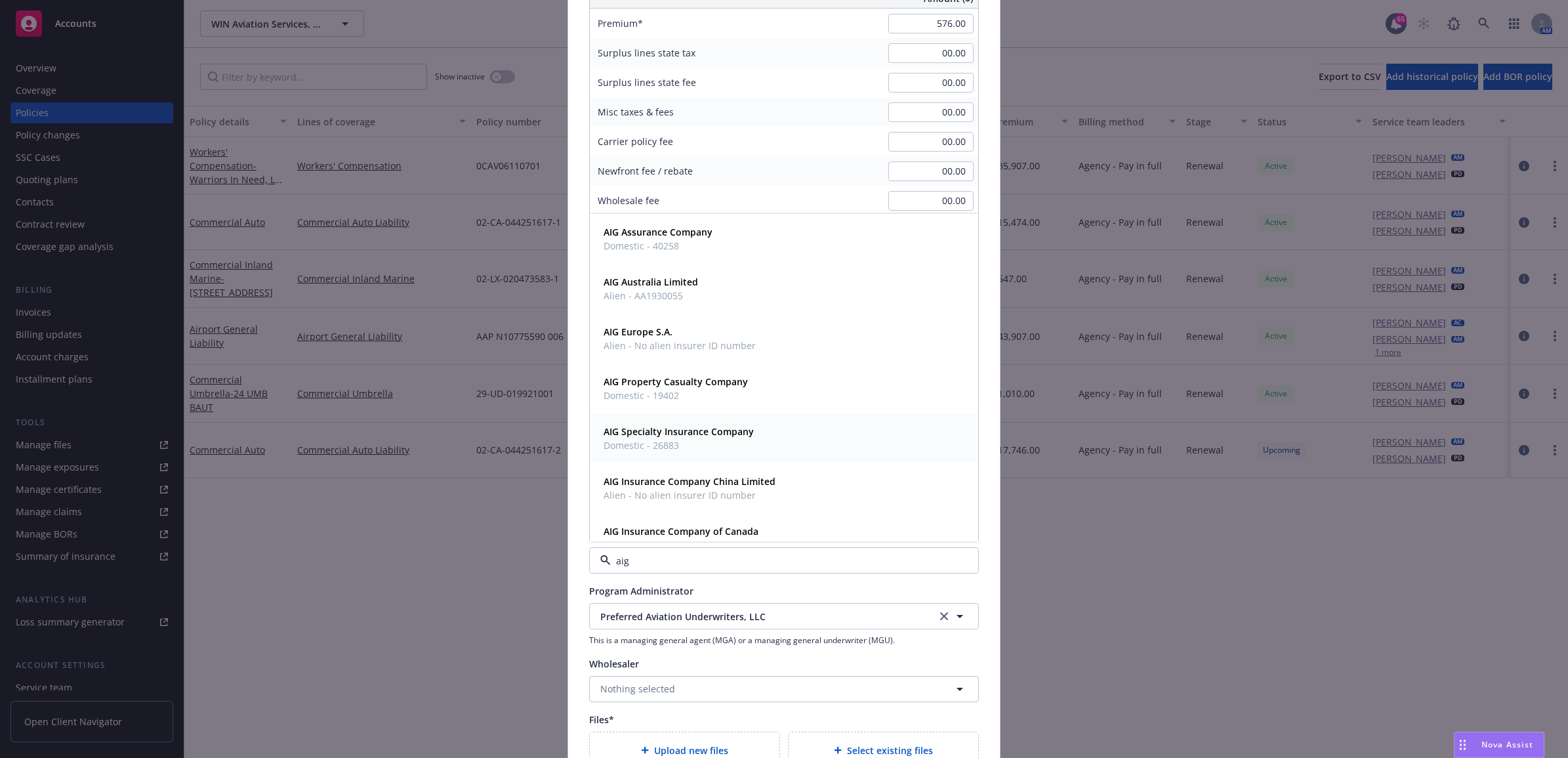
click at [778, 433] on div "AIG Specialty Insurance Company Domestic - 26883" at bounding box center [784, 437] width 371 height 32
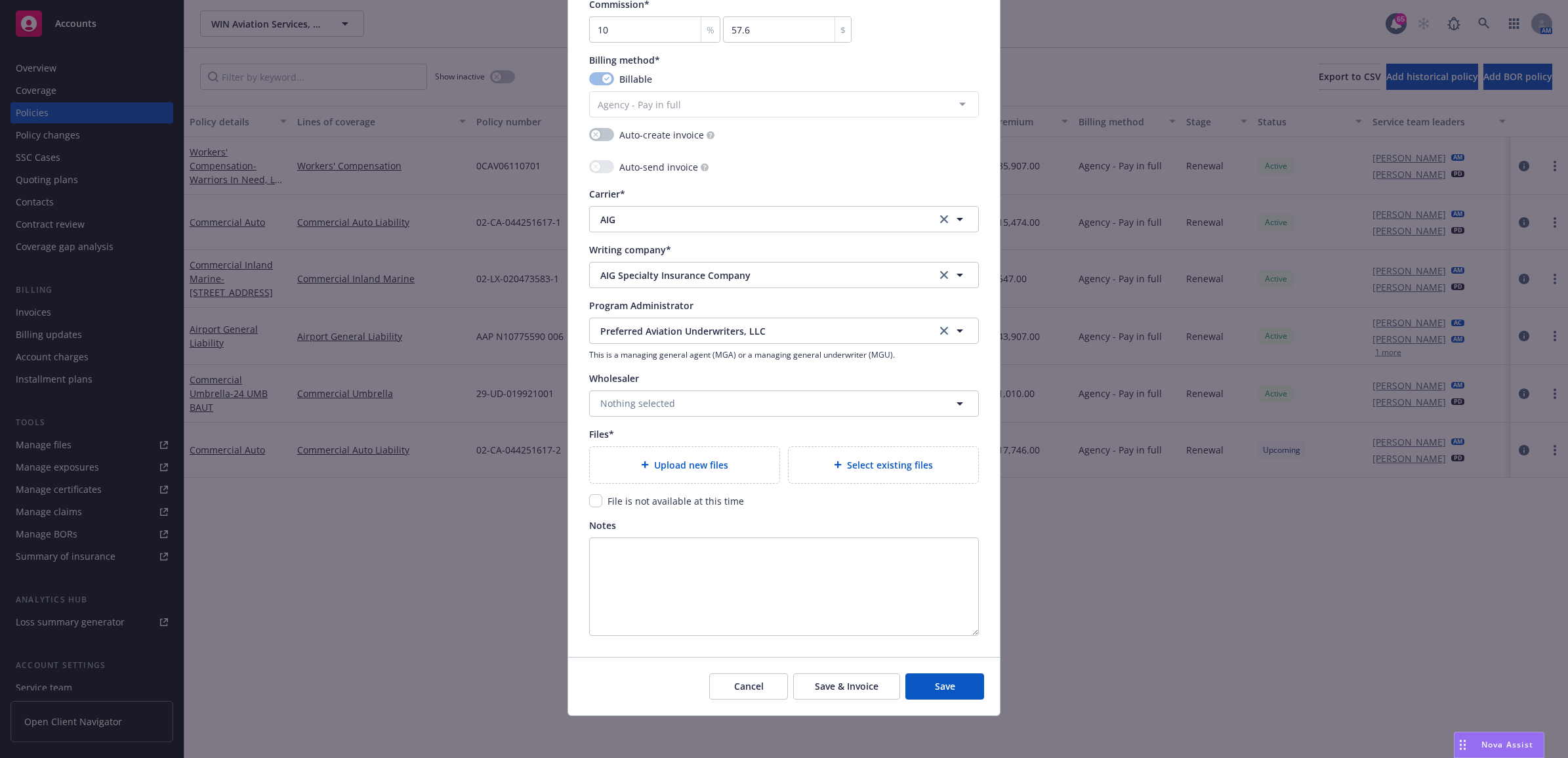
scroll to position [1106, 0]
click at [690, 456] on div "Upload new files" at bounding box center [684, 465] width 189 height 36
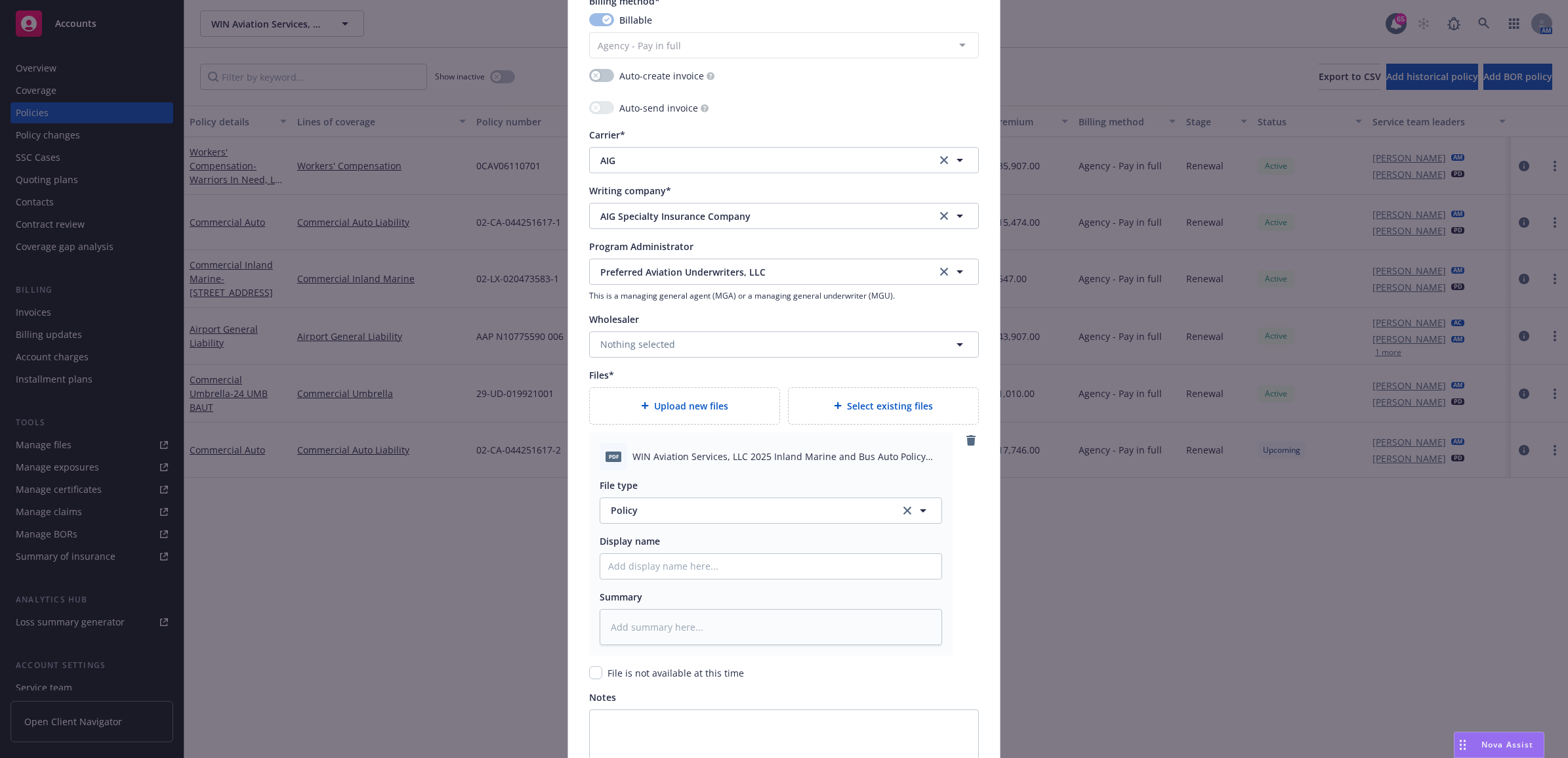
scroll to position [1271, 0]
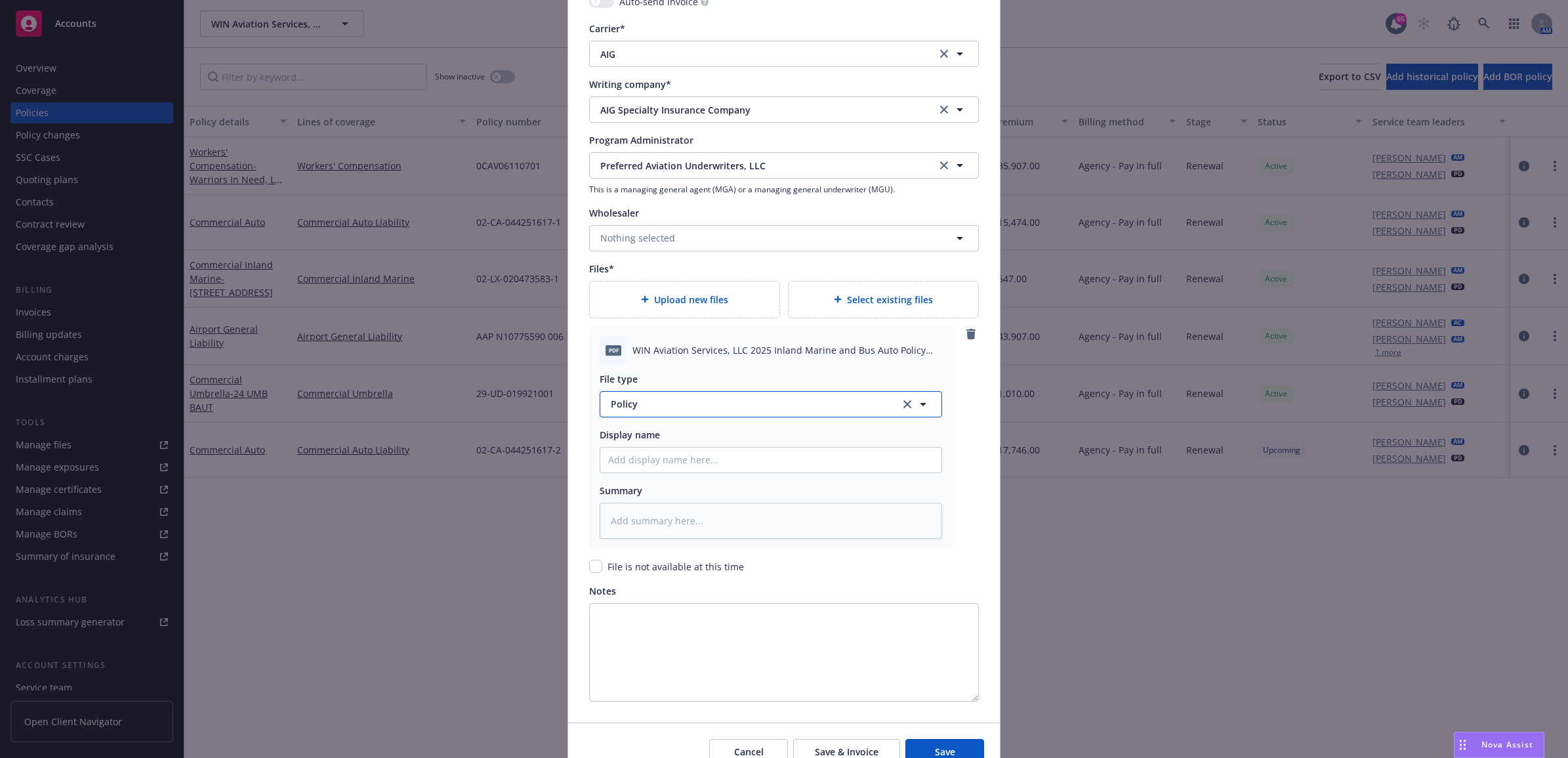
click at [663, 404] on span "Policy" at bounding box center [748, 404] width 275 height 14
click at [674, 470] on span "Invoice - Third Party" at bounding box center [658, 474] width 91 height 14
paste input "25 BAUT PAU - Blank UM"
click at [630, 458] on input "25 BAUT PAU - Blank UM" at bounding box center [771, 459] width 341 height 25
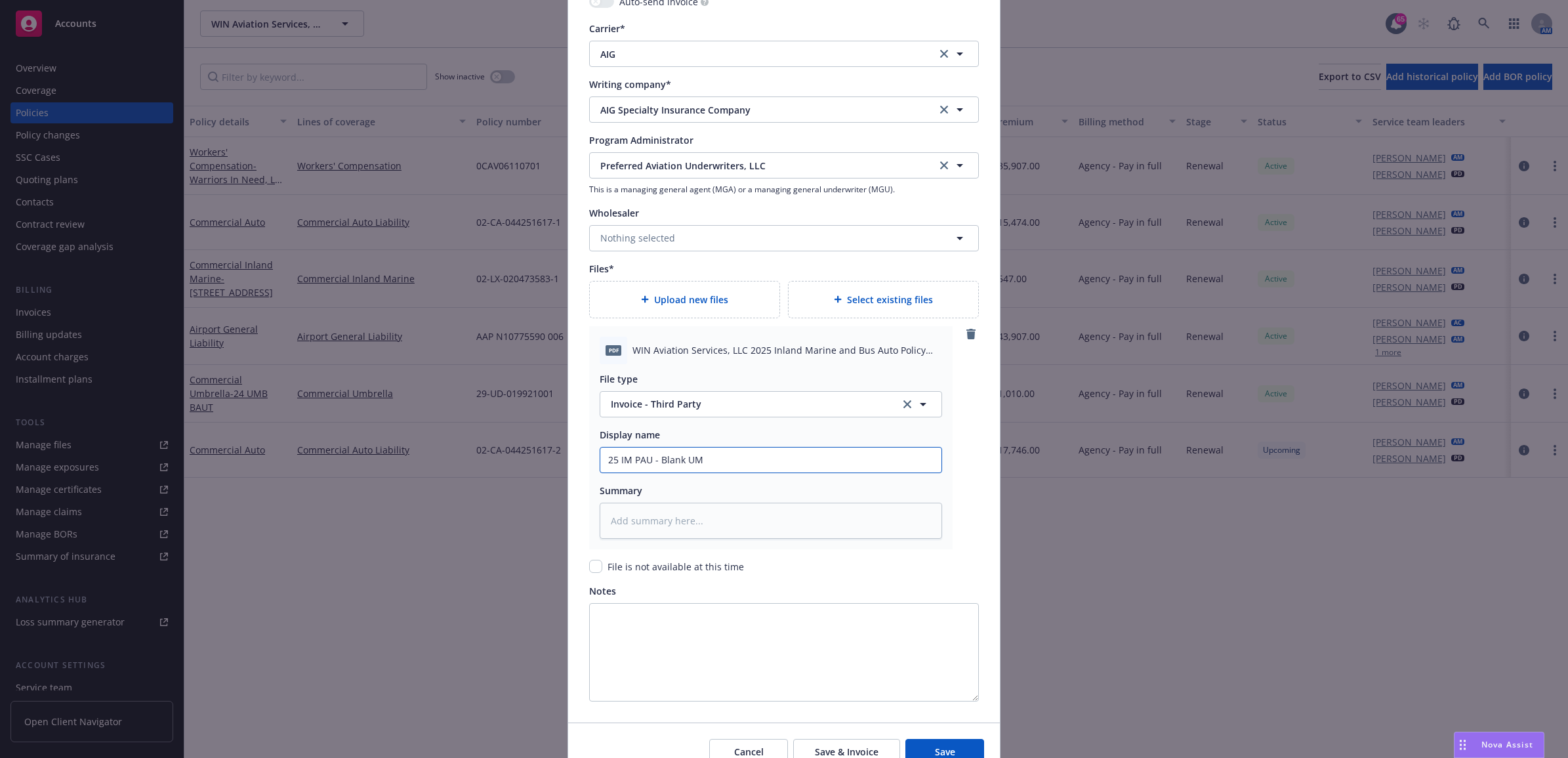
drag, startPoint x: 738, startPoint y: 456, endPoint x: 558, endPoint y: 459, distance: 180.0
click at [558, 459] on div "Create renewal policy with incumbent Policy number* 02-LX-020473583-2 Policy nu…" at bounding box center [784, 379] width 1568 height 758
click at [697, 462] on input "25 IM PAU - Blank UM" at bounding box center [771, 459] width 341 height 25
drag, startPoint x: 713, startPoint y: 462, endPoint x: 654, endPoint y: 462, distance: 59.0
click at [654, 462] on input "25 IM PAU - Blank UM" at bounding box center [771, 459] width 341 height 25
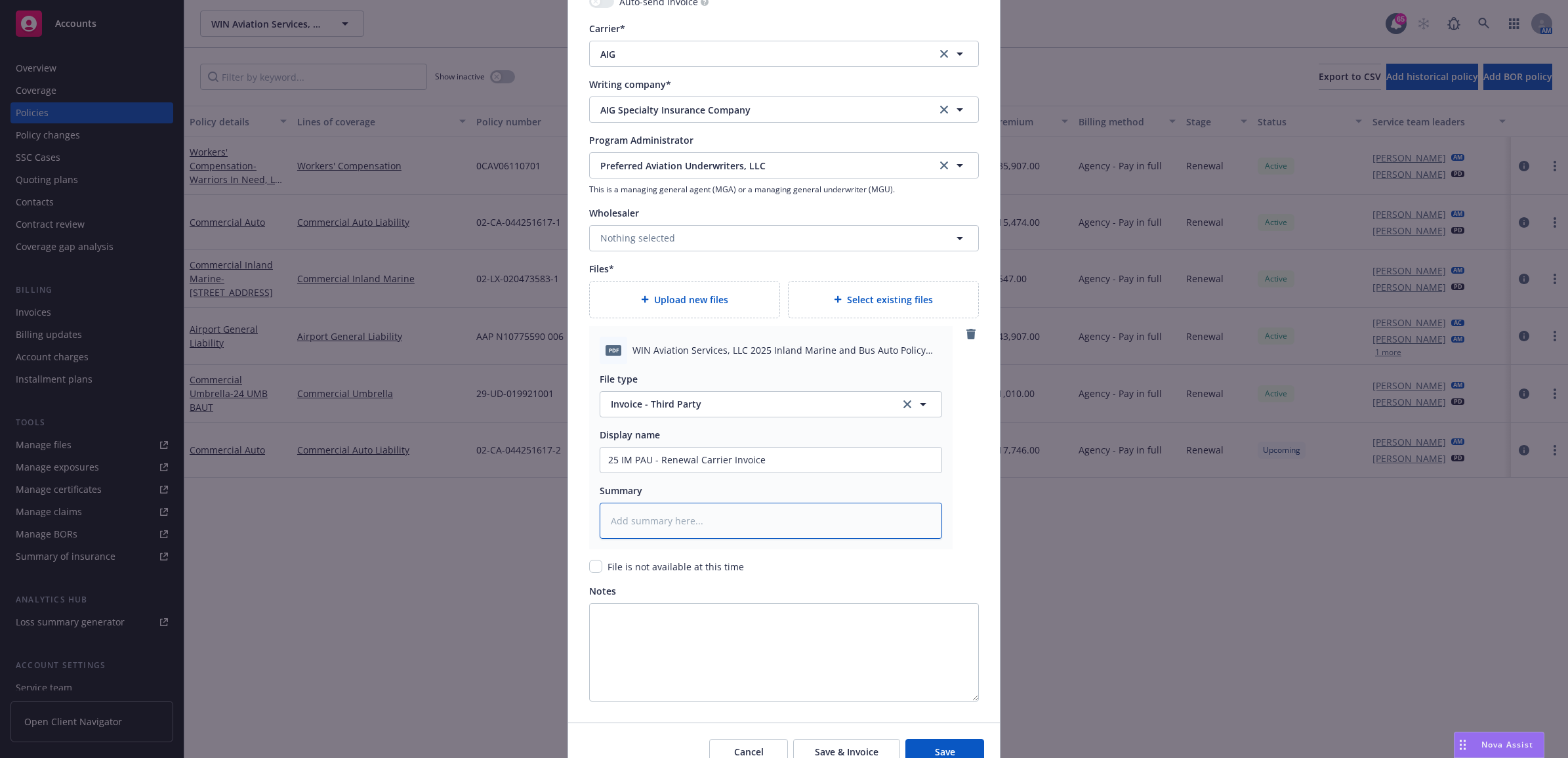
drag, startPoint x: 783, startPoint y: 523, endPoint x: 1491, endPoint y: 448, distance: 712.0
click at [783, 523] on textarea at bounding box center [771, 520] width 342 height 37
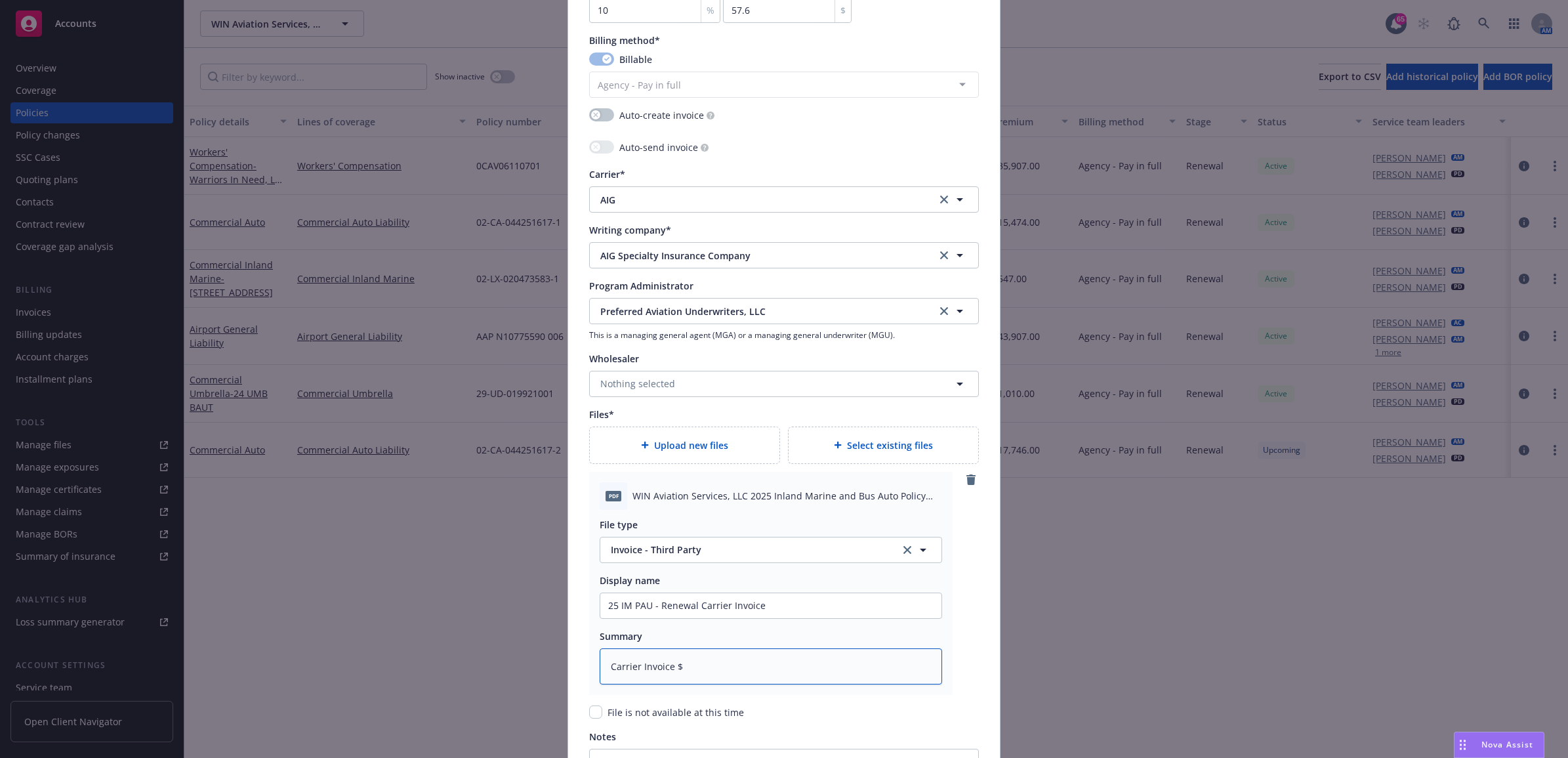
scroll to position [1339, 0]
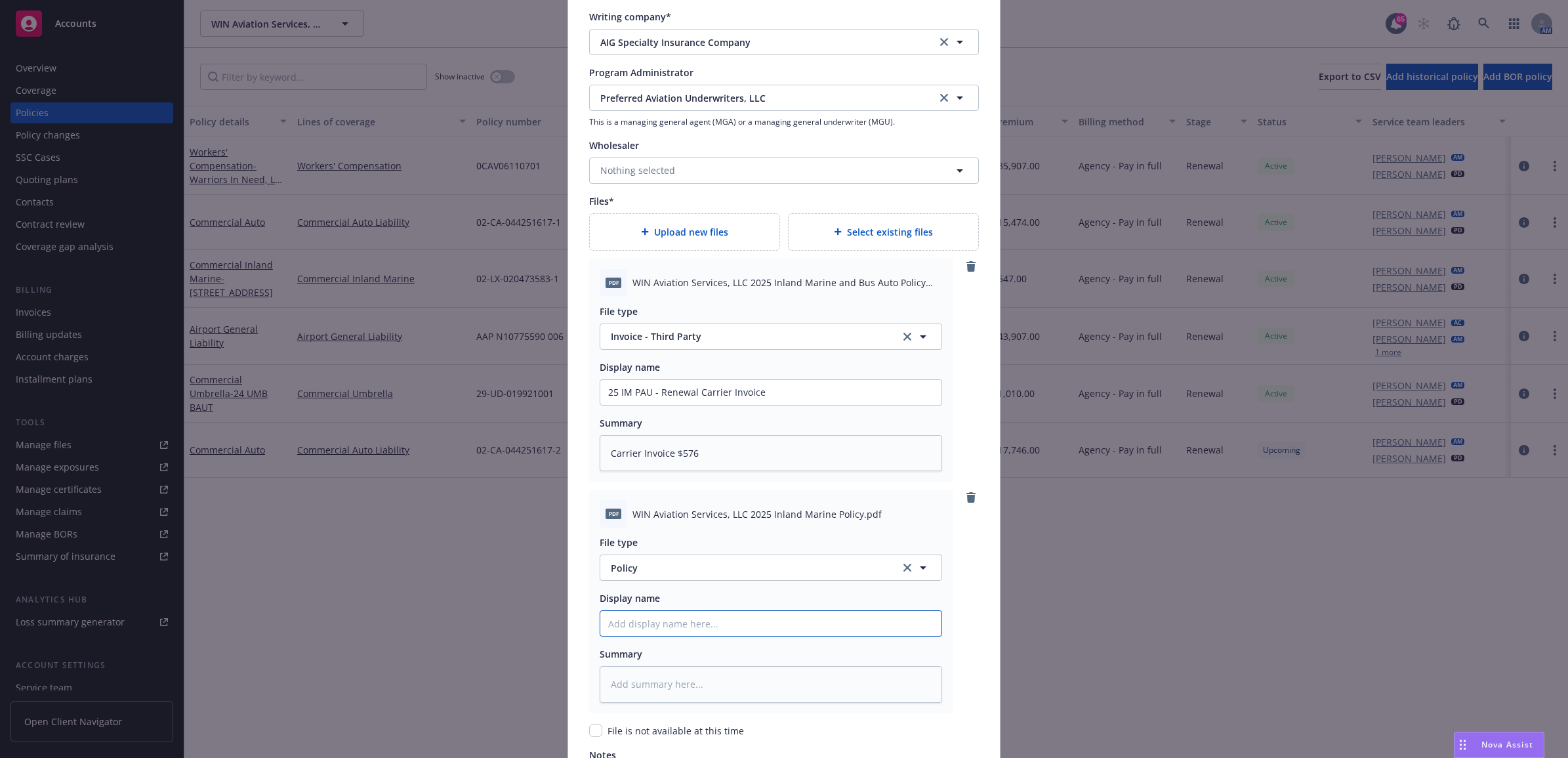
paste input "25 BAUT PAU - Blank UM"
drag, startPoint x: 726, startPoint y: 628, endPoint x: 674, endPoint y: 627, distance: 52.0
click at [669, 405] on input "25 BAUT PAU - Blank UM" at bounding box center [771, 392] width 341 height 25
click at [630, 405] on input "25 BAUT PAU - Policy" at bounding box center [771, 392] width 341 height 25
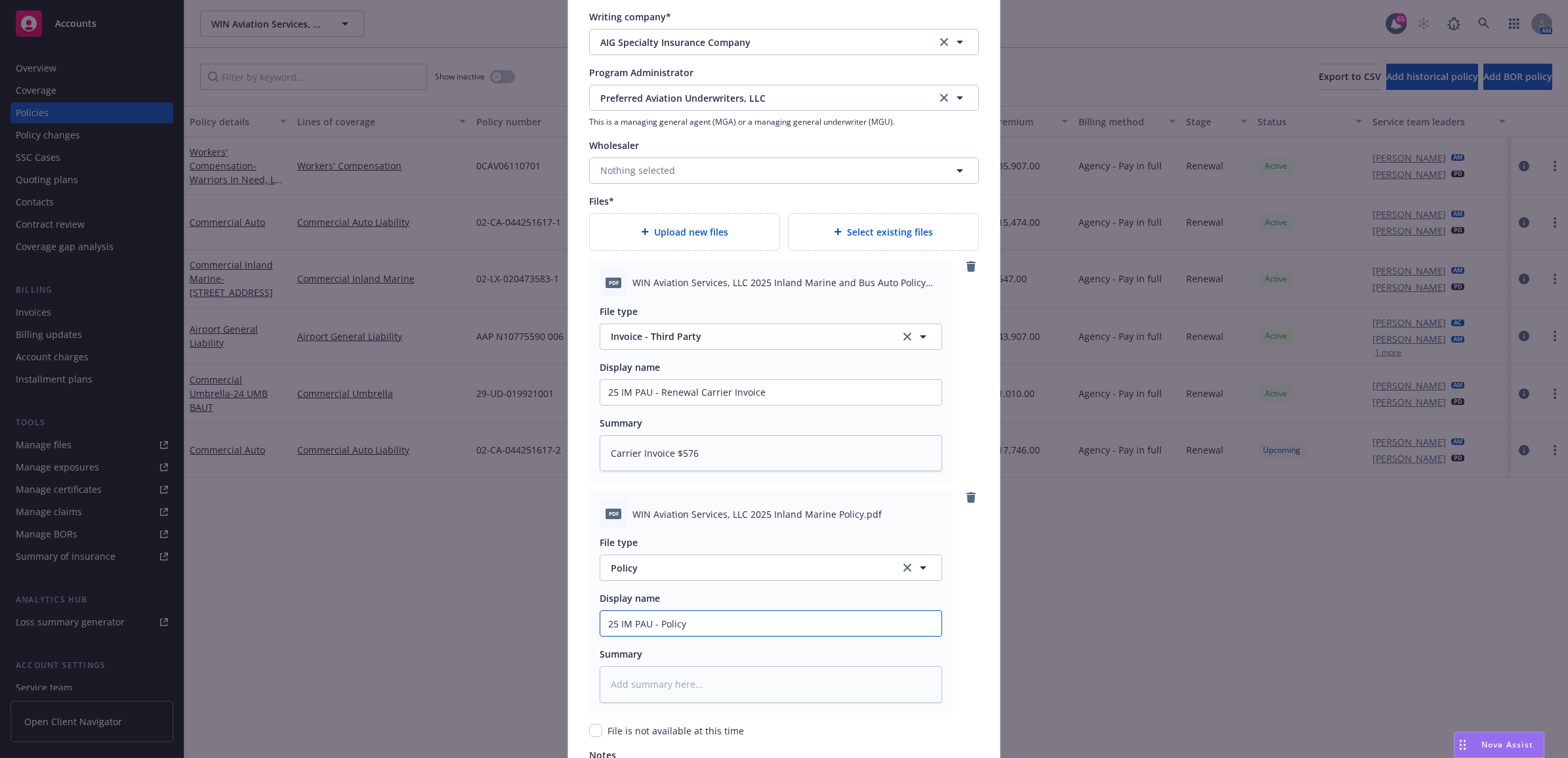
drag, startPoint x: 704, startPoint y: 628, endPoint x: 562, endPoint y: 634, distance: 142.1
paste textarea "25 IM PAU - Policy"
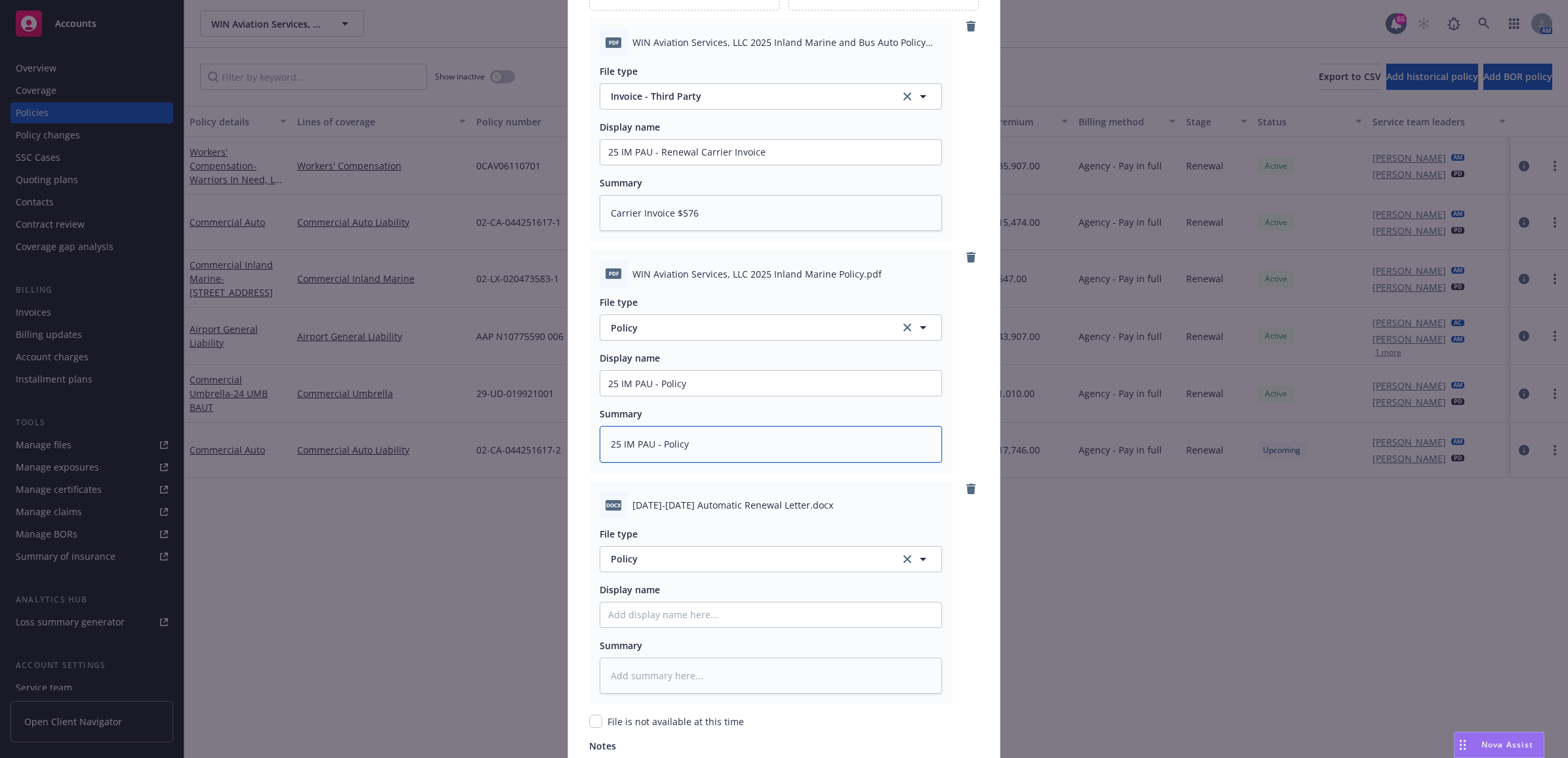
scroll to position [1801, 0]
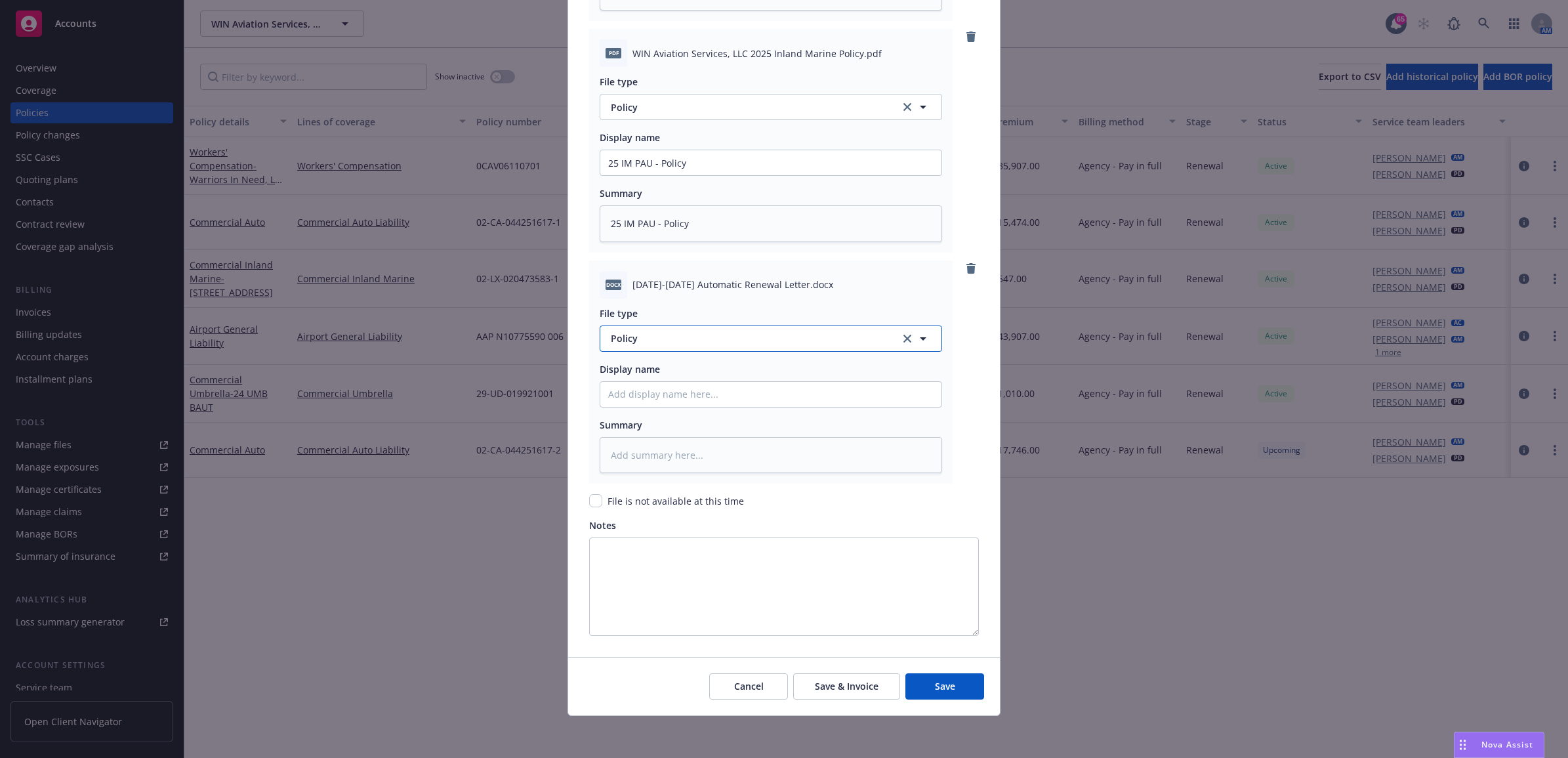
click at [693, 342] on span "Policy" at bounding box center [748, 338] width 275 height 14
click at [733, 443] on div "Renewal update" at bounding box center [770, 443] width 325 height 19
paste input "25 IM PAU - Policy"
drag, startPoint x: 710, startPoint y: 391, endPoint x: 653, endPoint y: 391, distance: 57.0
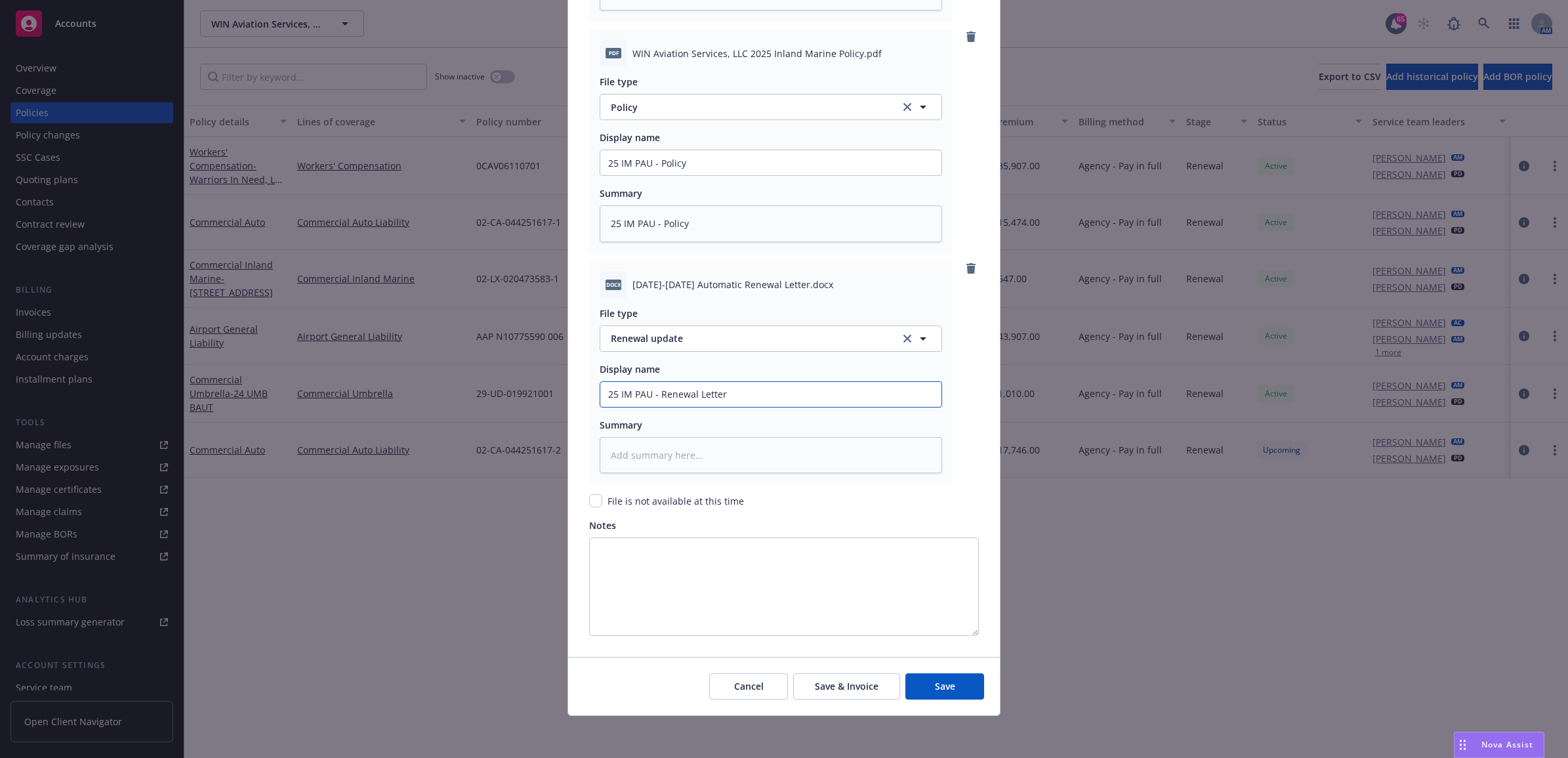
click at [466, 399] on div "Create renewal policy with incumbent Policy number* 02-LX-020473583-2 Policy nu…" at bounding box center [784, 379] width 1568 height 758
paste textarea "25 IM PAU - Renewal Letter"
click at [941, 698] on button "Save" at bounding box center [944, 686] width 78 height 26
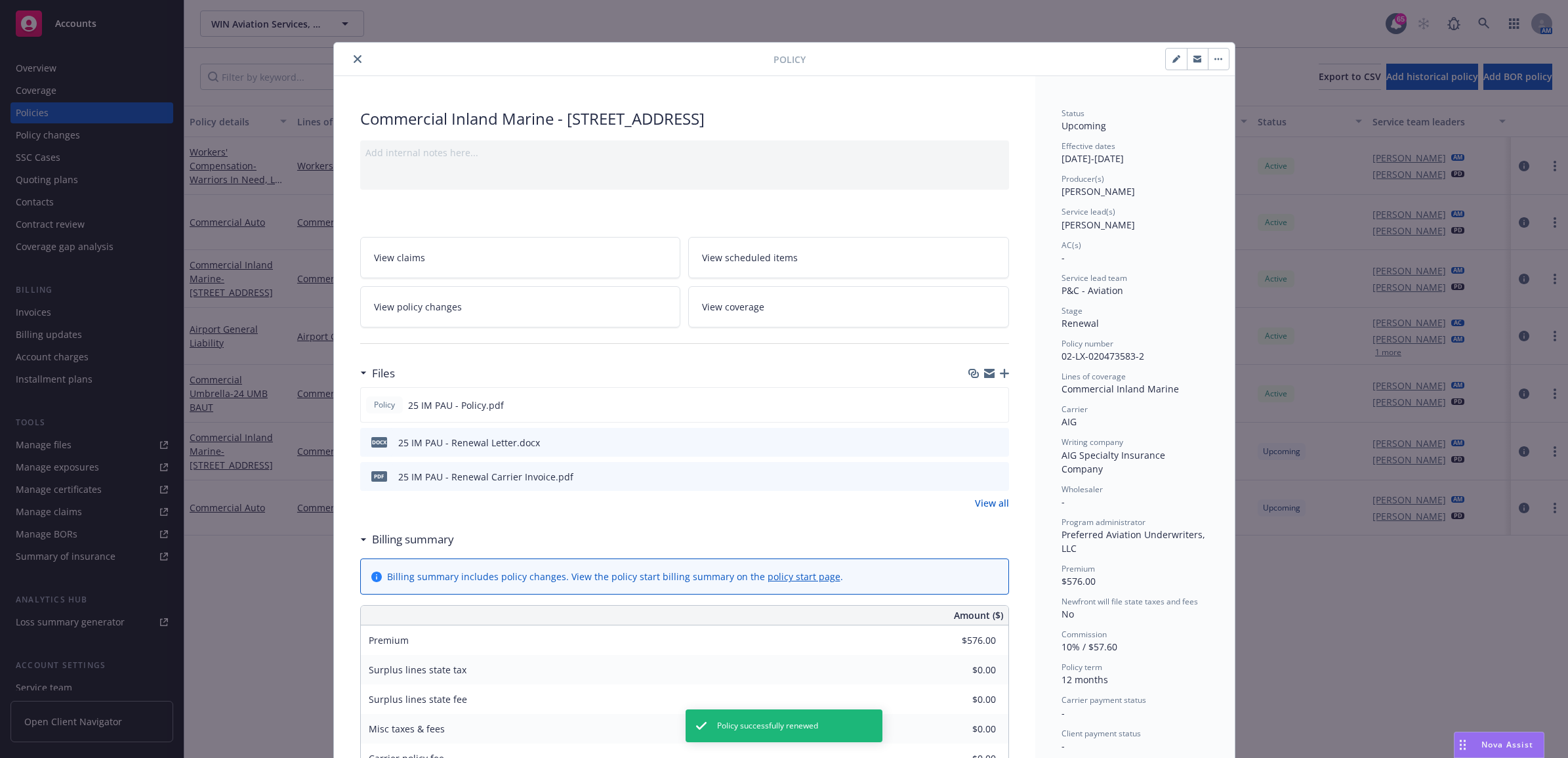
click at [354, 59] on icon "close" at bounding box center [357, 59] width 8 height 8
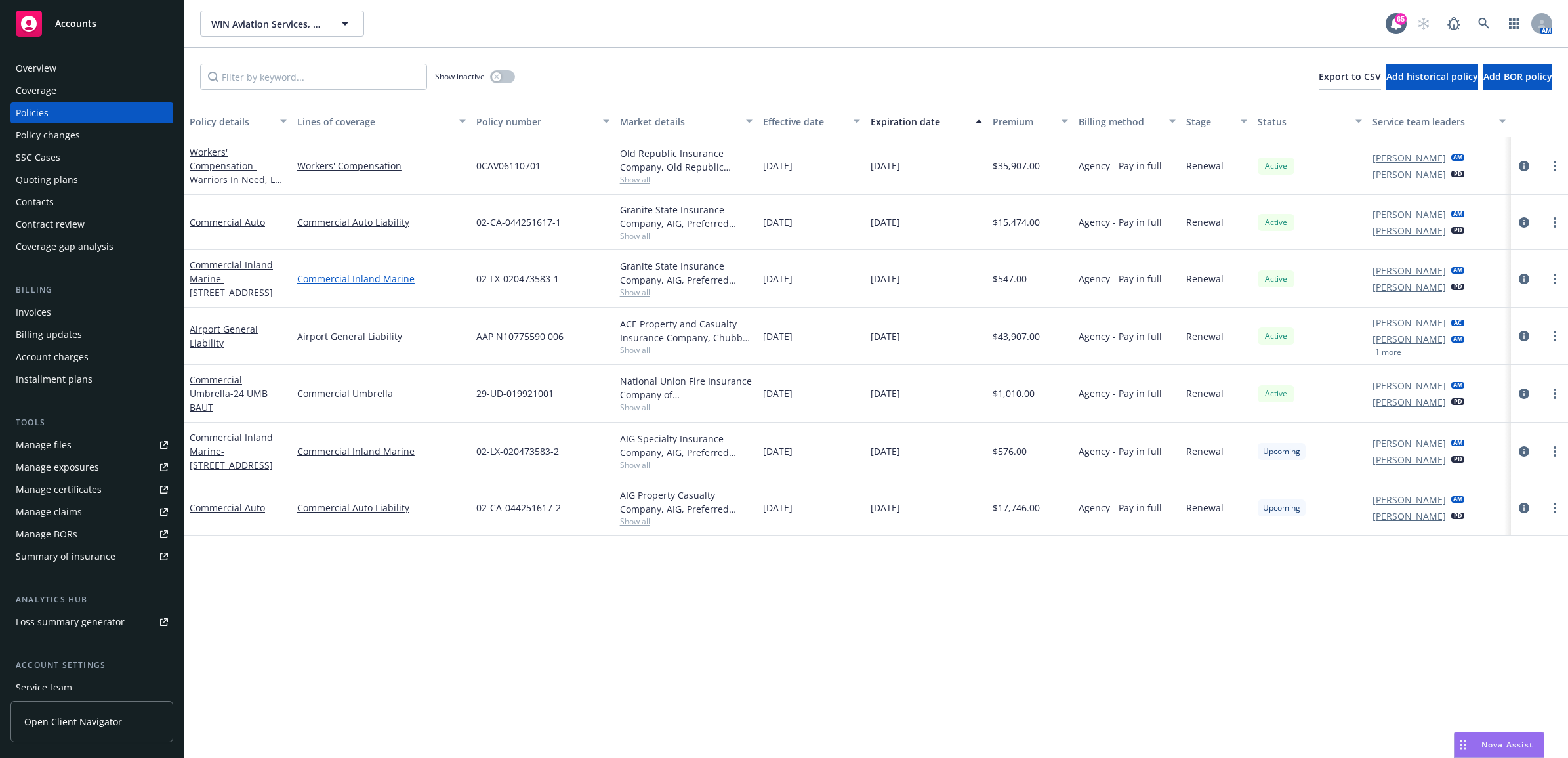
drag, startPoint x: 74, startPoint y: 310, endPoint x: 396, endPoint y: 275, distance: 323.9
click at [74, 310] on div "Invoices" at bounding box center [92, 312] width 152 height 21
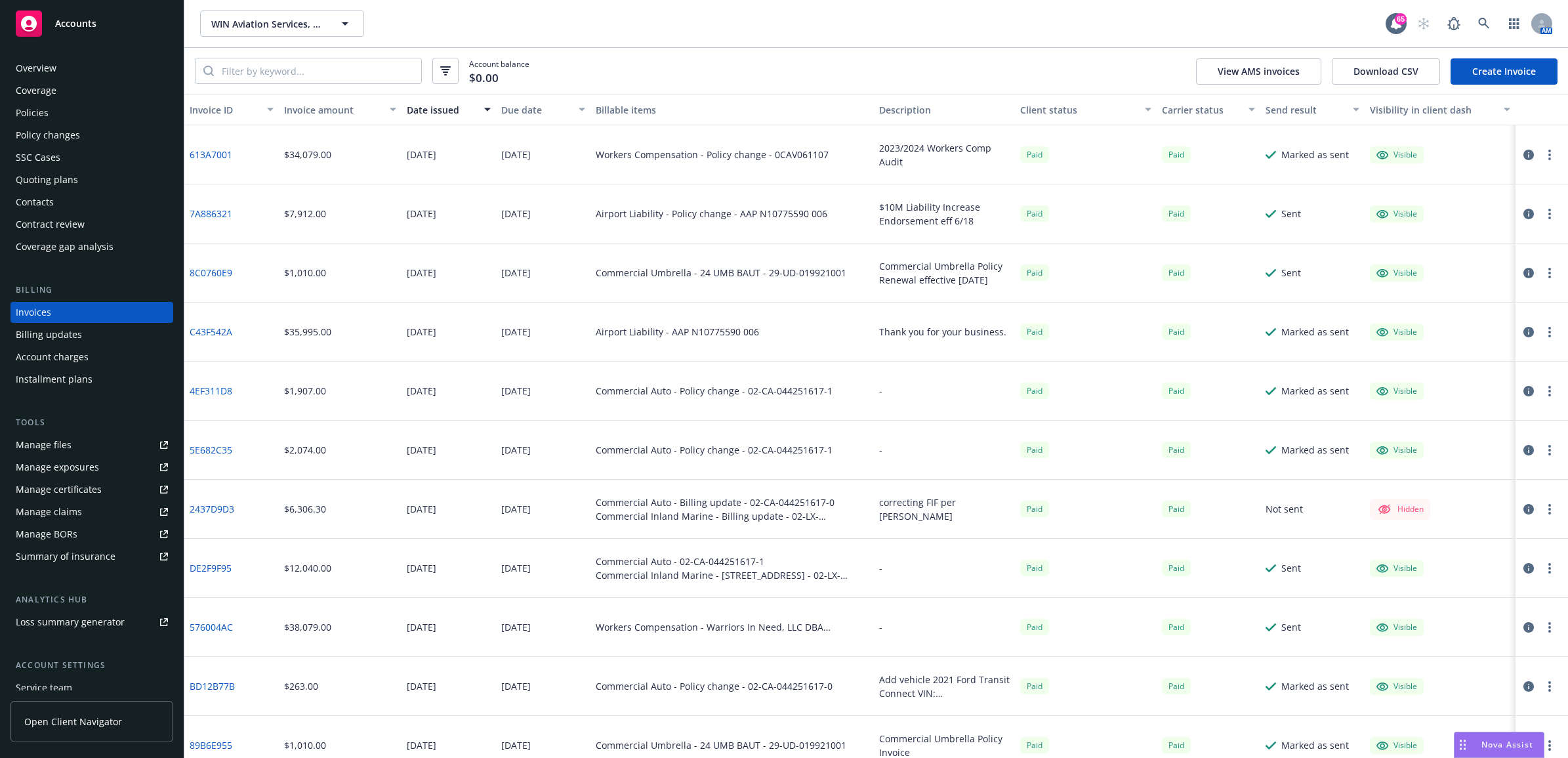
click at [1474, 71] on link "Create Invoice" at bounding box center [1504, 71] width 107 height 26
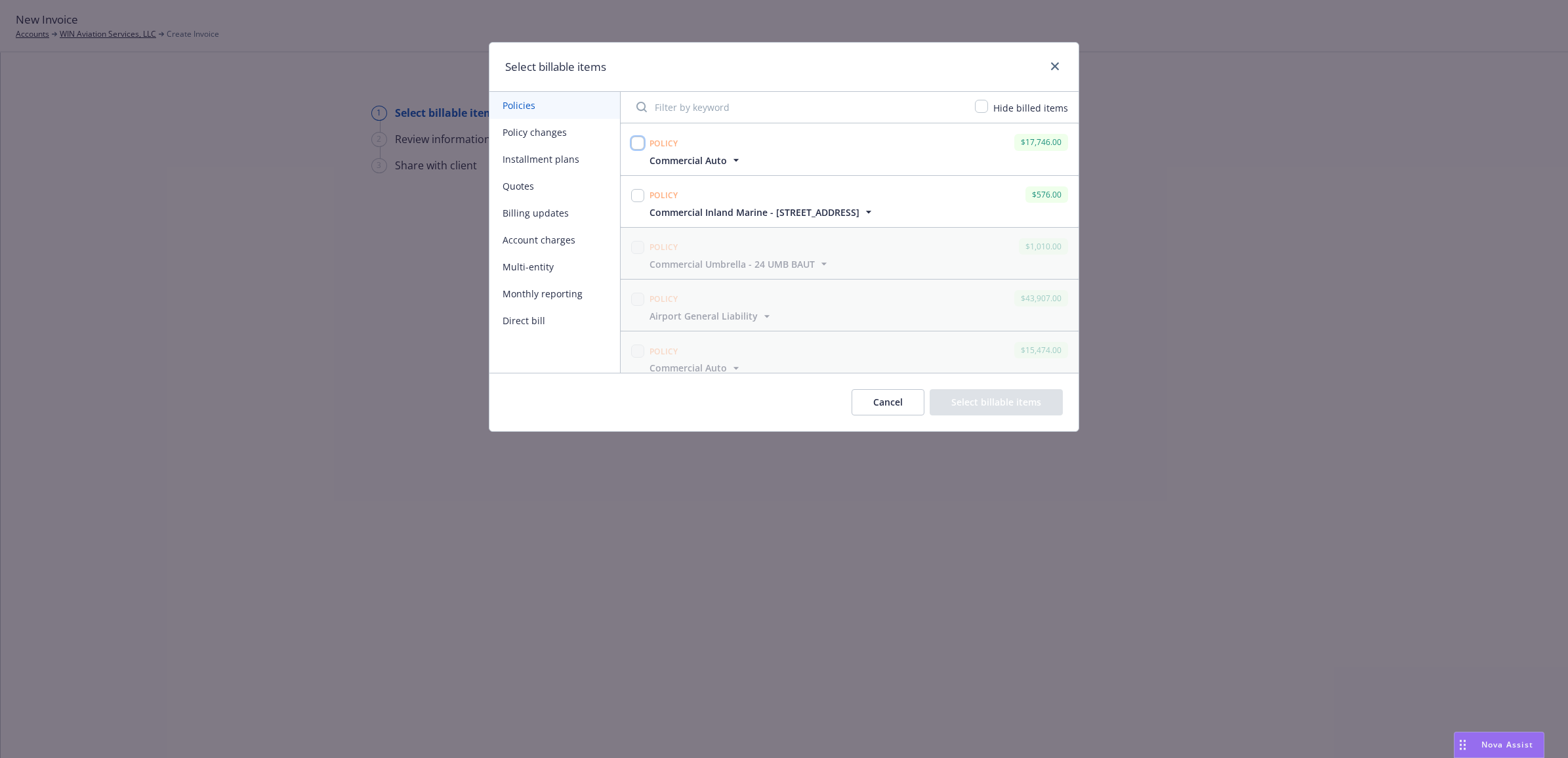
drag, startPoint x: 635, startPoint y: 140, endPoint x: 634, endPoint y: 162, distance: 22.0
click at [637, 139] on input "checkbox" at bounding box center [637, 143] width 13 height 13
checkbox input "true"
click at [632, 199] on input "checkbox" at bounding box center [637, 195] width 13 height 13
checkbox input "true"
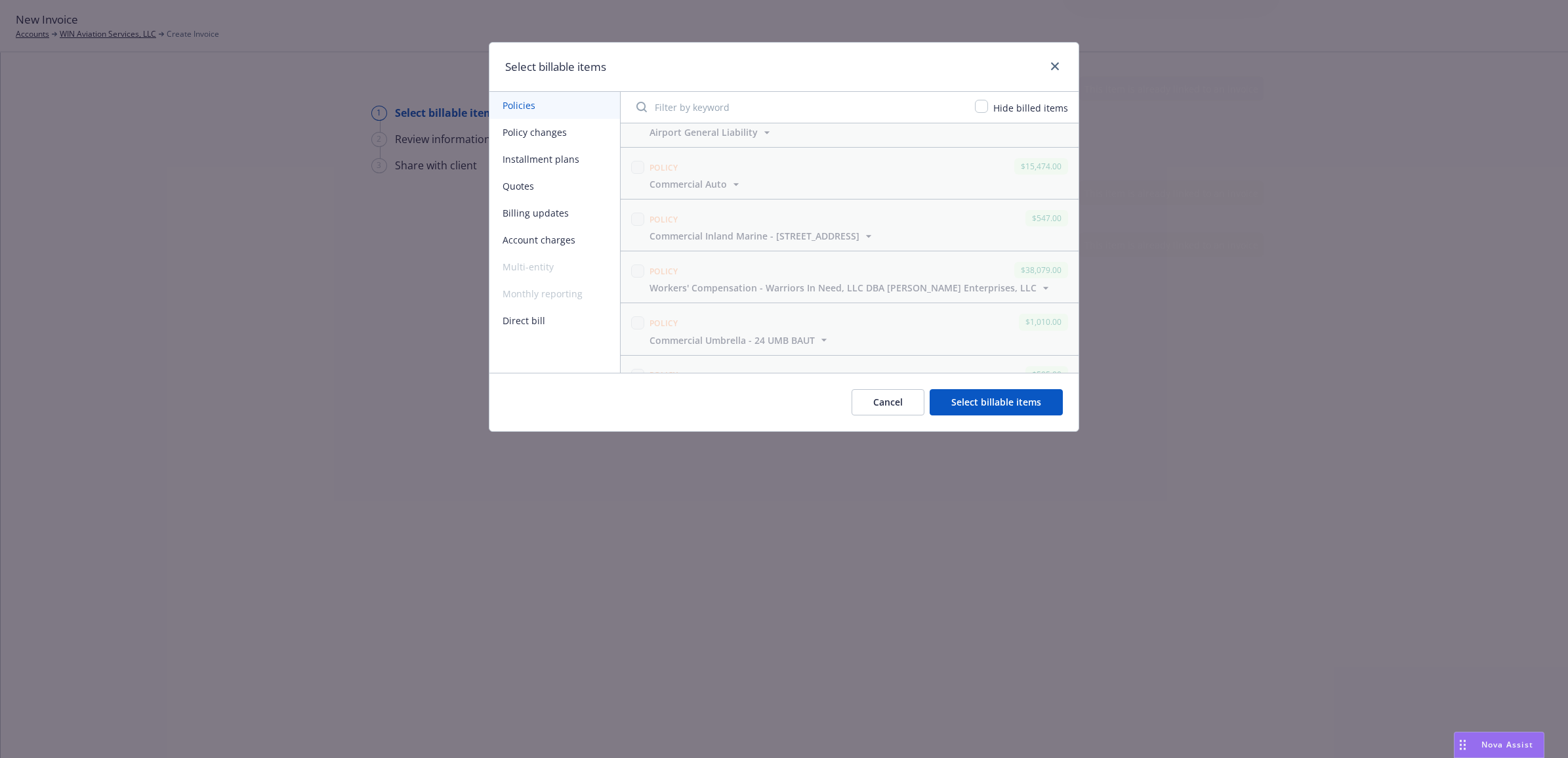
scroll to position [479, 0]
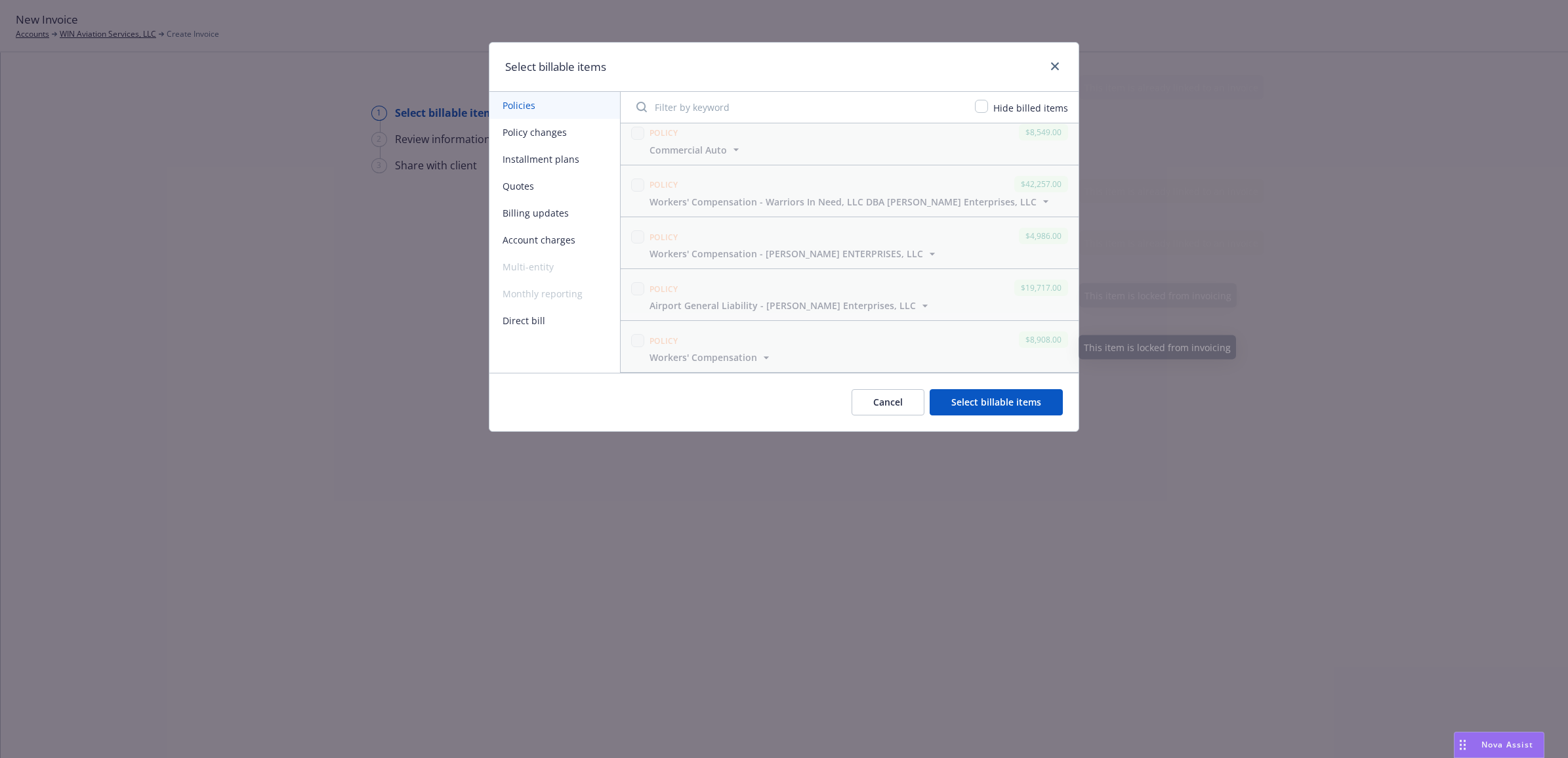
click at [1038, 416] on button "Select billable items" at bounding box center [996, 402] width 133 height 26
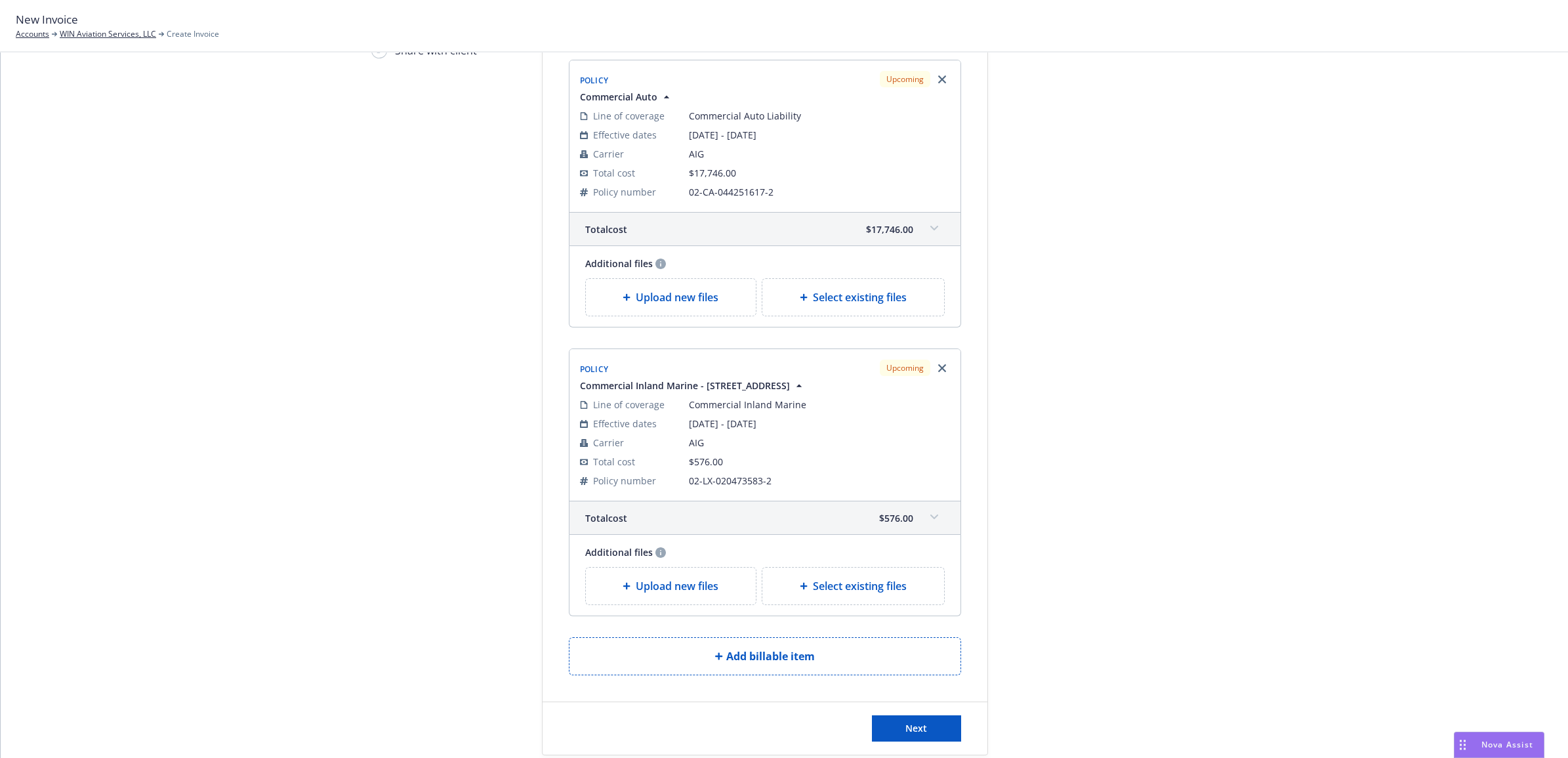
scroll to position [198, 0]
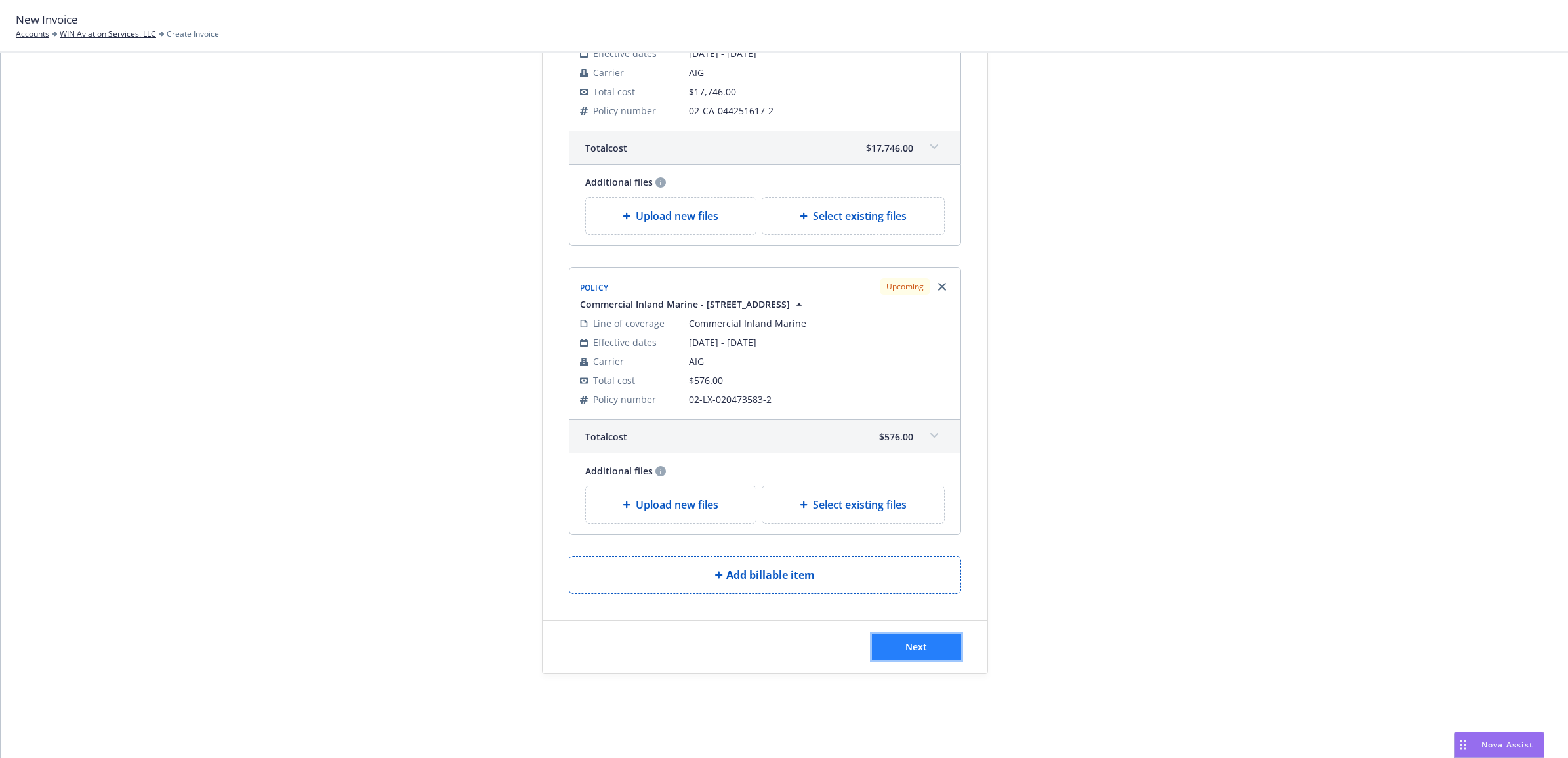
click at [917, 654] on button "Next" at bounding box center [916, 646] width 89 height 26
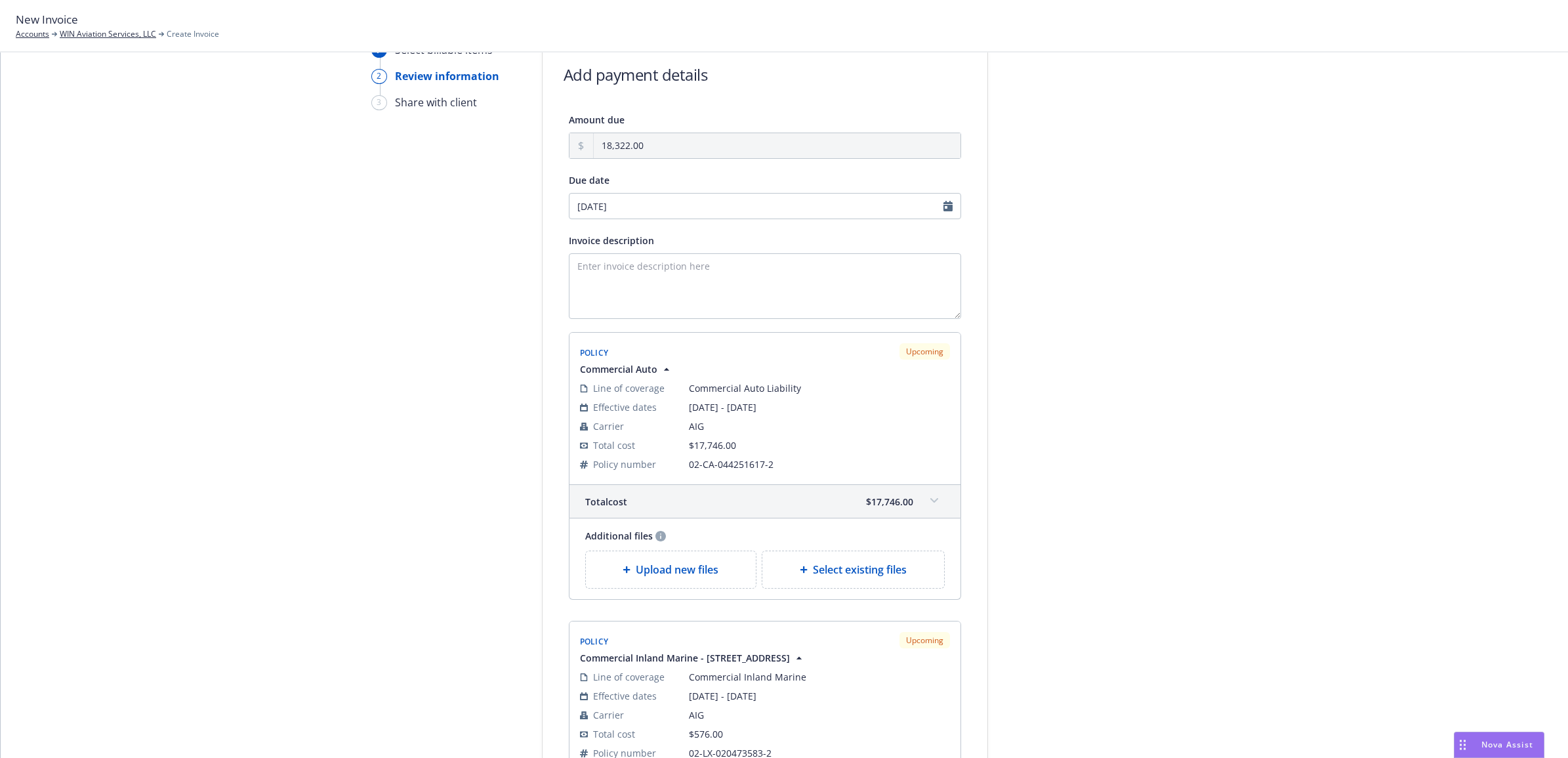
scroll to position [0, 0]
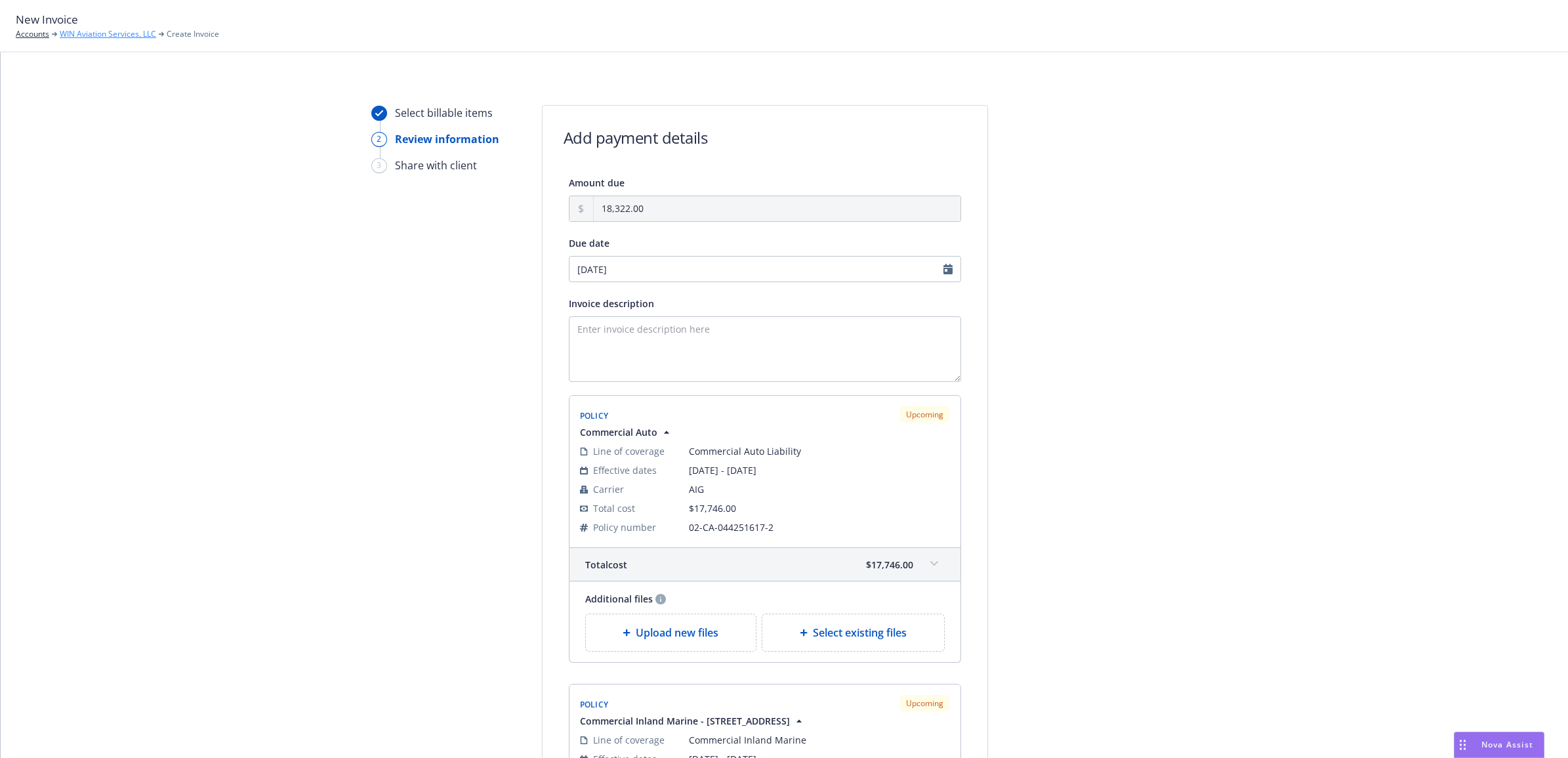
click at [139, 30] on link "WIN Aviation Services, LLC" at bounding box center [108, 34] width 97 height 12
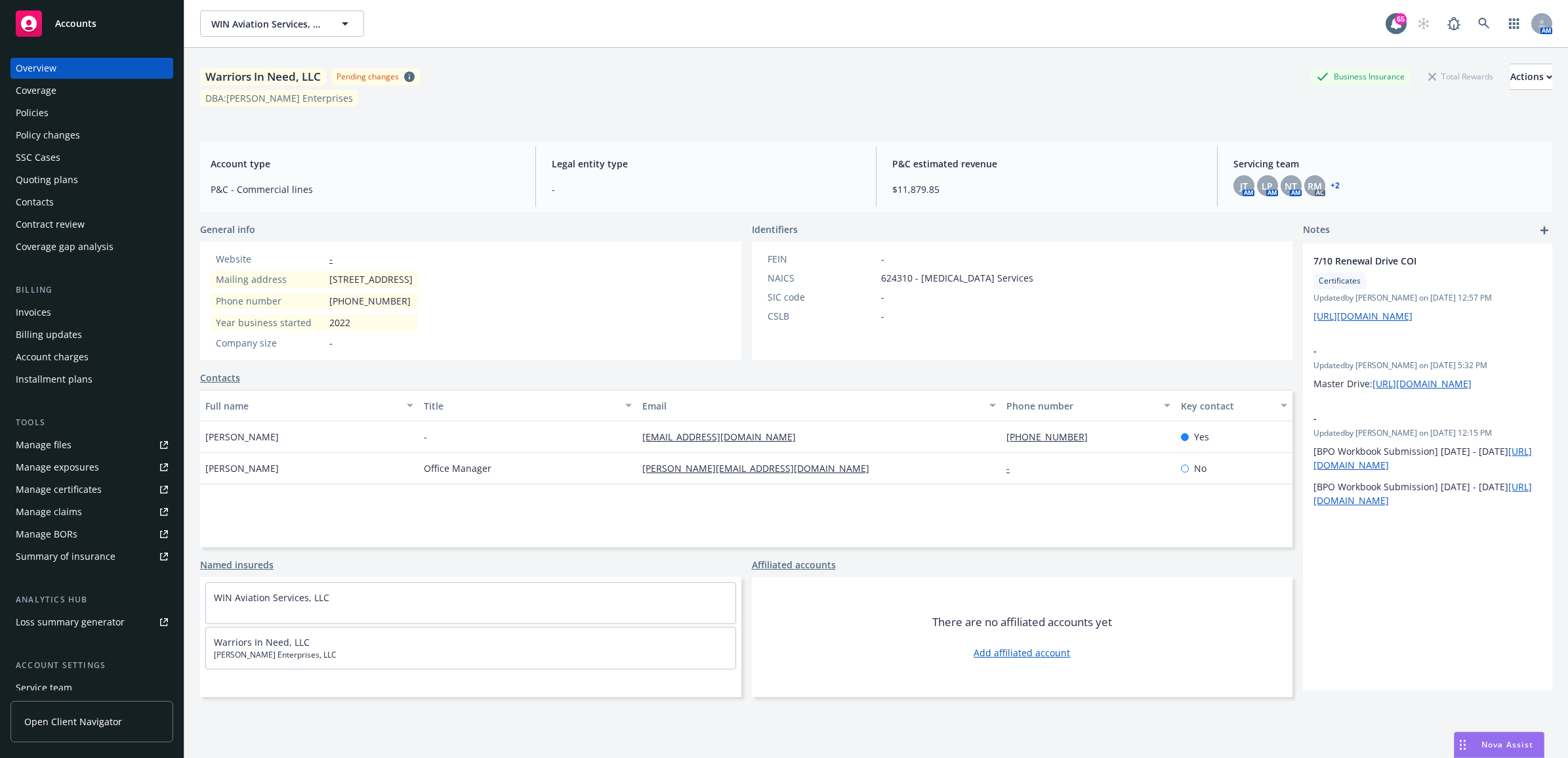
click at [53, 107] on div "Policies" at bounding box center [92, 113] width 152 height 21
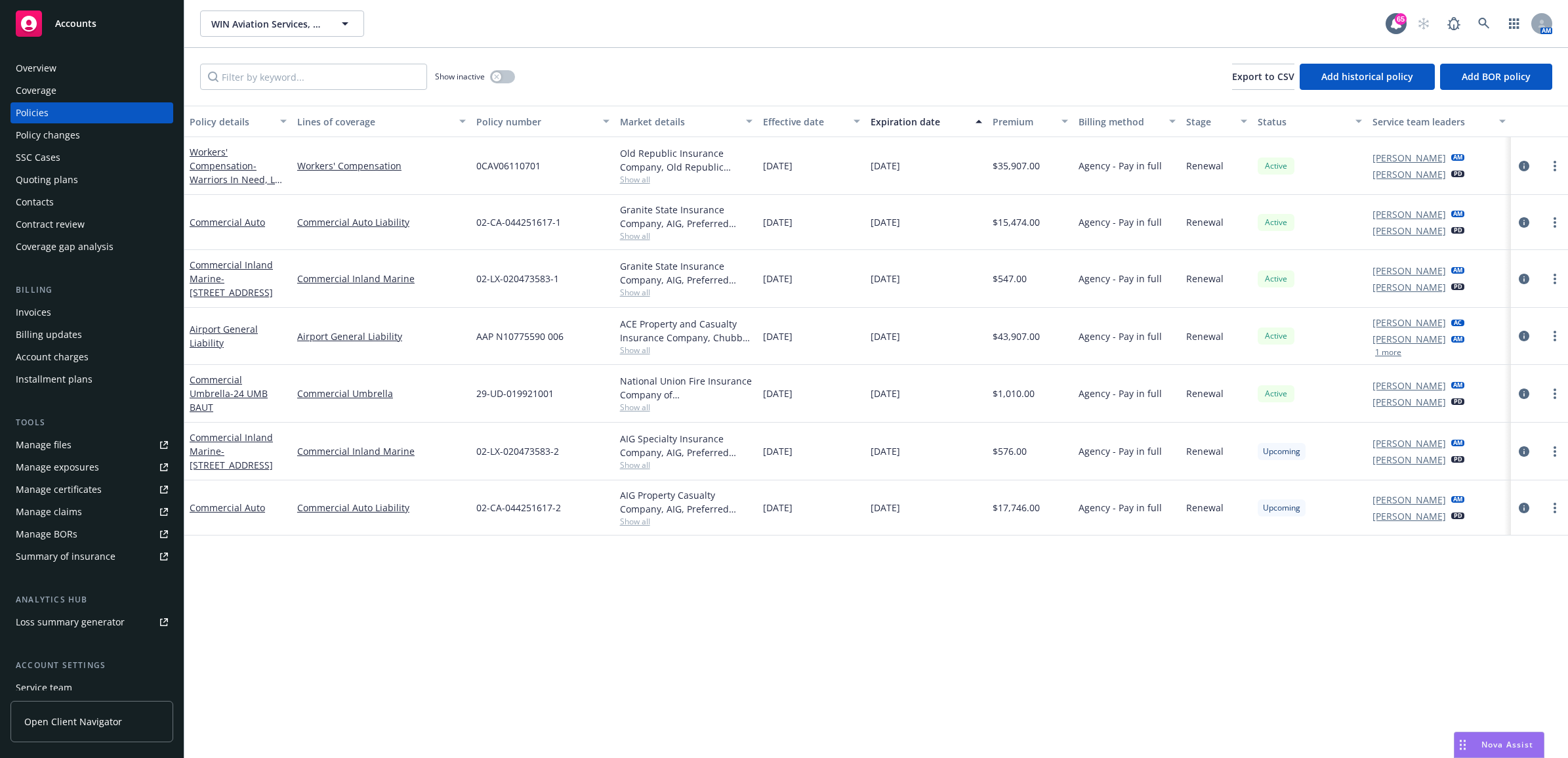
click at [82, 304] on div "Invoices" at bounding box center [92, 312] width 152 height 21
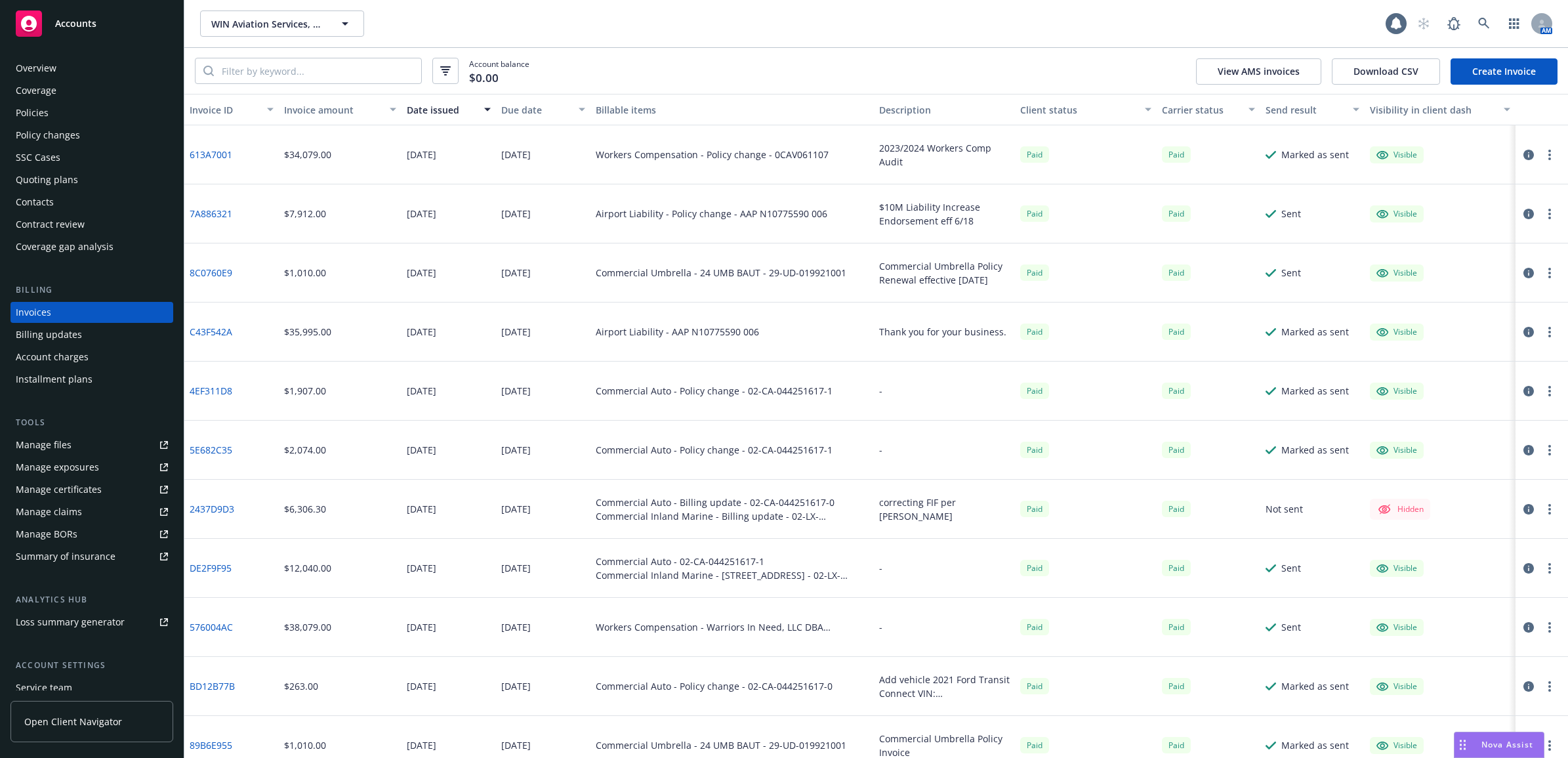
click at [1533, 67] on link "Create Invoice" at bounding box center [1504, 71] width 107 height 26
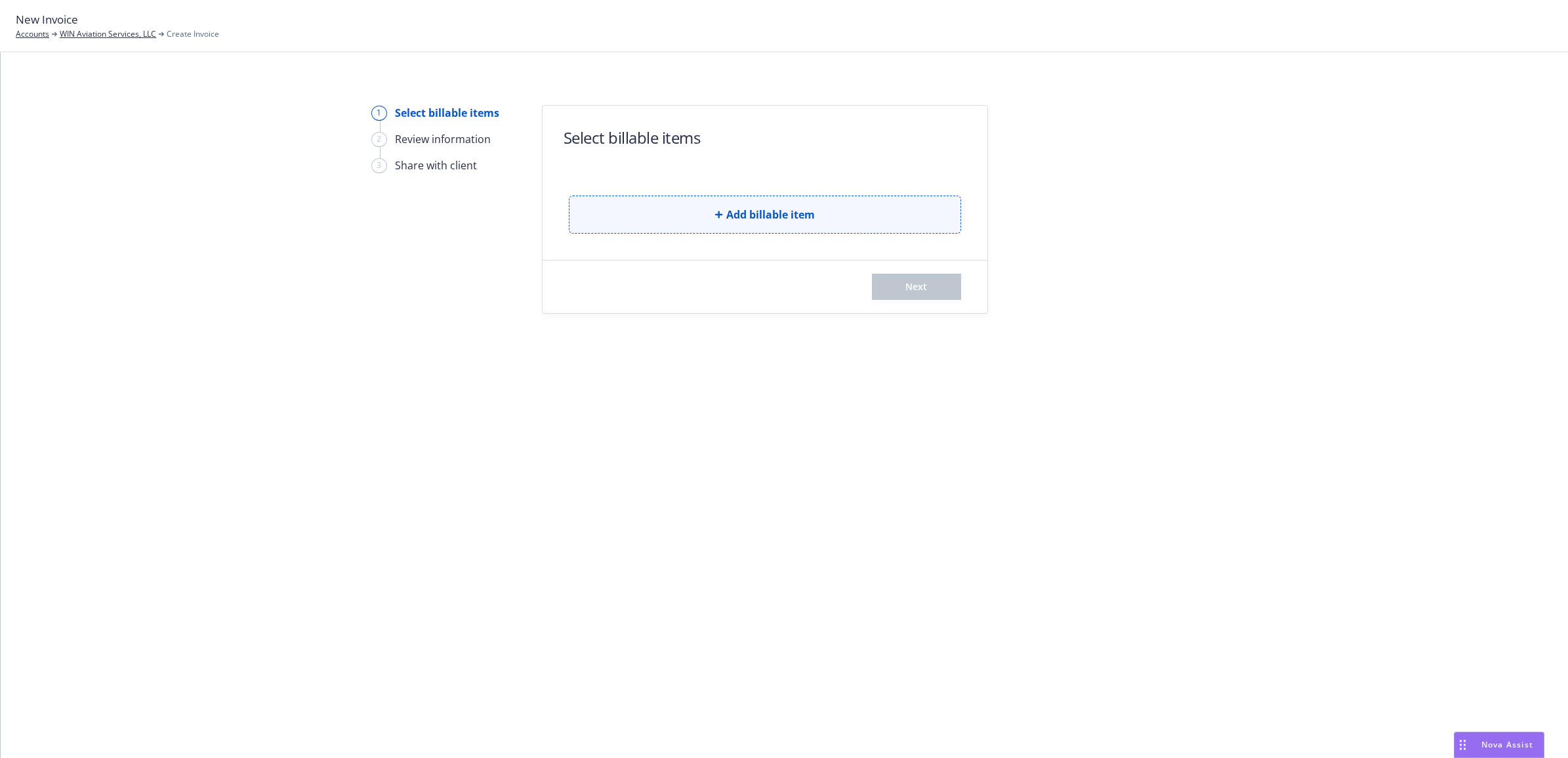
click at [654, 224] on button "Add billable item" at bounding box center [765, 214] width 392 height 38
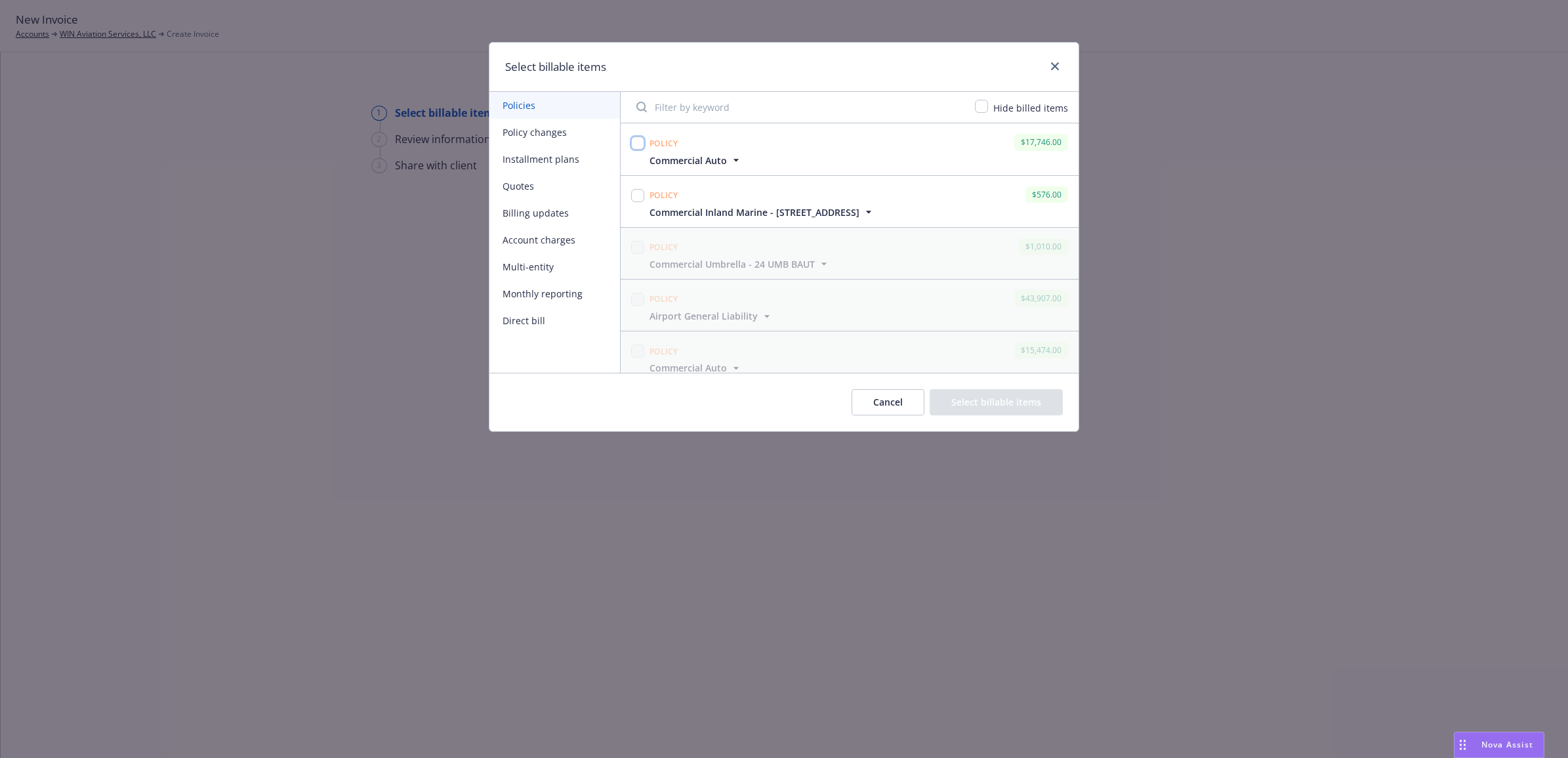
click at [633, 148] on input "checkbox" at bounding box center [637, 143] width 13 height 13
checkbox input "true"
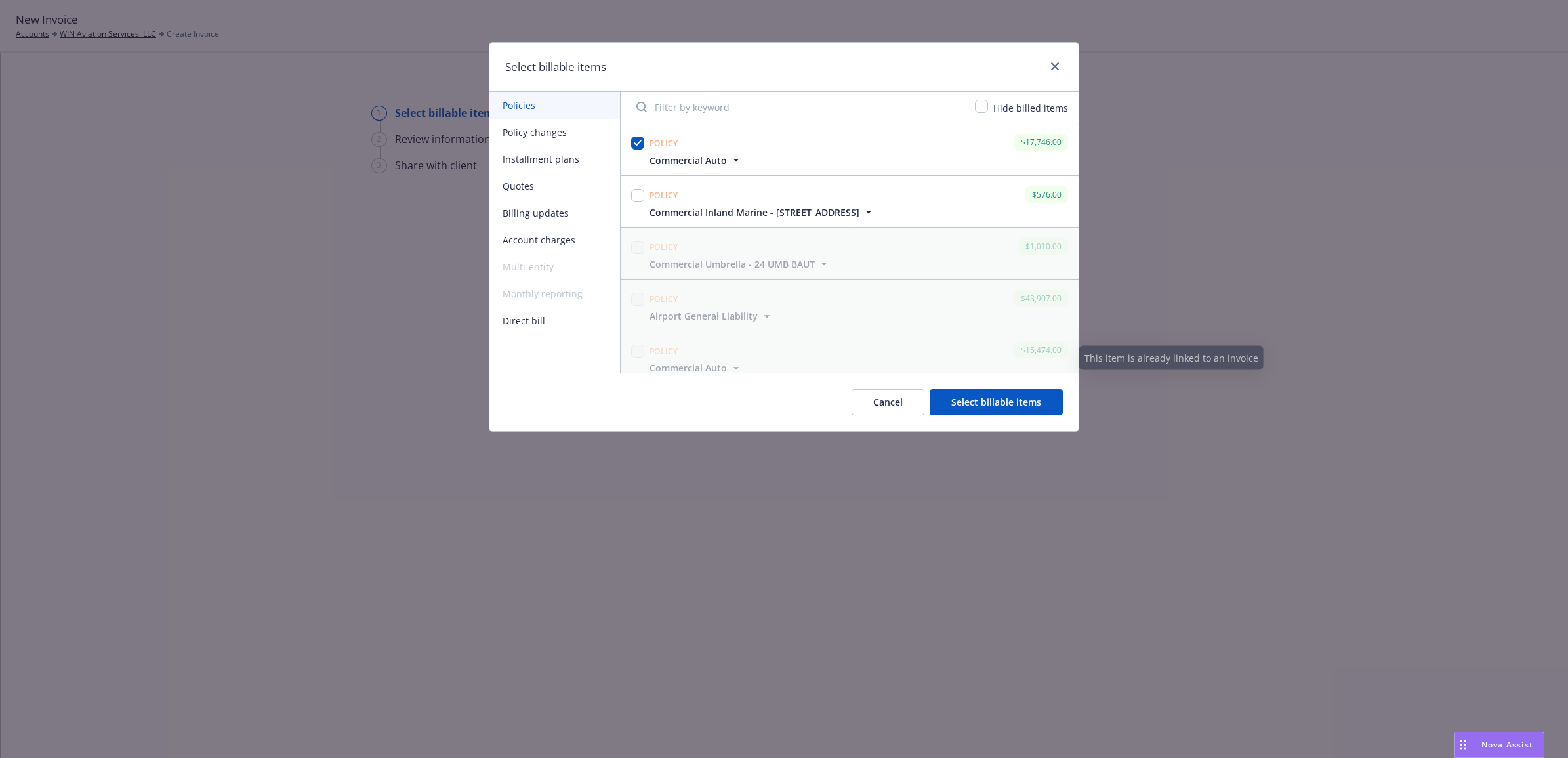
click at [968, 402] on button "Select billable items" at bounding box center [996, 402] width 133 height 26
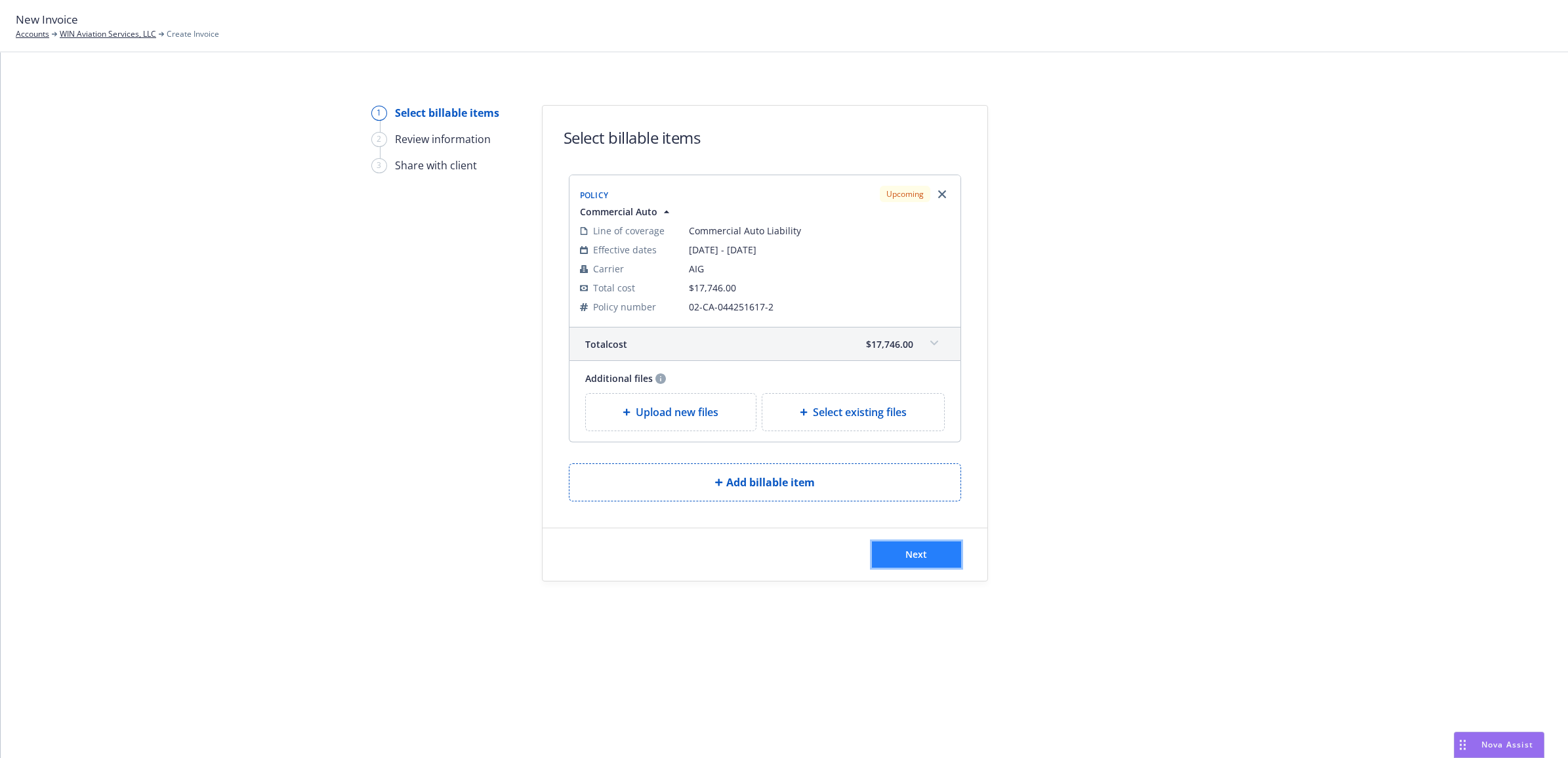
click at [923, 548] on button "Next" at bounding box center [916, 554] width 89 height 26
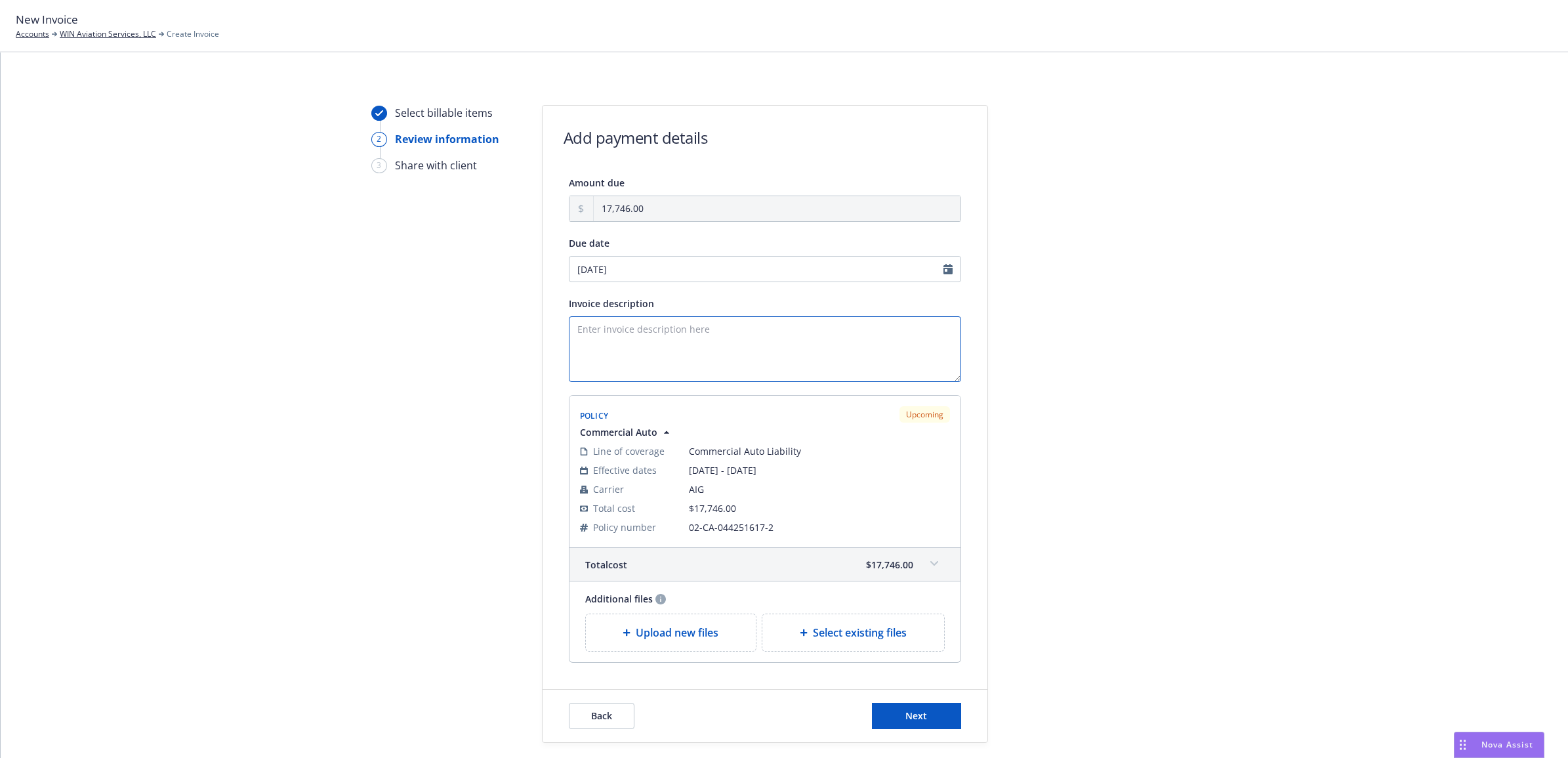
drag, startPoint x: 834, startPoint y: 356, endPoint x: 873, endPoint y: 350, distance: 39.5
click at [834, 356] on textarea "Invoice description" at bounding box center [765, 348] width 392 height 66
type textarea "2025 Business Auto Policy Renewal Invoice"
click at [907, 719] on span "Next" at bounding box center [916, 715] width 22 height 13
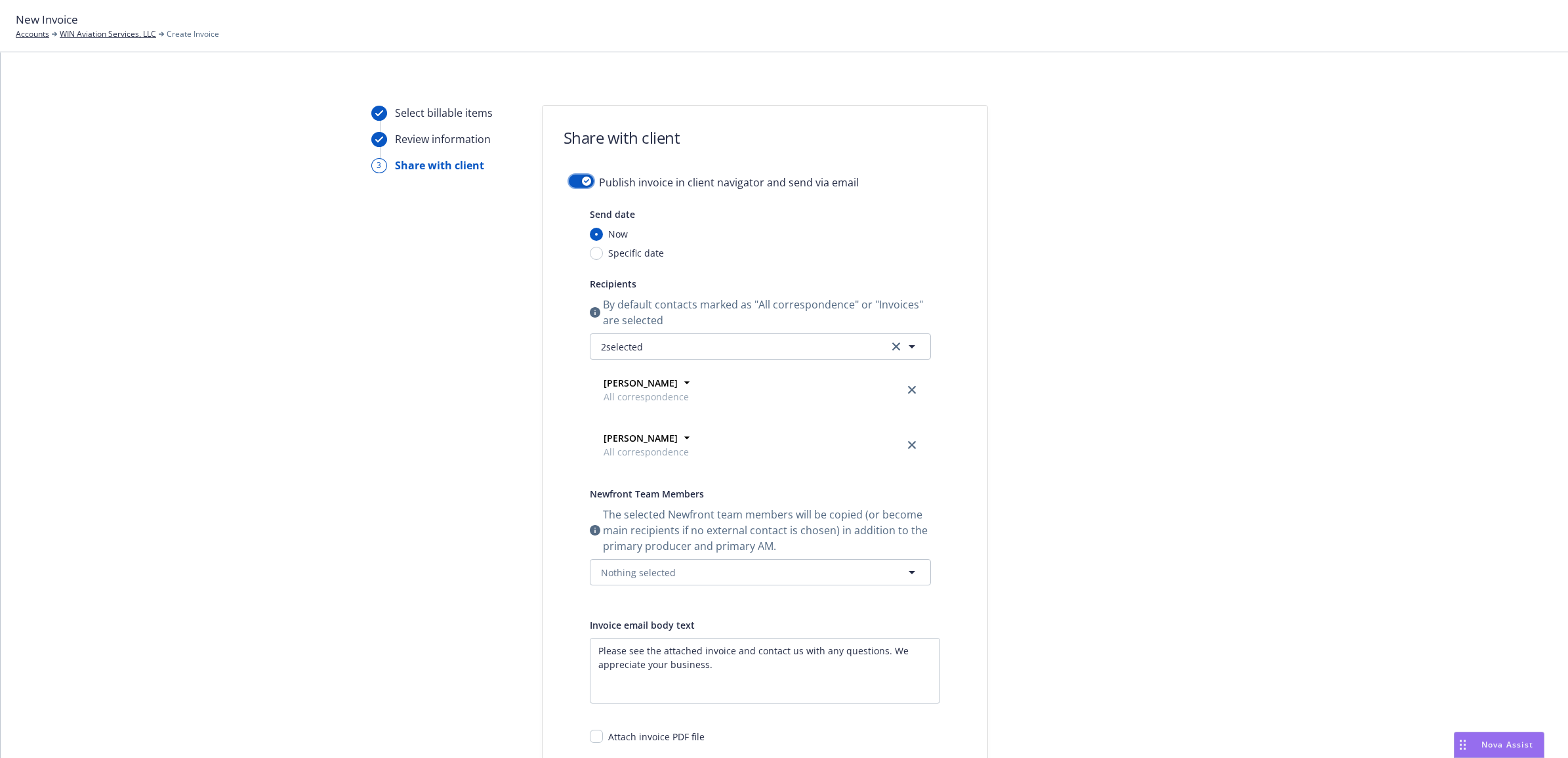
click at [569, 175] on button "button" at bounding box center [581, 180] width 25 height 13
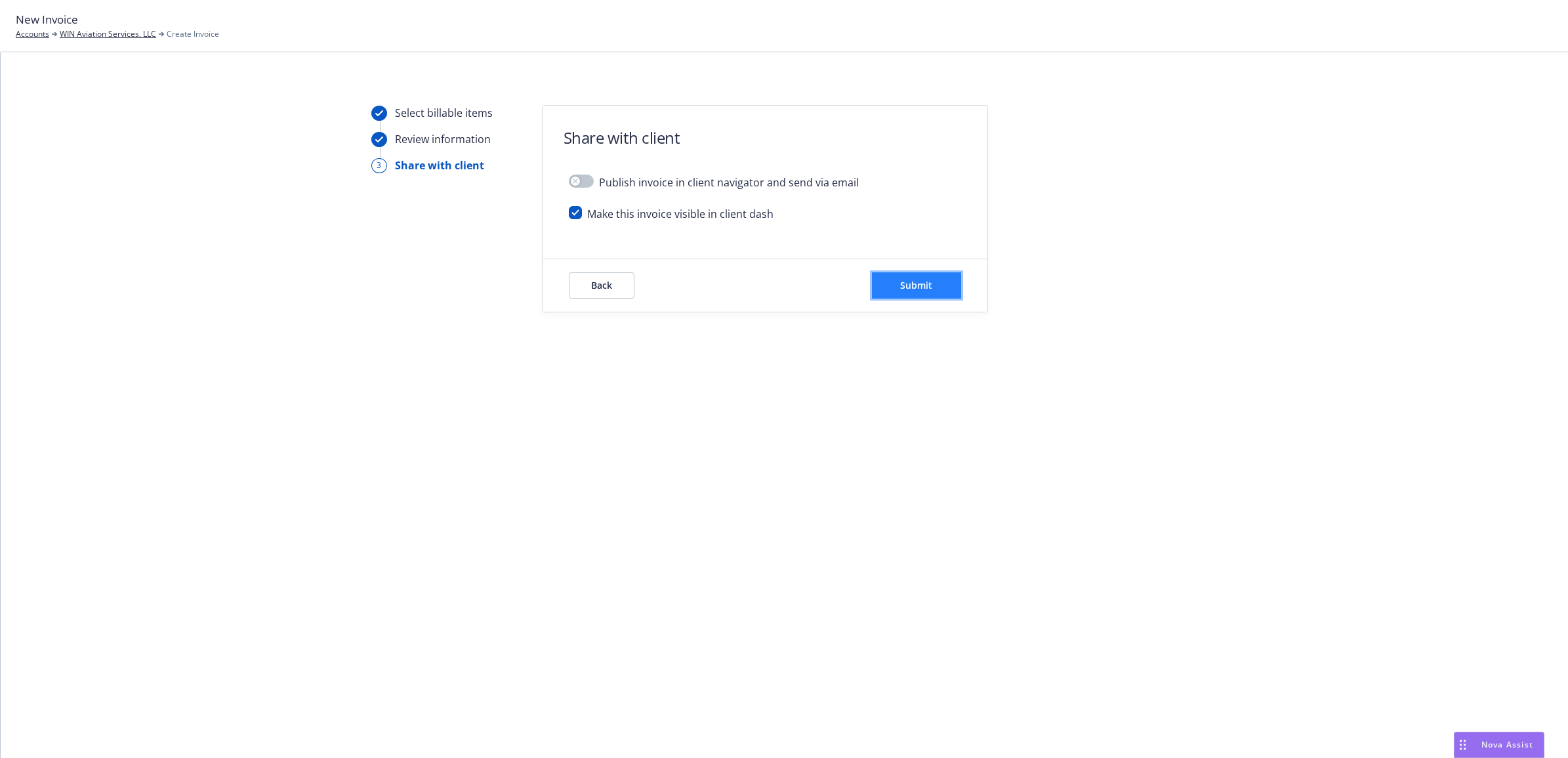
click at [926, 292] on button "Submit" at bounding box center [916, 285] width 89 height 26
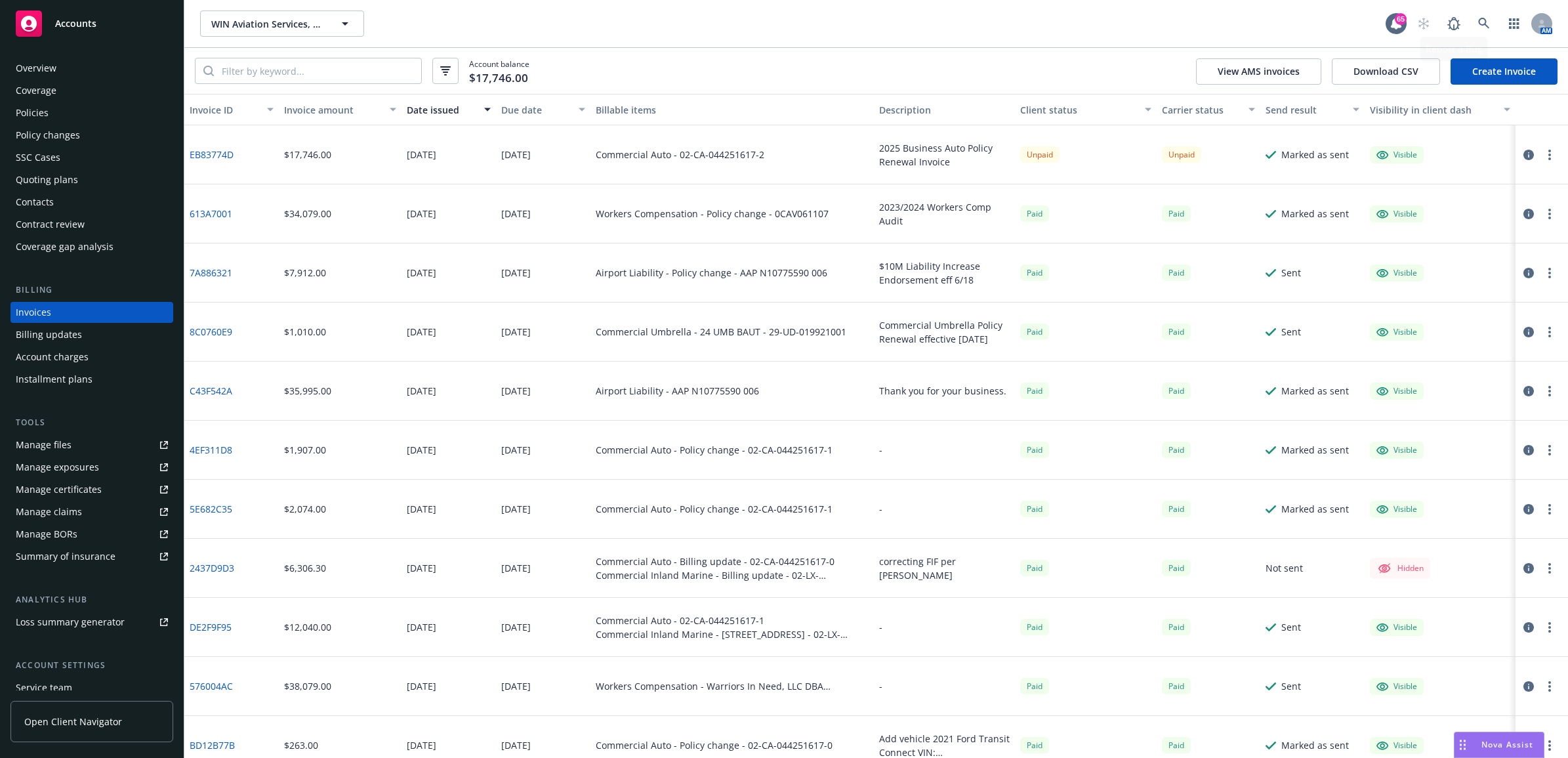
click at [1500, 72] on link "Create Invoice" at bounding box center [1504, 71] width 107 height 26
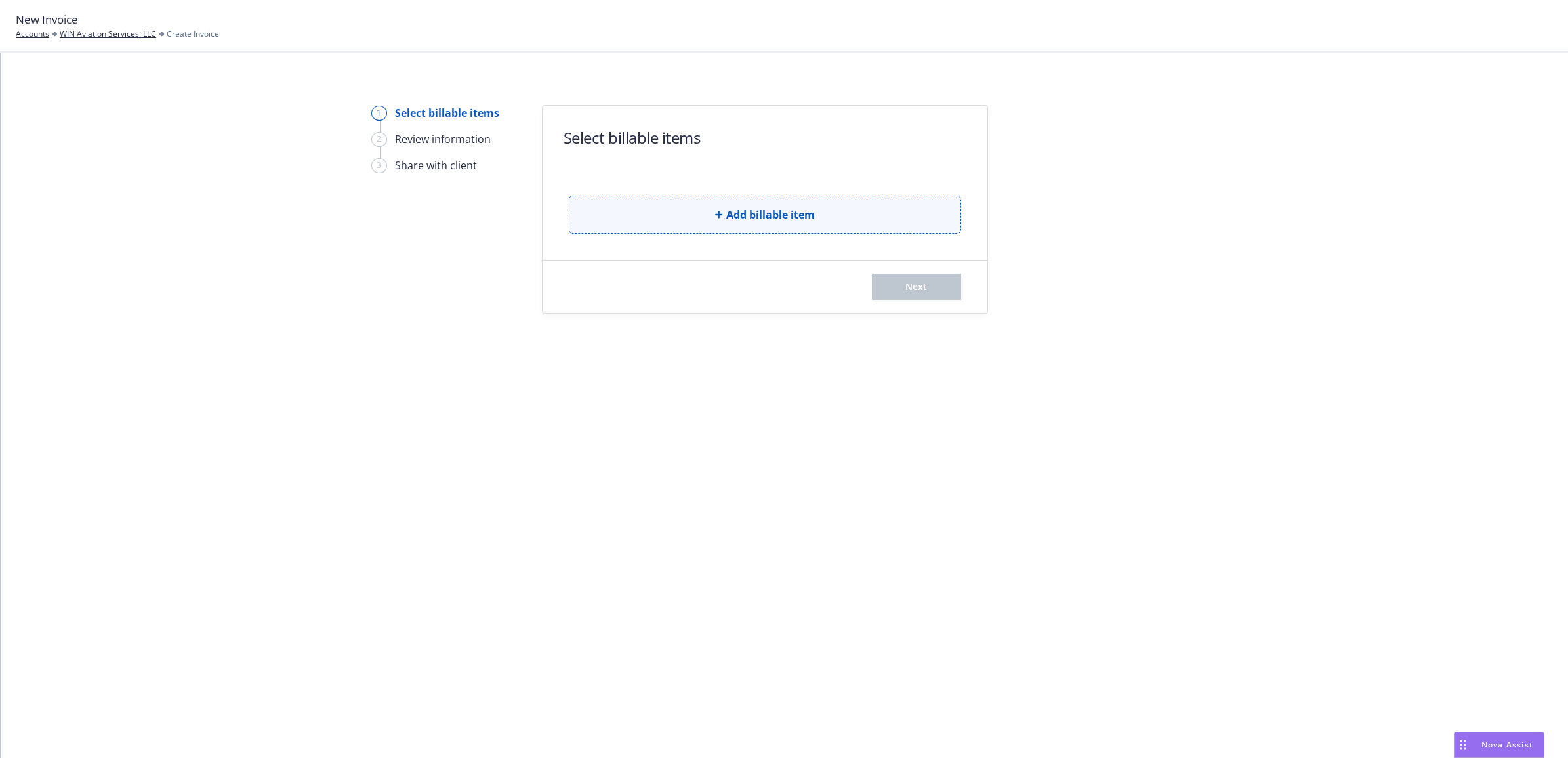
click at [691, 214] on button "Add billable item" at bounding box center [765, 214] width 392 height 38
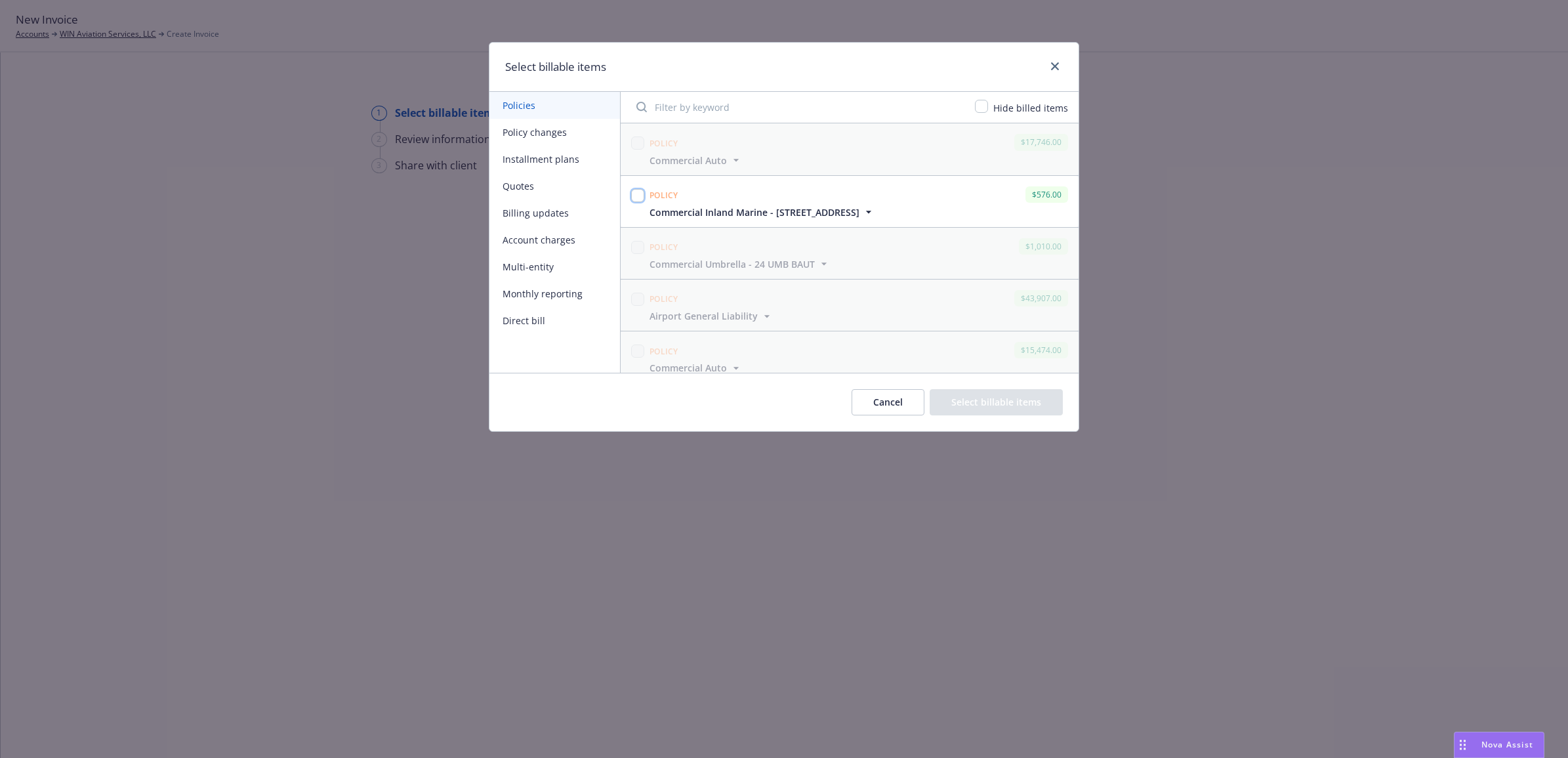
click at [634, 194] on input "checkbox" at bounding box center [637, 195] width 13 height 13
checkbox input "true"
click at [999, 397] on button "Select billable items" at bounding box center [996, 402] width 133 height 26
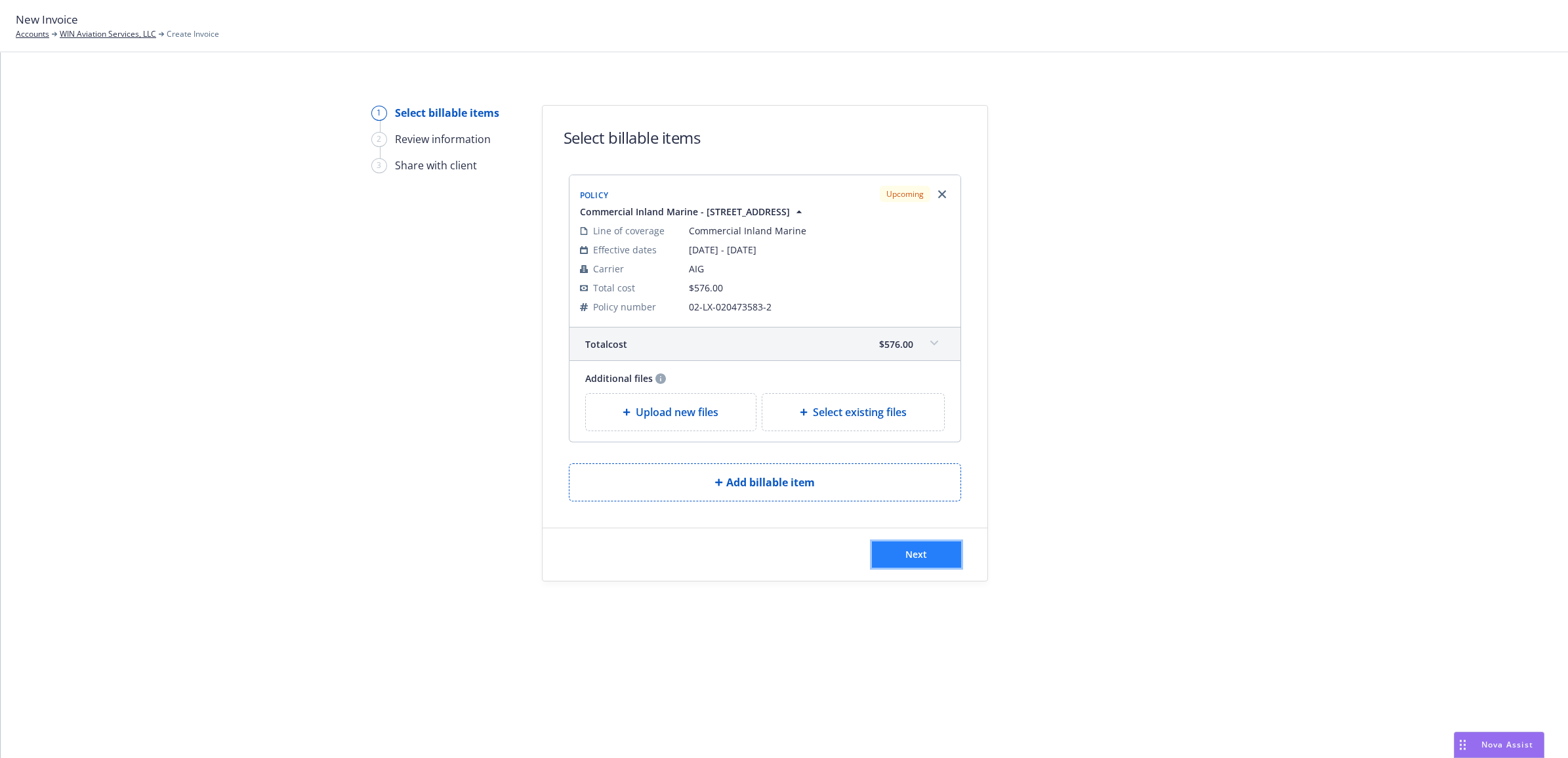
click at [923, 562] on button "Next" at bounding box center [916, 554] width 89 height 26
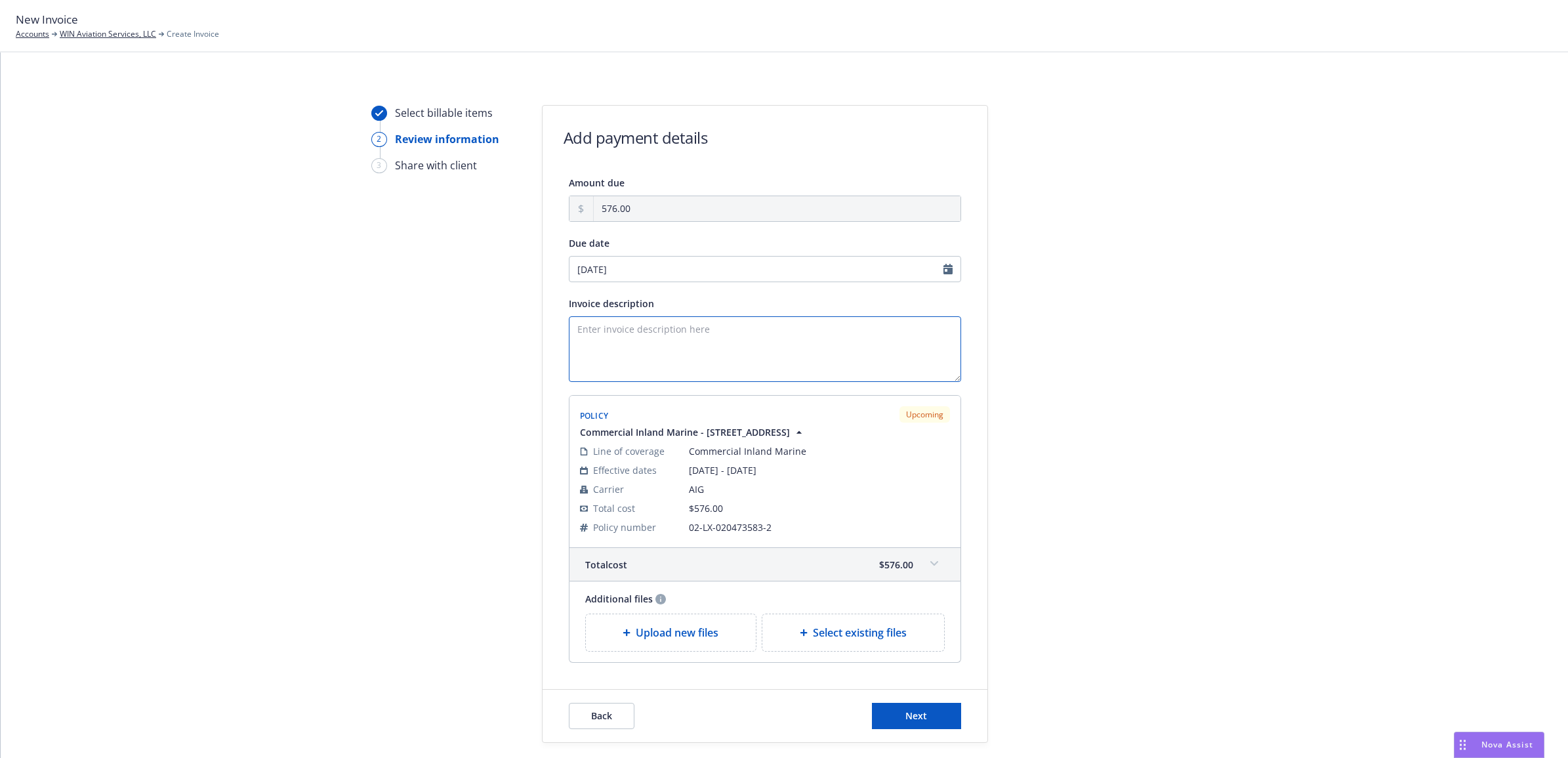
click at [707, 363] on textarea "Invoice description" at bounding box center [765, 348] width 392 height 66
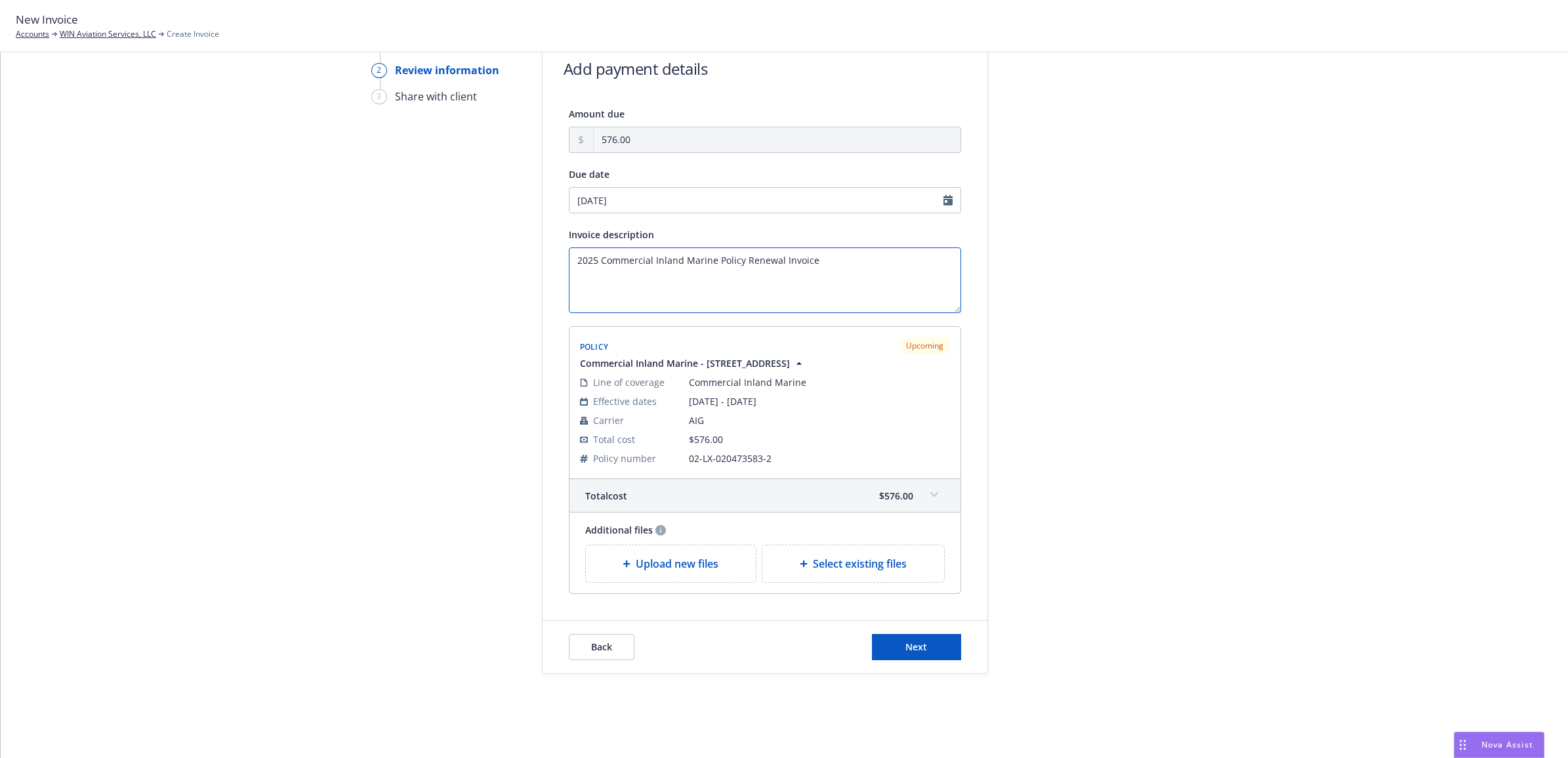
scroll to position [70, 0]
type textarea "2025 Commercial Inland Marine Policy Renewal Invoice"
click at [946, 646] on button "Next" at bounding box center [916, 646] width 89 height 26
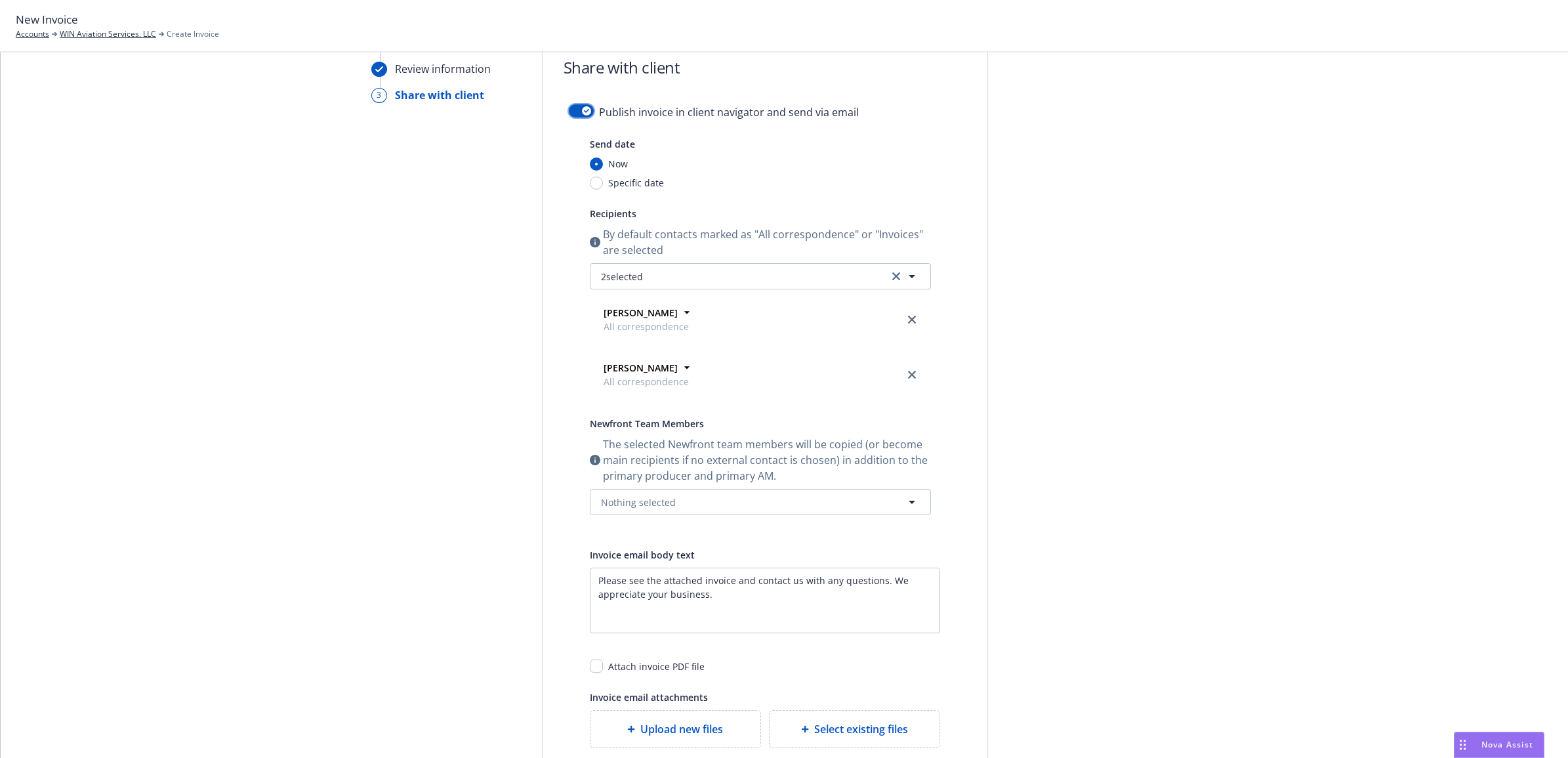
click at [577, 104] on button "button" at bounding box center [581, 110] width 25 height 13
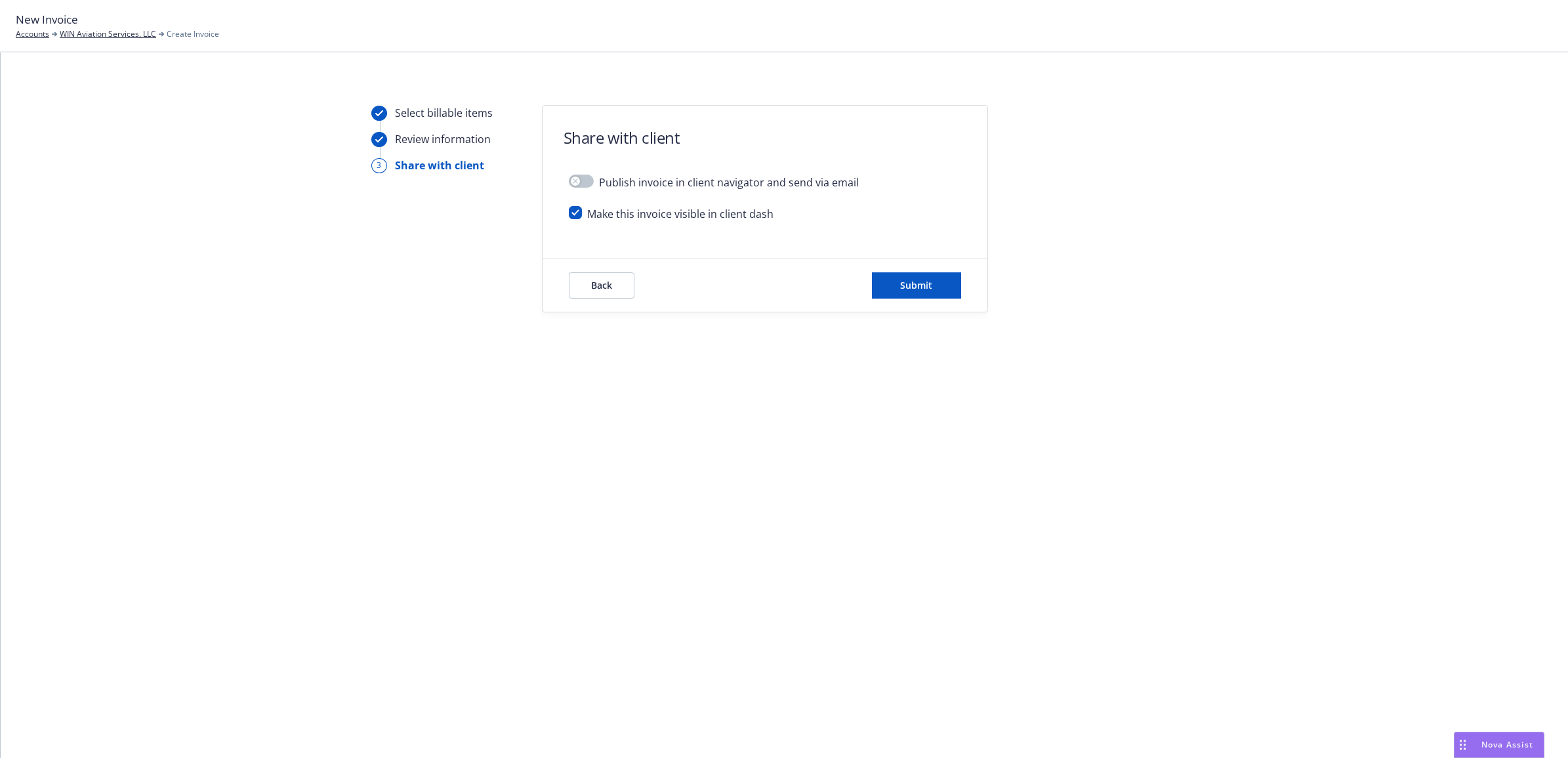
click at [927, 303] on div "Back Submit" at bounding box center [765, 286] width 445 height 53
click at [910, 302] on div "Back Submit" at bounding box center [765, 286] width 445 height 53
click at [926, 281] on span "Submit" at bounding box center [916, 285] width 32 height 13
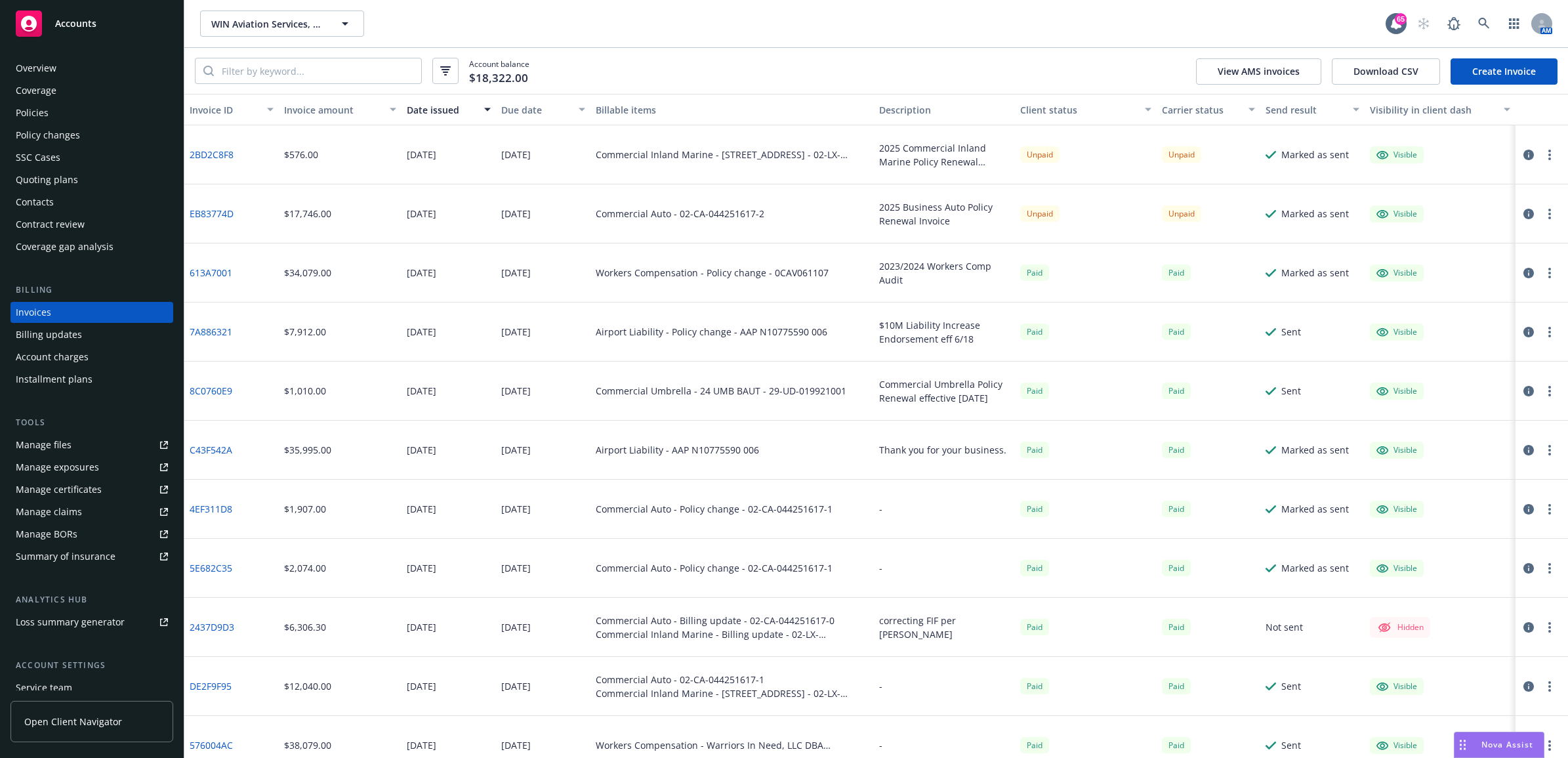
click at [70, 199] on div "Contacts" at bounding box center [92, 202] width 152 height 21
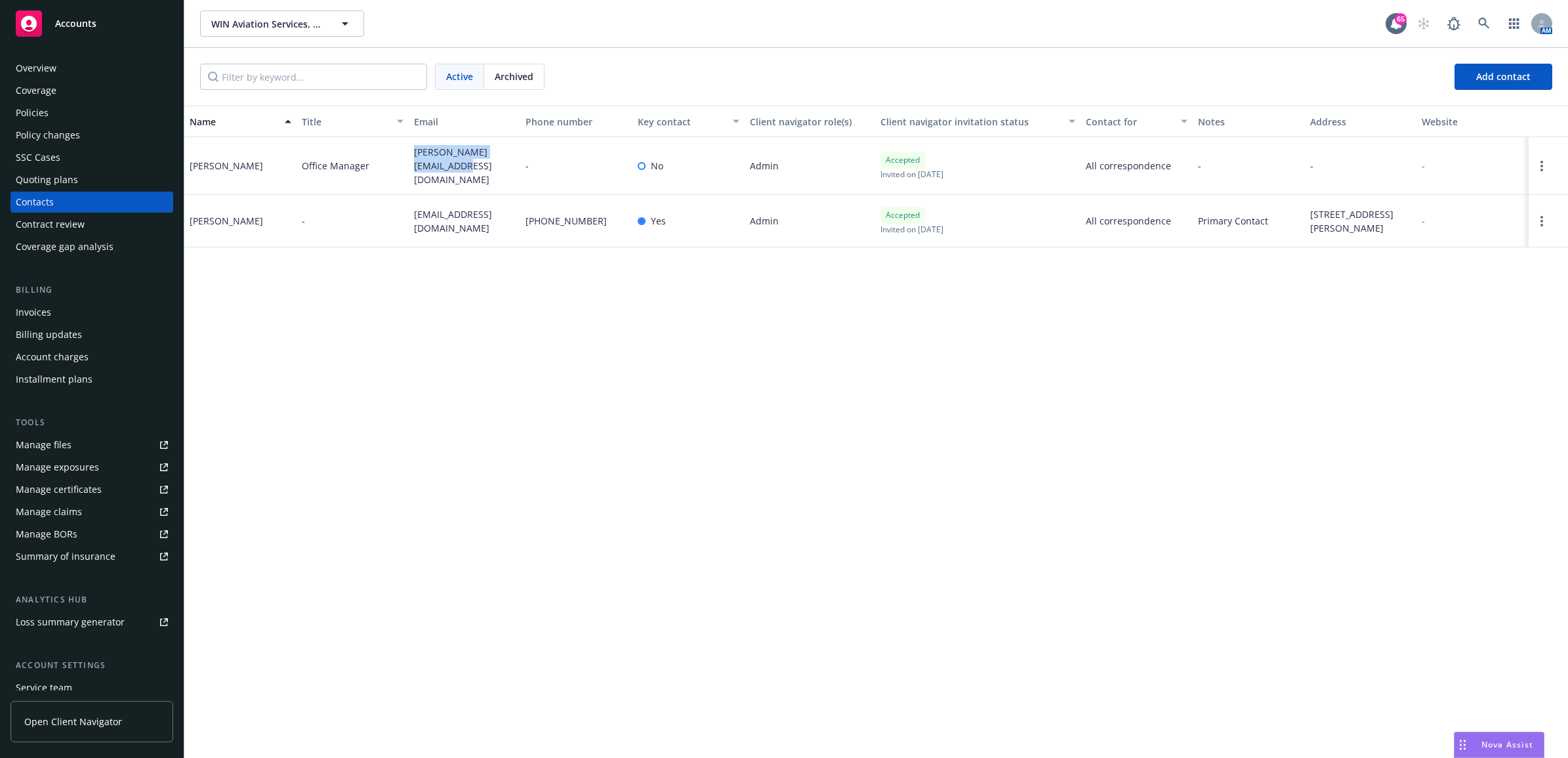
drag, startPoint x: 436, startPoint y: 170, endPoint x: 409, endPoint y: 158, distance: 29.5
click at [409, 158] on div "[PERSON_NAME][EMAIL_ADDRESS][DOMAIN_NAME]" at bounding box center [465, 166] width 112 height 58
drag, startPoint x: 409, startPoint y: 158, endPoint x: 430, endPoint y: 159, distance: 21.0
copy span "[PERSON_NAME][EMAIL_ADDRESS][DOMAIN_NAME]"
drag, startPoint x: 48, startPoint y: 115, endPoint x: 201, endPoint y: 128, distance: 153.6
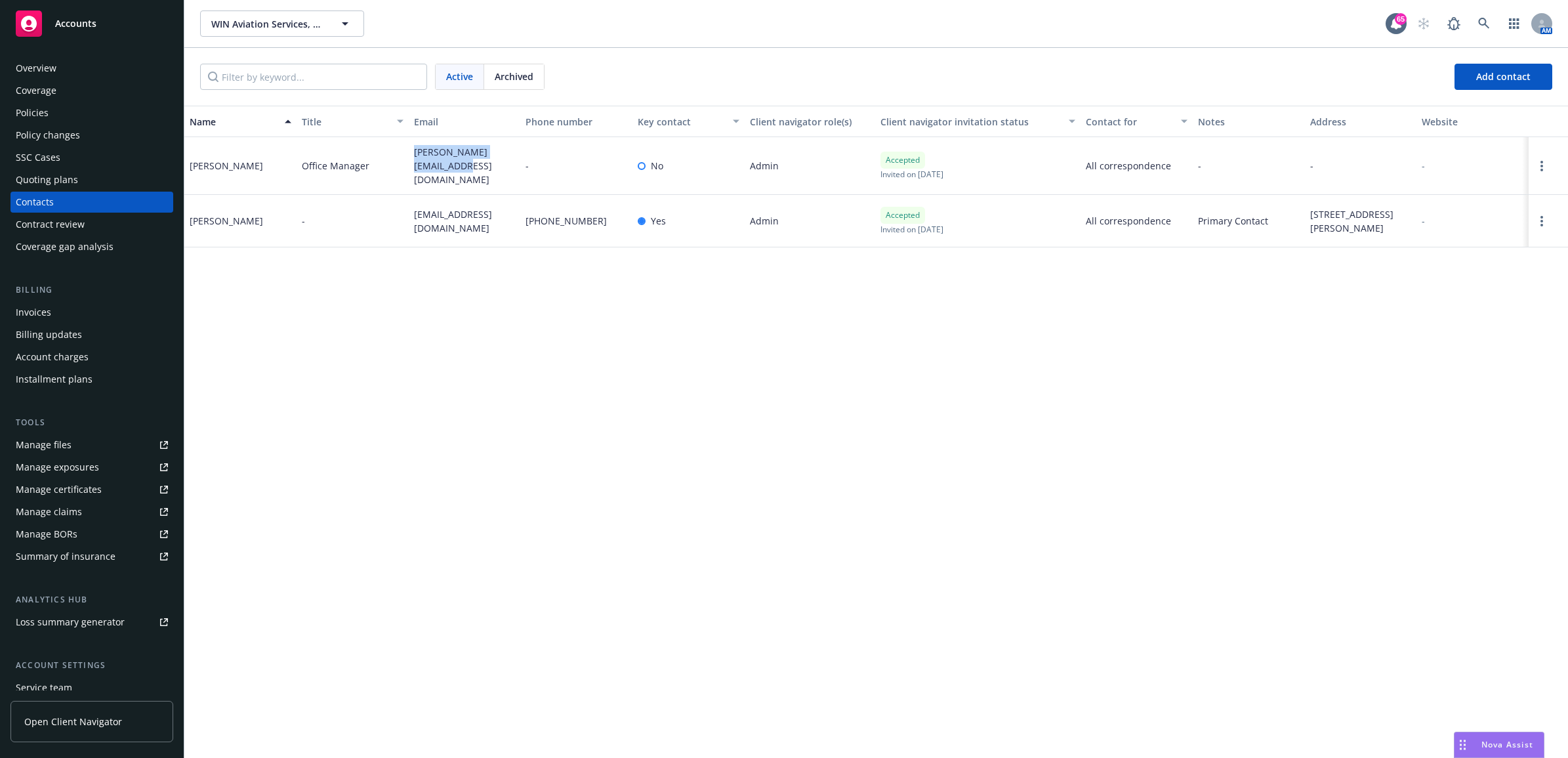
click at [48, 115] on div "Policies" at bounding box center [92, 113] width 152 height 21
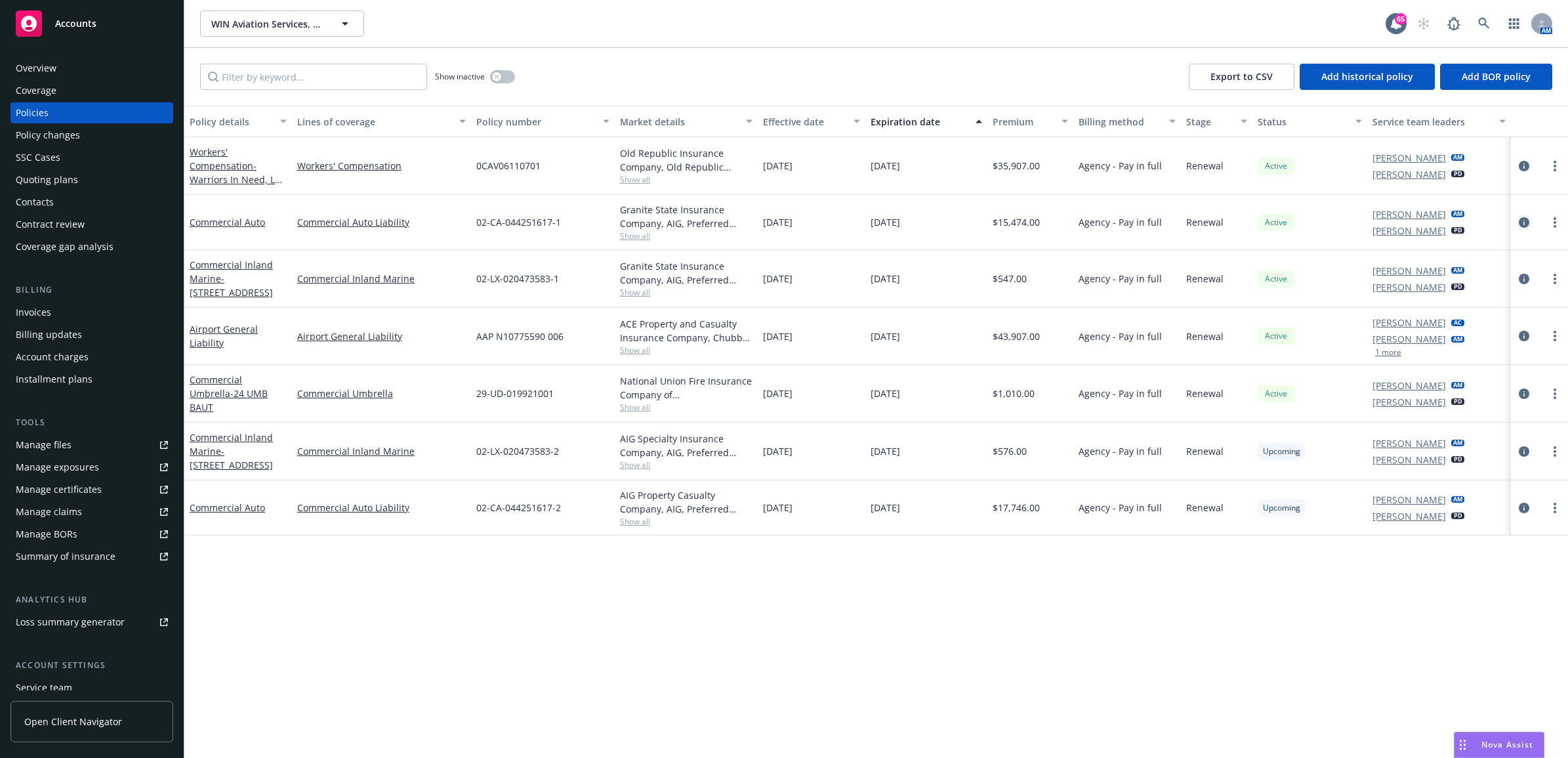
click at [1522, 222] on icon "circleInformation" at bounding box center [1524, 222] width 11 height 11
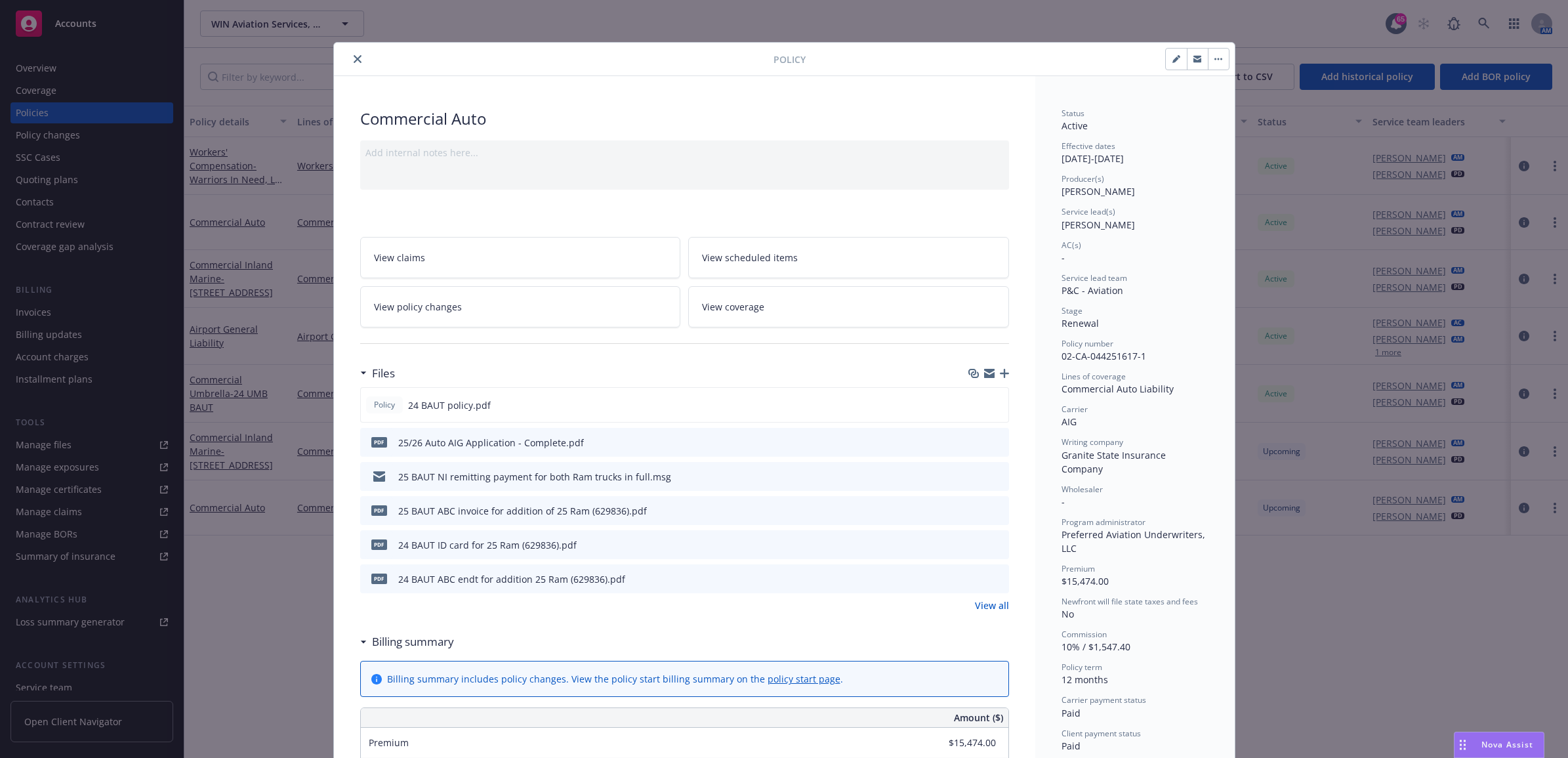
click at [993, 607] on link "View all" at bounding box center [992, 605] width 34 height 14
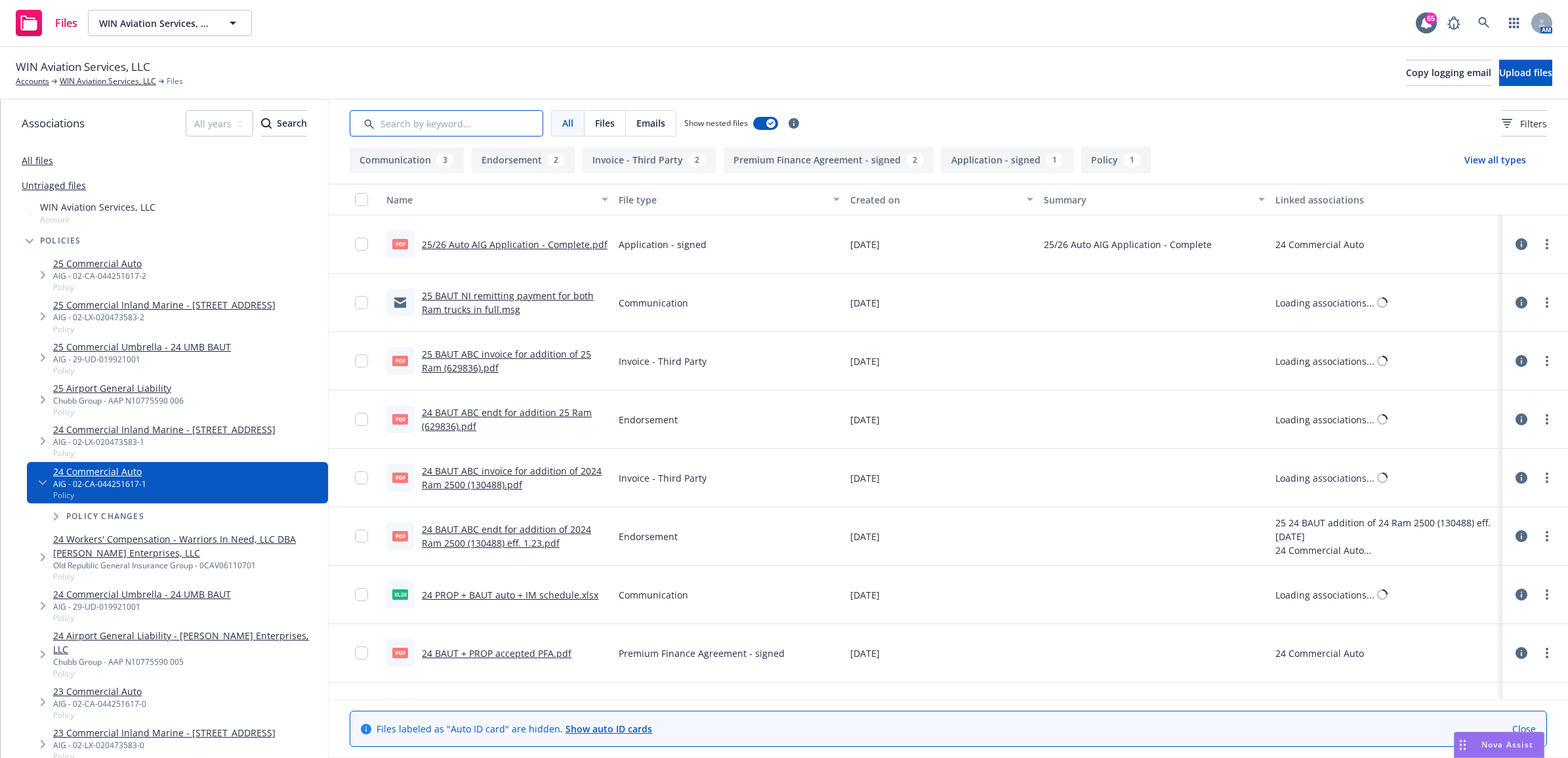
click at [510, 115] on input "Search by keyword..." at bounding box center [446, 123] width 194 height 26
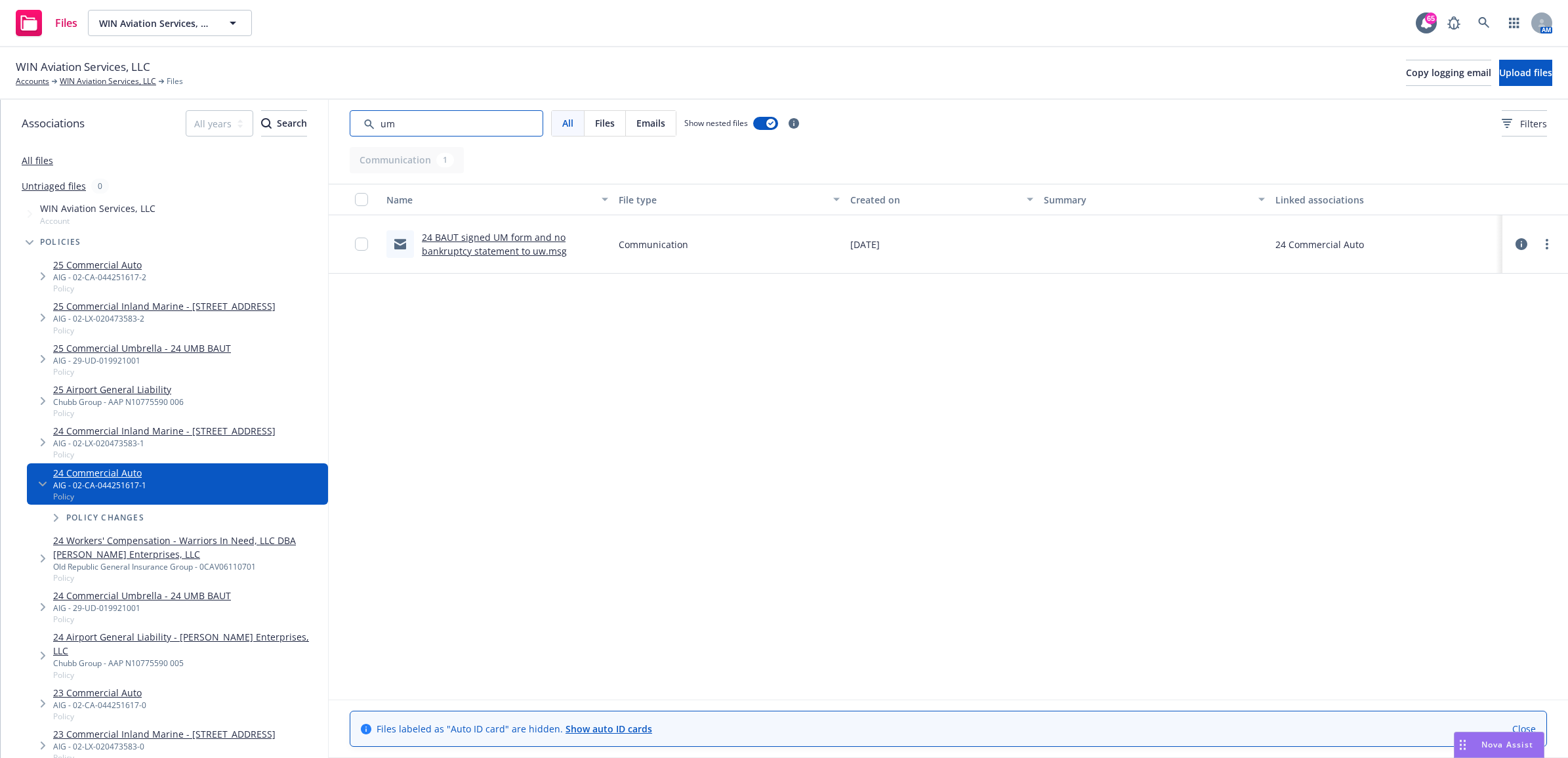
type input "um"
click at [529, 240] on link "24 BAUT signed UM form and no bankruptcy statement to uw.msg" at bounding box center [494, 244] width 145 height 26
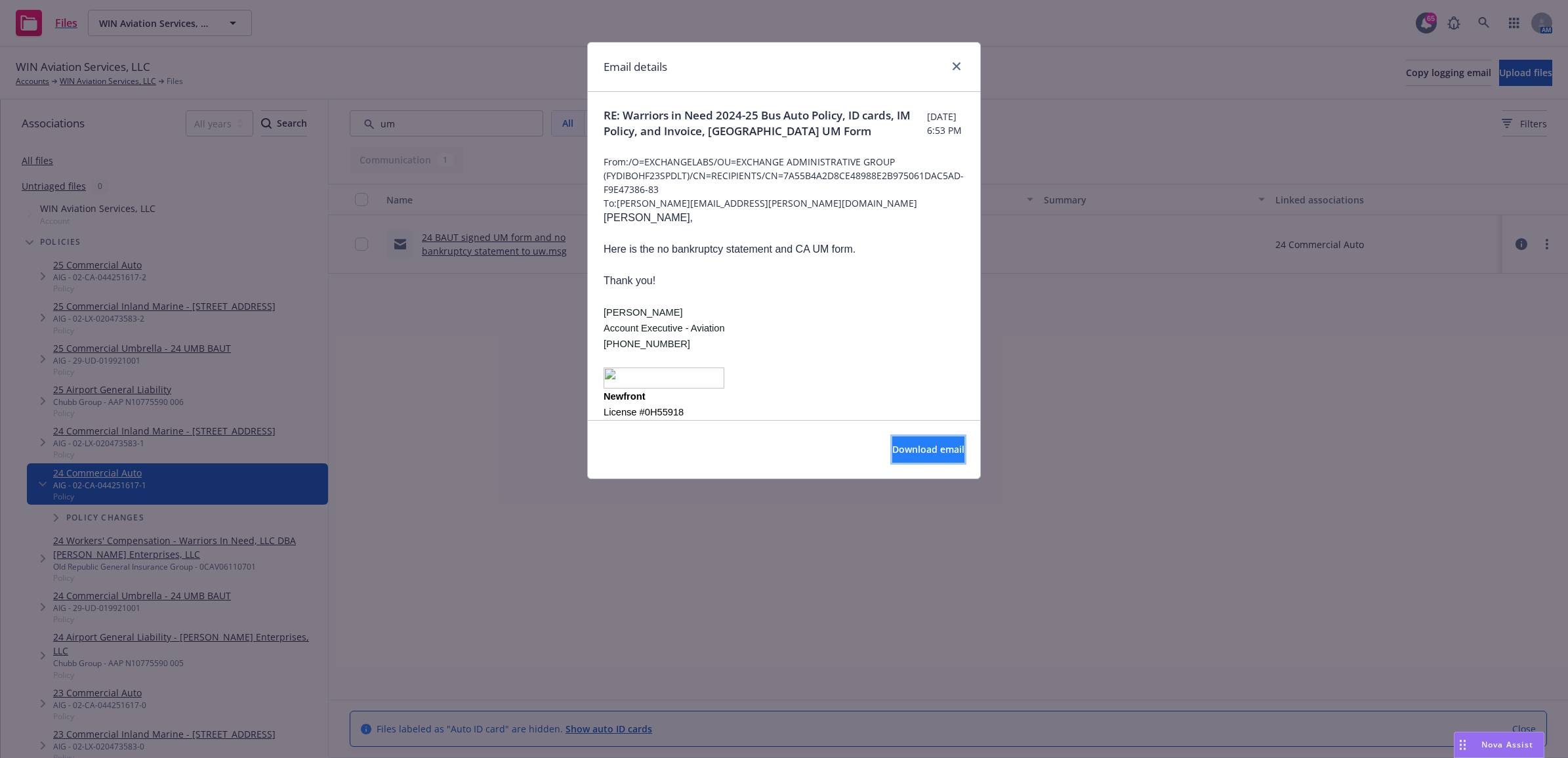
click at [912, 448] on span "Download email" at bounding box center [928, 449] width 72 height 13
drag, startPoint x: 959, startPoint y: 60, endPoint x: 993, endPoint y: 67, distance: 34.7
click at [959, 60] on link "close" at bounding box center [956, 66] width 16 height 16
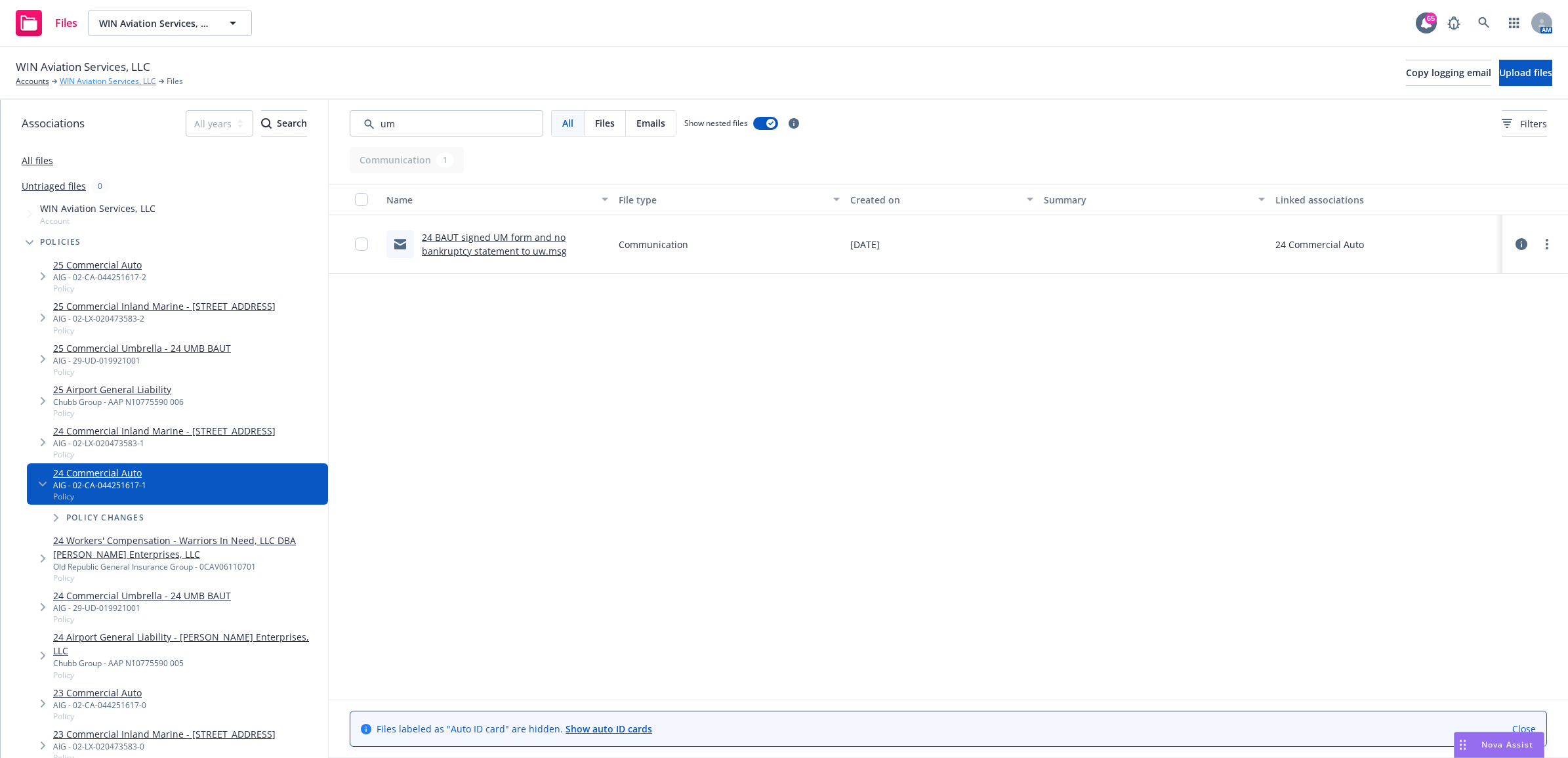
click at [98, 78] on link "WIN Aviation Services, LLC" at bounding box center [108, 81] width 97 height 12
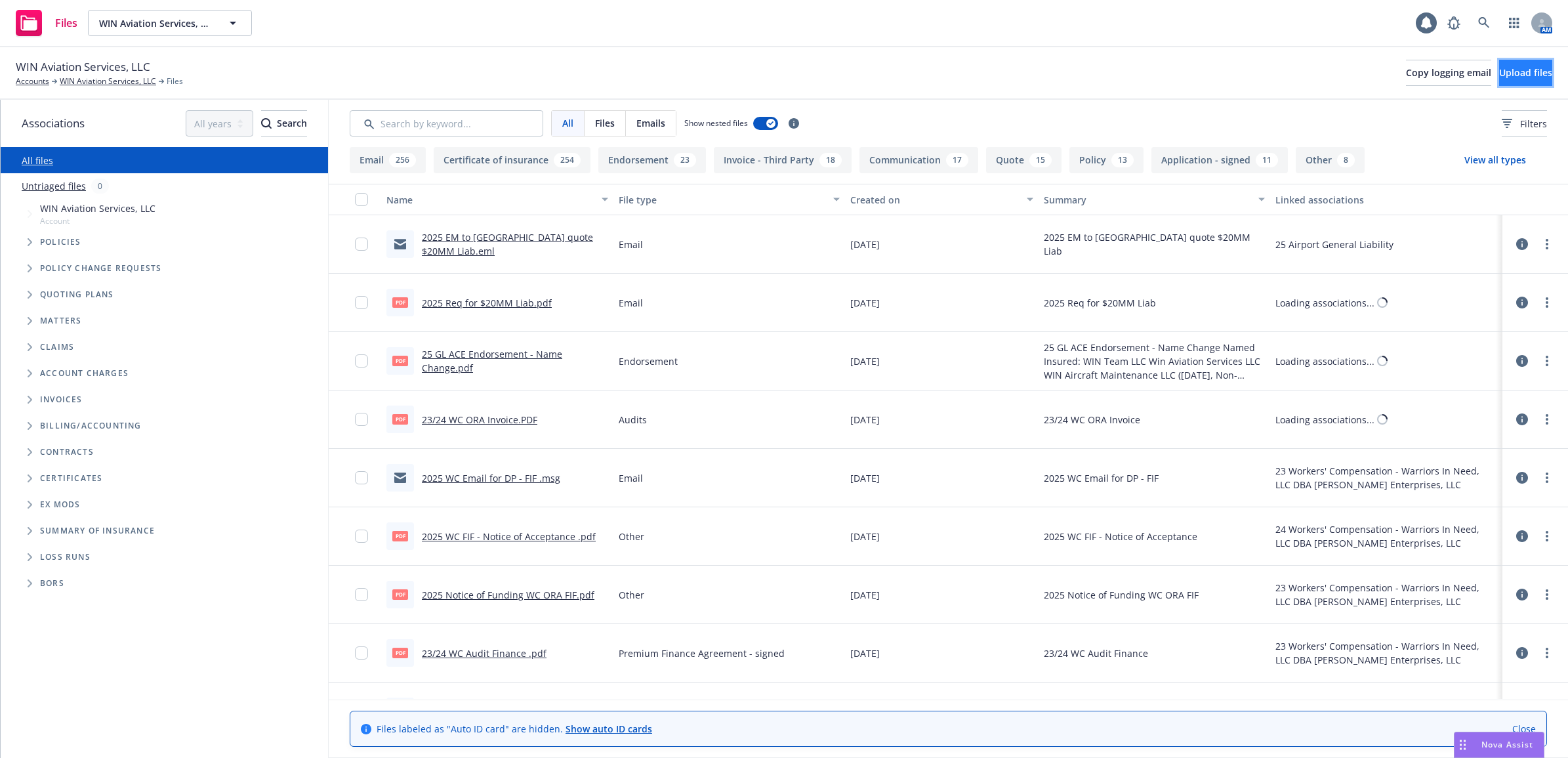
click at [1527, 73] on span "Upload files" at bounding box center [1526, 72] width 53 height 13
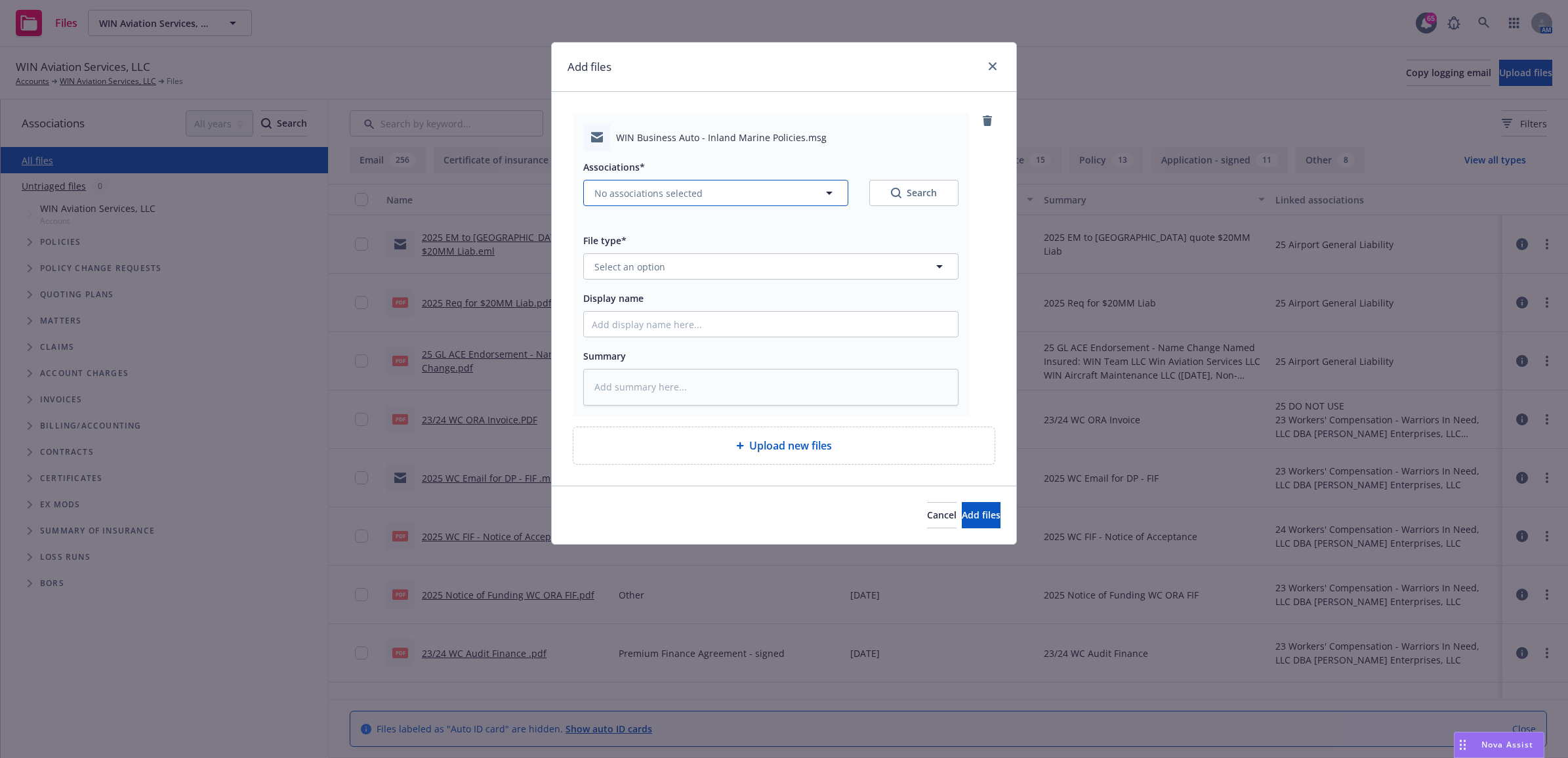
click at [670, 198] on span "No associations selected" at bounding box center [649, 193] width 109 height 14
type textarea "x"
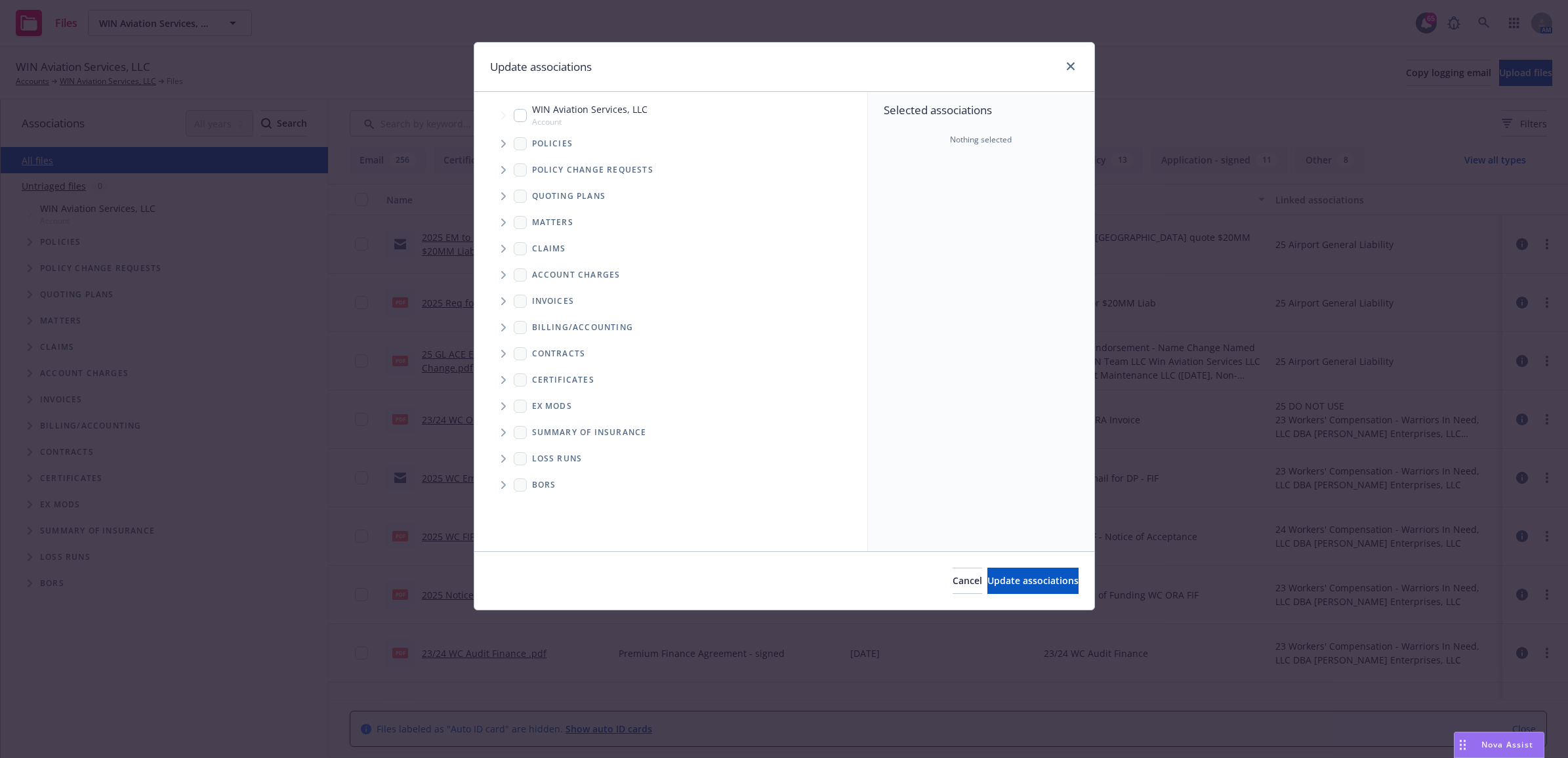
click at [500, 143] on span "Tree Example" at bounding box center [503, 144] width 21 height 21
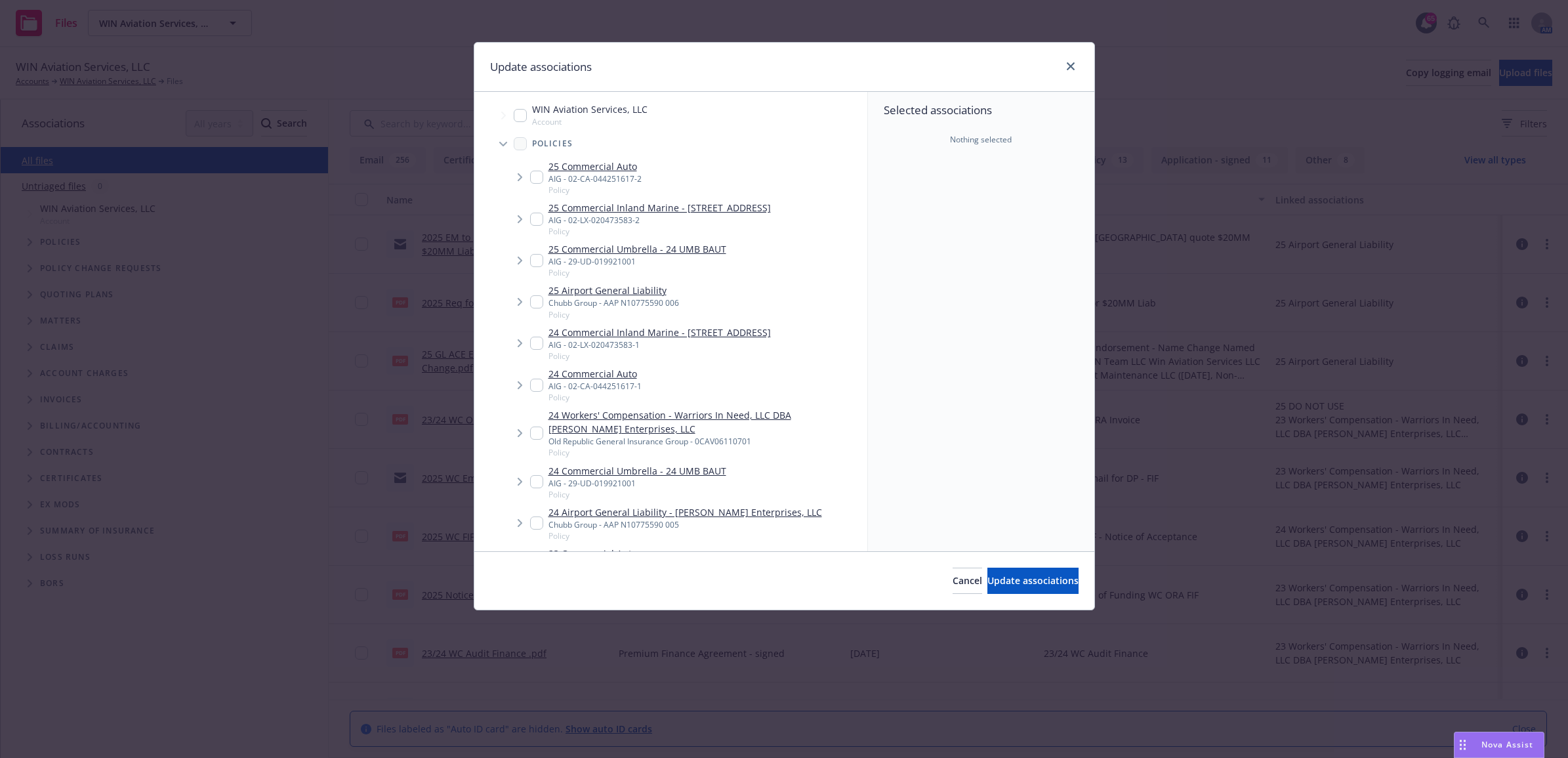
click at [532, 179] on input "Tree Example" at bounding box center [536, 176] width 13 height 13
checkbox input "true"
click at [532, 222] on input "Tree Example" at bounding box center [536, 219] width 13 height 13
checkbox input "true"
click at [1021, 591] on button "Update associations" at bounding box center [1033, 580] width 91 height 26
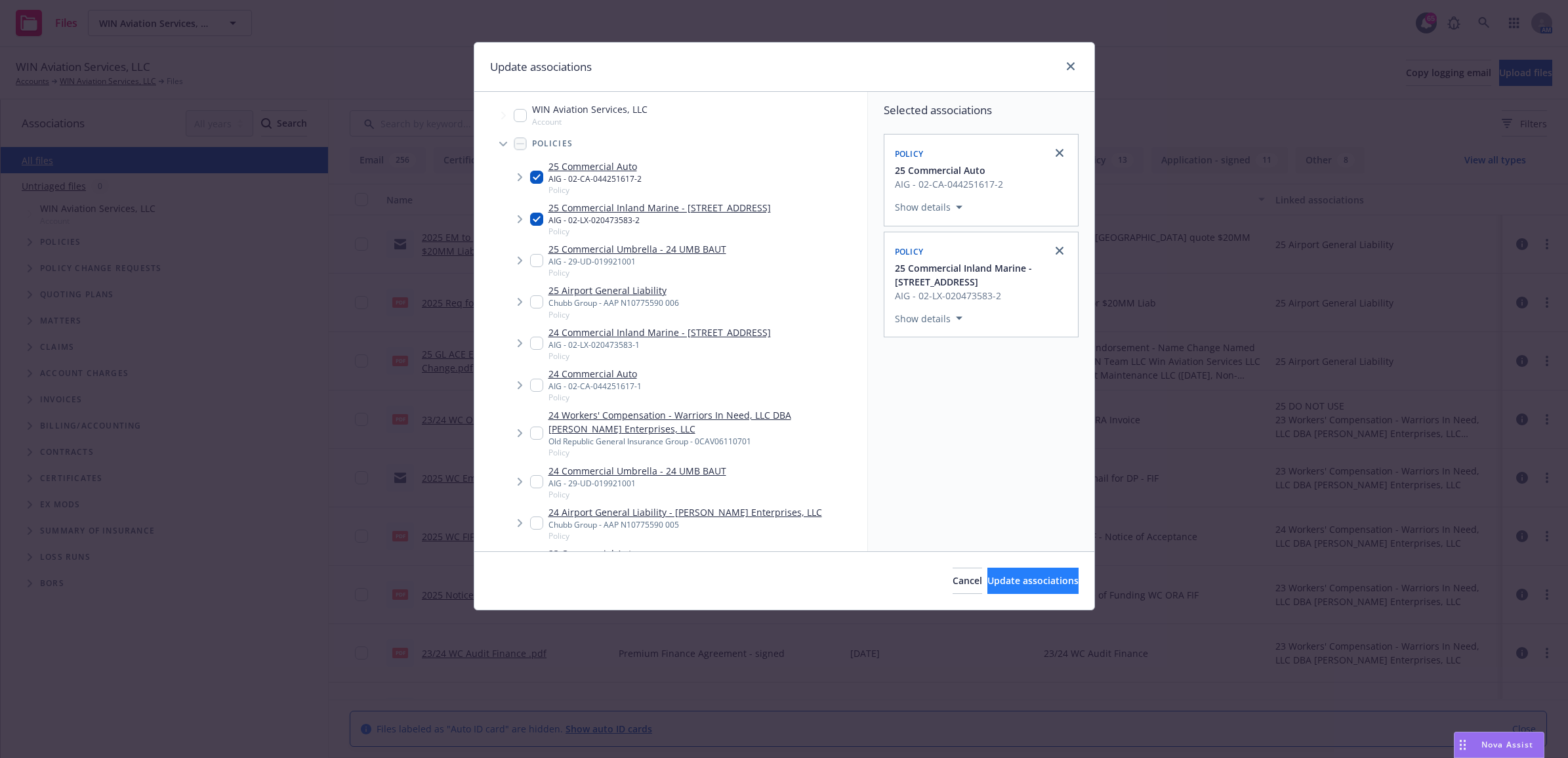
type textarea "x"
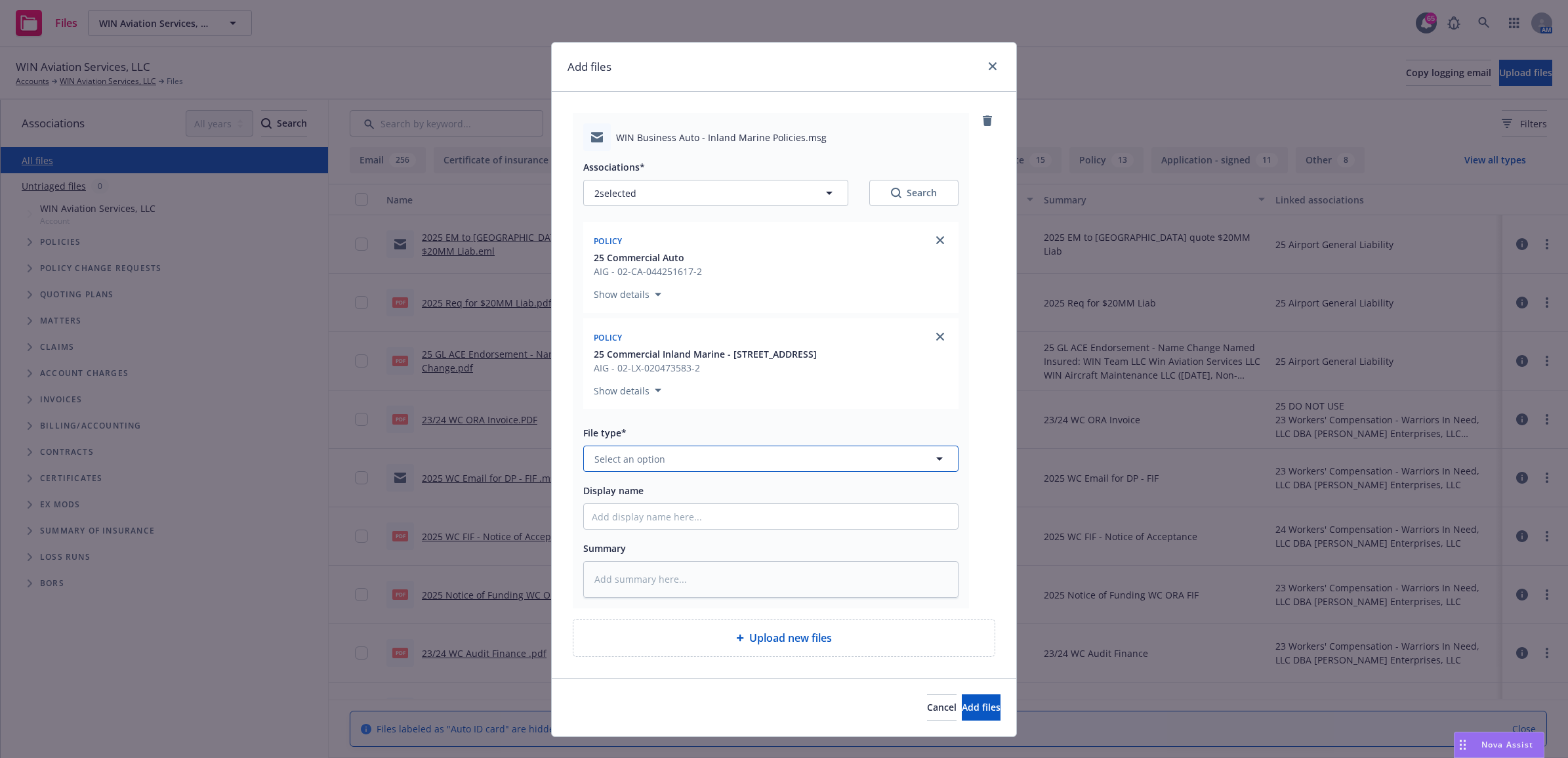
click at [664, 461] on button "Select an option" at bounding box center [771, 459] width 376 height 26
type input "email"
click at [680, 422] on div "Email" at bounding box center [771, 422] width 358 height 19
click at [634, 516] on input "Display name" at bounding box center [771, 516] width 374 height 25
type textarea "x"
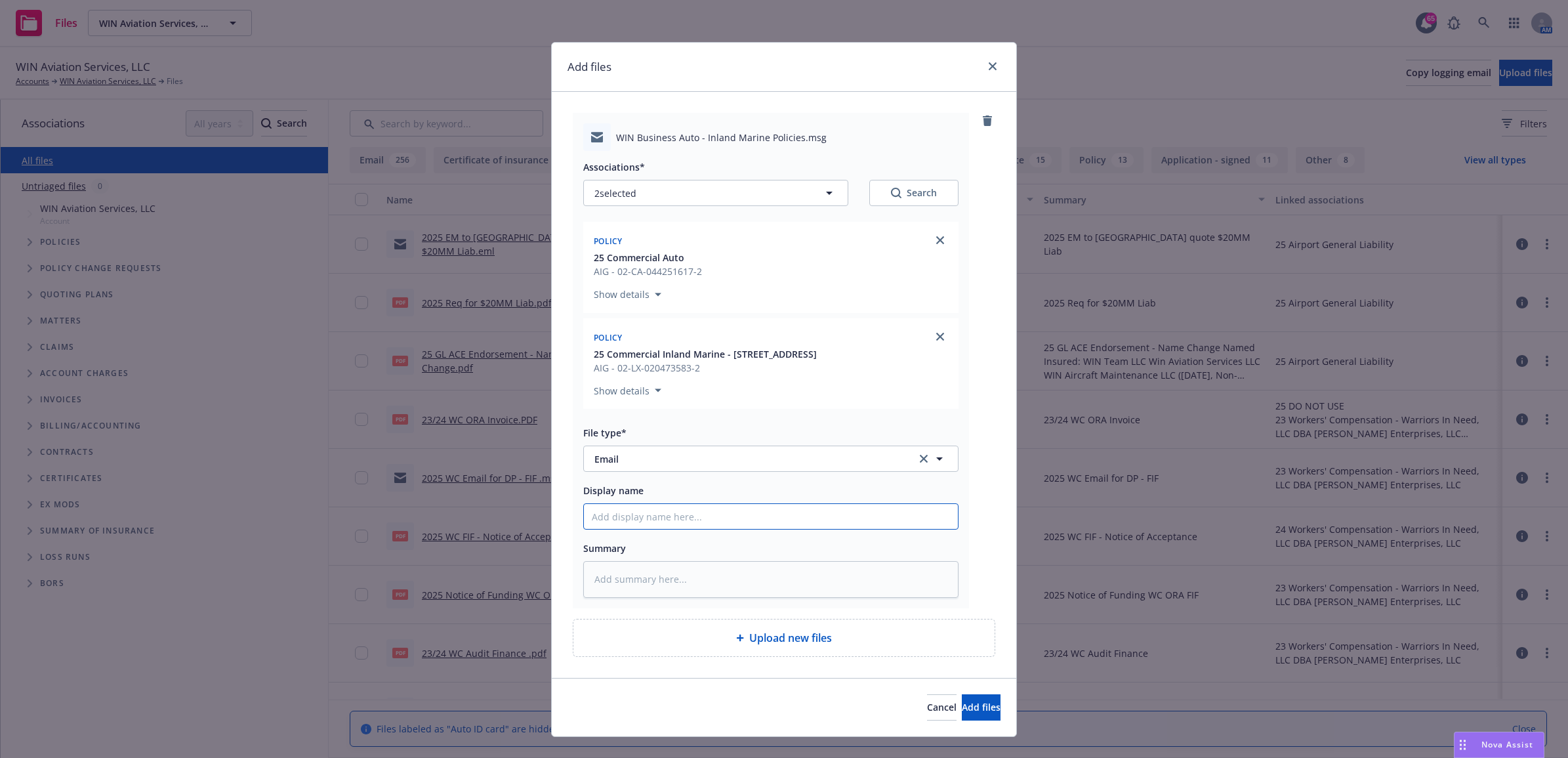
type input "2"
type textarea "x"
type input "25"
type textarea "x"
type input "25"
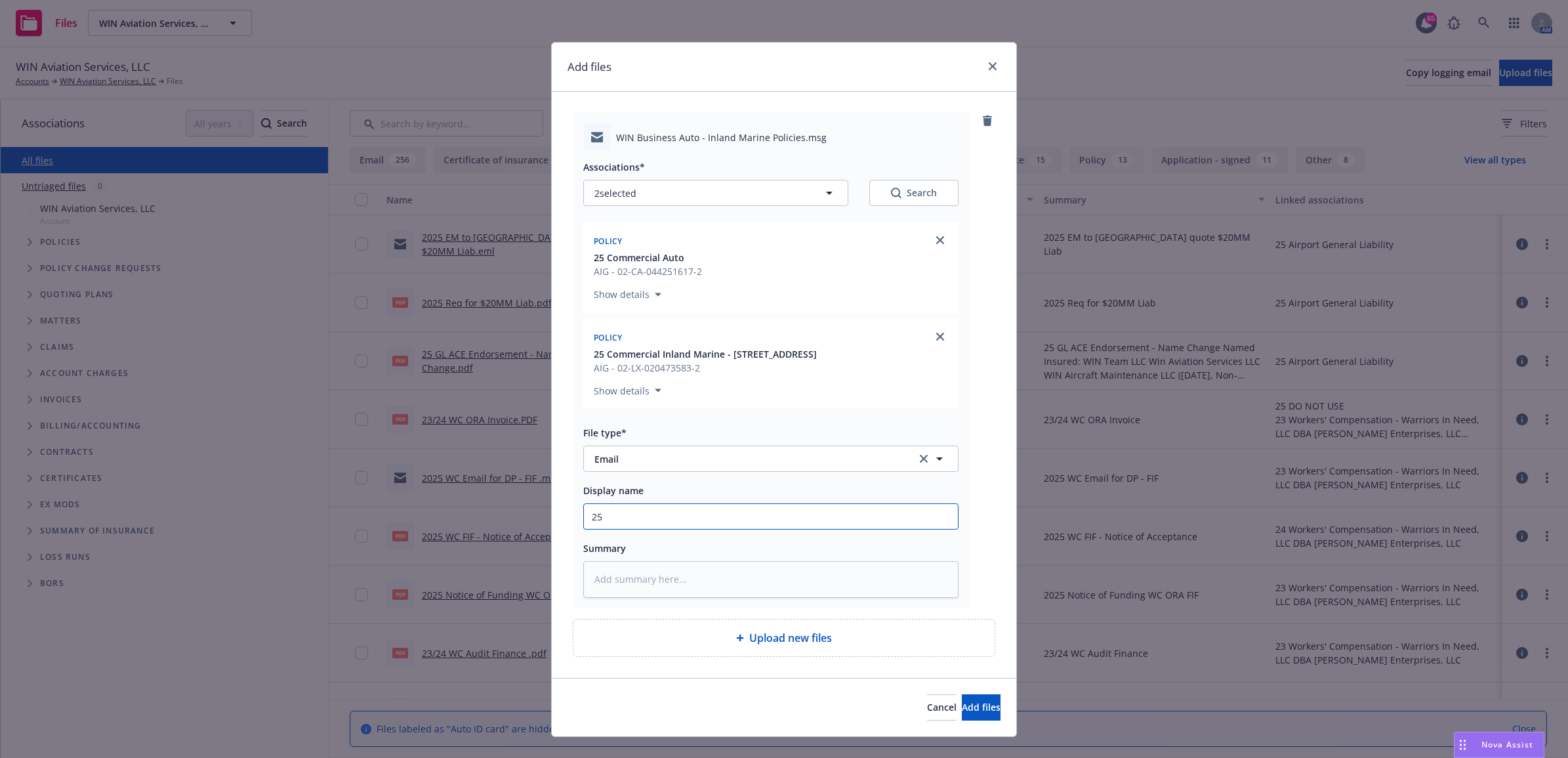
type textarea "x"
type input "25 B"
type textarea "x"
type input "25 BA"
type textarea "x"
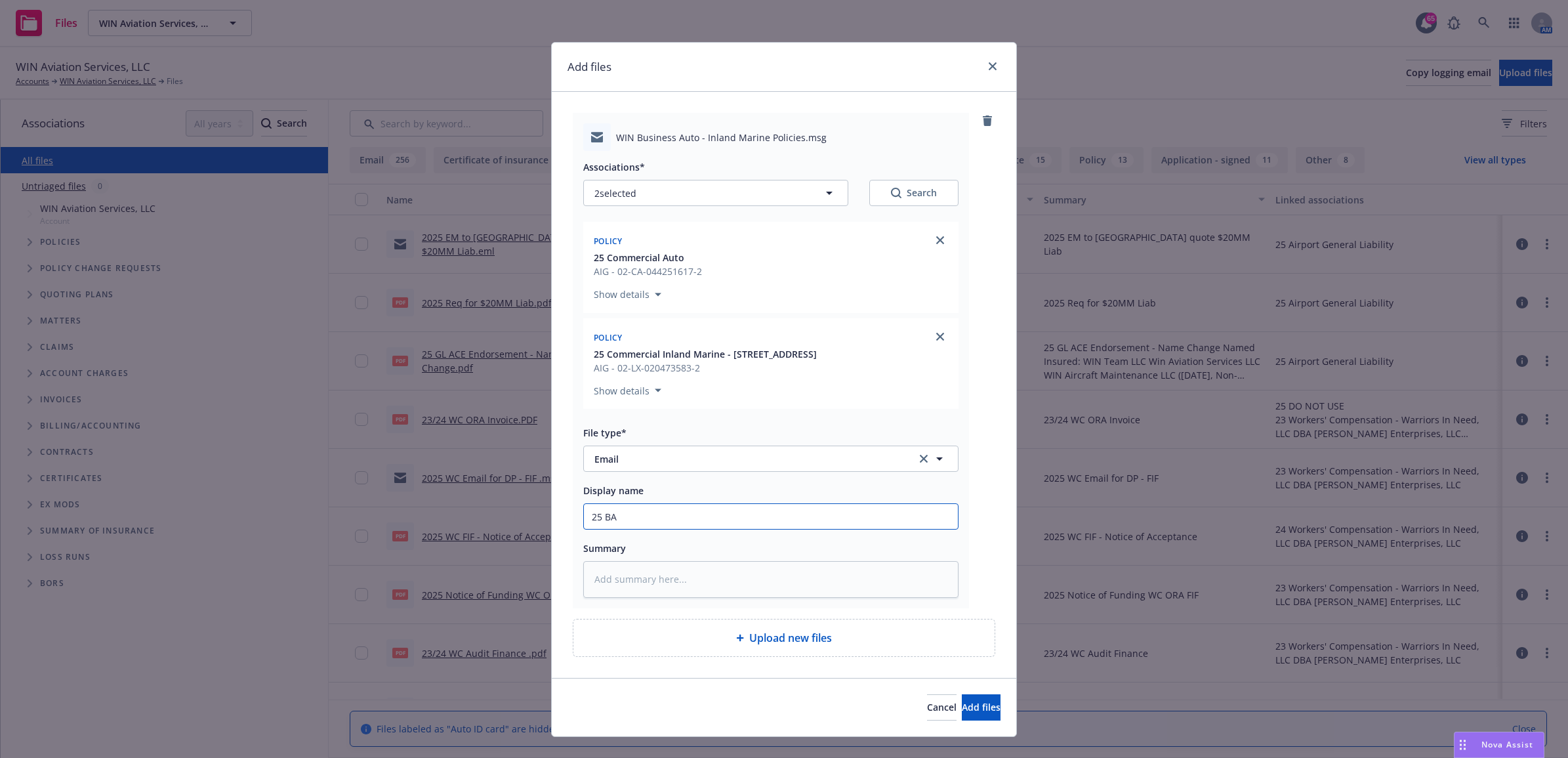
type input "25 BAU"
type textarea "x"
type input "25 BAUT"
type textarea "x"
type input "25 BAUT"
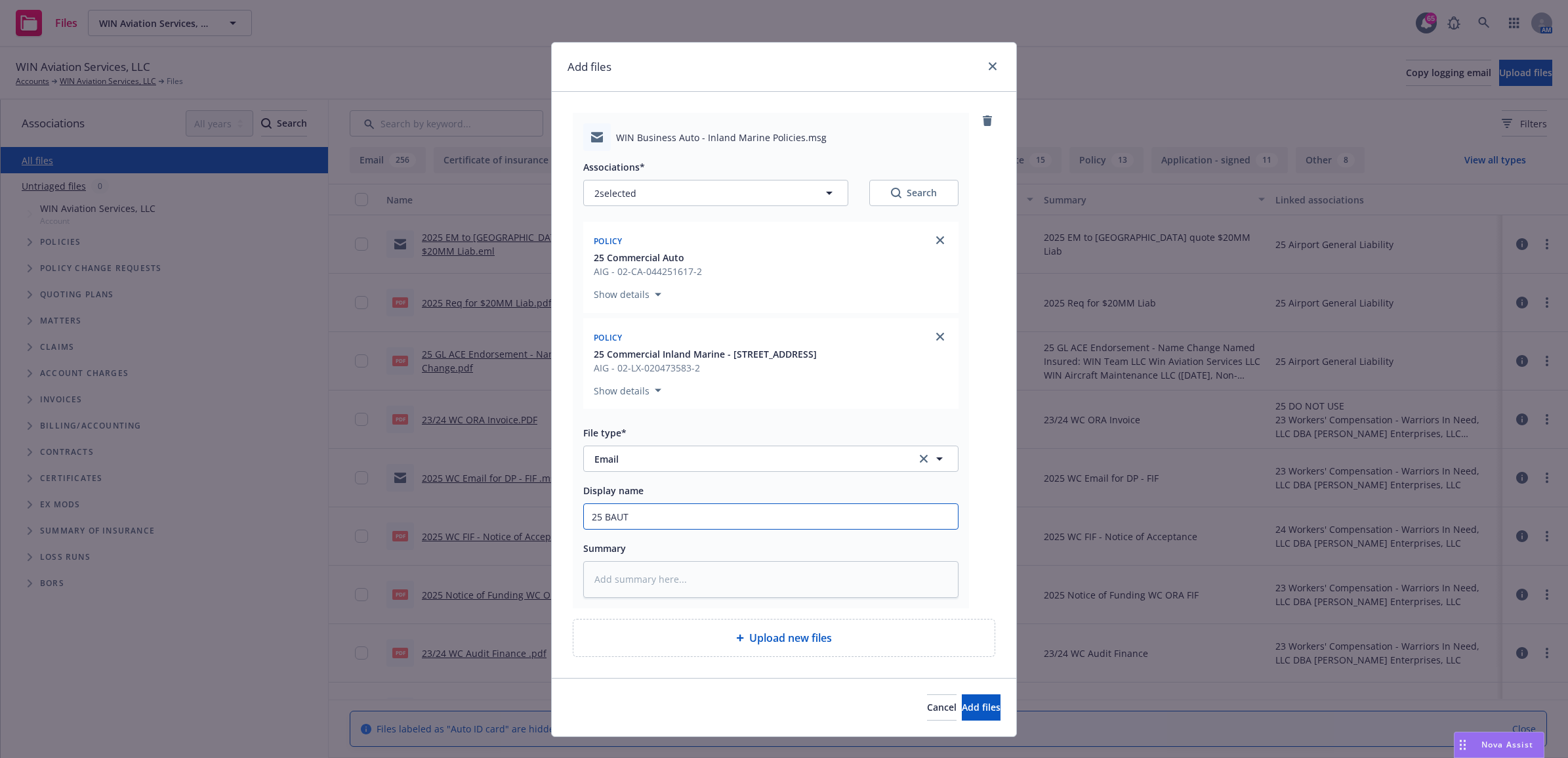
type textarea "x"
type input "25 BAUT /"
type textarea "x"
type input "25 BAUT /"
type textarea "x"
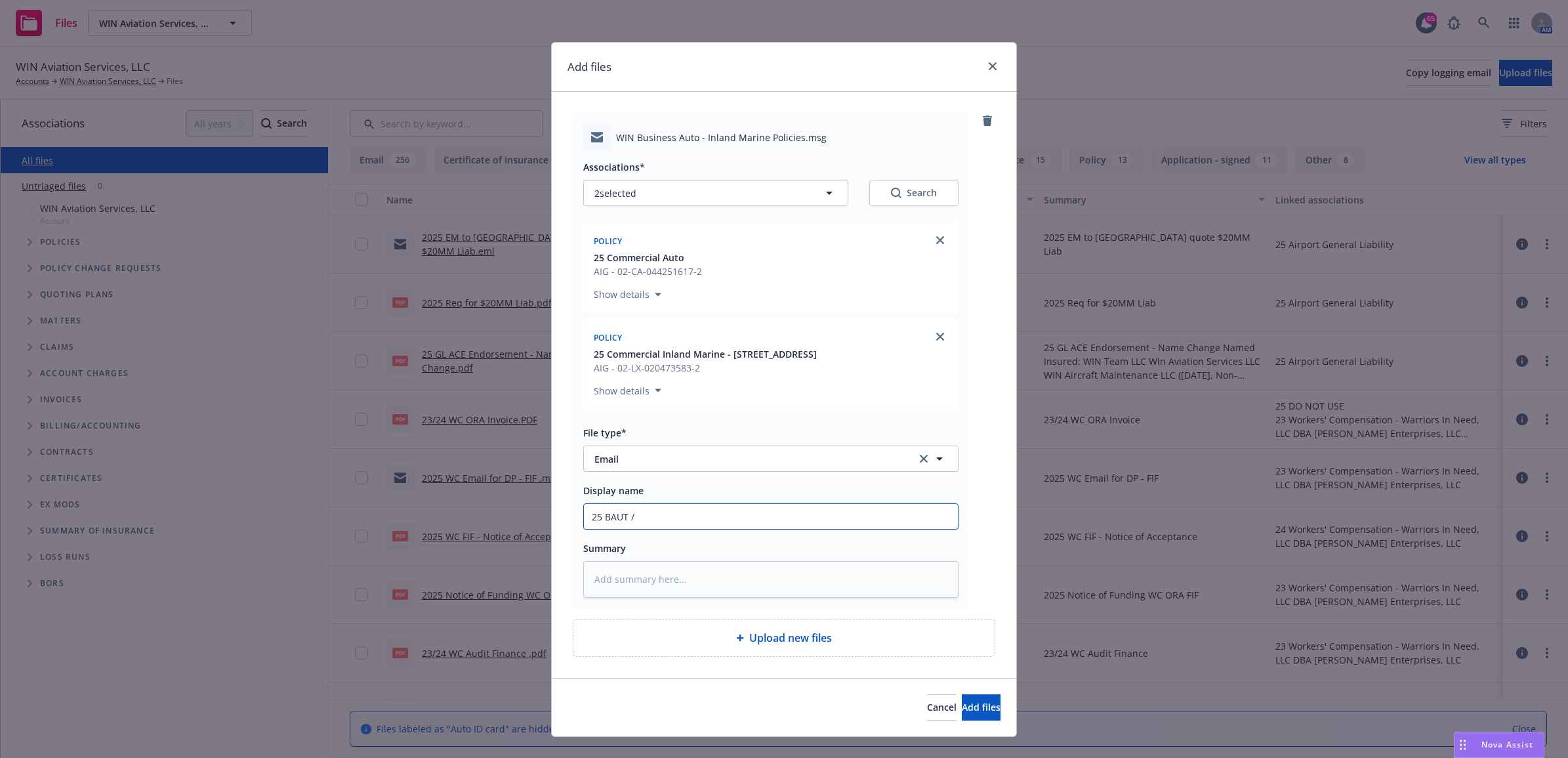
type input "25 BAUT / I"
type textarea "x"
type input "25 BAUT / IM"
type textarea "x"
type input "25 BAUT / IM"
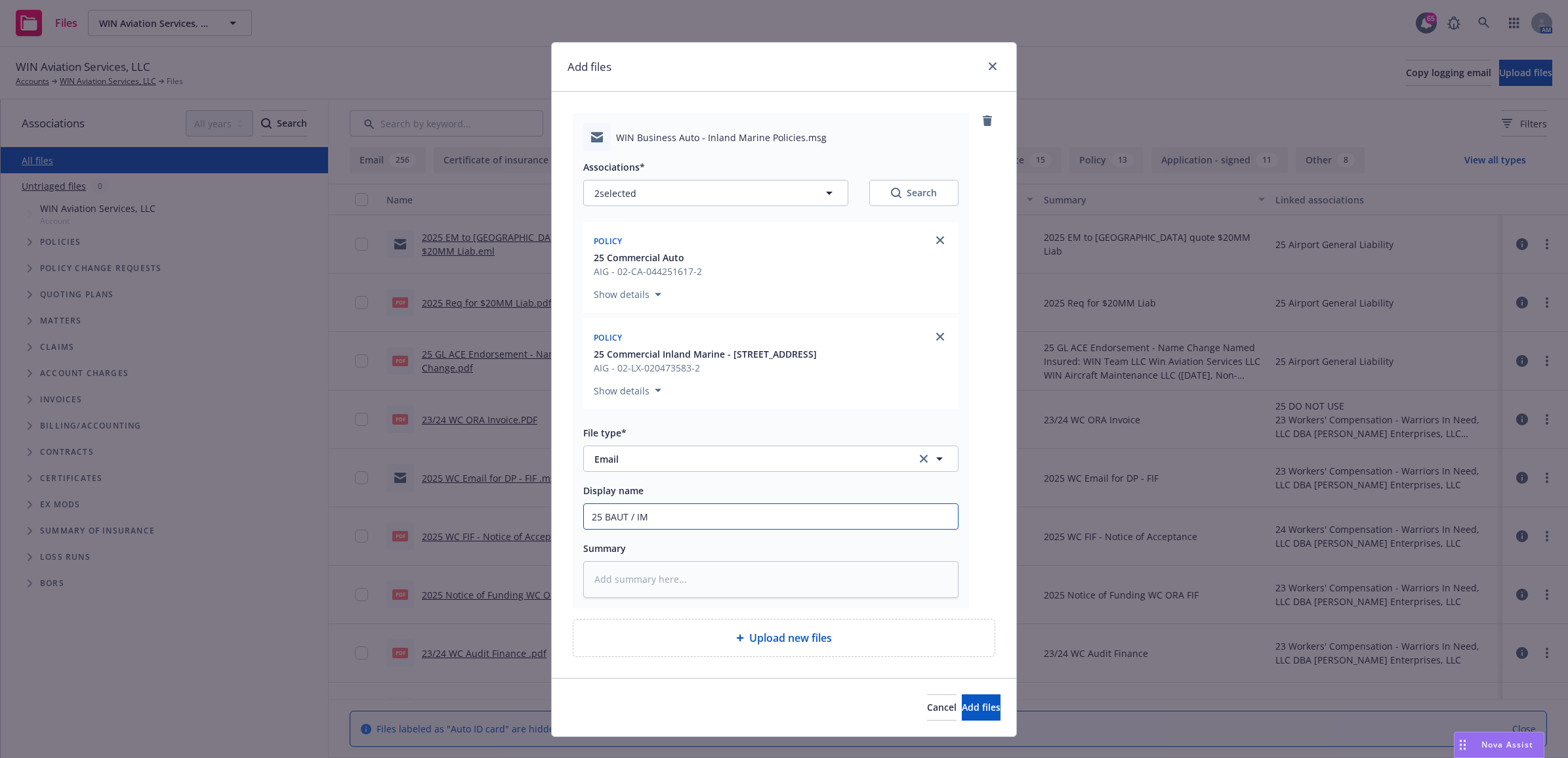
type textarea "x"
type input "25 BAUT / IM p"
type textarea "x"
type input "25 BAUT / IM po"
type textarea "x"
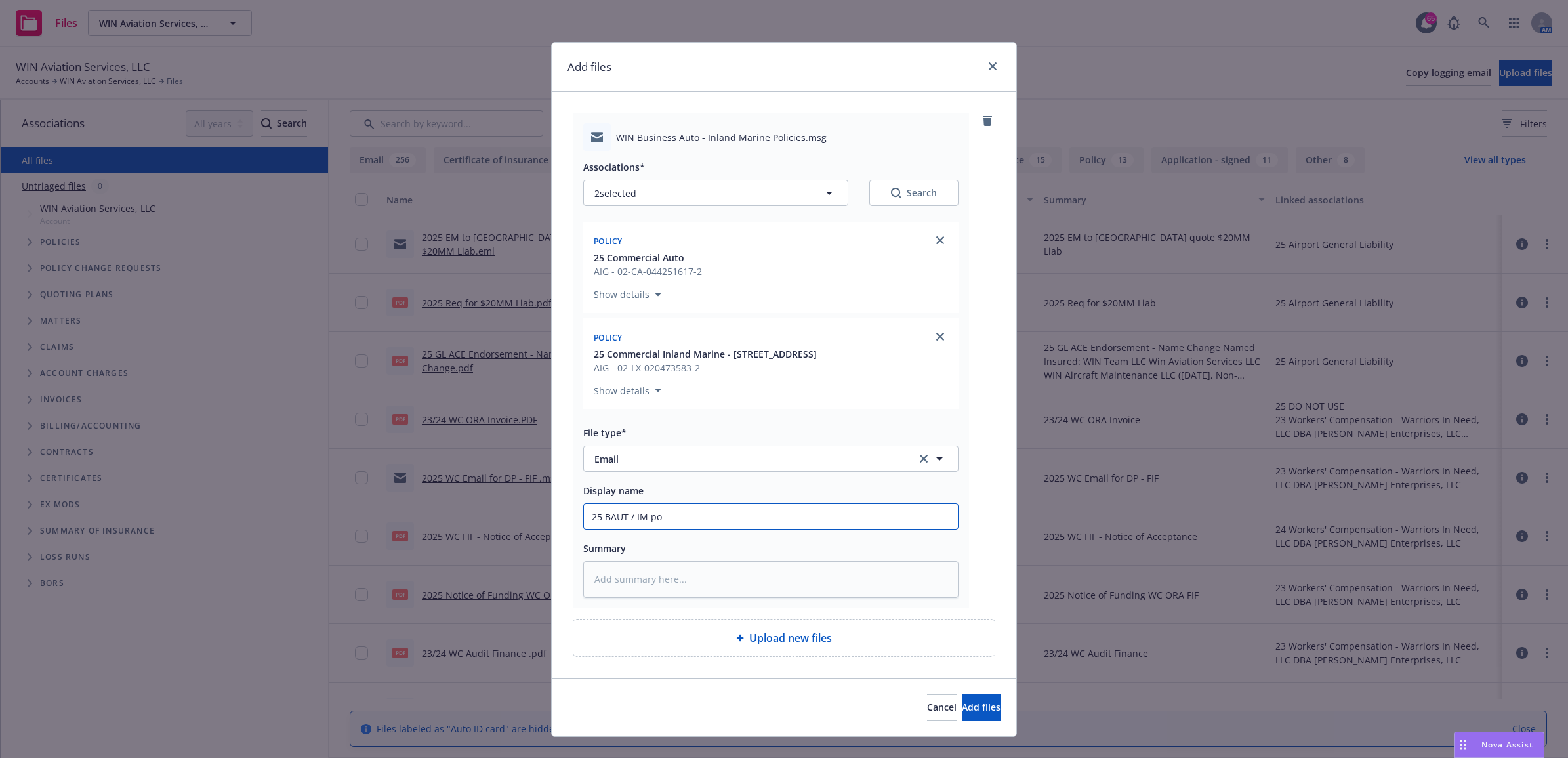
type input "25 BAUT / IM pol"
type textarea "x"
type input "25 BAUT / IM polic"
type textarea "x"
type input "25 BAUT / IM polici"
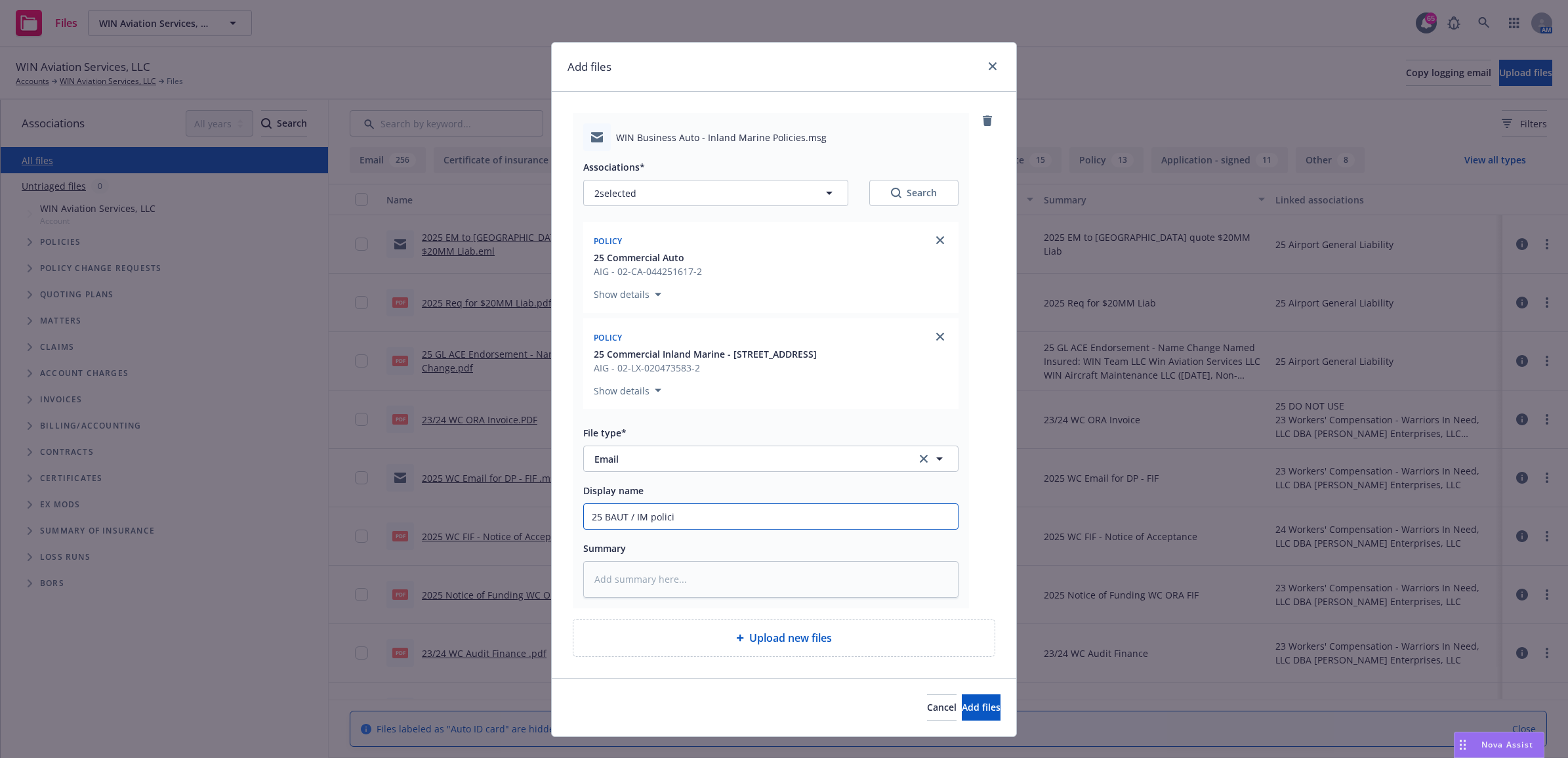
type textarea "x"
type input "25 BAUT / IM policie"
type textarea "x"
type input "25 BAUT / IM policies"
type textarea "x"
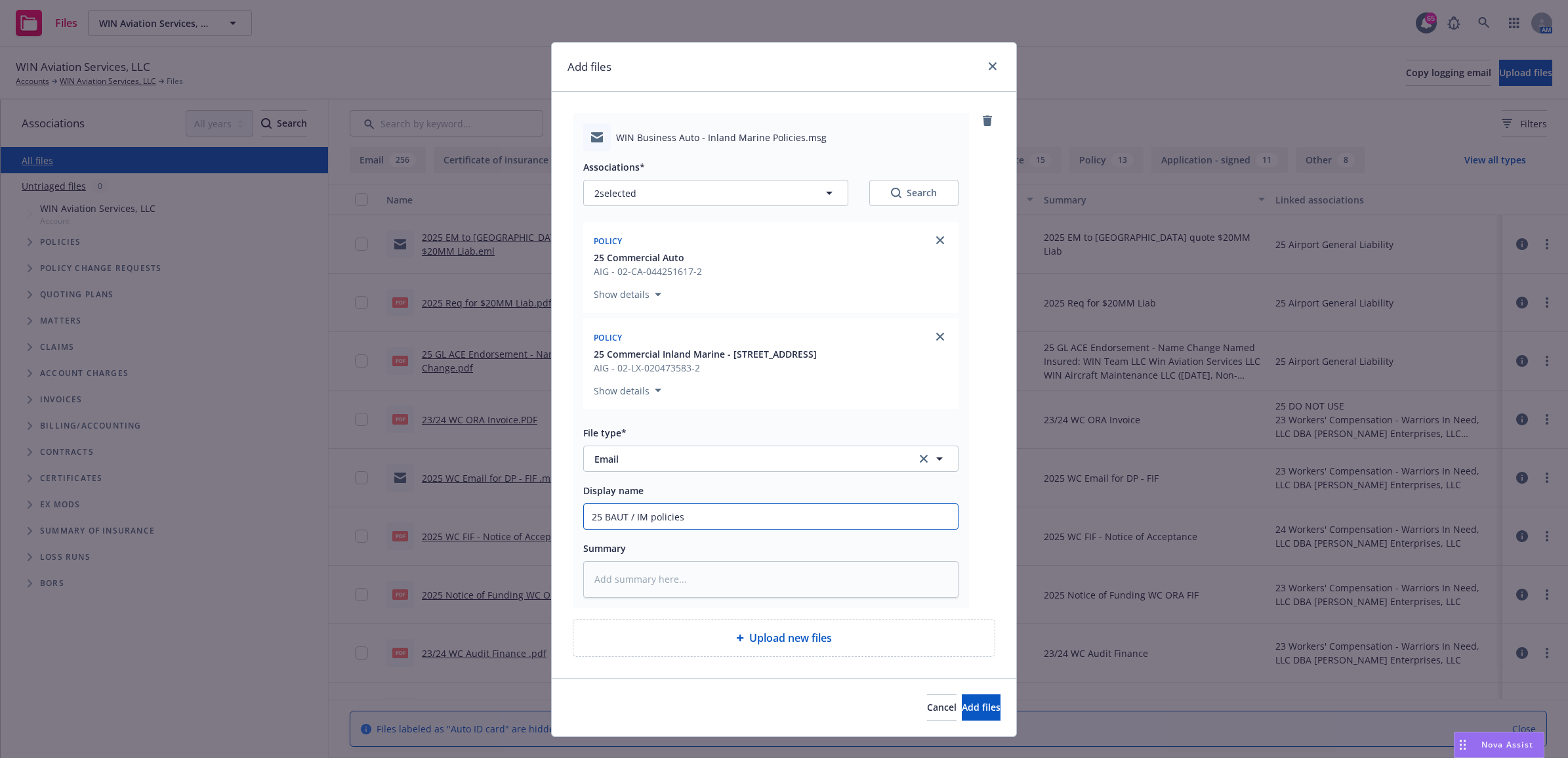
type input "25 BAUT / IM policies"
type textarea "x"
type input "25 BAUT / IM policies a"
type textarea "x"
type input "25 BAUT / IM policies an"
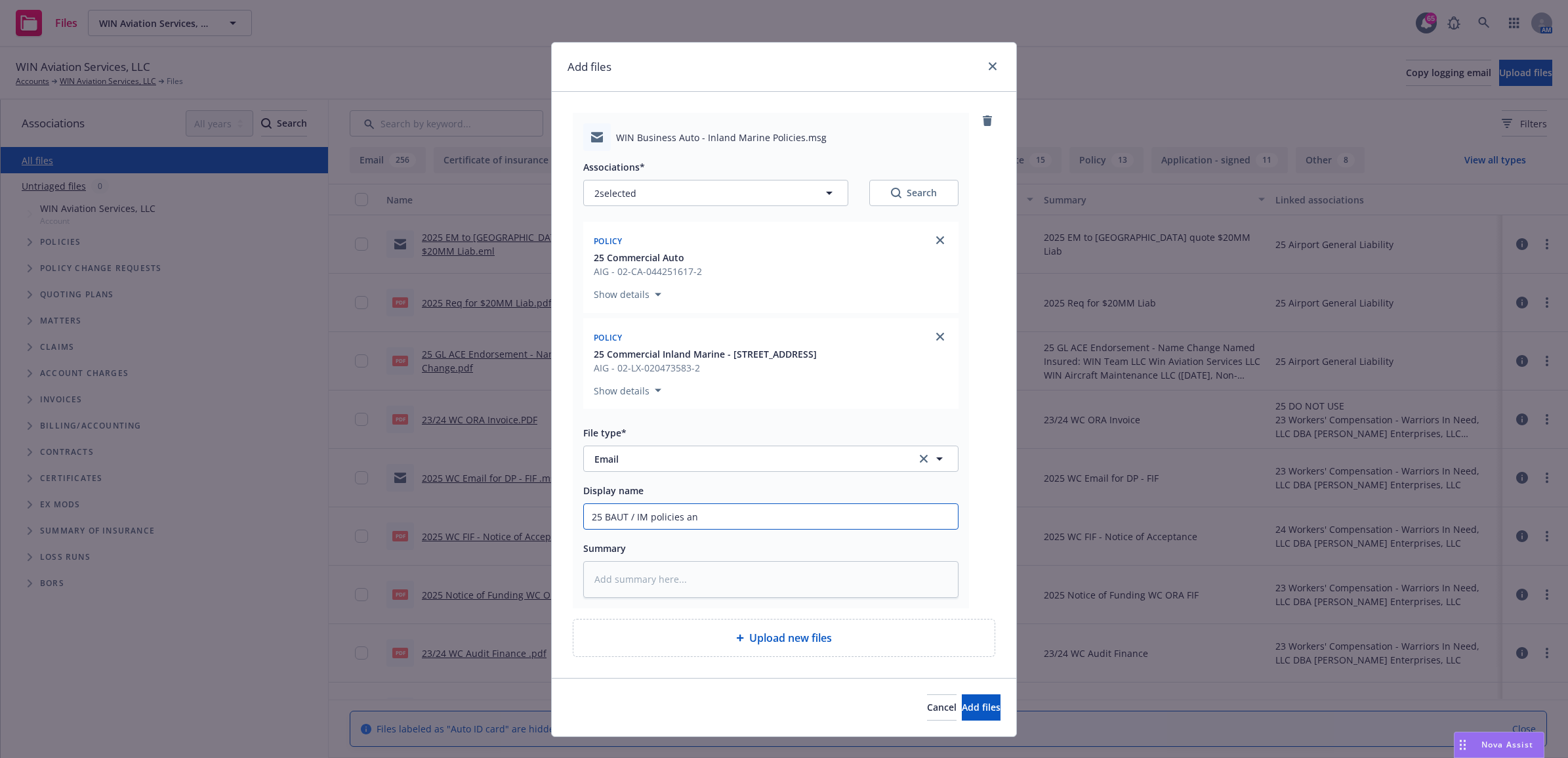
type textarea "x"
type input "25 BAUT / IM policies and"
type textarea "x"
type input "25 BAUT / IM policies and"
type textarea "x"
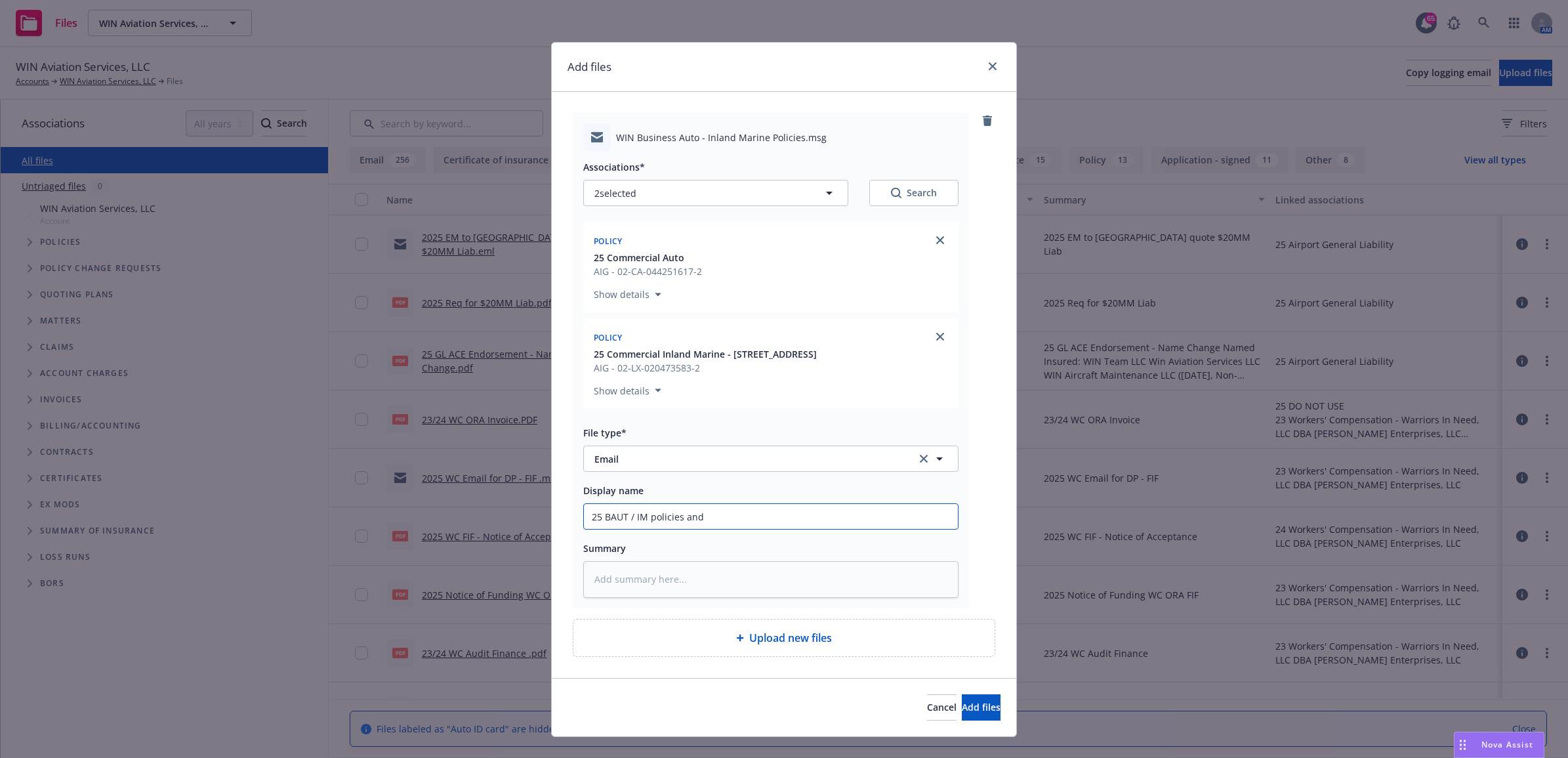
type input "25 BAUT / IM policies and i"
type textarea "x"
type input "25 BAUT / IM policies and in"
type textarea "x"
type input "25 BAUT / IM policies and inv"
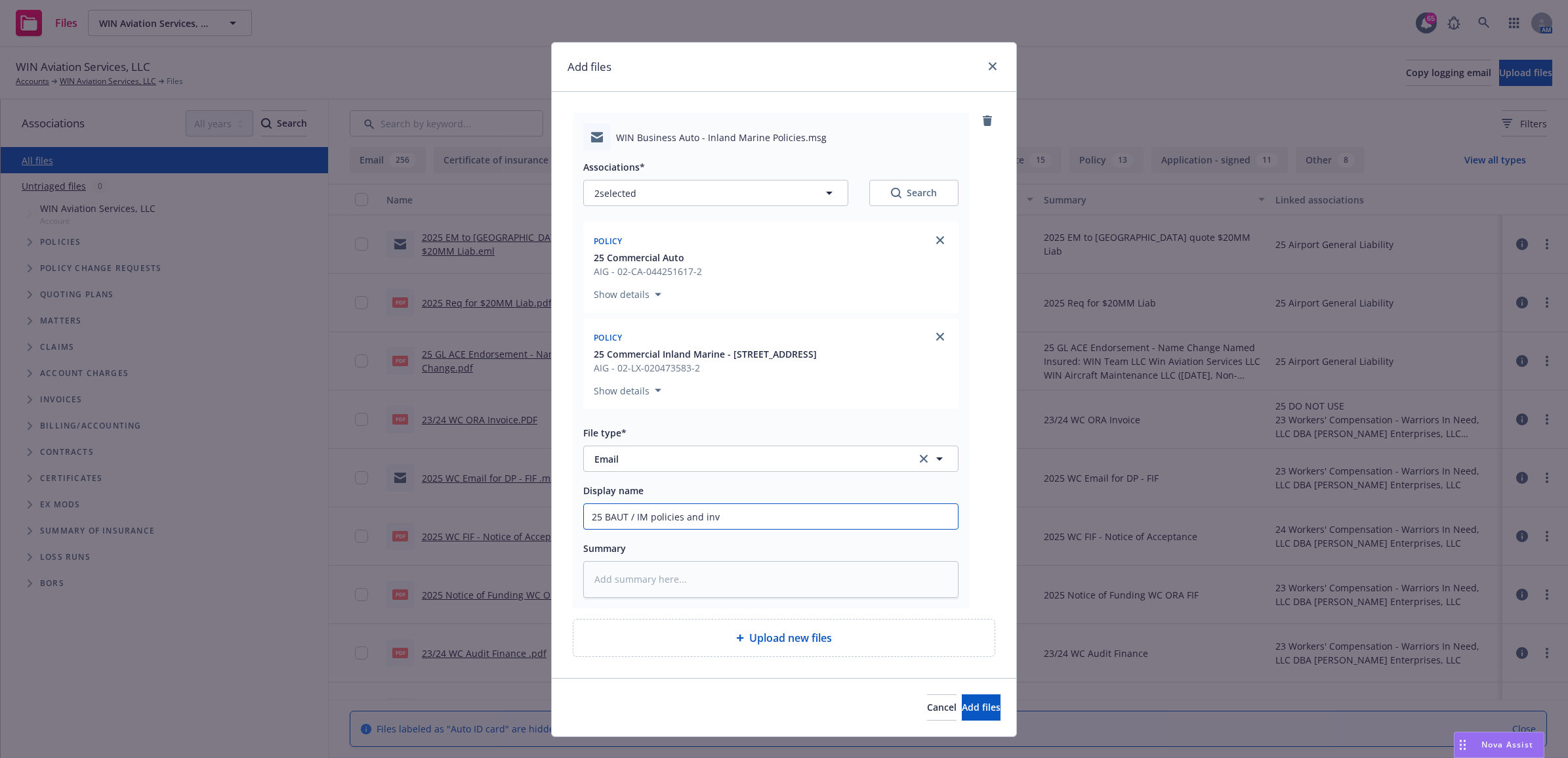
type textarea "x"
type input "25 BAUT / IM policies and invo"
type textarea "x"
type input "25 BAUT / IM policies and invoi"
type textarea "x"
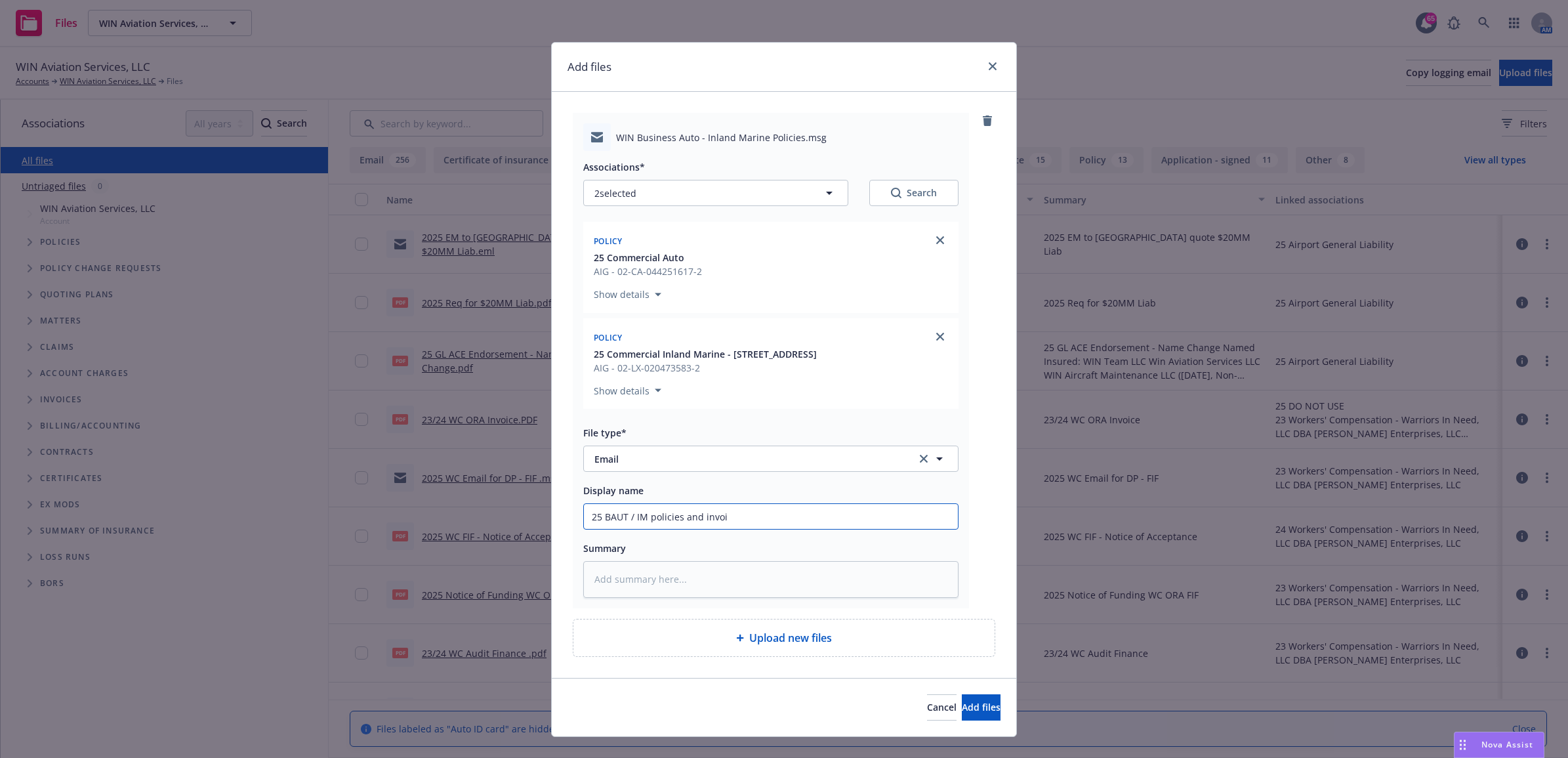
type input "25 BAUT / IM policies and invoic"
type textarea "x"
type input "25 BAUT / IM policies and invoice"
type textarea "x"
type input "25 BAUT / IM policies and invoices"
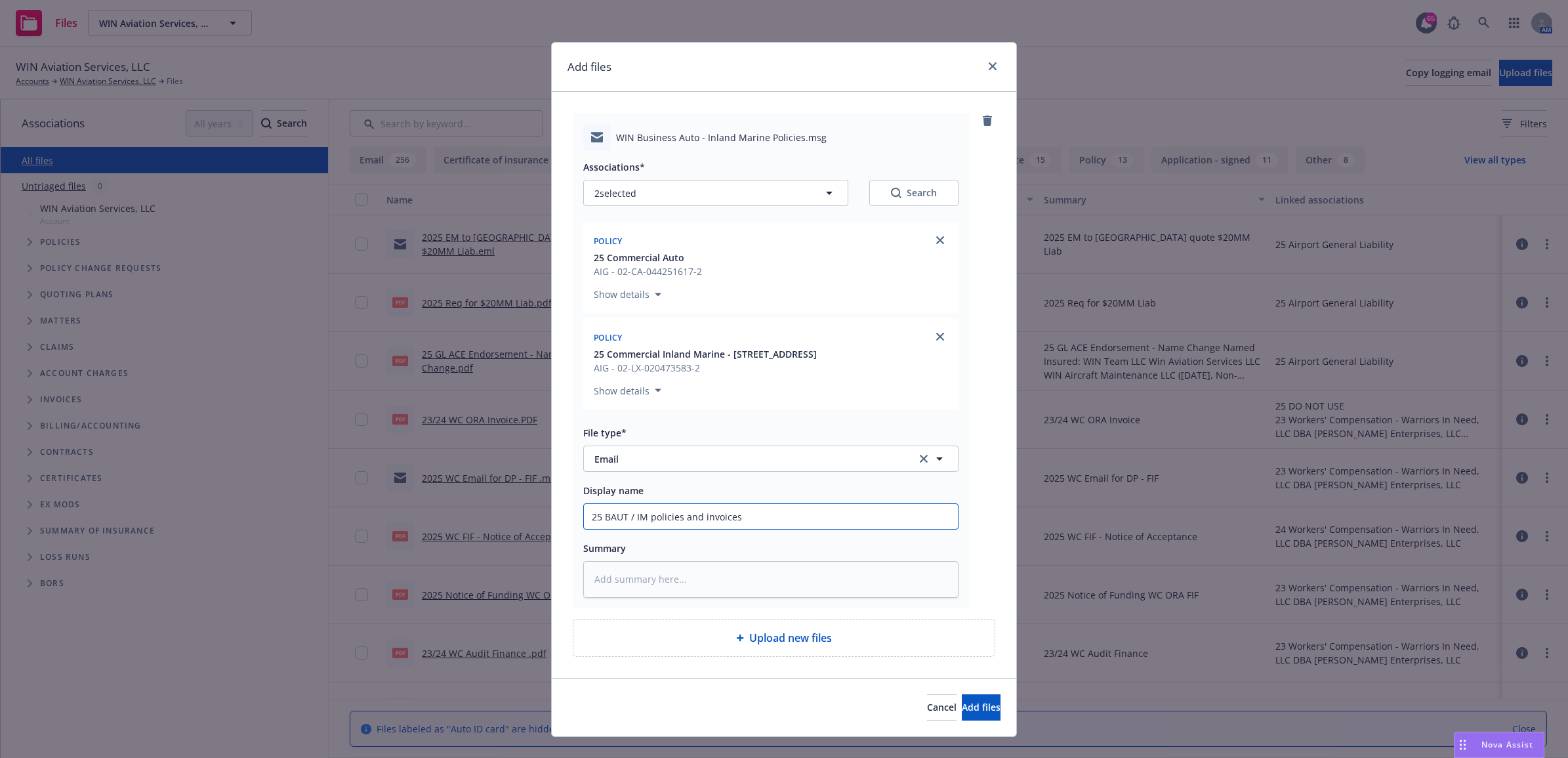
type textarea "x"
type input "25 BAUT / IM policies and invoices"
type textarea "x"
type input "25 BAUT / IM policies and invoices s"
type textarea "x"
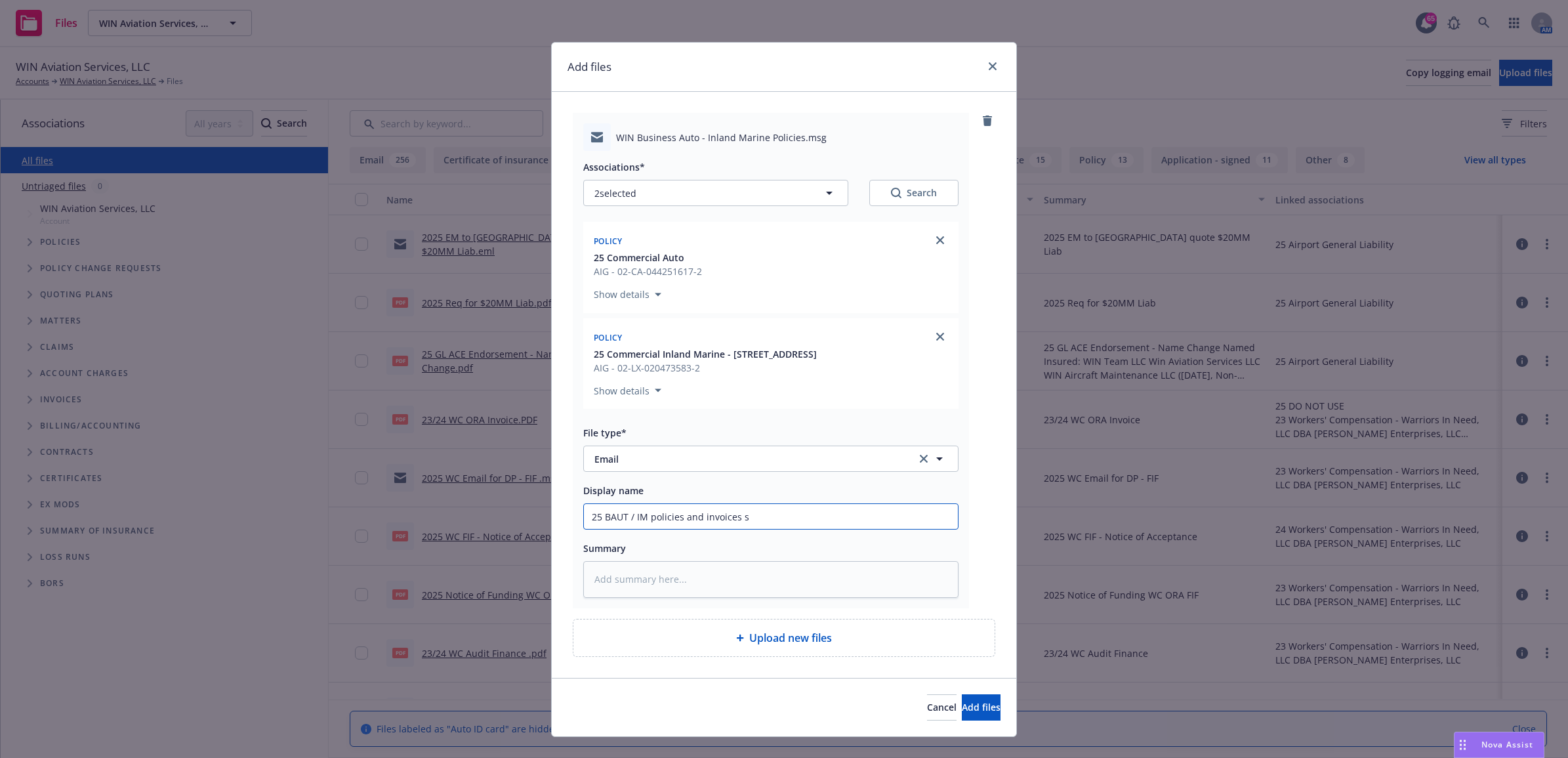
type input "25 BAUT / IM policies and invoices se"
type textarea "x"
type input "25 BAUT / IM policies and invoices sen"
type textarea "x"
type input "25 BAUT / IM policies and invoices sent"
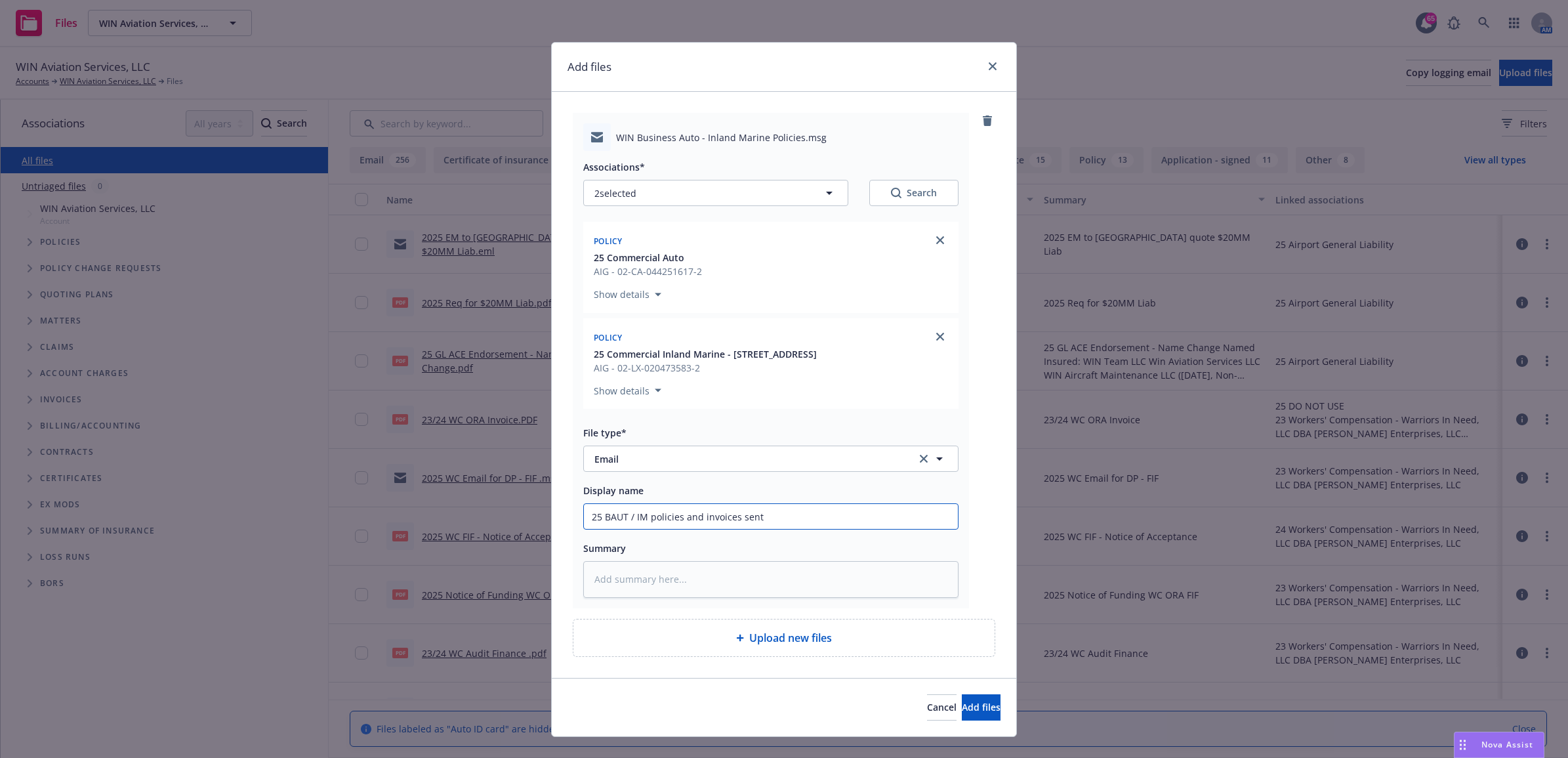
type textarea "x"
type input "25 BAUT / IM policies and invoices sent"
type textarea "x"
type input "25 BAUT / IM policies and invoices sent t"
type textarea "x"
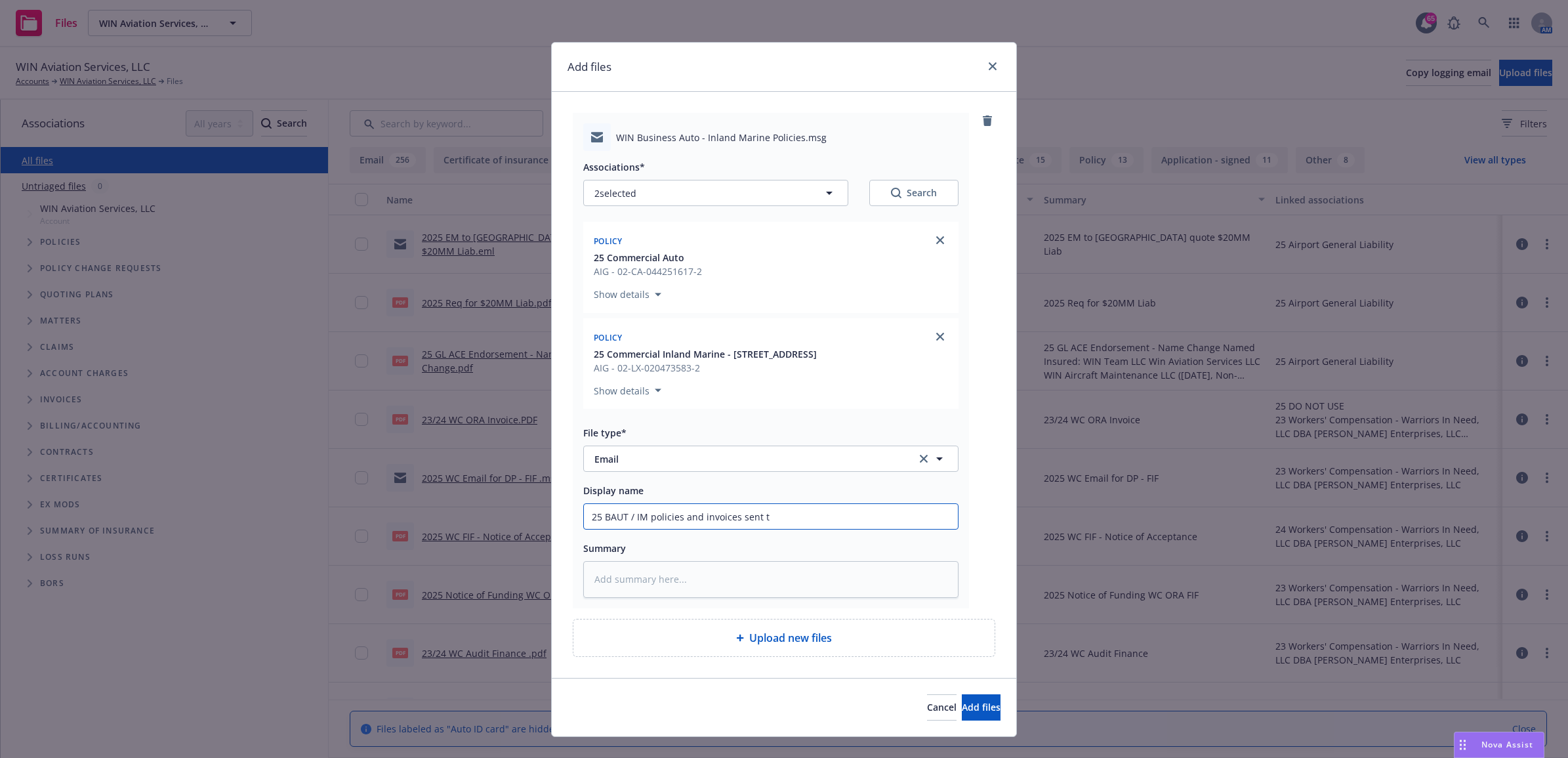
type input "25 BAUT / IM policies and invoices sent to"
type textarea "x"
type input "25 BAUT / IM policies and invoices sent to"
type textarea "x"
type input "25 BAUT / IM policies and invoices sent to i"
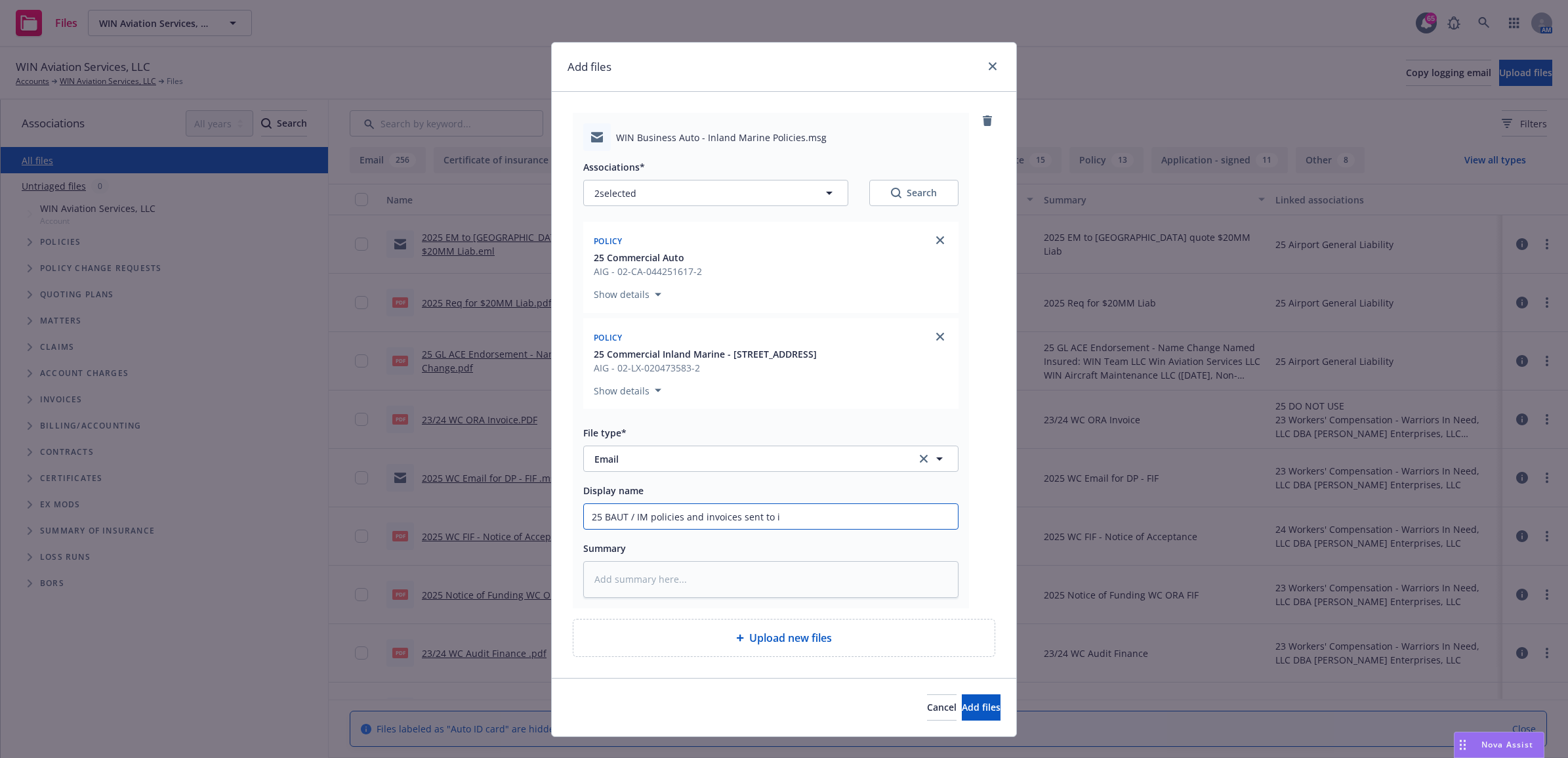
type textarea "x"
type input "25 BAUT / IM policies and invoices sent to in"
type textarea "x"
type input "25 BAUT / IM policies and invoices sent to ins"
type textarea "x"
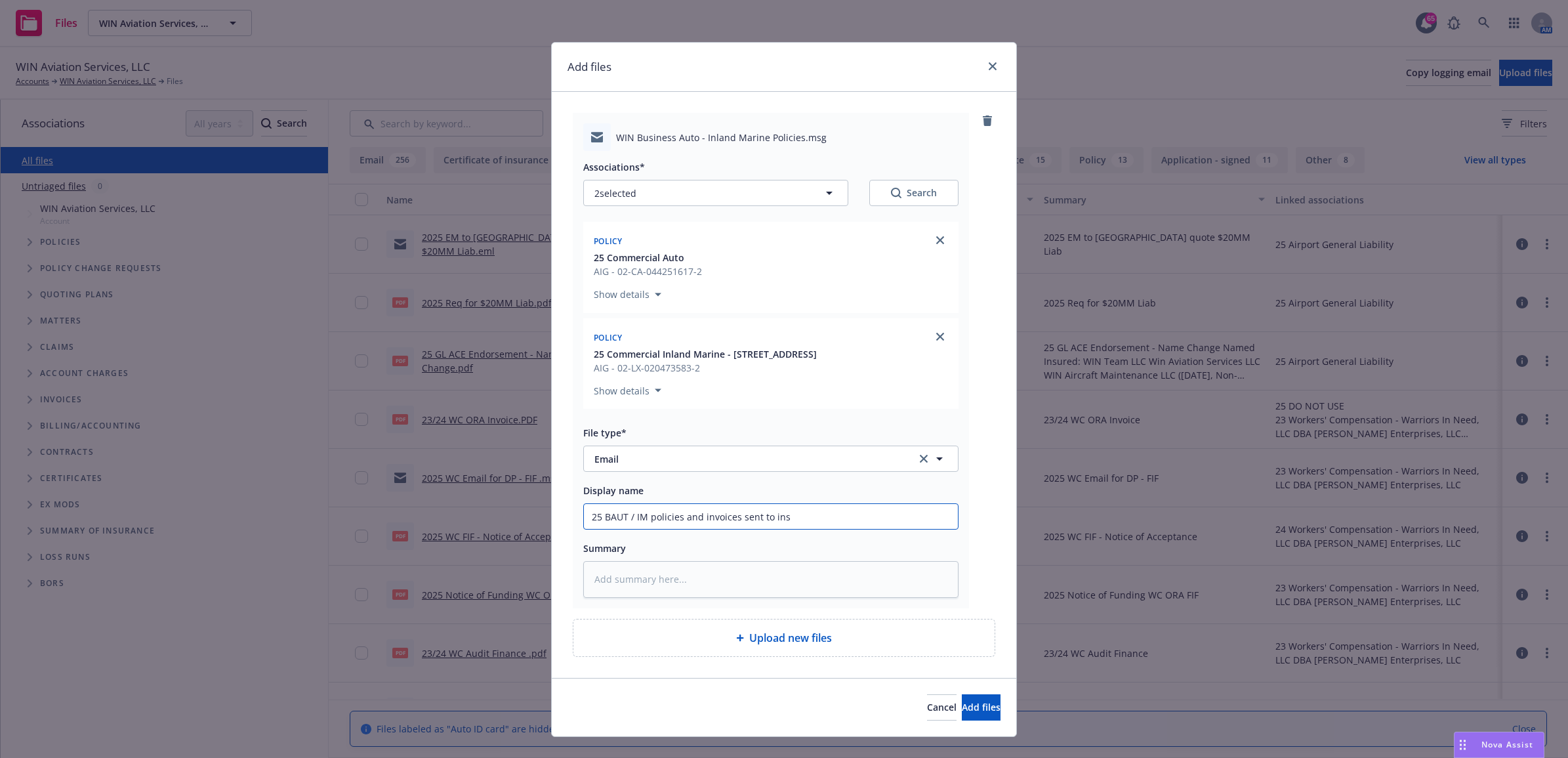
type input "25 BAUT / IM policies and invoices sent to insu"
type textarea "x"
type input "25 BAUT / IM policies and invoices sent to insur"
type textarea "x"
type input "25 BAUT / IM policies and invoices sent to insure"
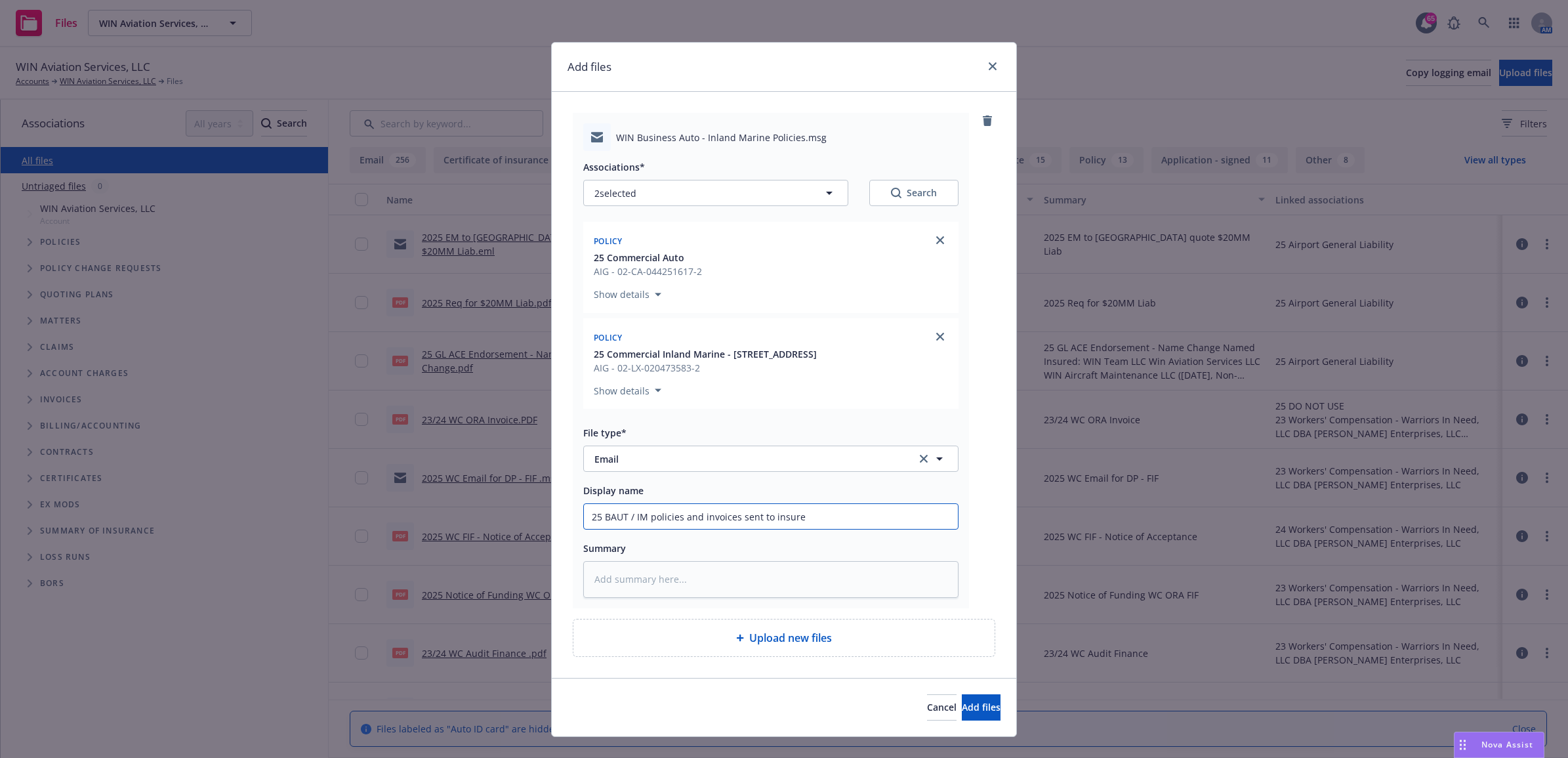
type textarea "x"
drag, startPoint x: 820, startPoint y: 522, endPoint x: 556, endPoint y: 519, distance: 264.0
click at [556, 519] on div "WIN Business Auto - Inland Marine Policies.msg Associations* 2 selected Search …" at bounding box center [784, 385] width 465 height 586
type input "25 BAUT / IM policies and invoices sent to insured"
paste textarea "25 BAUT / IM policies and invoices sent to insured"
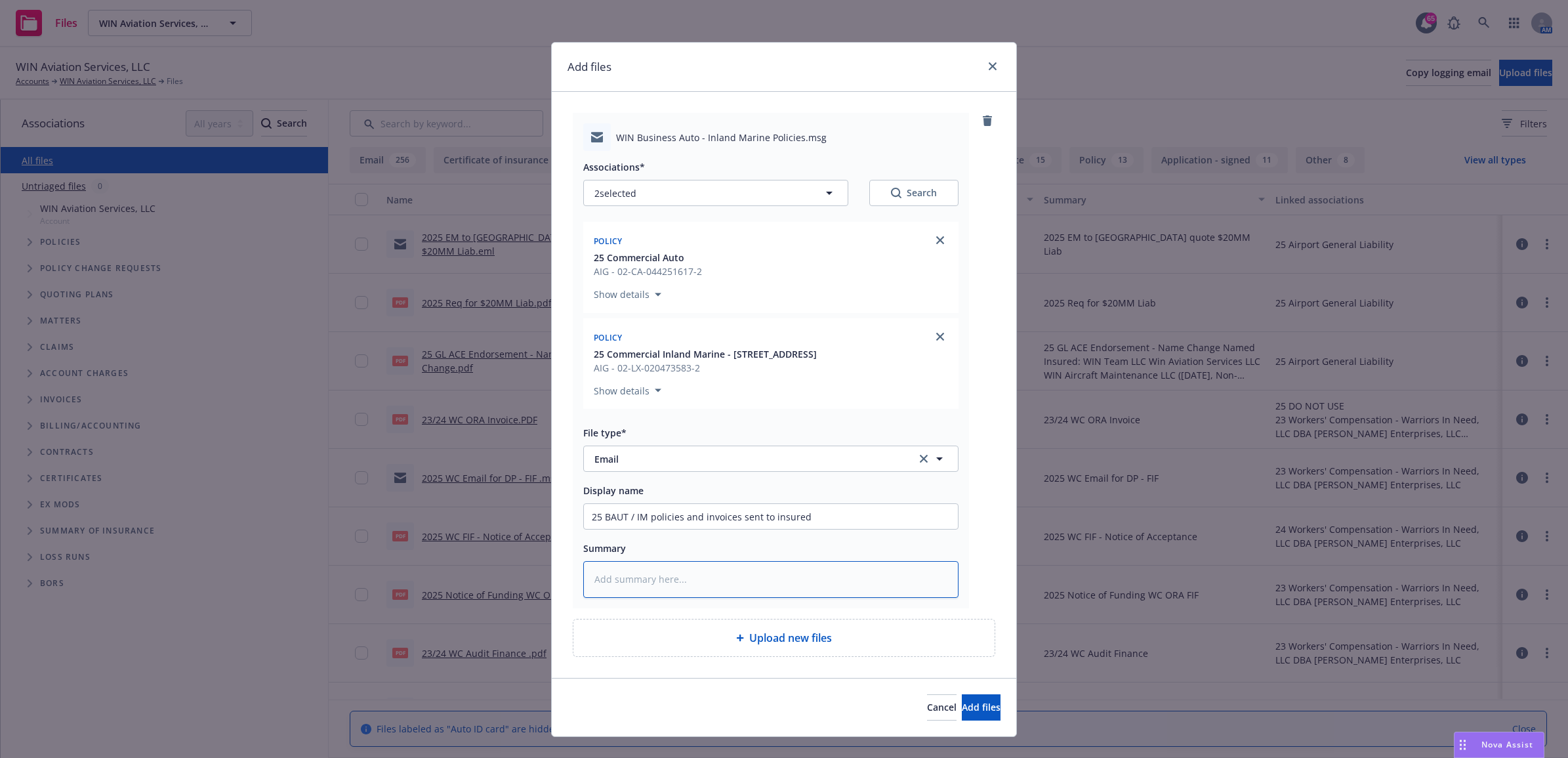
type textarea "x"
type textarea "25 BAUT / IM policies and invoices sent to insured"
click at [962, 708] on span "Add files" at bounding box center [980, 707] width 38 height 13
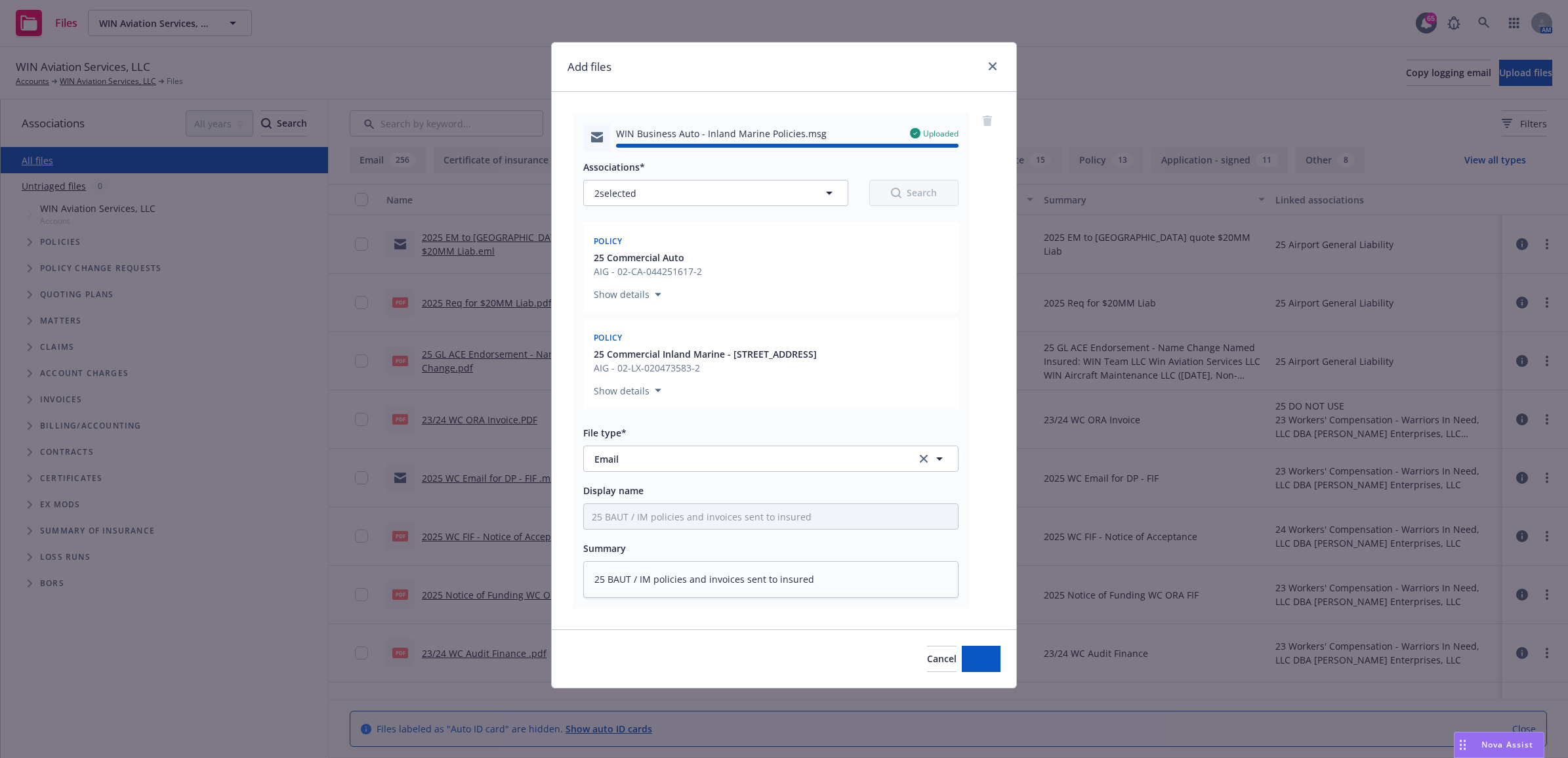
type textarea "x"
